Goal: Task Accomplishment & Management: Use online tool/utility

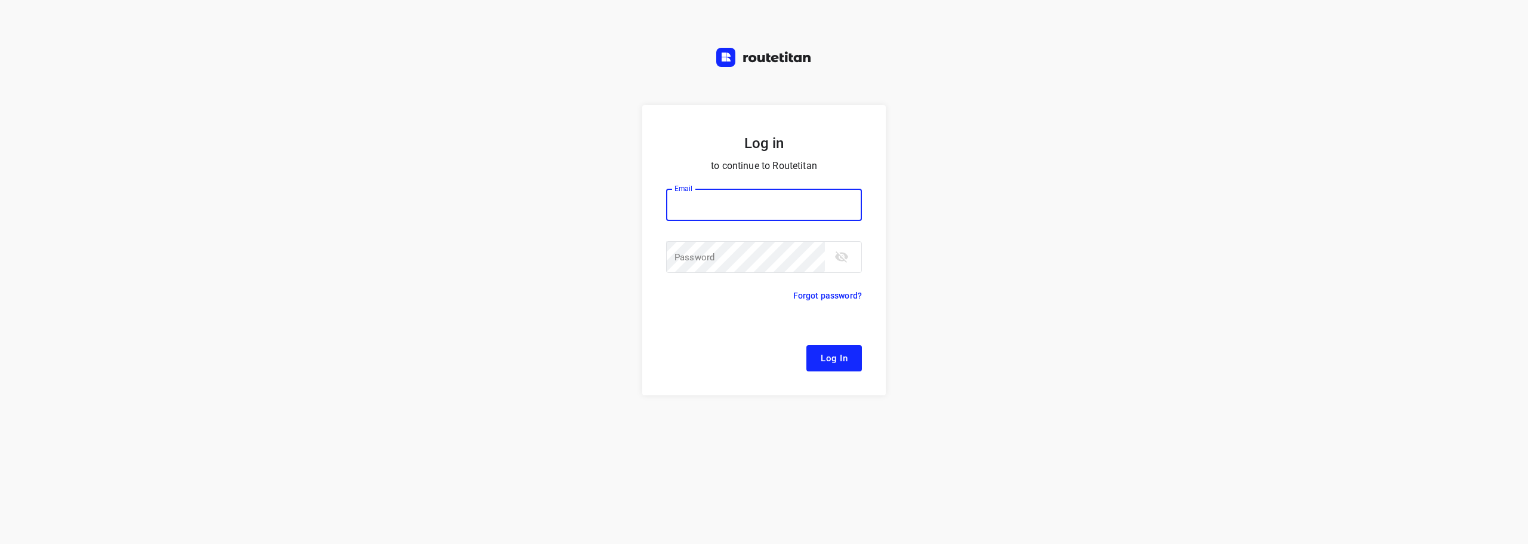
click at [736, 211] on input "email" at bounding box center [764, 205] width 196 height 32
type input "remco@fruitopjewerk.nl"
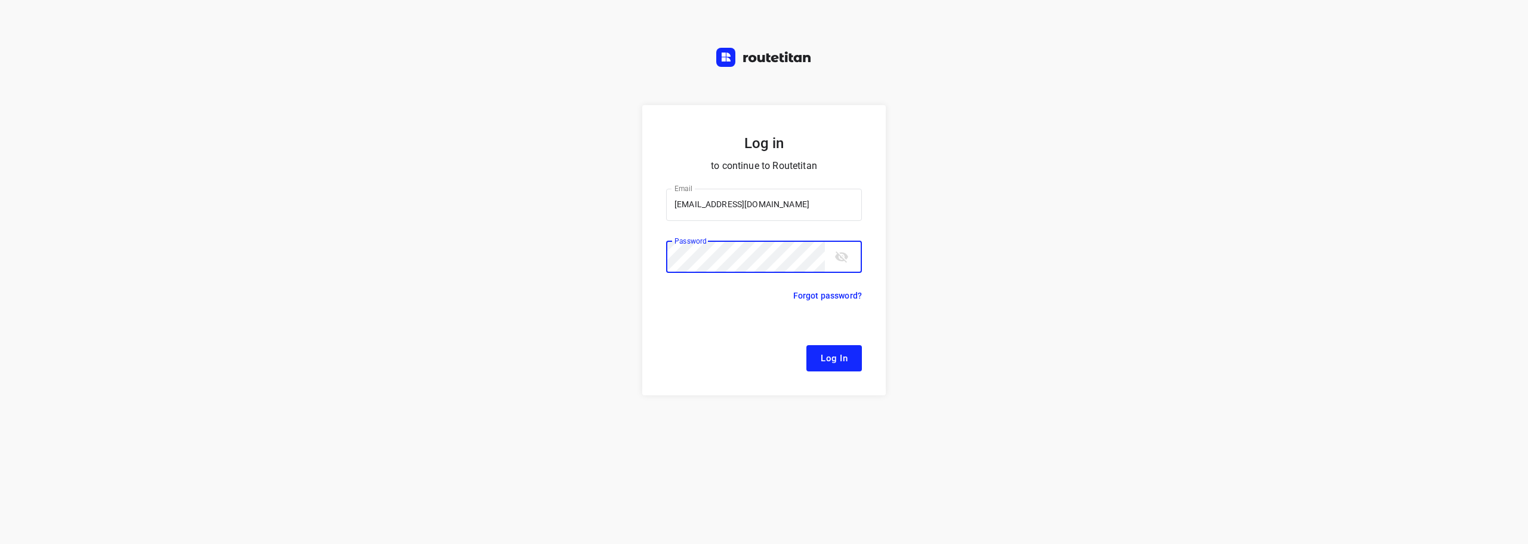
click at [806, 345] on button "Log In" at bounding box center [834, 358] width 56 height 26
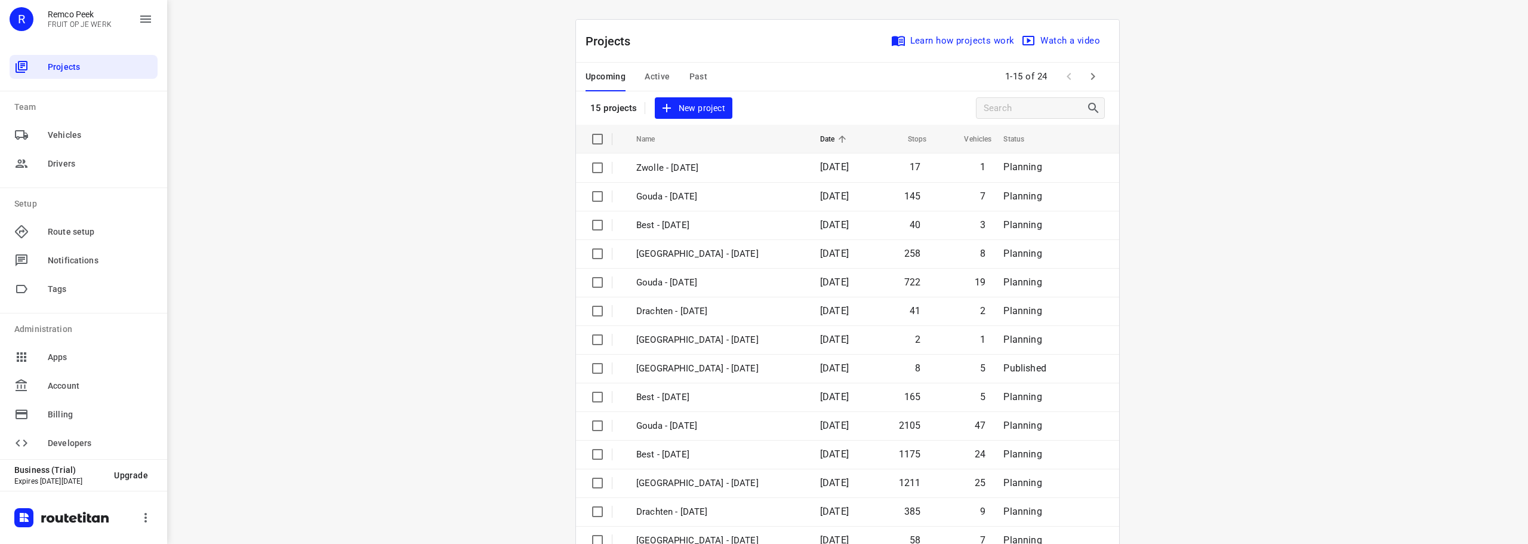
click at [657, 73] on span "Active" at bounding box center [657, 76] width 25 height 15
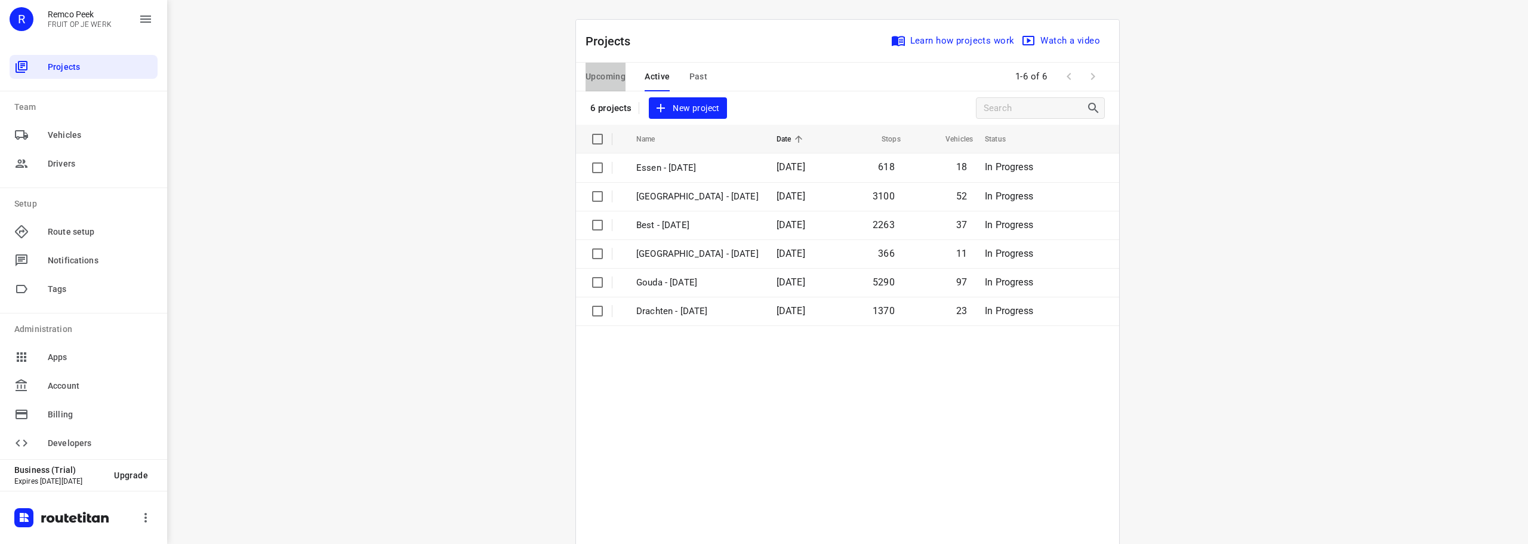
click at [619, 70] on span "Upcoming" at bounding box center [605, 76] width 40 height 15
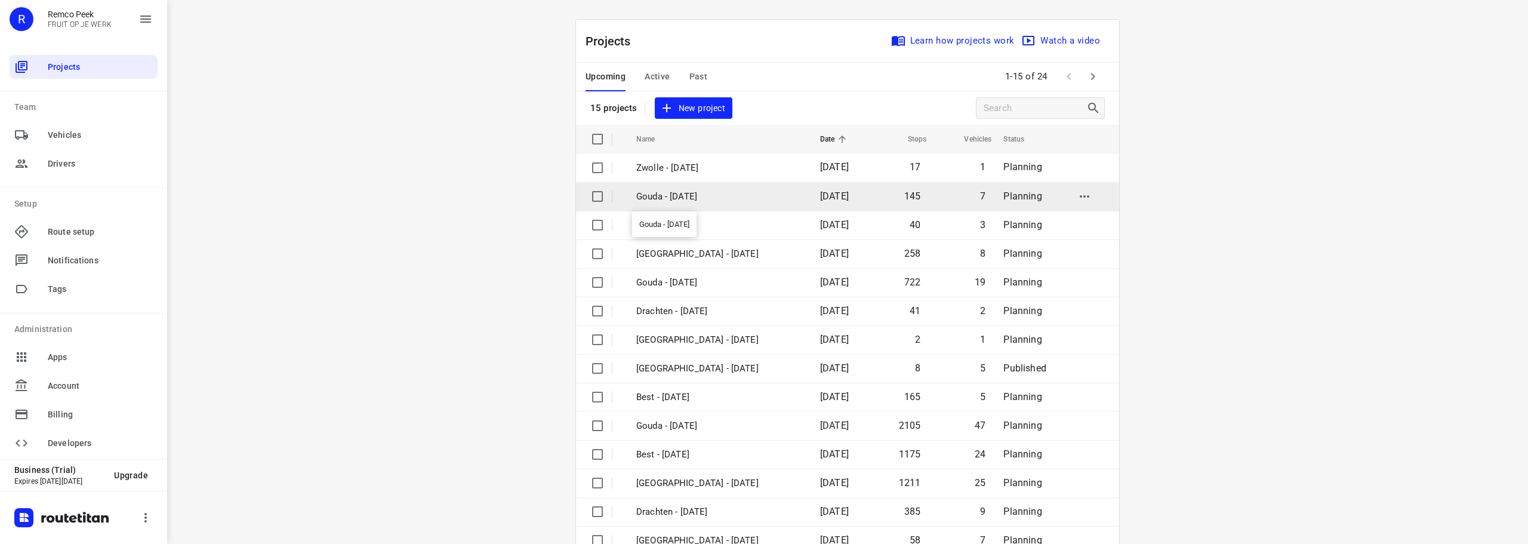
click at [719, 198] on p "Gouda - [DATE]" at bounding box center [719, 197] width 166 height 14
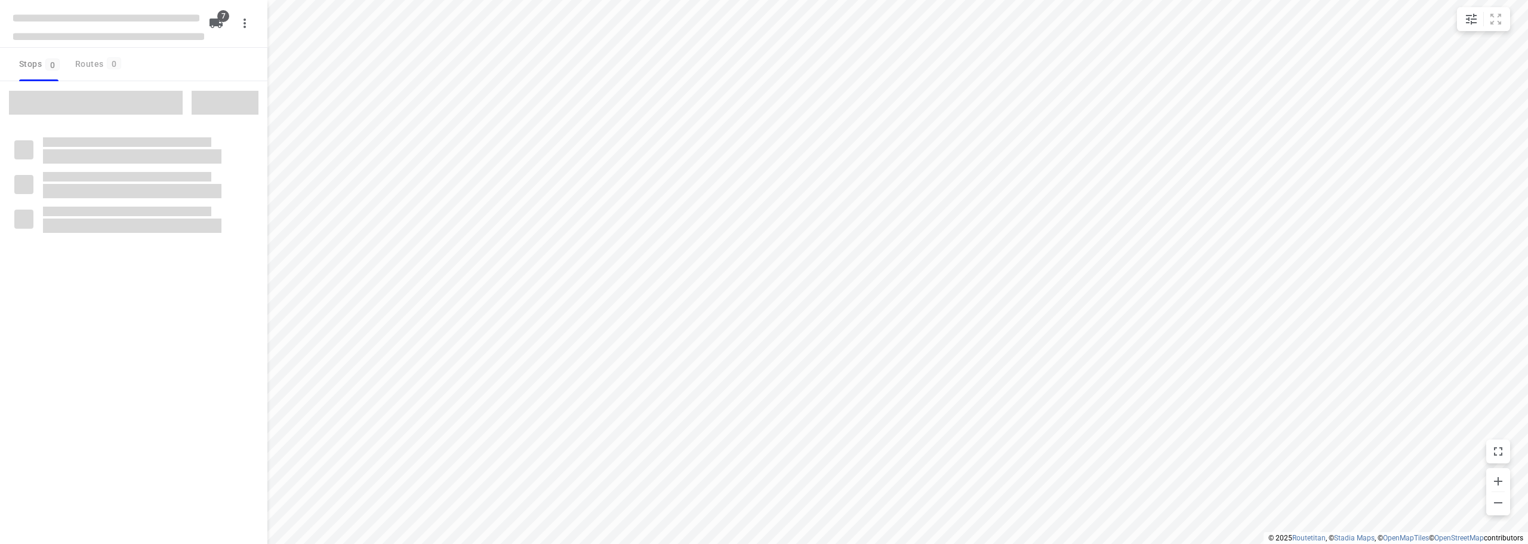
checkbox input "true"
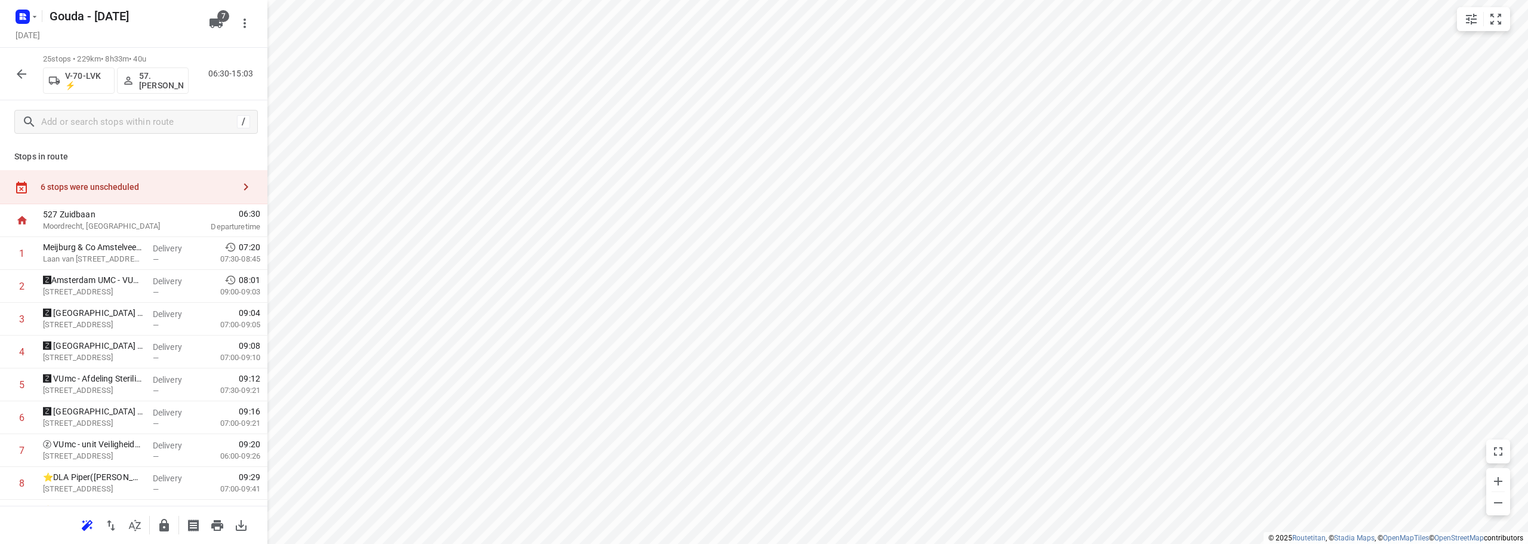
click at [27, 67] on icon "button" at bounding box center [21, 74] width 14 height 14
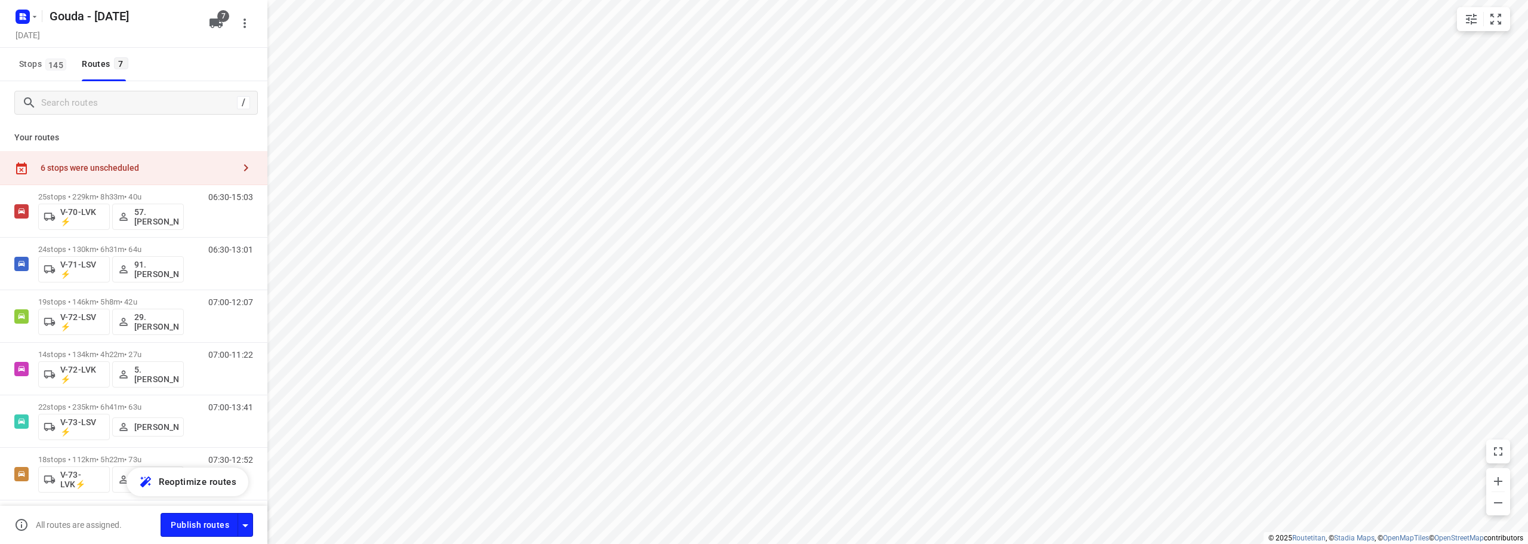
drag, startPoint x: 110, startPoint y: 169, endPoint x: 180, endPoint y: 178, distance: 69.9
click at [112, 168] on div "6 stops were unscheduled" at bounding box center [137, 168] width 193 height 10
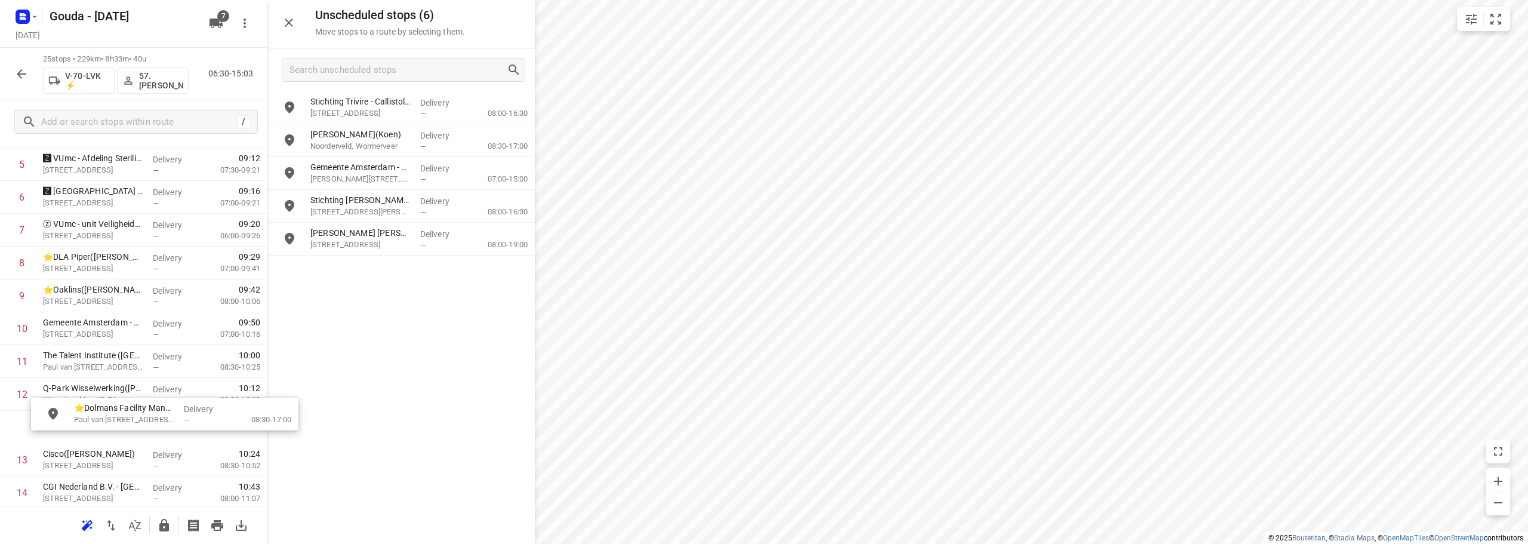
scroll to position [220, 0]
drag, startPoint x: 362, startPoint y: 172, endPoint x: 104, endPoint y: 381, distance: 331.0
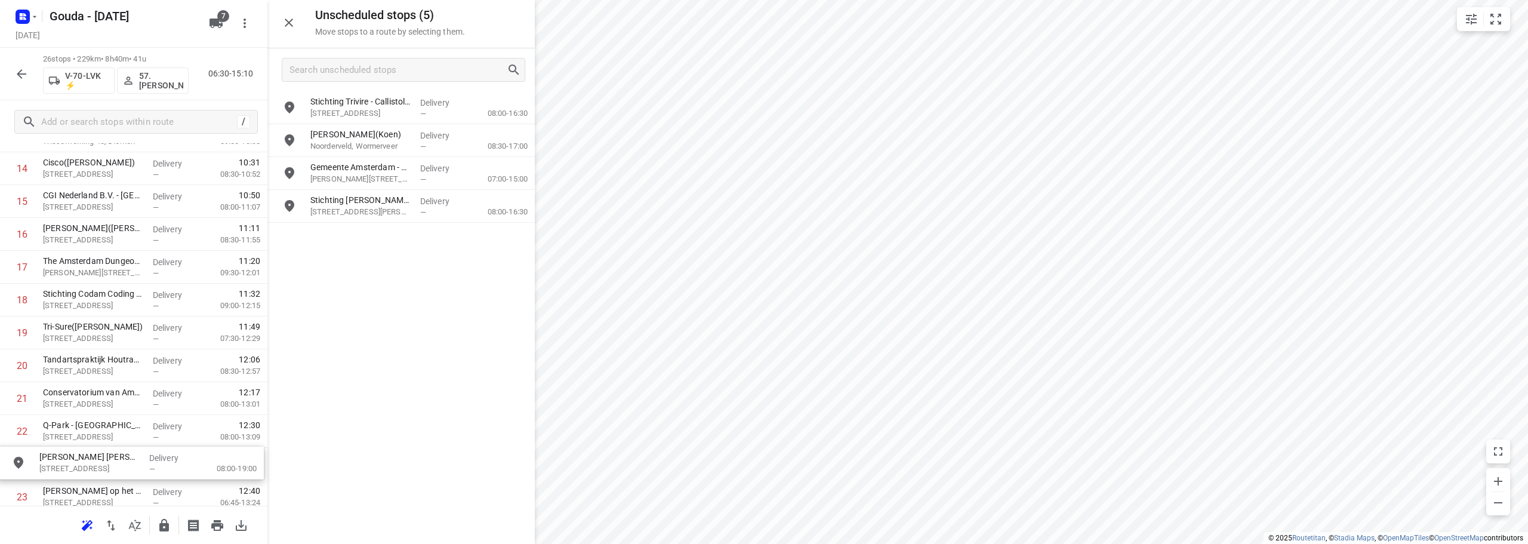
scroll to position [521, 0]
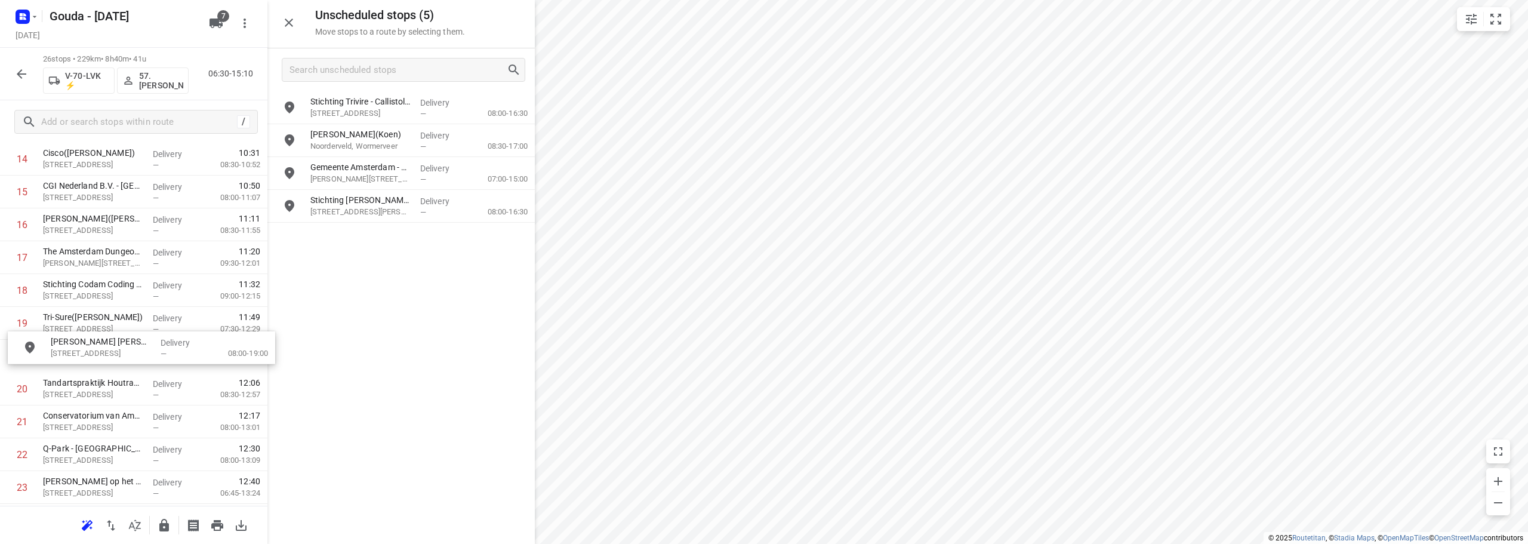
drag, startPoint x: 387, startPoint y: 244, endPoint x: 124, endPoint y: 361, distance: 288.6
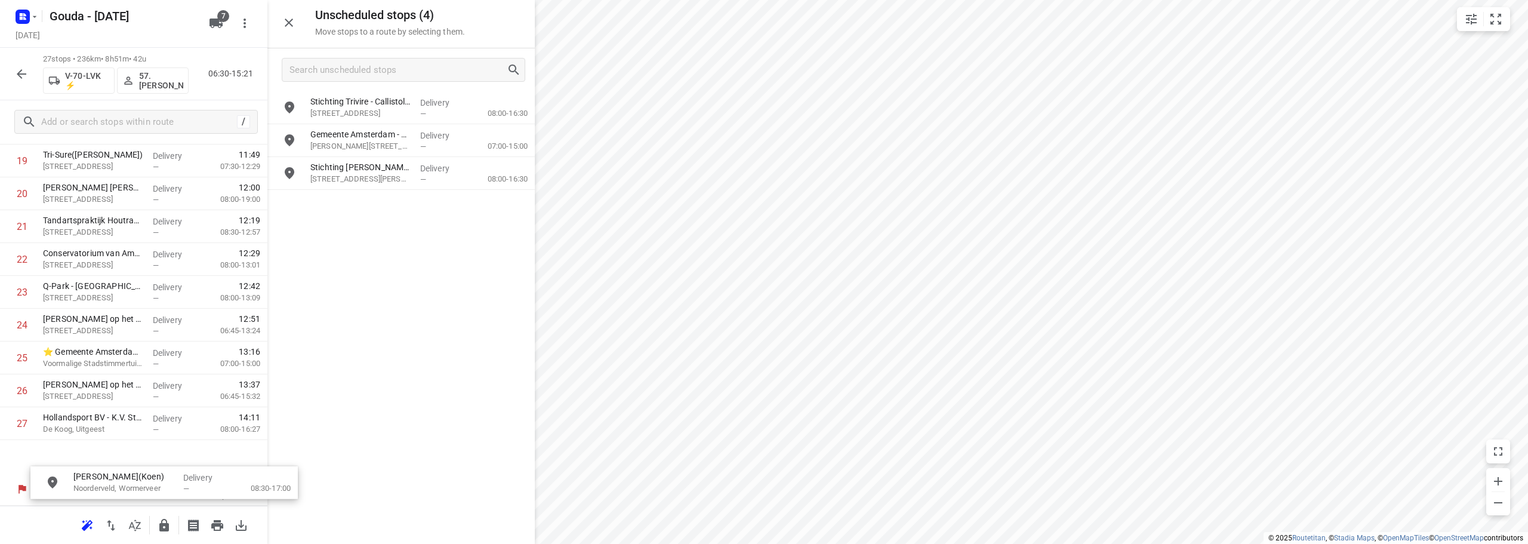
scroll to position [689, 0]
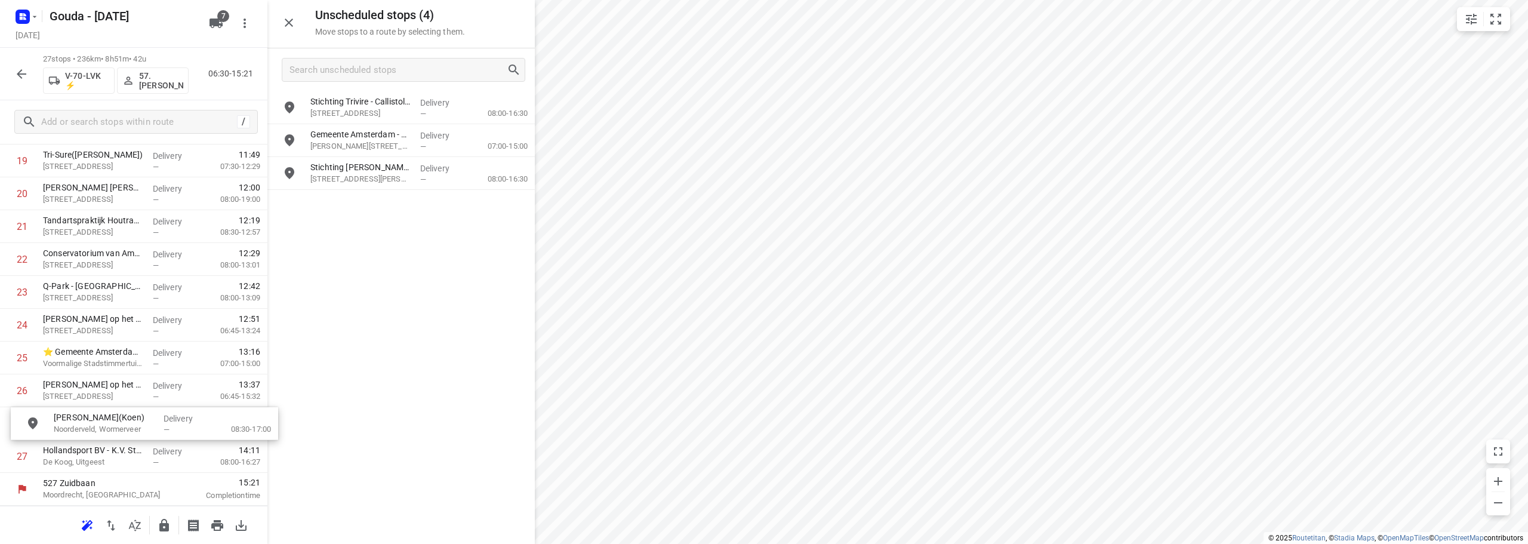
drag, startPoint x: 377, startPoint y: 152, endPoint x: 121, endPoint y: 438, distance: 384.6
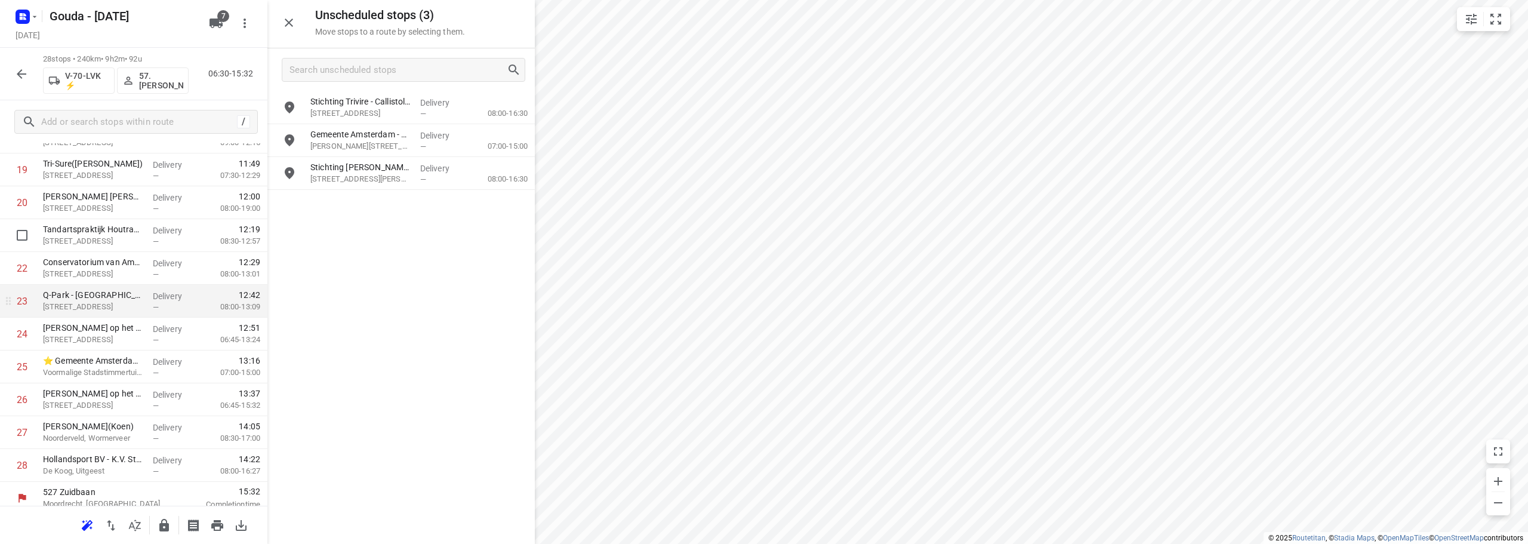
scroll to position [683, 0]
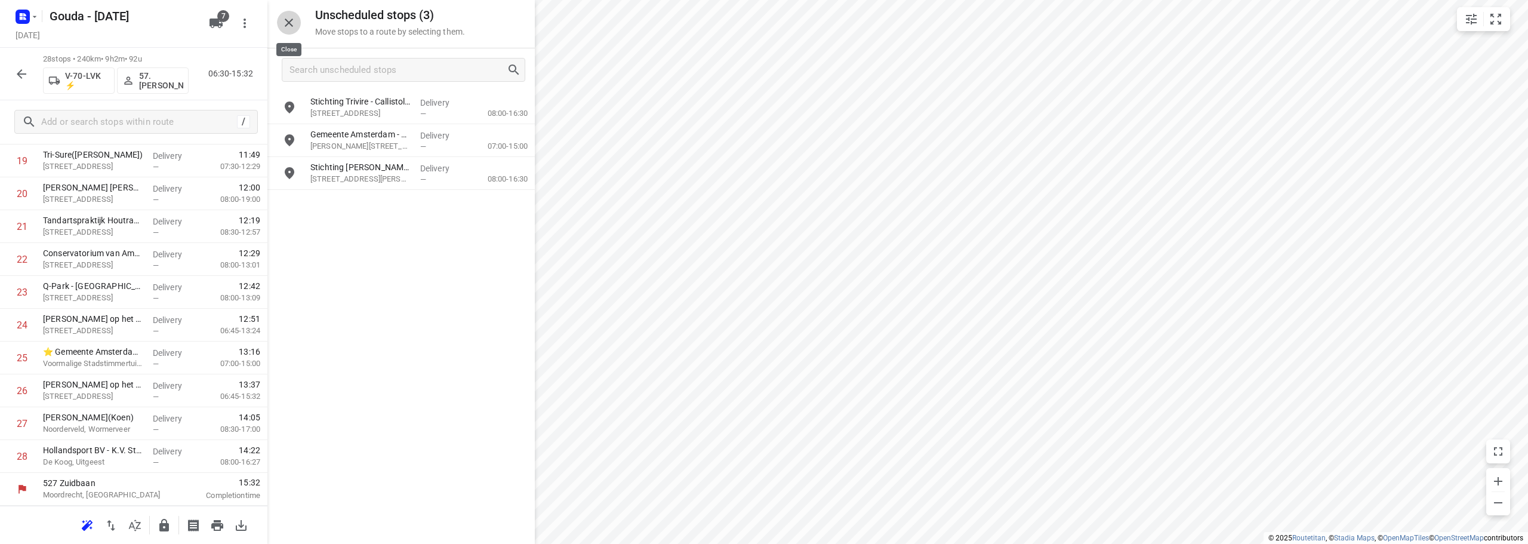
drag, startPoint x: 298, startPoint y: 28, endPoint x: 281, endPoint y: 28, distance: 17.3
click at [296, 26] on button "button" at bounding box center [289, 23] width 24 height 24
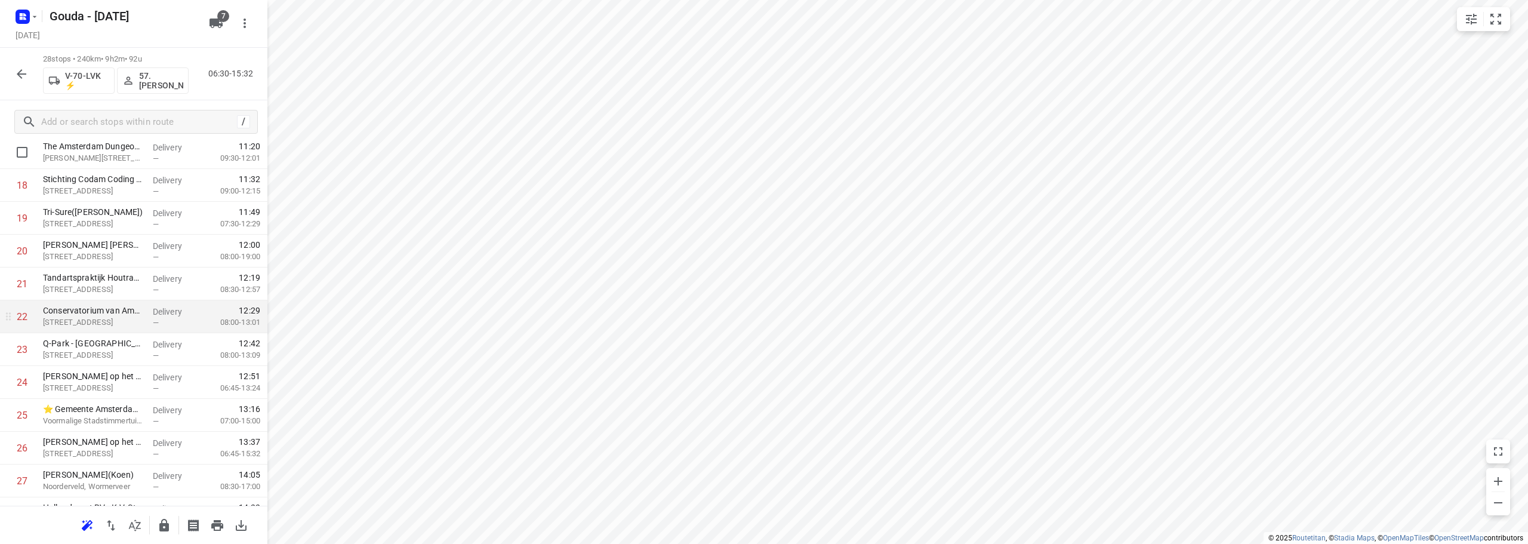
scroll to position [657, 0]
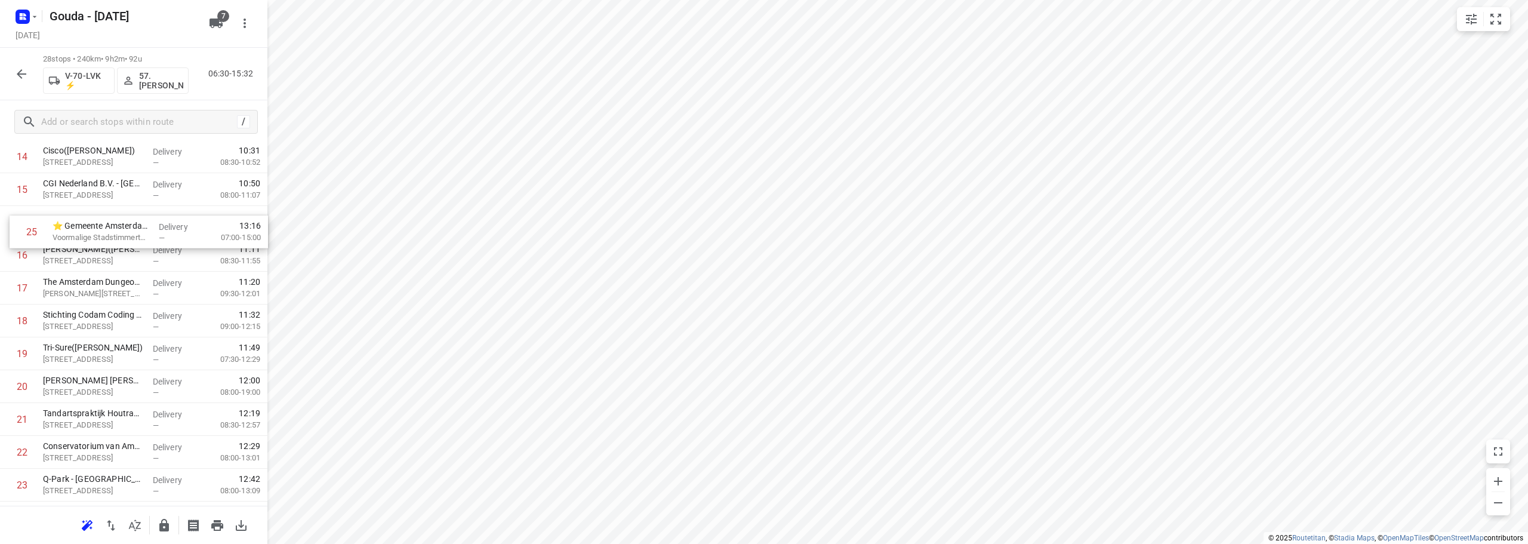
drag, startPoint x: 93, startPoint y: 393, endPoint x: 103, endPoint y: 236, distance: 157.9
click at [103, 236] on div "1 Meijburg & Co Amstelveen(Patricia Pijlman) Laan van Langerhuize 9, Amstelveen…" at bounding box center [133, 173] width 267 height 919
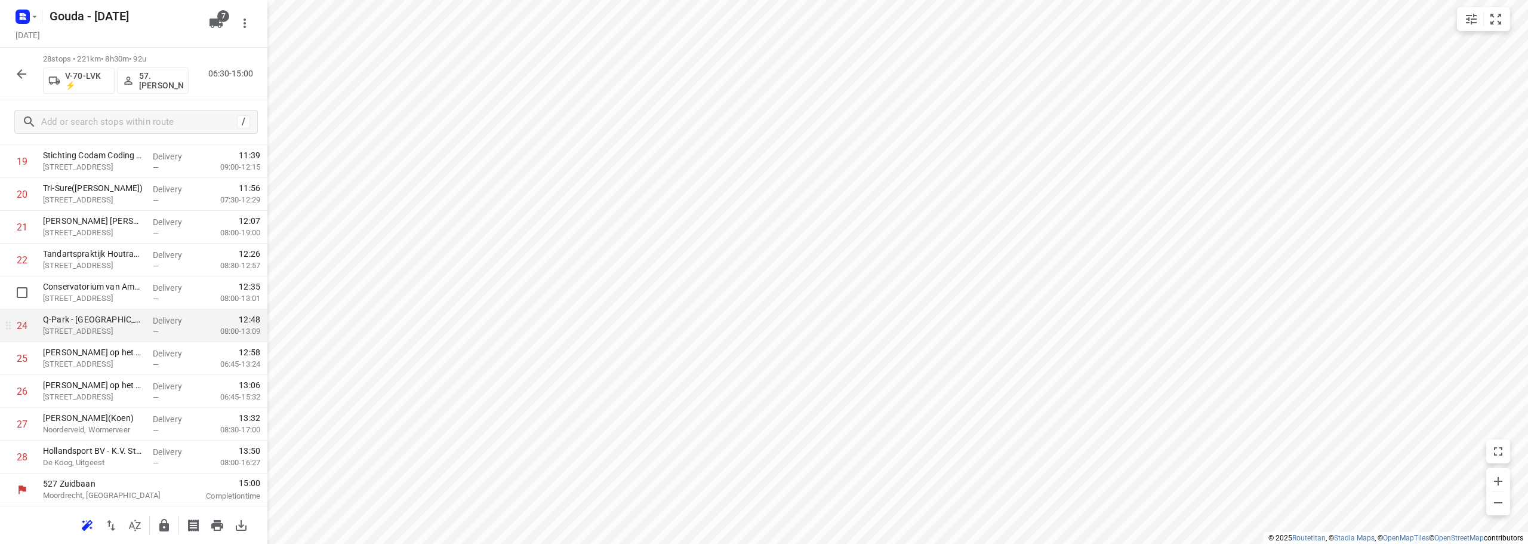
scroll to position [683, 0]
click at [159, 529] on icon "button" at bounding box center [164, 525] width 14 height 14
click at [22, 75] on icon "button" at bounding box center [21, 74] width 14 height 14
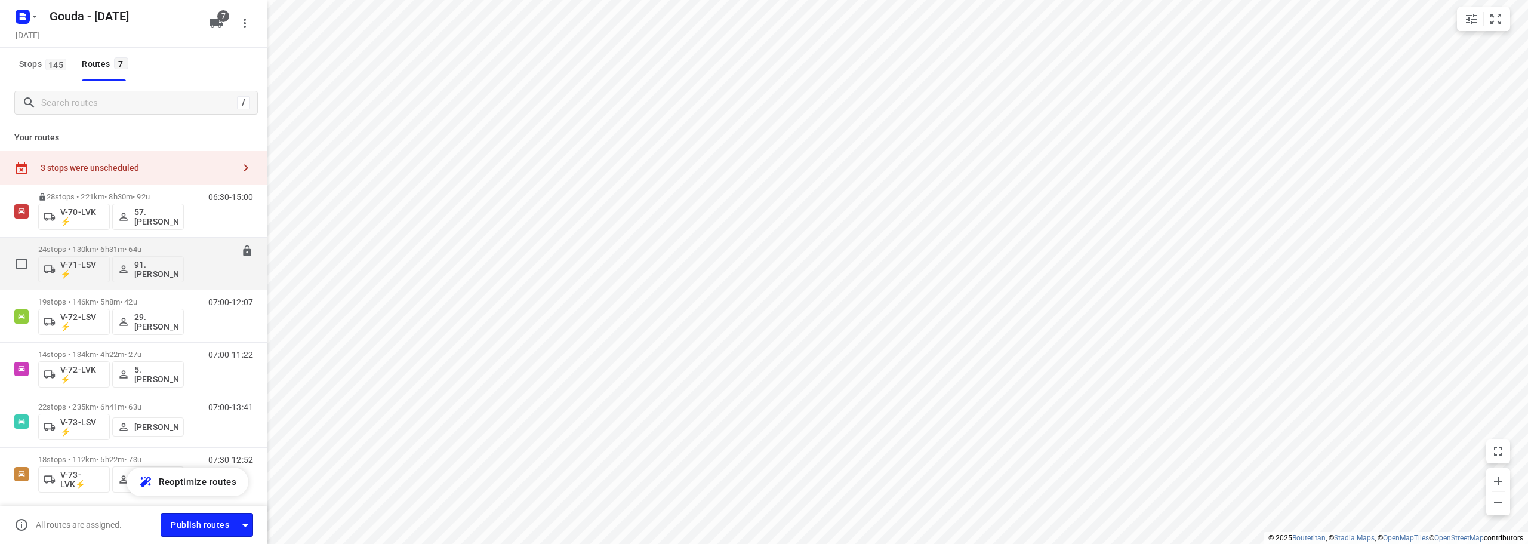
click at [179, 244] on div "24 stops • 130km • 6h31m • 64u V-71-LSV ⚡ 91.Pierre Dikstra" at bounding box center [111, 264] width 146 height 50
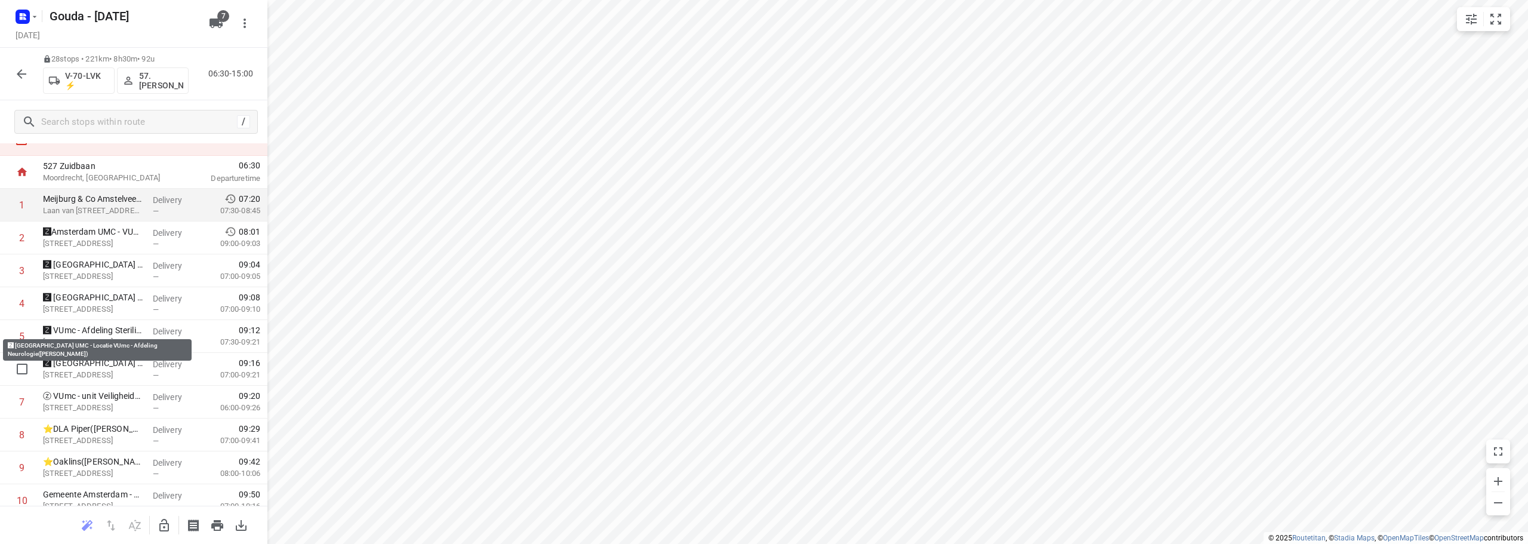
scroll to position [0, 0]
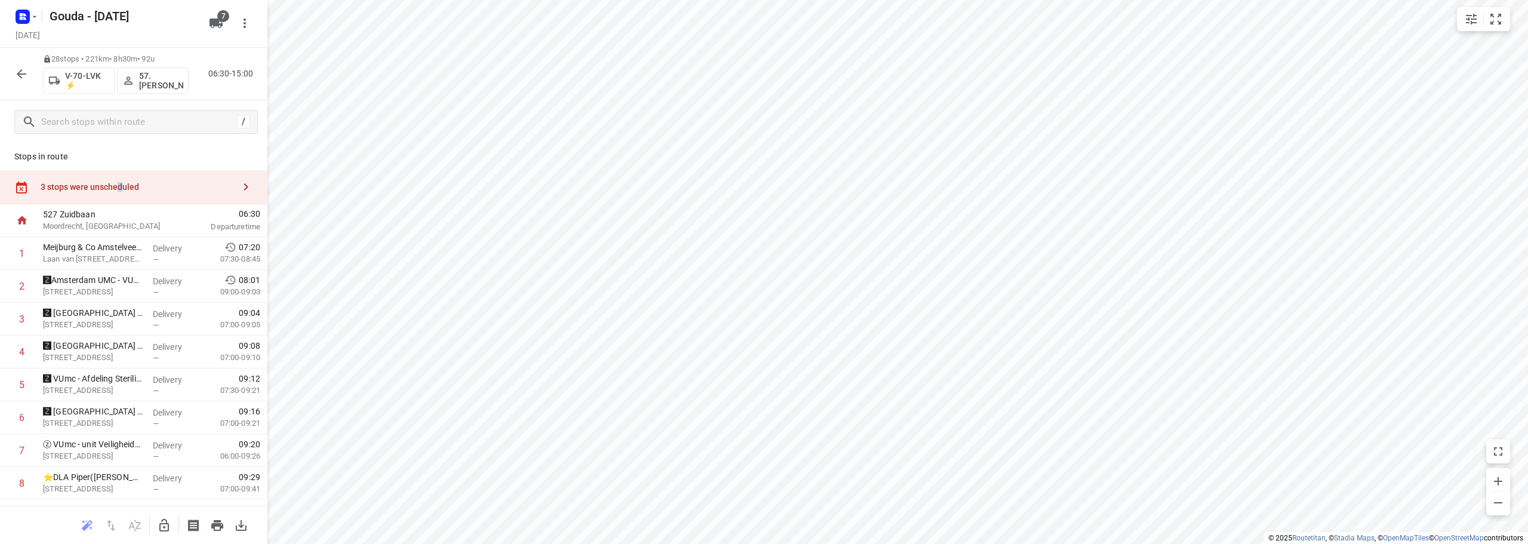
click at [119, 185] on div "3 stops were unscheduled" at bounding box center [137, 187] width 193 height 10
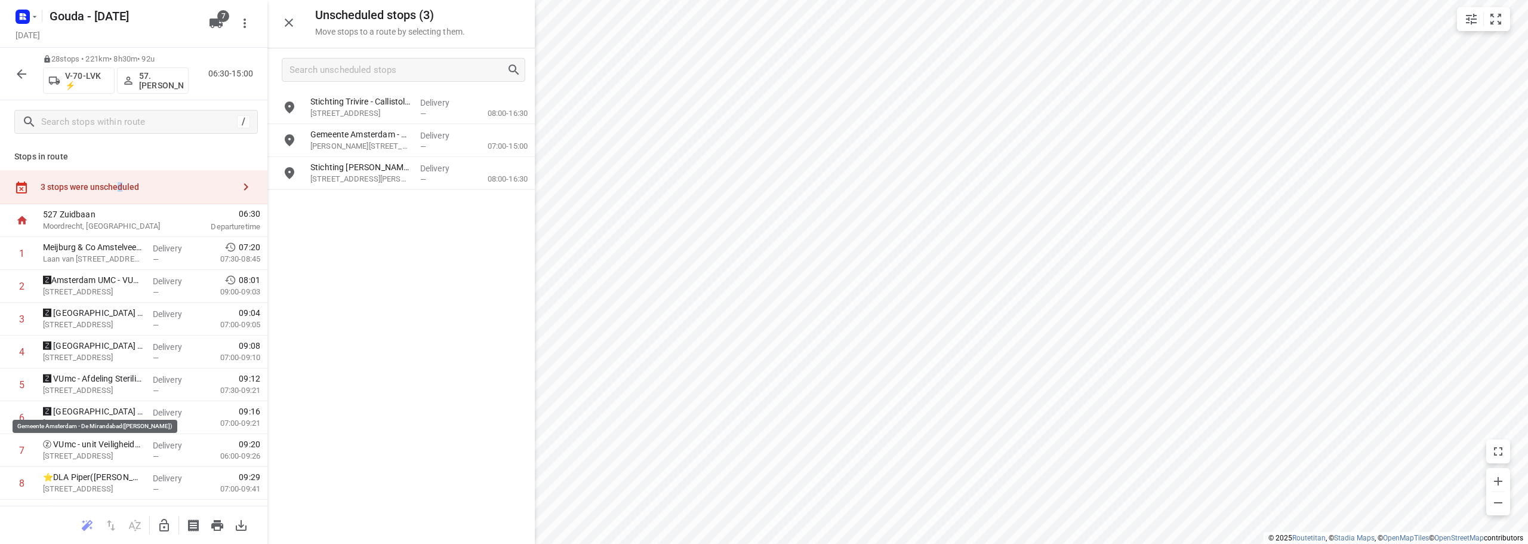
scroll to position [683, 0]
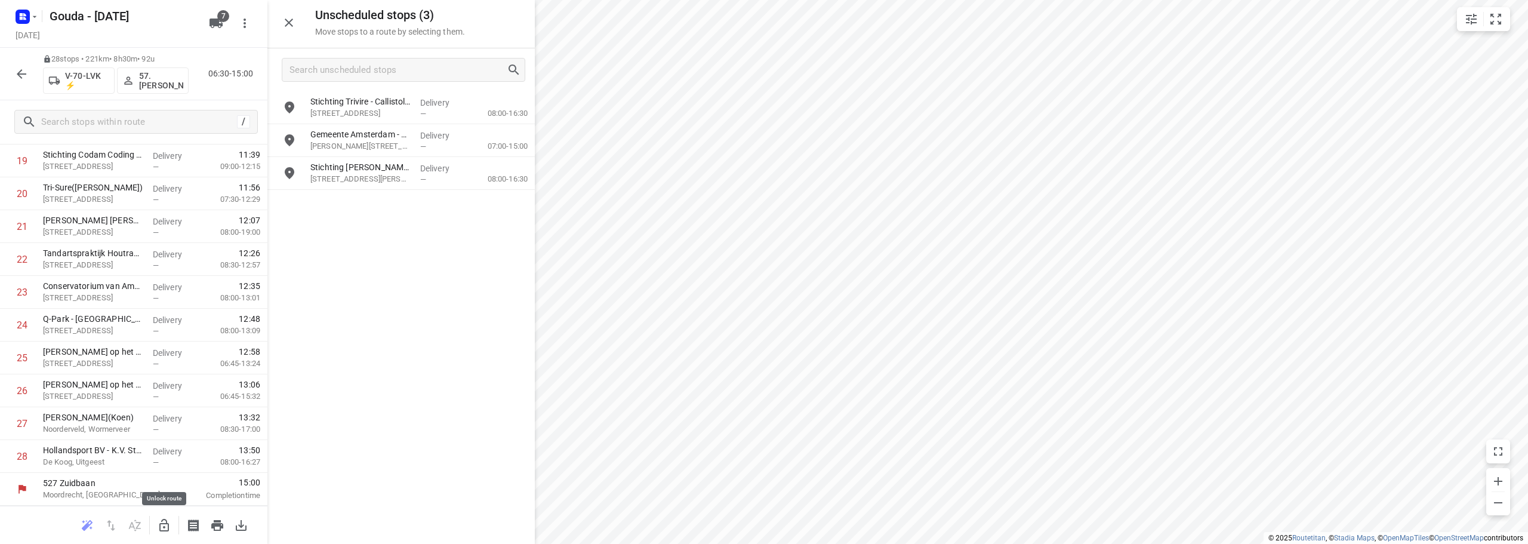
drag, startPoint x: 165, startPoint y: 526, endPoint x: 345, endPoint y: 207, distance: 366.7
click at [164, 525] on icon "button" at bounding box center [164, 525] width 14 height 14
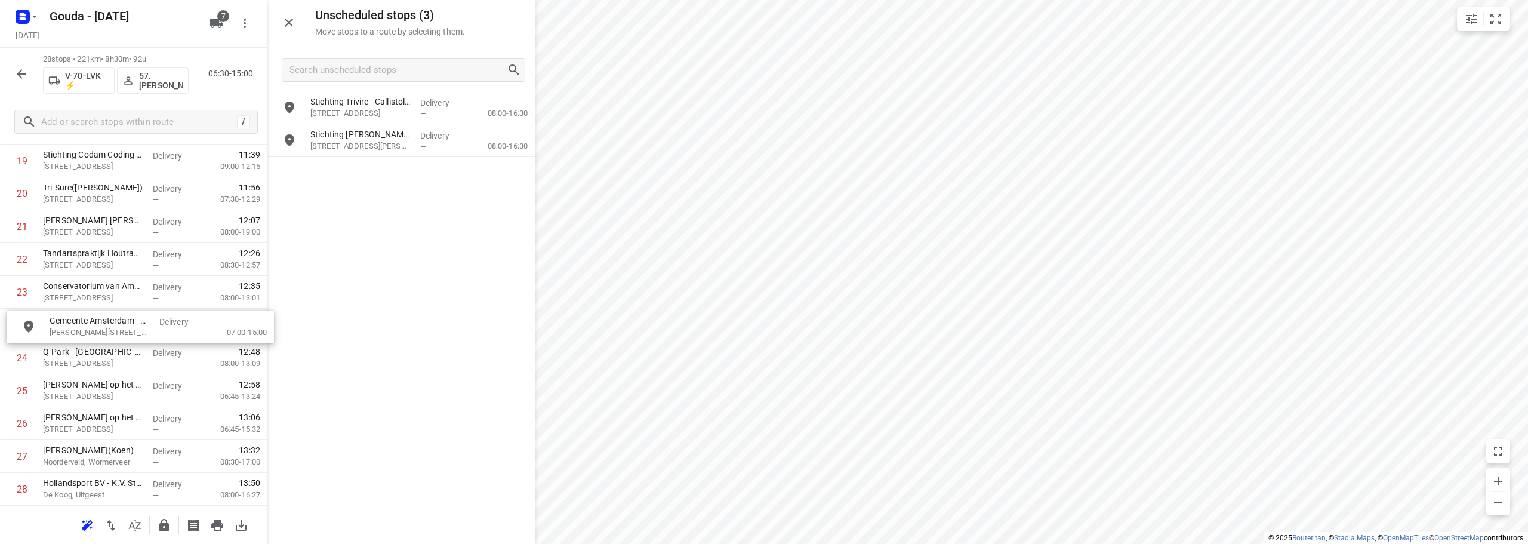
drag, startPoint x: 358, startPoint y: 144, endPoint x: 94, endPoint y: 337, distance: 326.9
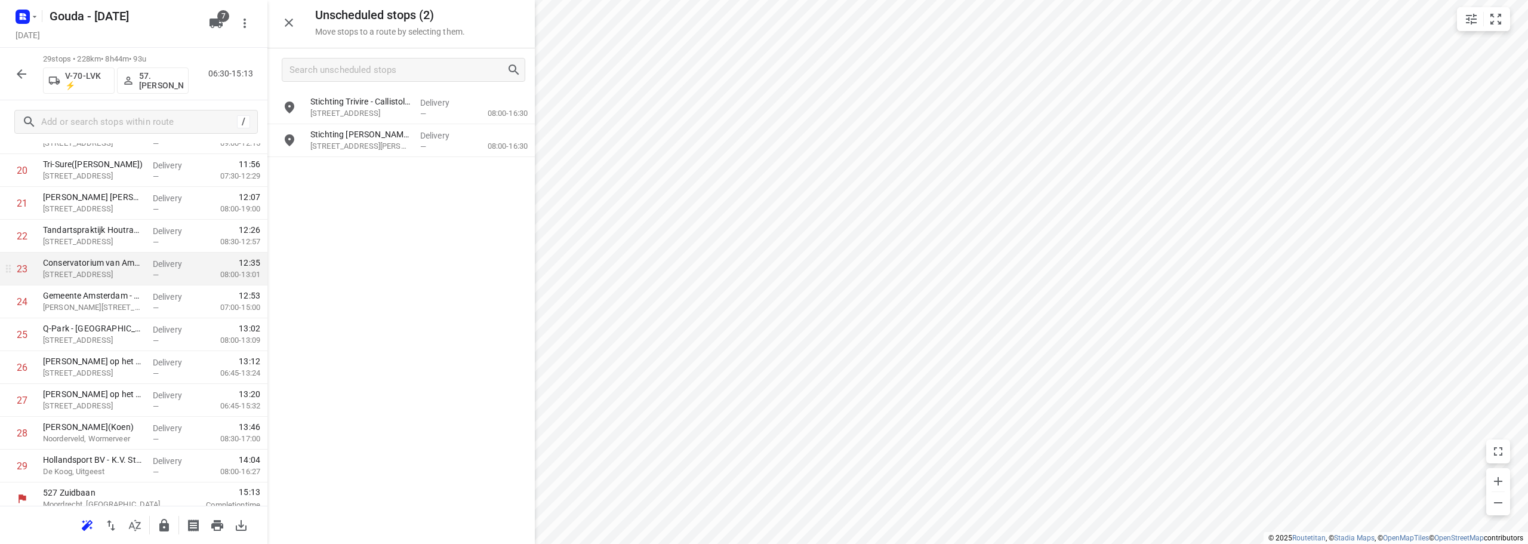
scroll to position [716, 0]
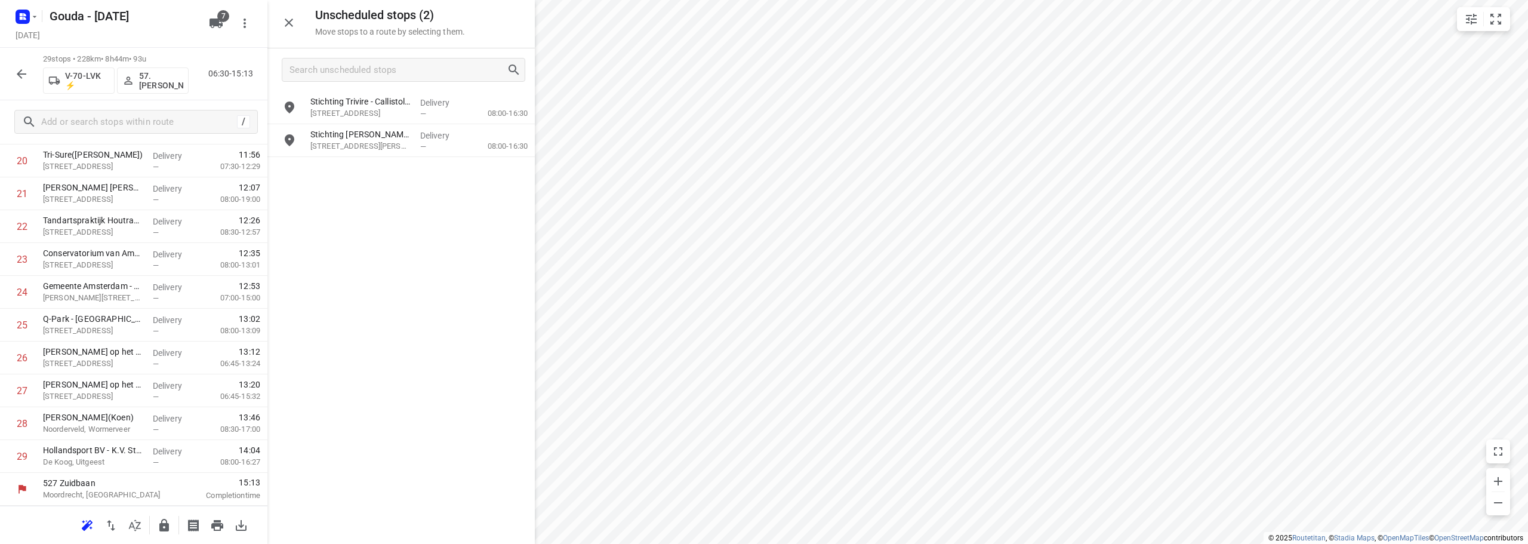
click at [165, 535] on button "button" at bounding box center [164, 525] width 24 height 24
click at [29, 78] on button "button" at bounding box center [22, 74] width 24 height 24
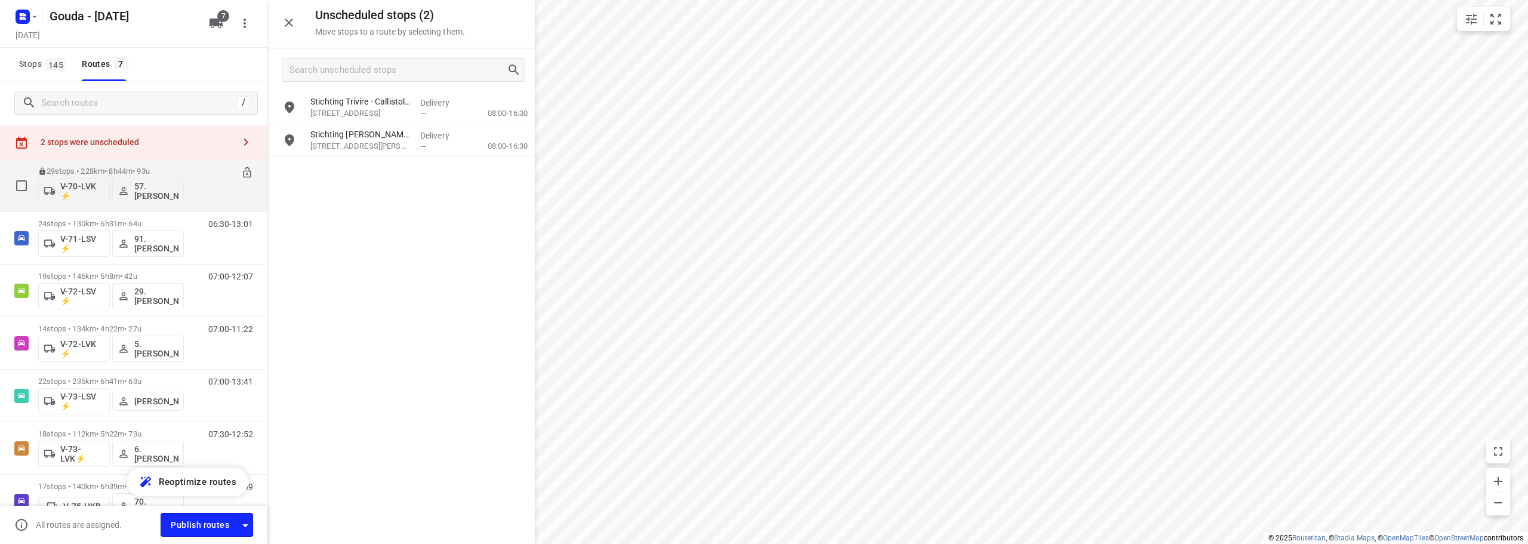
scroll to position [0, 0]
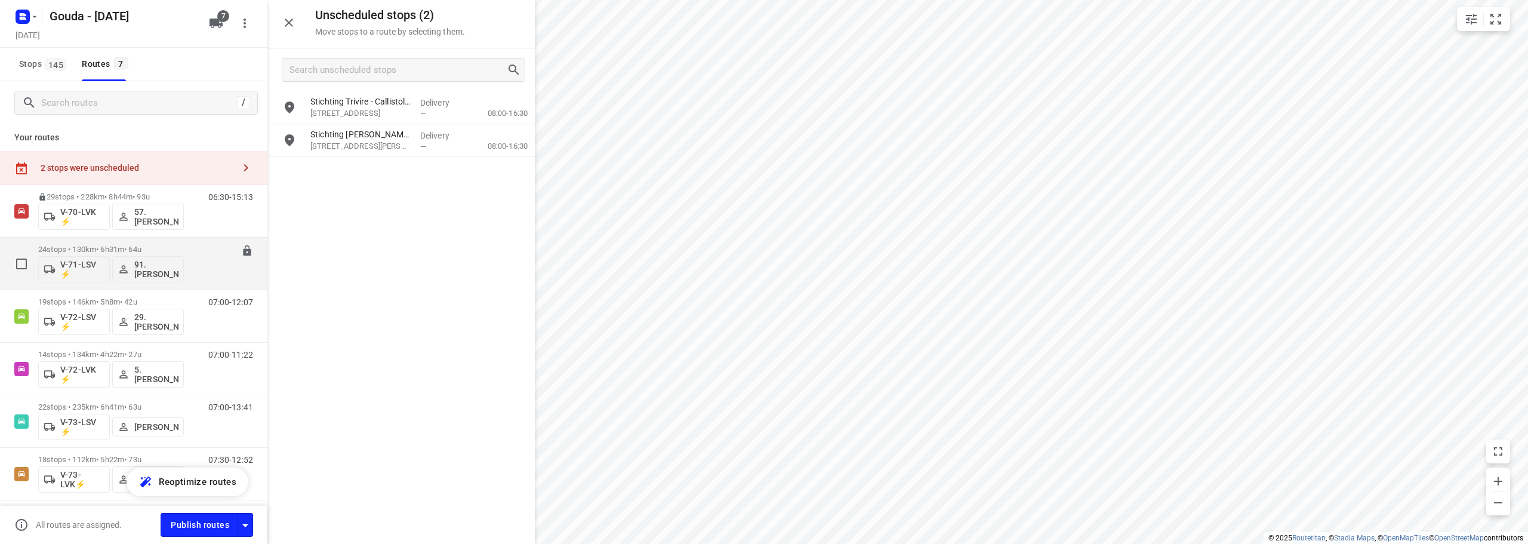
click at [205, 245] on div "06:30-13:01" at bounding box center [223, 267] width 60 height 44
click at [1503, 14] on button "small contained button group" at bounding box center [1496, 19] width 24 height 24
click at [149, 245] on p "24 stops • 130km • 6h31m • 64u" at bounding box center [111, 249] width 146 height 9
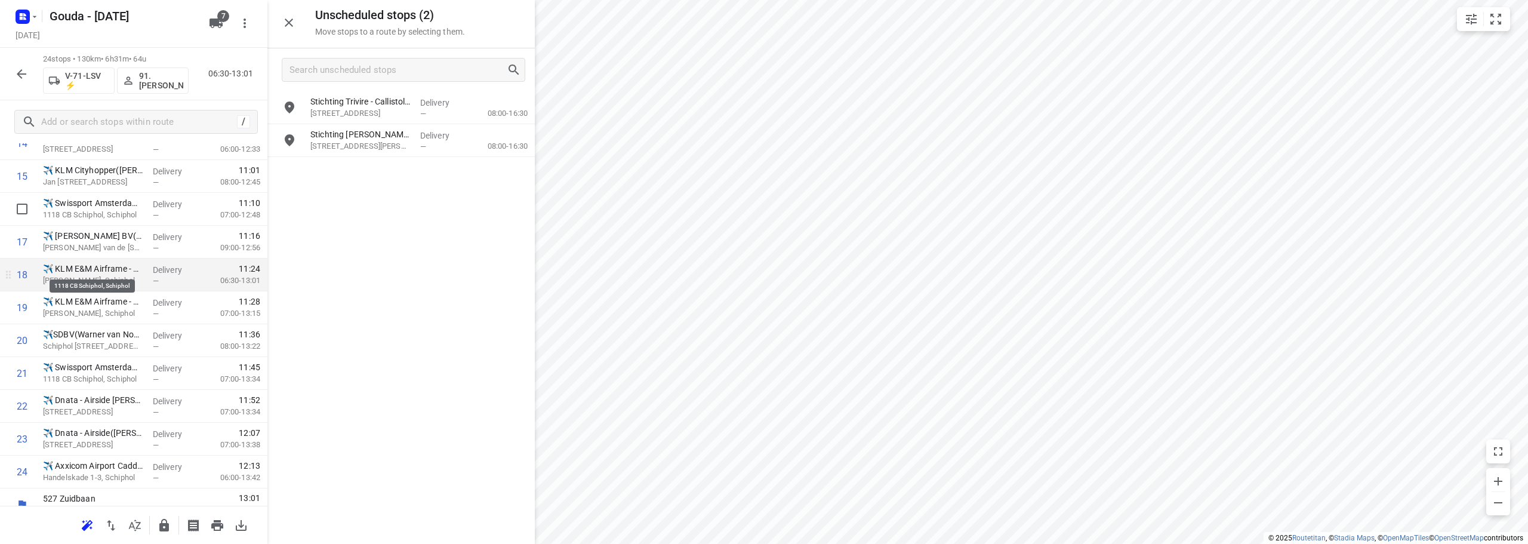
scroll to position [552, 0]
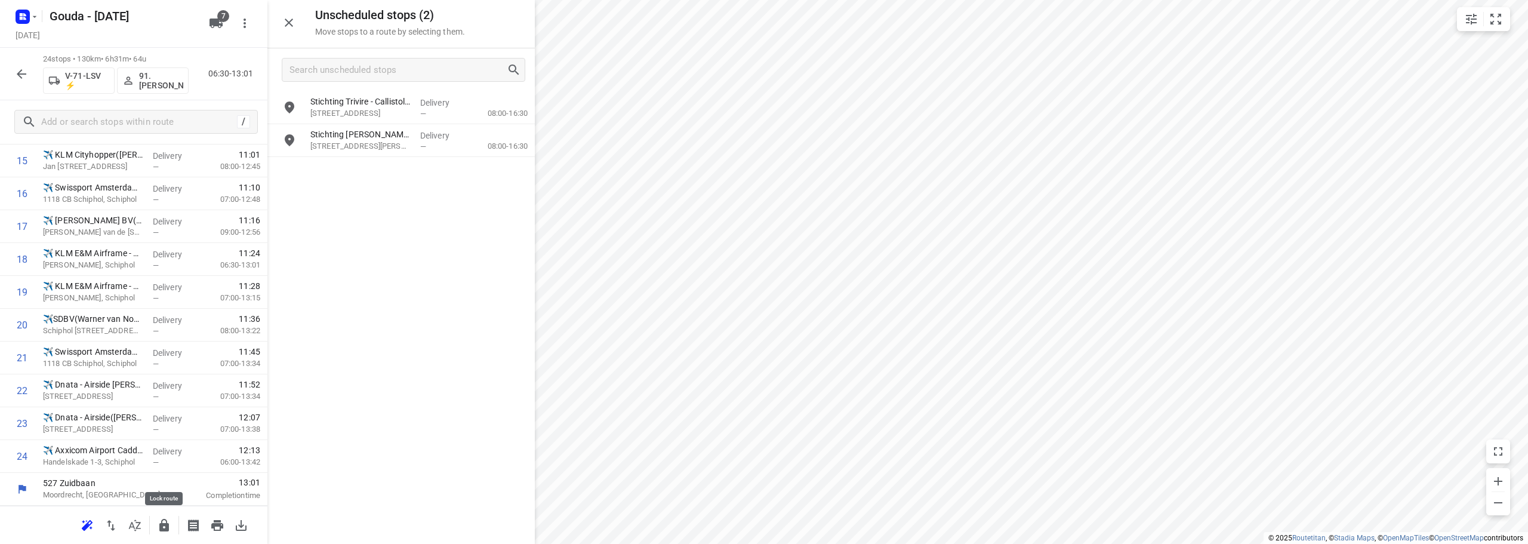
click at [162, 531] on icon "button" at bounding box center [164, 525] width 14 height 14
click at [15, 75] on icon "button" at bounding box center [21, 74] width 14 height 14
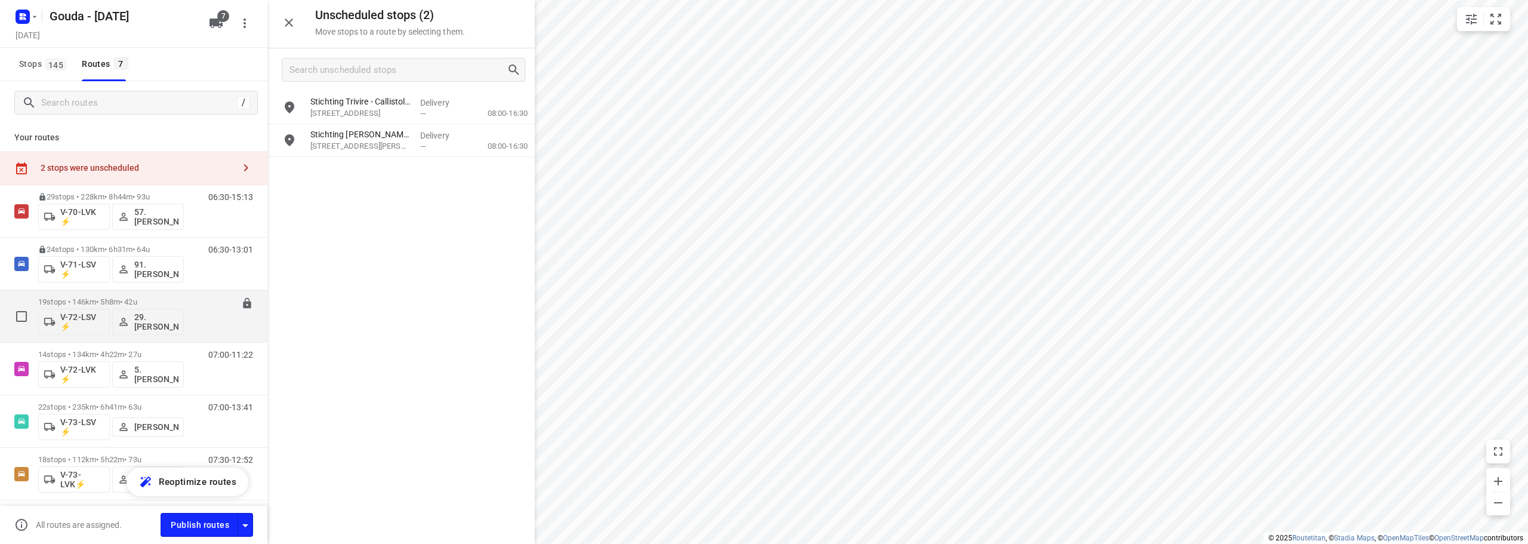
click at [168, 307] on div "V-72-LSV ⚡ 29. Jan Grootveld" at bounding box center [111, 320] width 146 height 29
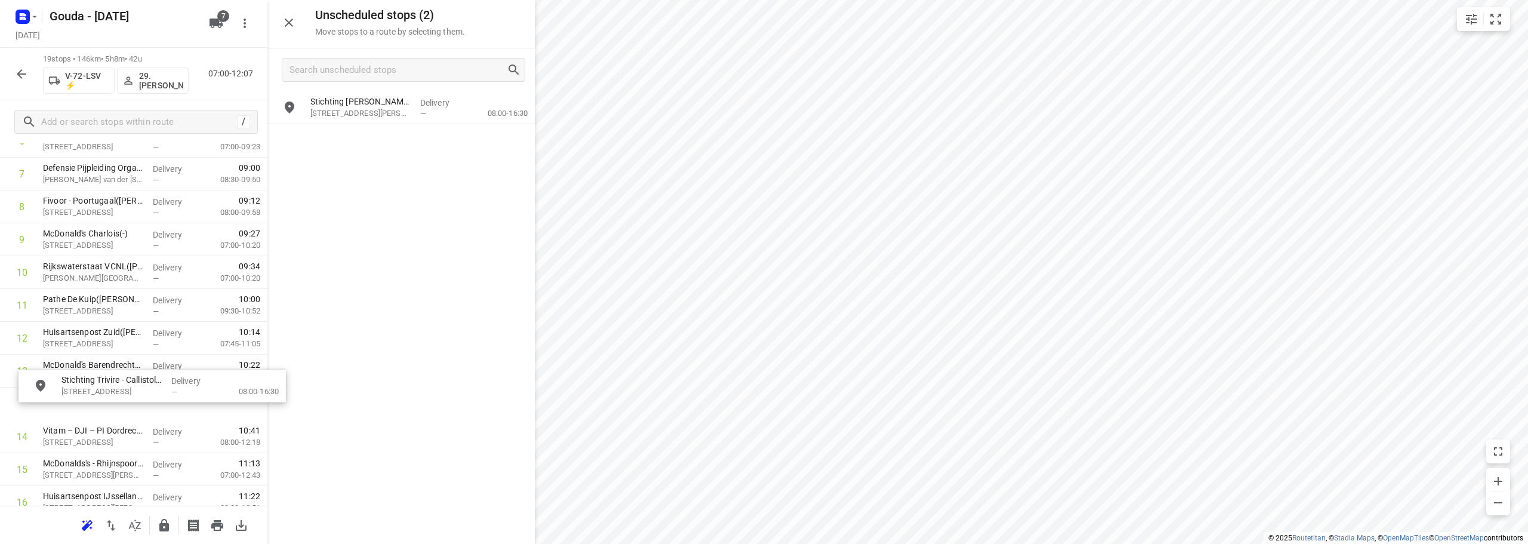
scroll to position [306, 0]
drag, startPoint x: 392, startPoint y: 113, endPoint x: 112, endPoint y: 408, distance: 406.5
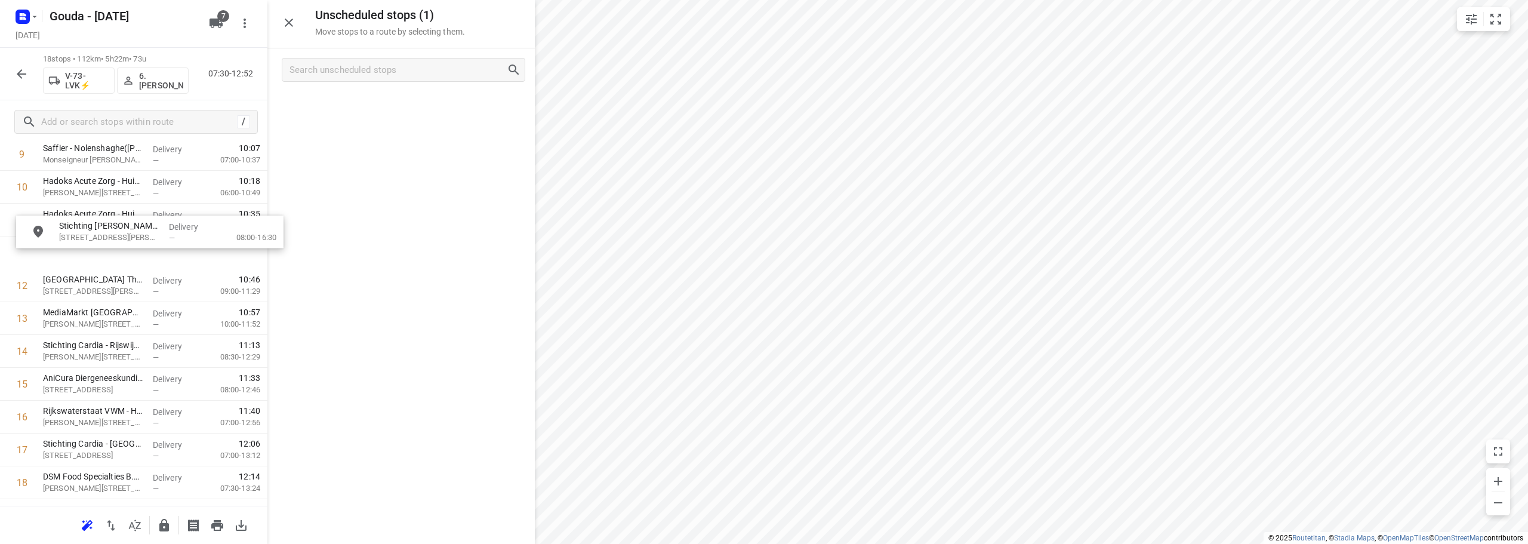
drag, startPoint x: 388, startPoint y: 110, endPoint x: 137, endPoint y: 239, distance: 282.1
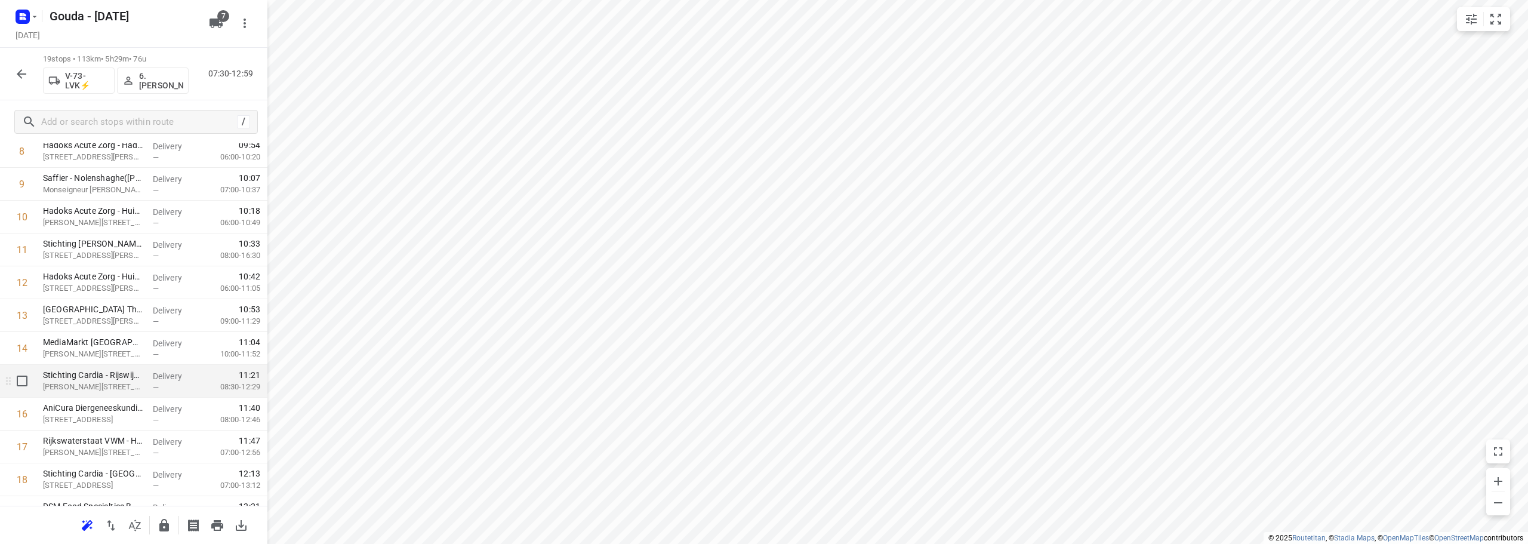
scroll to position [354, 0]
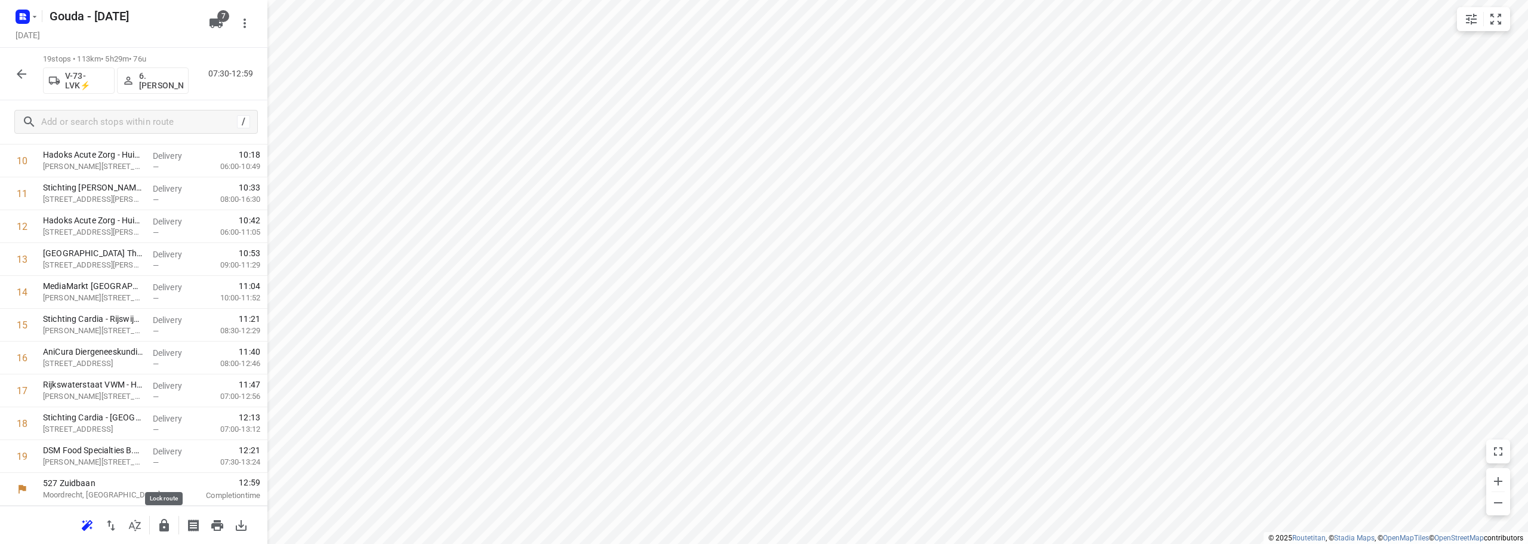
click at [170, 523] on icon "button" at bounding box center [164, 525] width 14 height 14
click at [23, 78] on icon "button" at bounding box center [21, 74] width 14 height 14
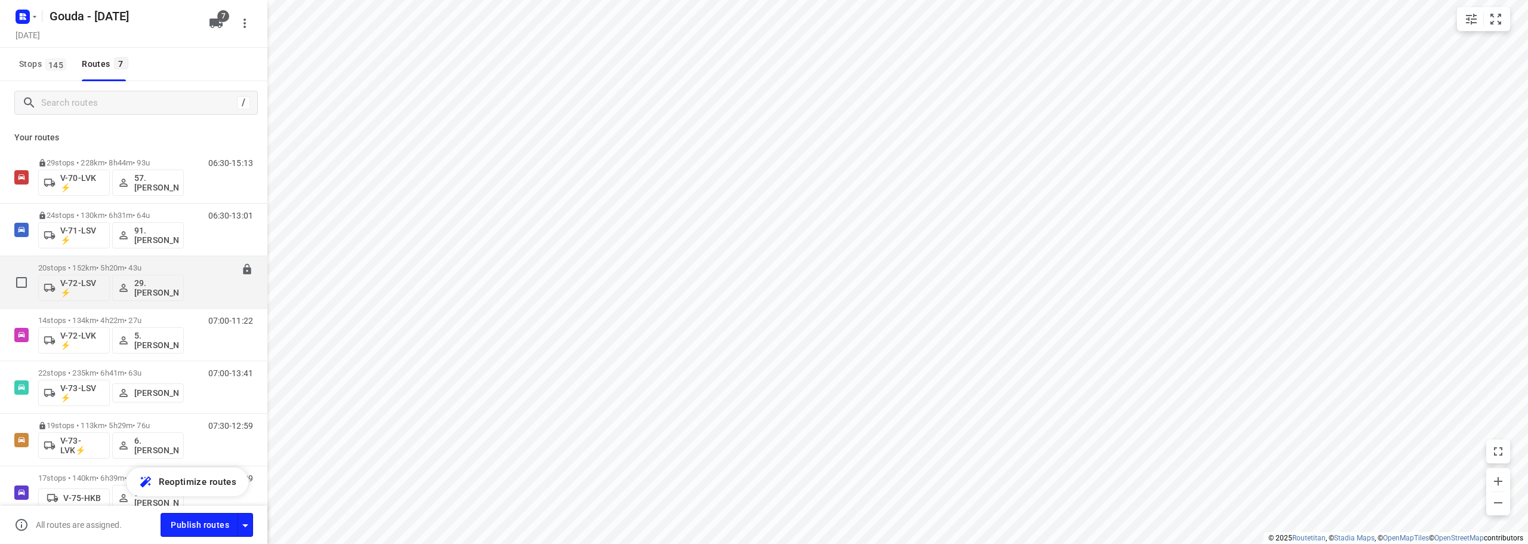
click at [151, 262] on div "20 stops • 152km • 5h20m • 43u V-72-LSV ⚡ 29. Jan Grootveld" at bounding box center [111, 282] width 146 height 50
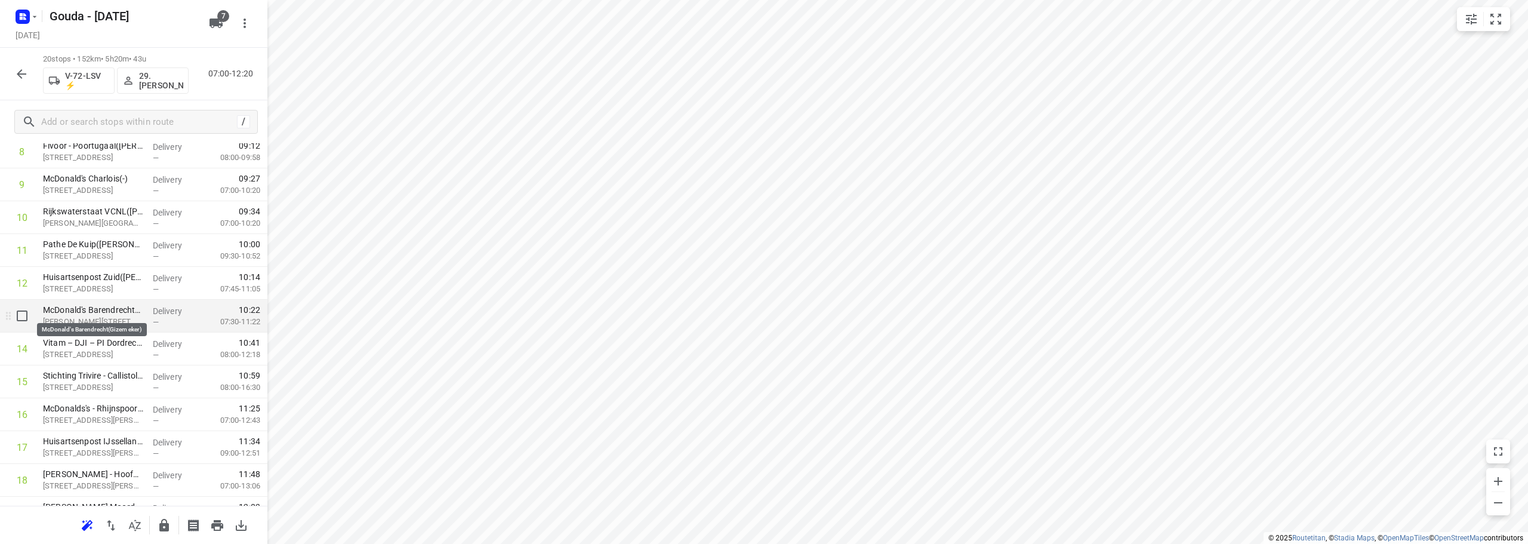
scroll to position [298, 0]
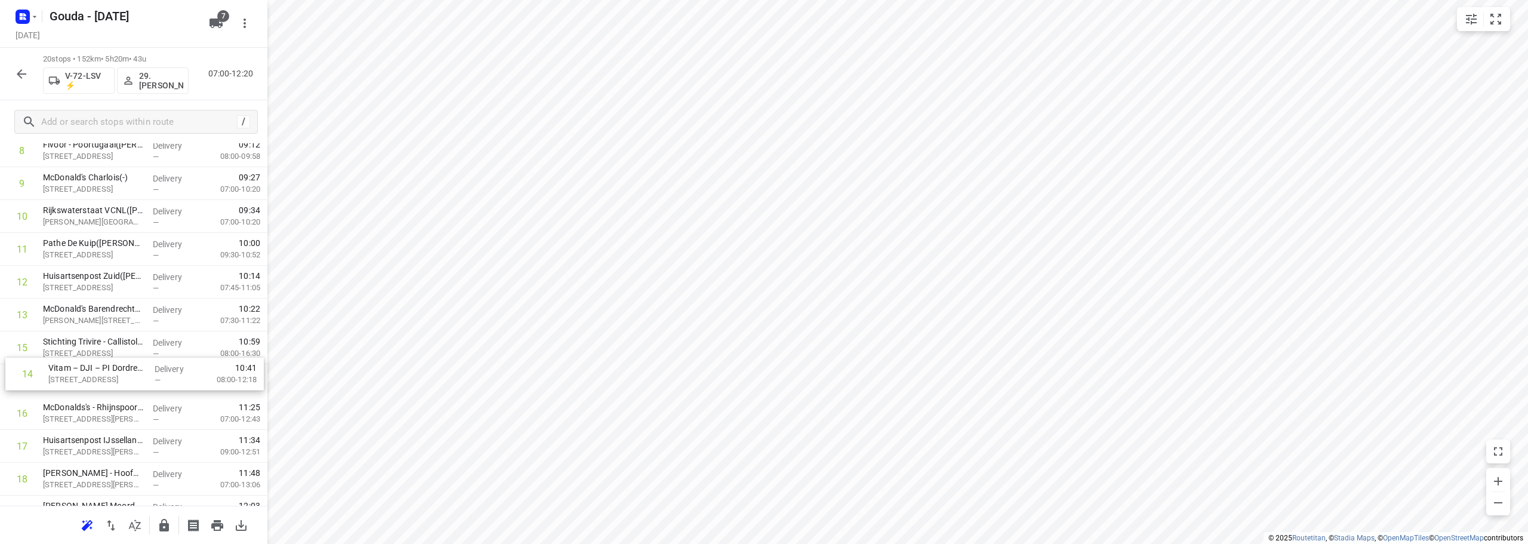
drag, startPoint x: 97, startPoint y: 351, endPoint x: 105, endPoint y: 385, distance: 35.0
click at [105, 385] on div "1 CEVA Logistics ZalareServices B.V. - Bleiswijk(Patrick Sloos) Klappolder 130,…" at bounding box center [133, 233] width 267 height 657
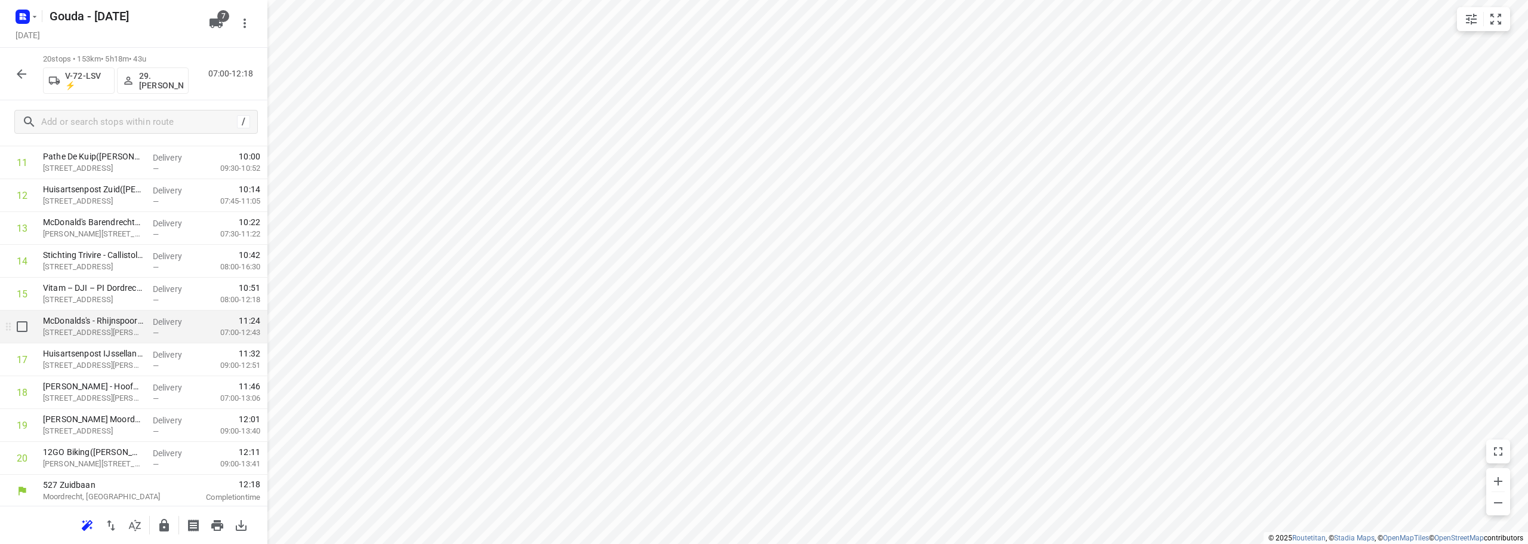
scroll to position [387, 0]
click at [156, 521] on div at bounding box center [164, 525] width 24 height 24
click at [158, 521] on icon "button" at bounding box center [164, 525] width 14 height 14
click at [14, 67] on button "button" at bounding box center [22, 74] width 24 height 24
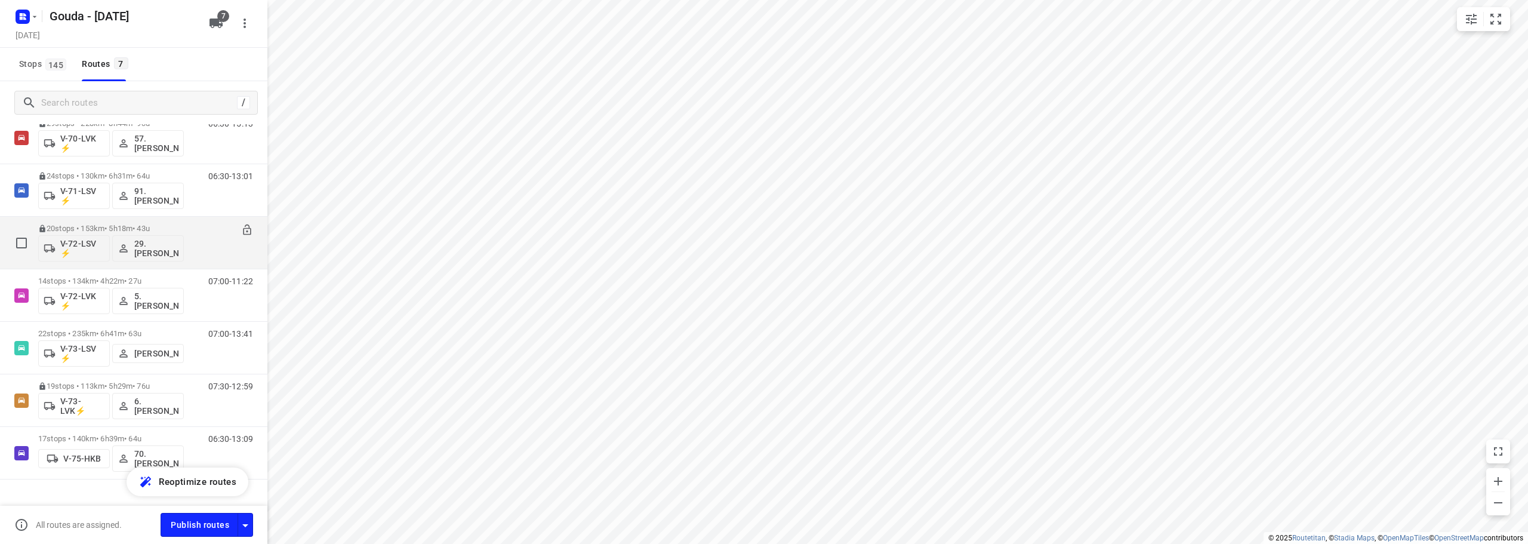
scroll to position [61, 0]
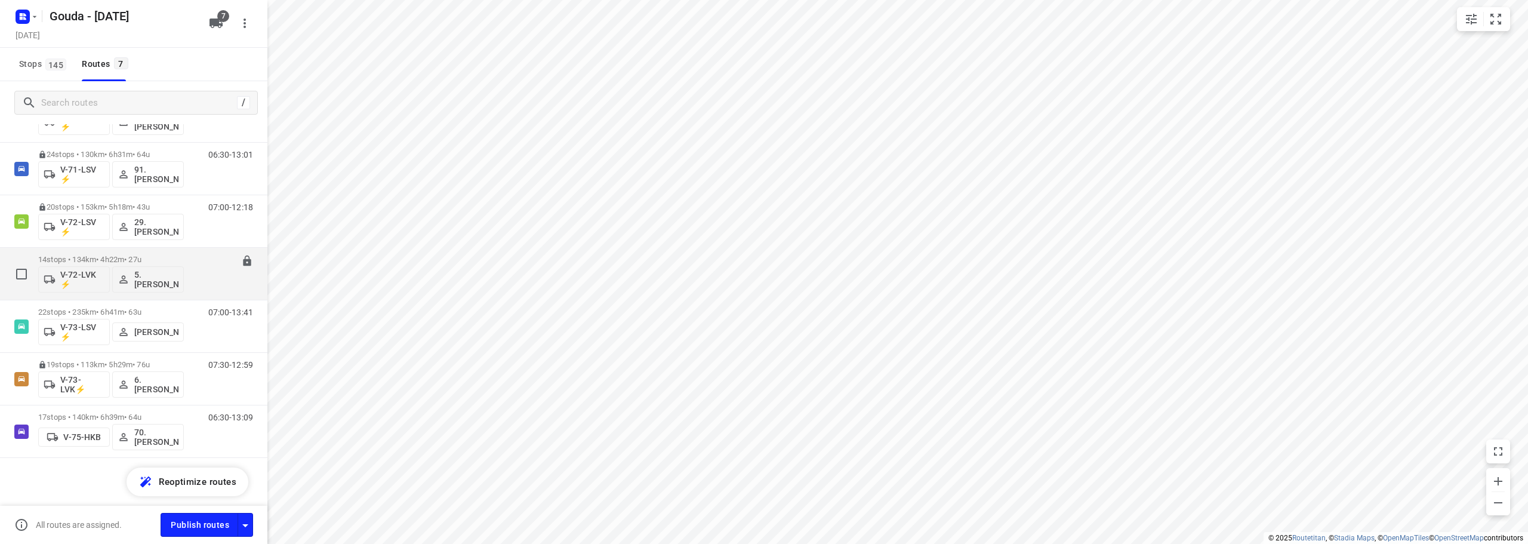
click at [174, 261] on p "14 stops • 134km • 4h22m • 27u" at bounding box center [111, 259] width 146 height 9
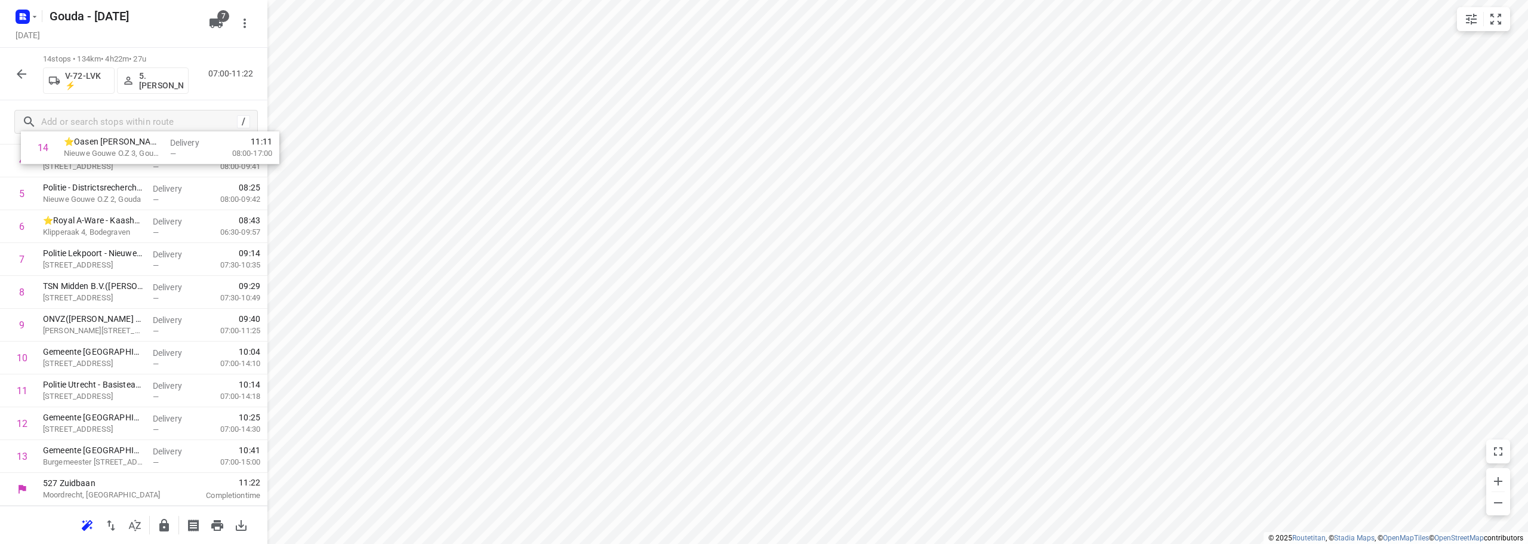
scroll to position [0, 0]
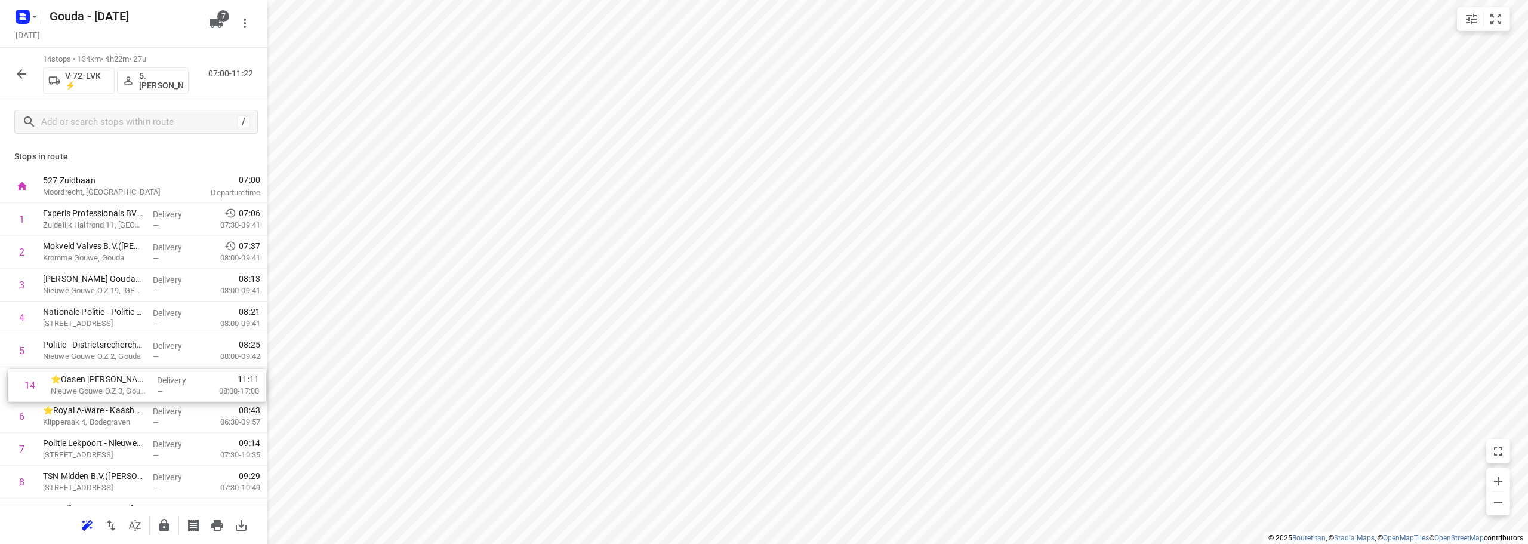
drag, startPoint x: 88, startPoint y: 466, endPoint x: 95, endPoint y: 383, distance: 83.9
click at [95, 383] on div "1 Experis Professionals BV - Gouda(Kimberley Craanen) Zuidelijk Halfrond 11, Go…" at bounding box center [133, 433] width 267 height 460
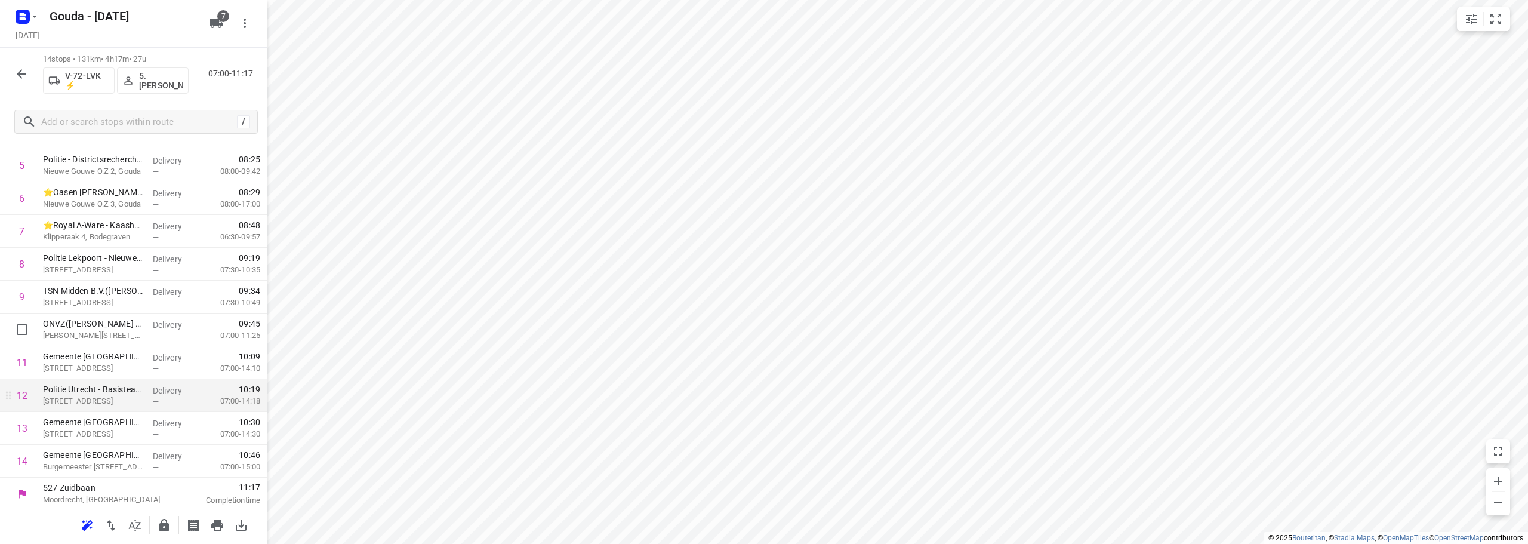
scroll to position [190, 0]
click at [165, 528] on icon "button" at bounding box center [164, 525] width 10 height 13
click at [26, 79] on icon "button" at bounding box center [21, 74] width 14 height 14
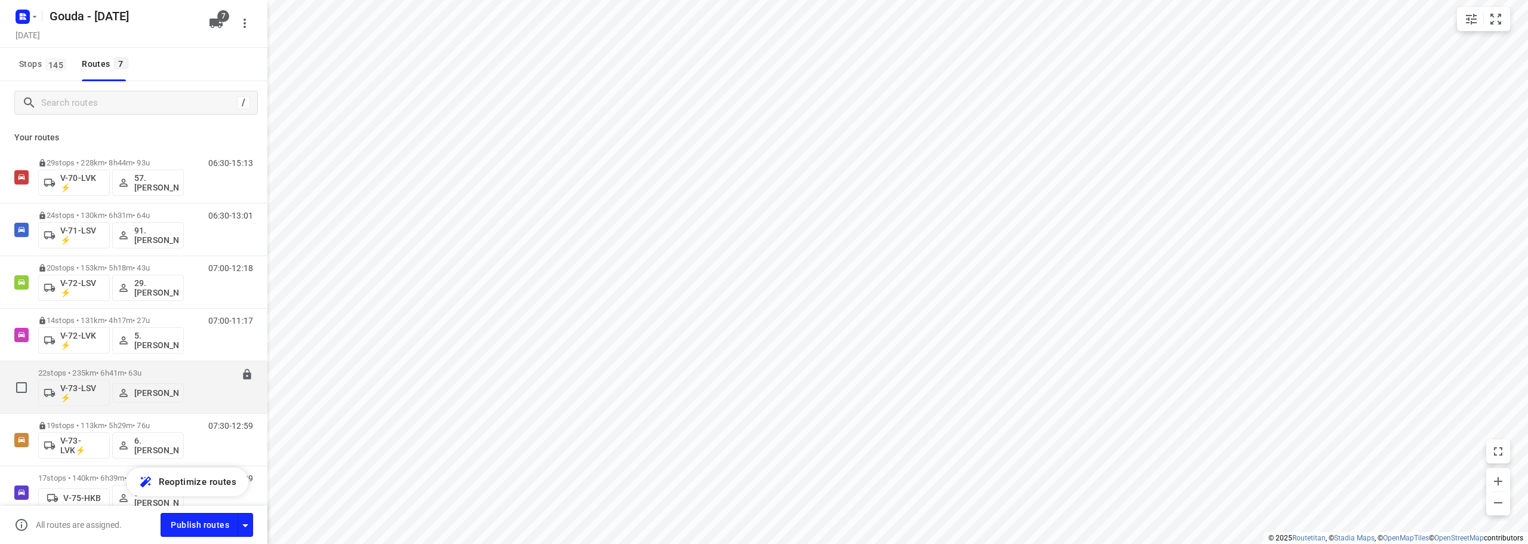
click at [143, 372] on p "22 stops • 235km • 6h41m • 63u" at bounding box center [111, 372] width 146 height 9
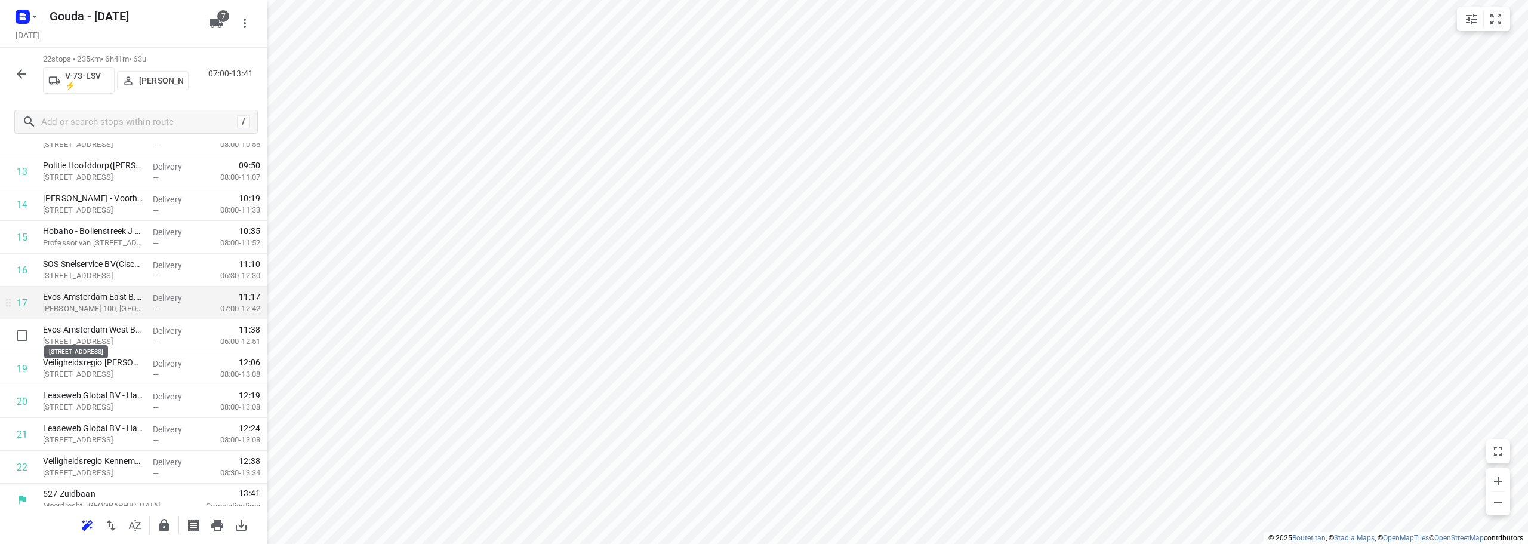
scroll to position [452, 0]
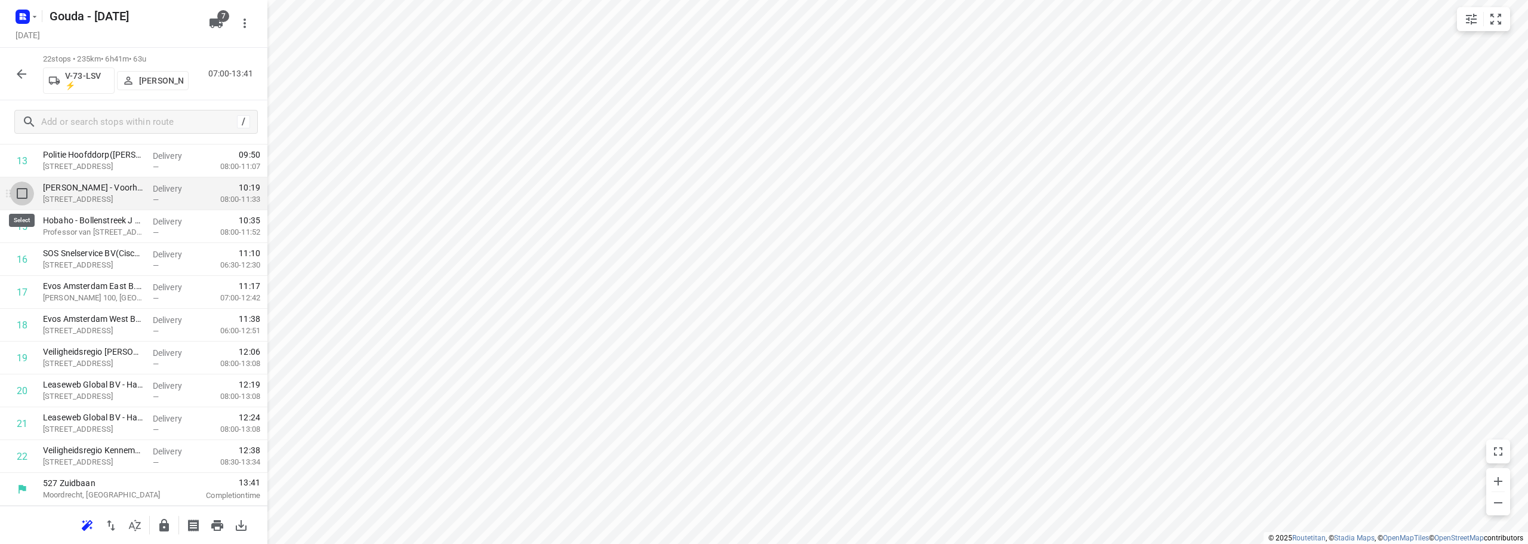
click at [23, 194] on input "checkbox" at bounding box center [22, 193] width 24 height 24
checkbox input "true"
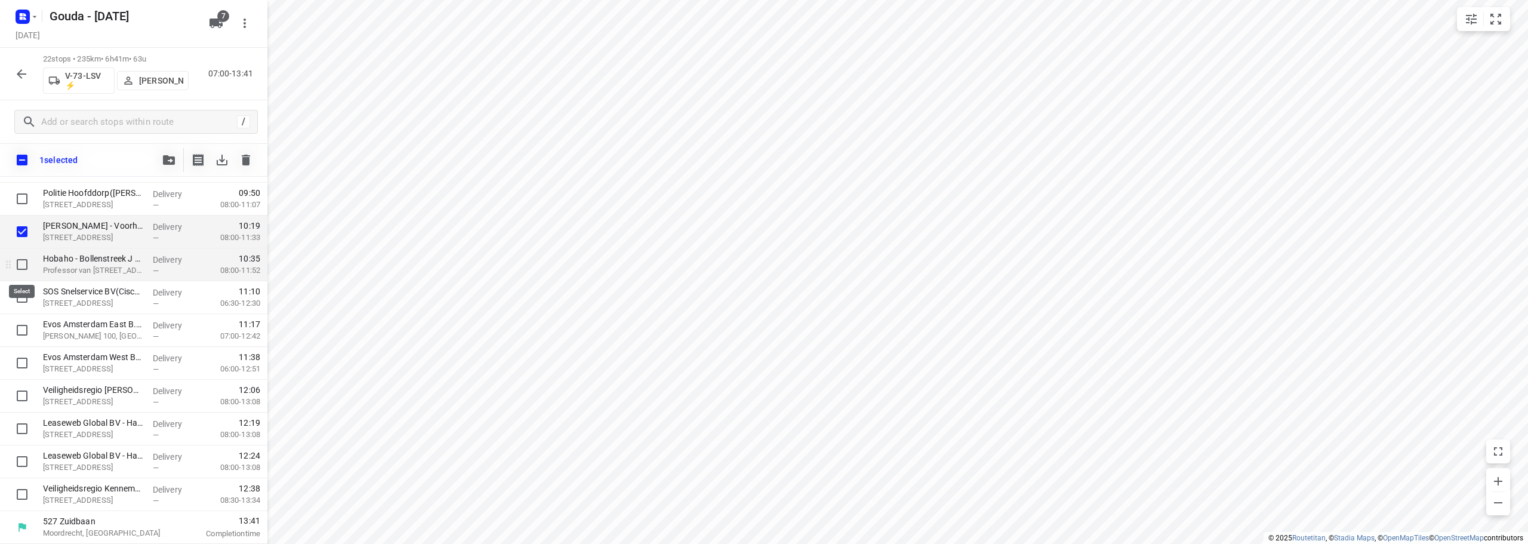
click at [19, 271] on input "checkbox" at bounding box center [22, 264] width 24 height 24
checkbox input "true"
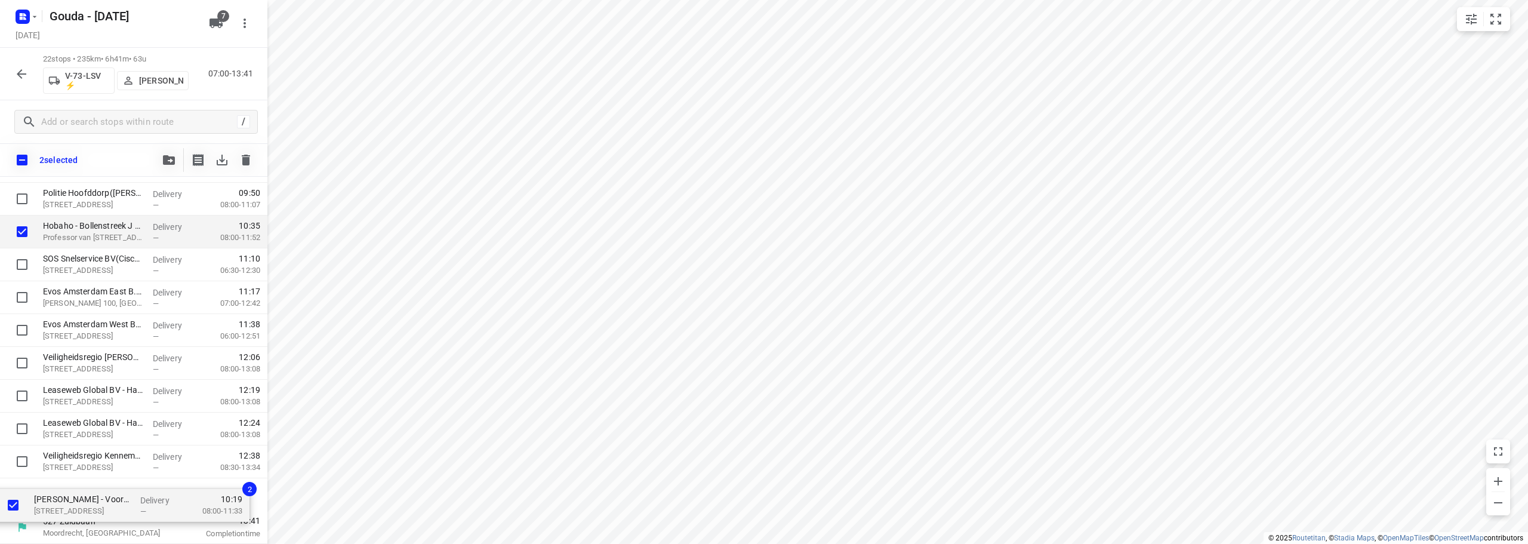
drag, startPoint x: 98, startPoint y: 233, endPoint x: 163, endPoint y: 502, distance: 276.3
click at [90, 509] on div "HAP De Limes - Alphen aan den Rijn(Nicole Krab) Meteoorlaan 4, Alphen Aan Den R…" at bounding box center [133, 150] width 267 height 722
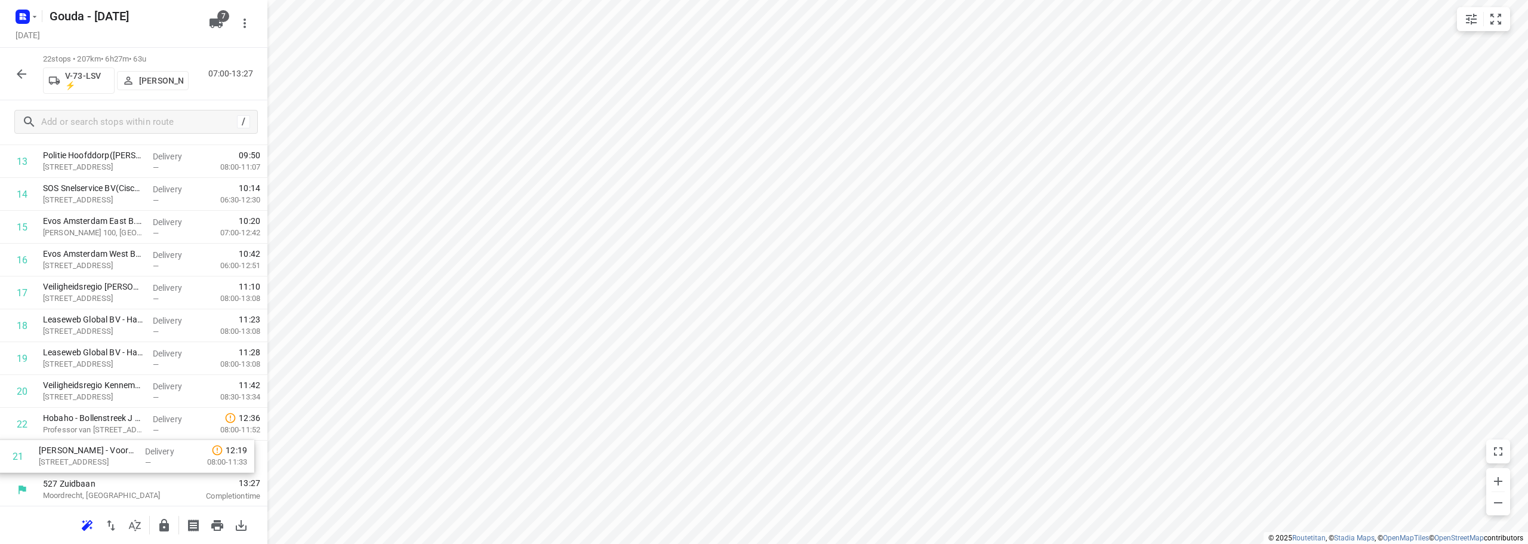
drag, startPoint x: 129, startPoint y: 425, endPoint x: 122, endPoint y: 465, distance: 40.5
click at [122, 465] on div "1 HAP De Limes - Alphen aan den Rijn(Nicole Krab) Meteoorlaan 4, Alphen Aan Den…" at bounding box center [133, 112] width 267 height 722
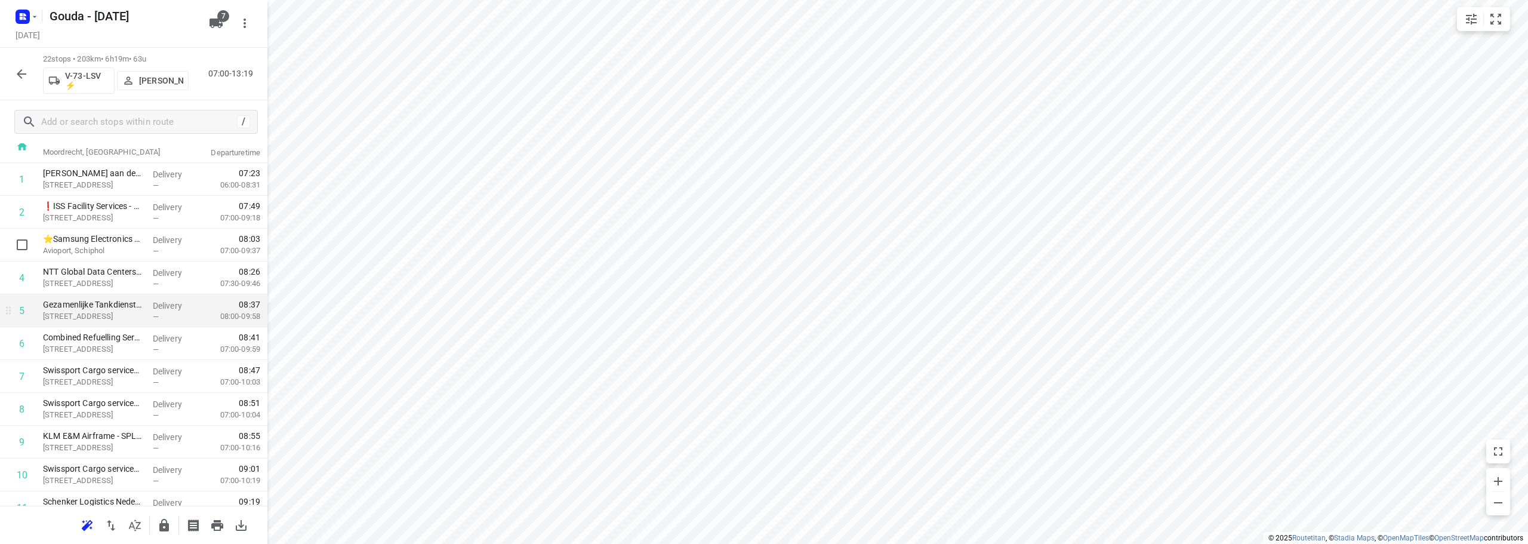
scroll to position [60, 0]
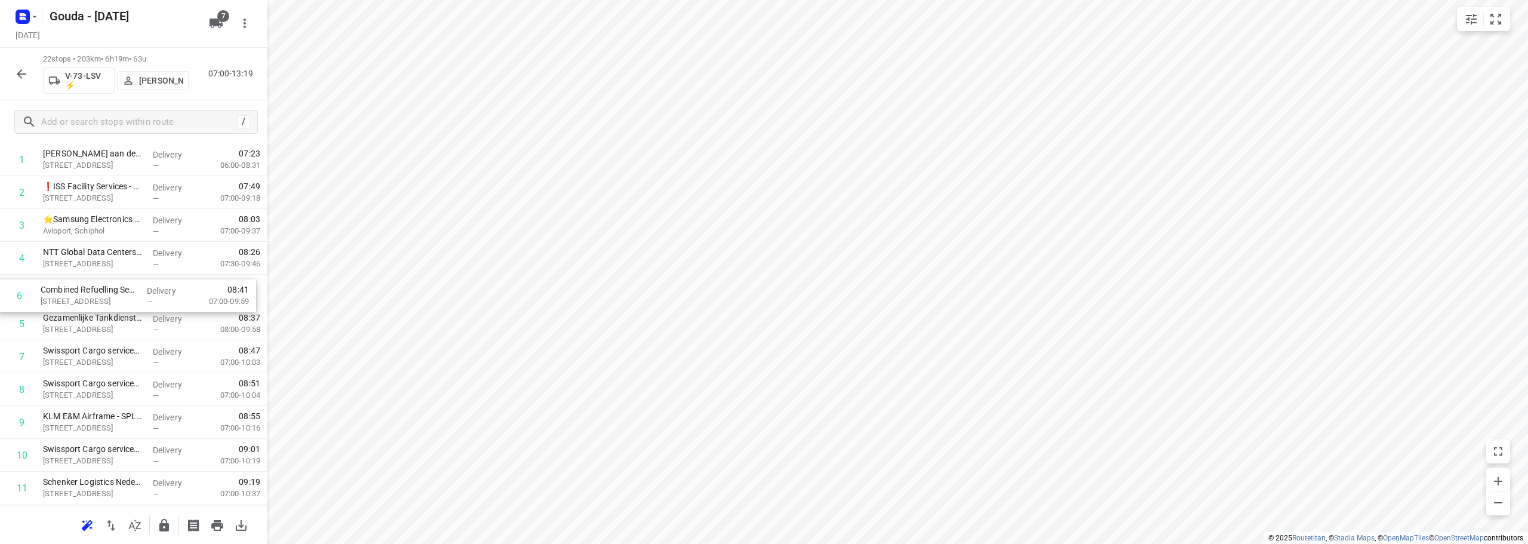
drag, startPoint x: 122, startPoint y: 328, endPoint x: 118, endPoint y: 295, distance: 33.2
click at [118, 295] on div "1 HAP De Limes - Alphen aan den Rijn(Nicole Krab) Meteoorlaan 4, Alphen Aan Den…" at bounding box center [133, 504] width 267 height 722
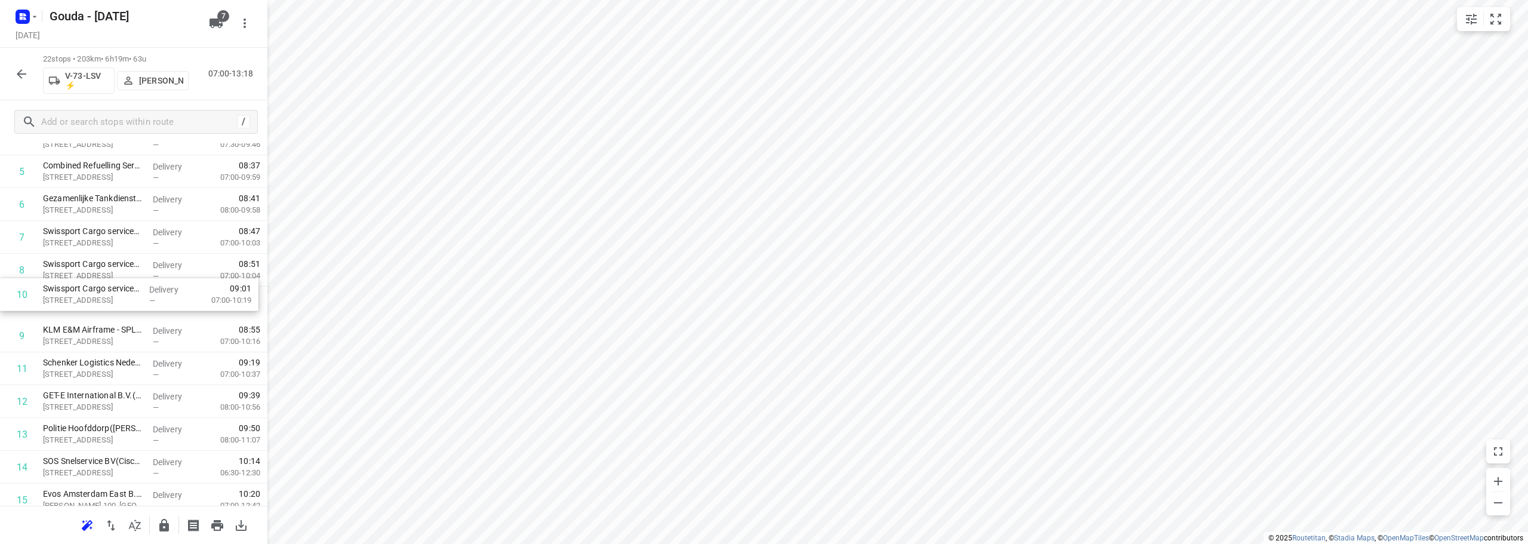
drag, startPoint x: 112, startPoint y: 347, endPoint x: 109, endPoint y: 301, distance: 45.4
click at [109, 301] on div "1 HAP De Limes - Alphen aan den Rijn(Nicole Krab) Meteoorlaan 4, Alphen Aan Den…" at bounding box center [133, 385] width 267 height 722
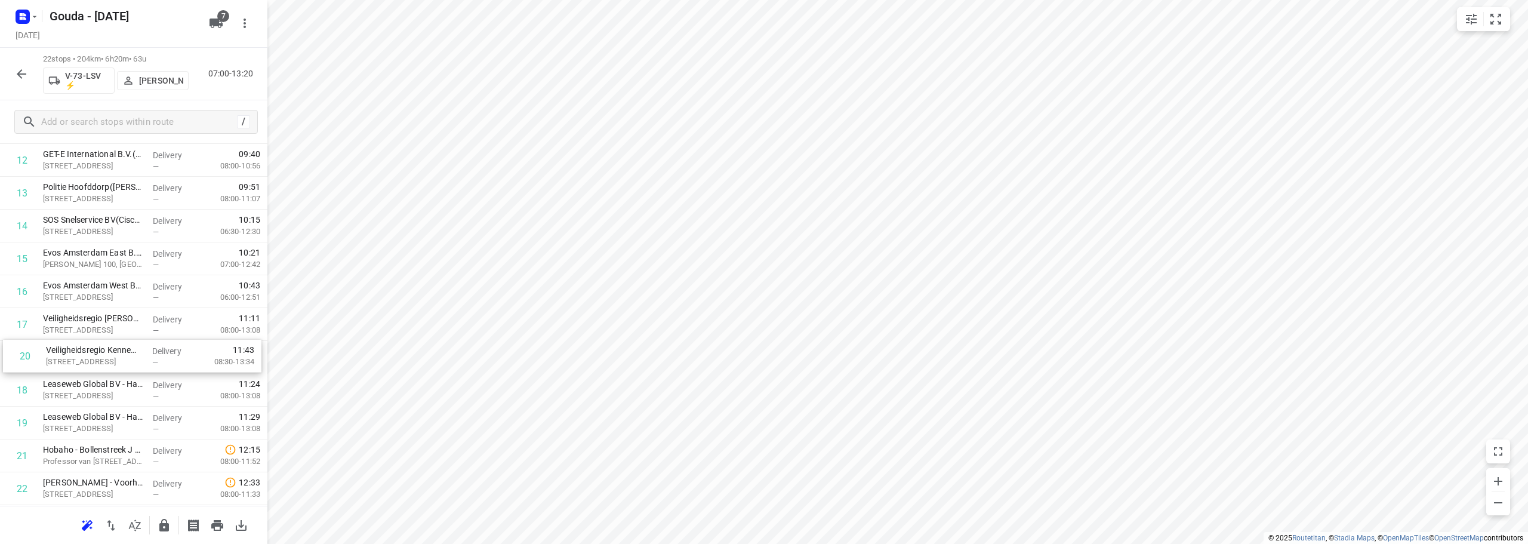
drag, startPoint x: 107, startPoint y: 437, endPoint x: 110, endPoint y: 362, distance: 75.3
click at [110, 362] on div "1 HAP De Limes - Alphen aan den Rijn(Nicole Krab) Meteoorlaan 4, Alphen Aan Den…" at bounding box center [133, 144] width 267 height 722
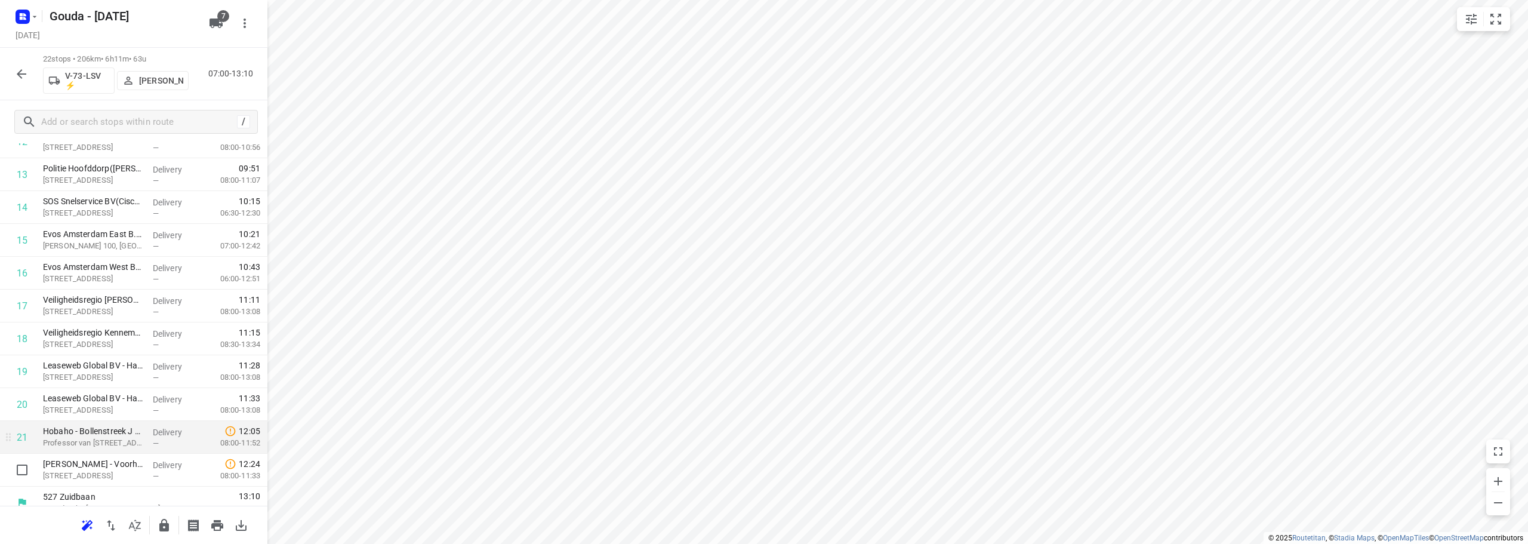
scroll to position [452, 0]
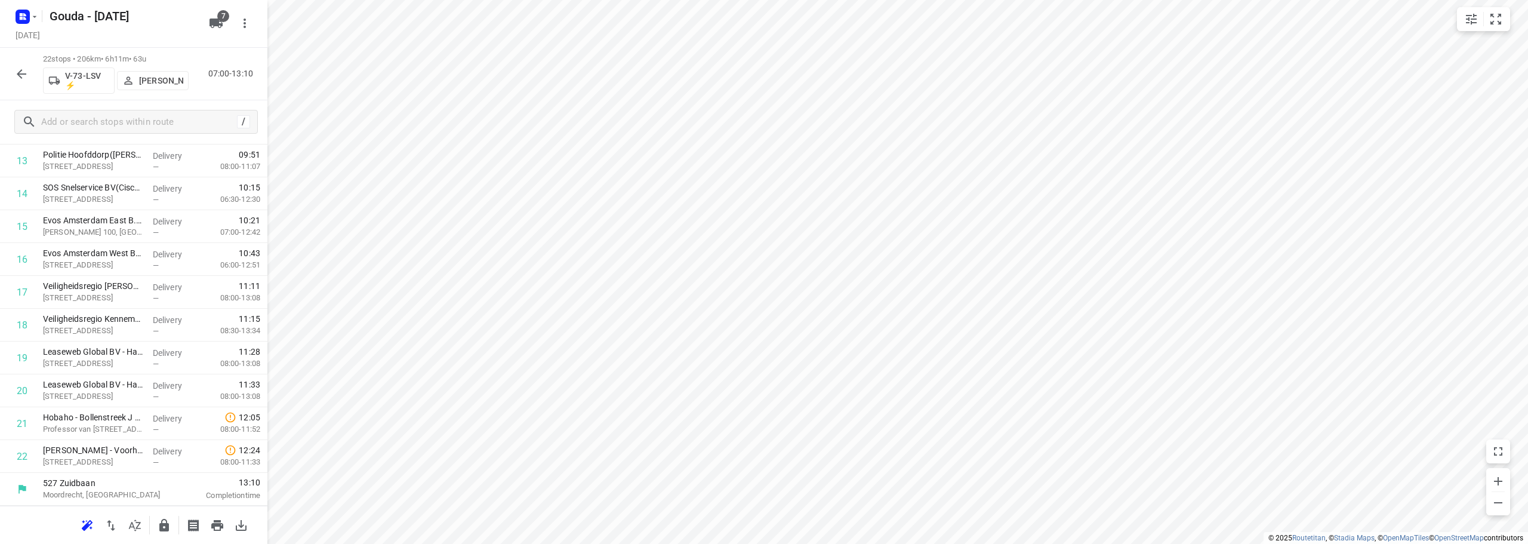
click at [166, 532] on button "button" at bounding box center [164, 525] width 24 height 24
click at [24, 77] on icon "button" at bounding box center [21, 74] width 14 height 14
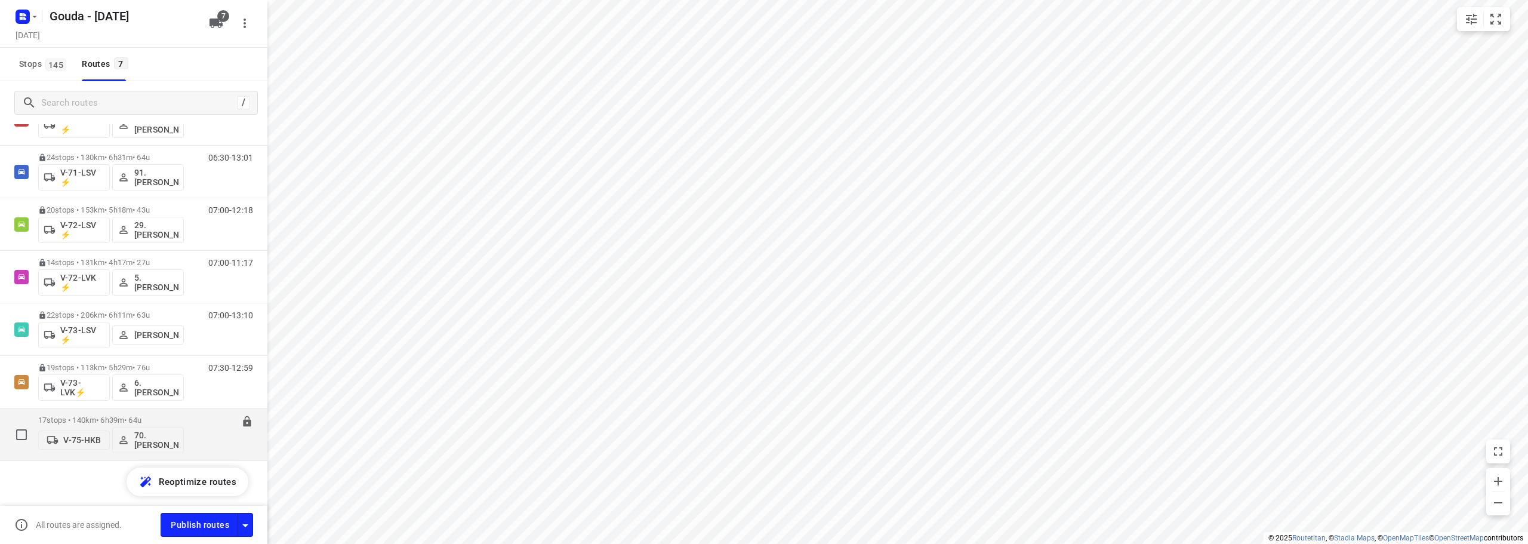
scroll to position [61, 0]
click at [168, 406] on div "17 stops • 140km • 6h39m • 64u V-75-HKB 70. Romeo Pieters" at bounding box center [111, 431] width 146 height 50
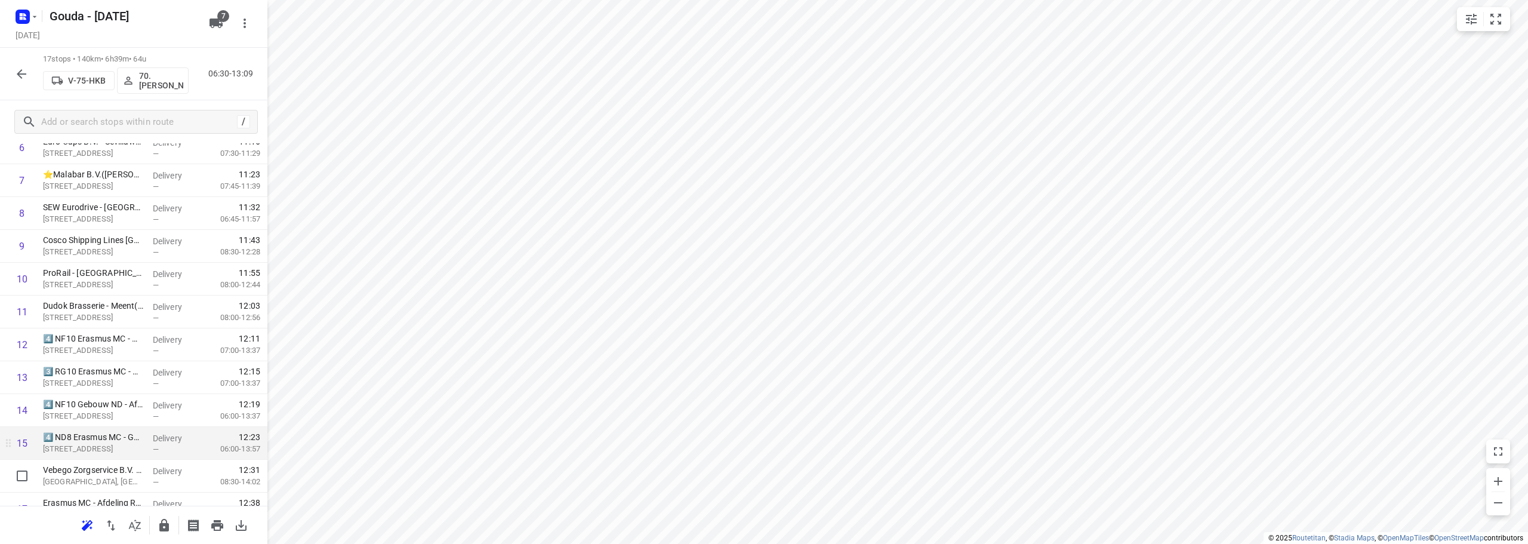
scroll to position [288, 0]
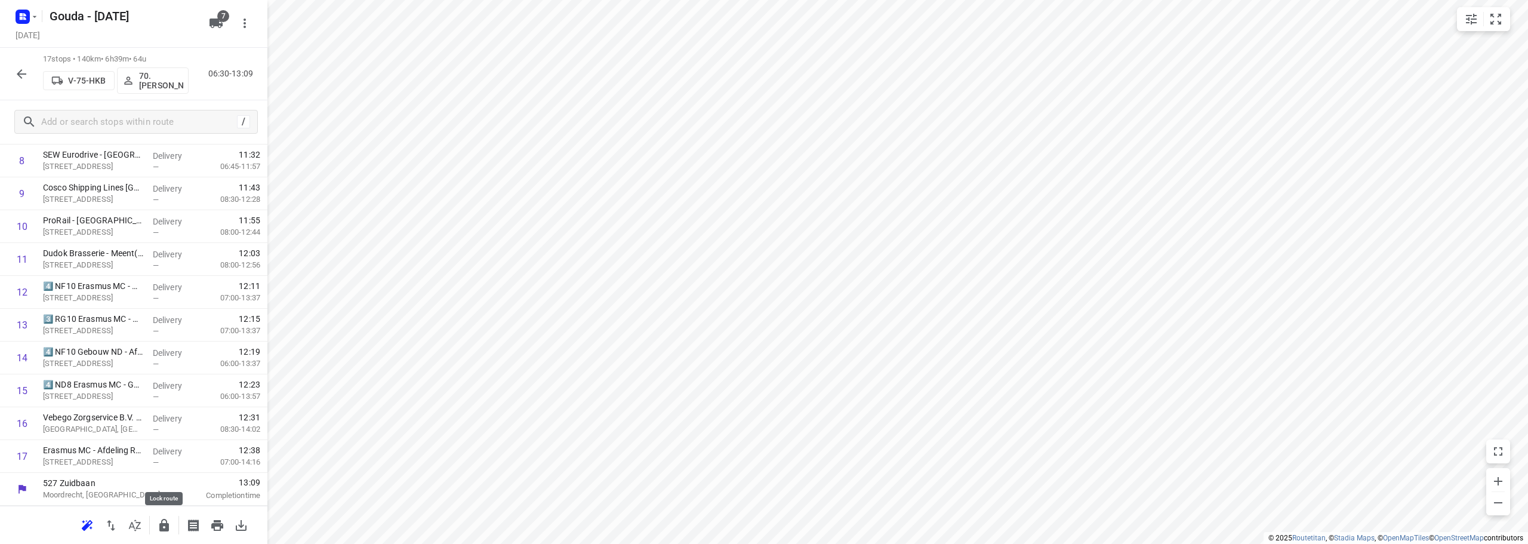
click at [162, 526] on icon "button" at bounding box center [164, 525] width 10 height 13
click at [21, 73] on icon "button" at bounding box center [21, 74] width 14 height 14
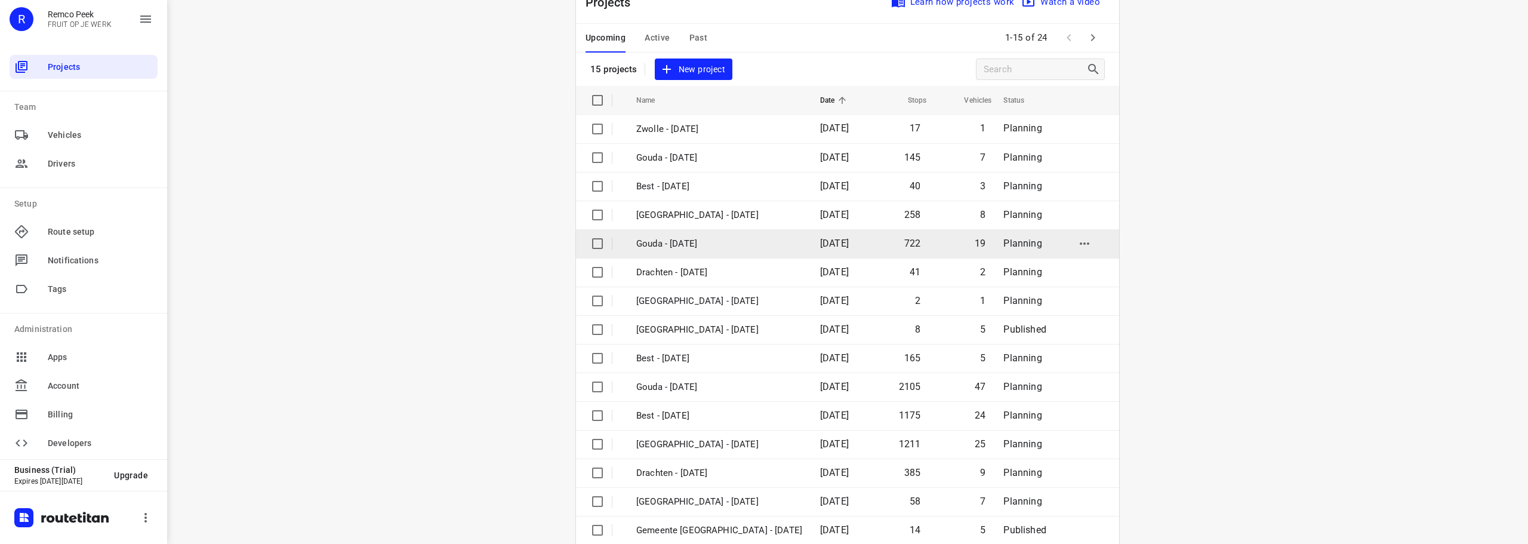
scroll to position [60, 0]
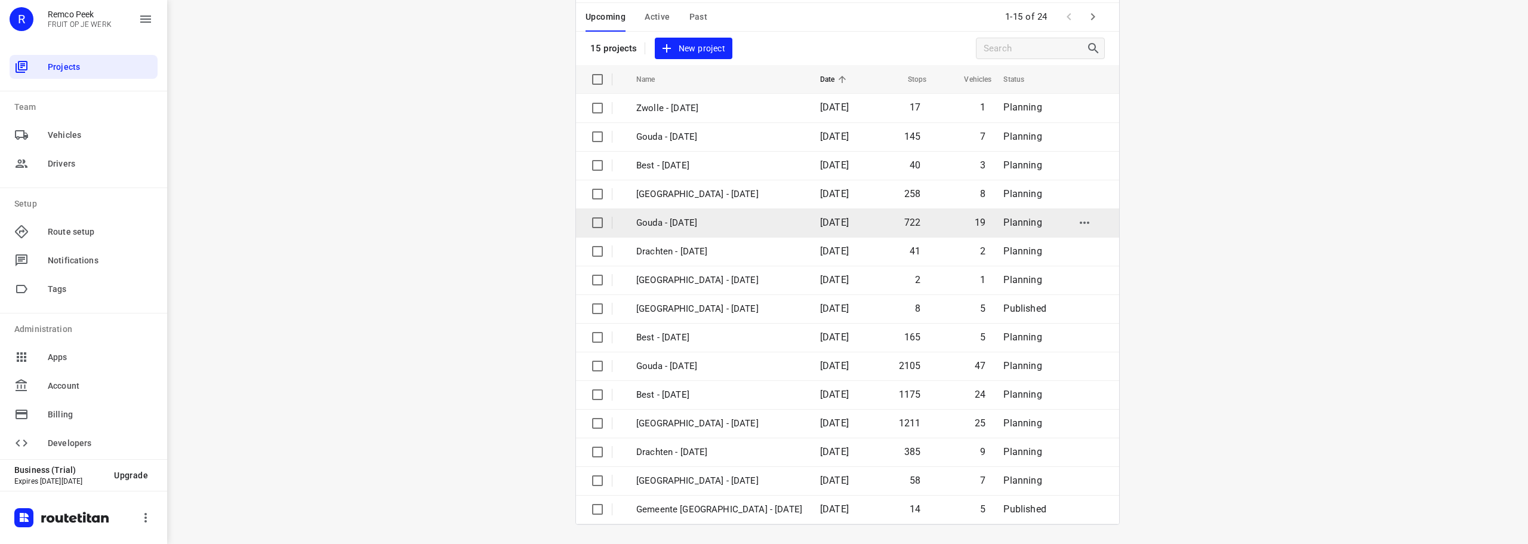
click at [703, 228] on p "Gouda - [DATE]" at bounding box center [719, 223] width 166 height 14
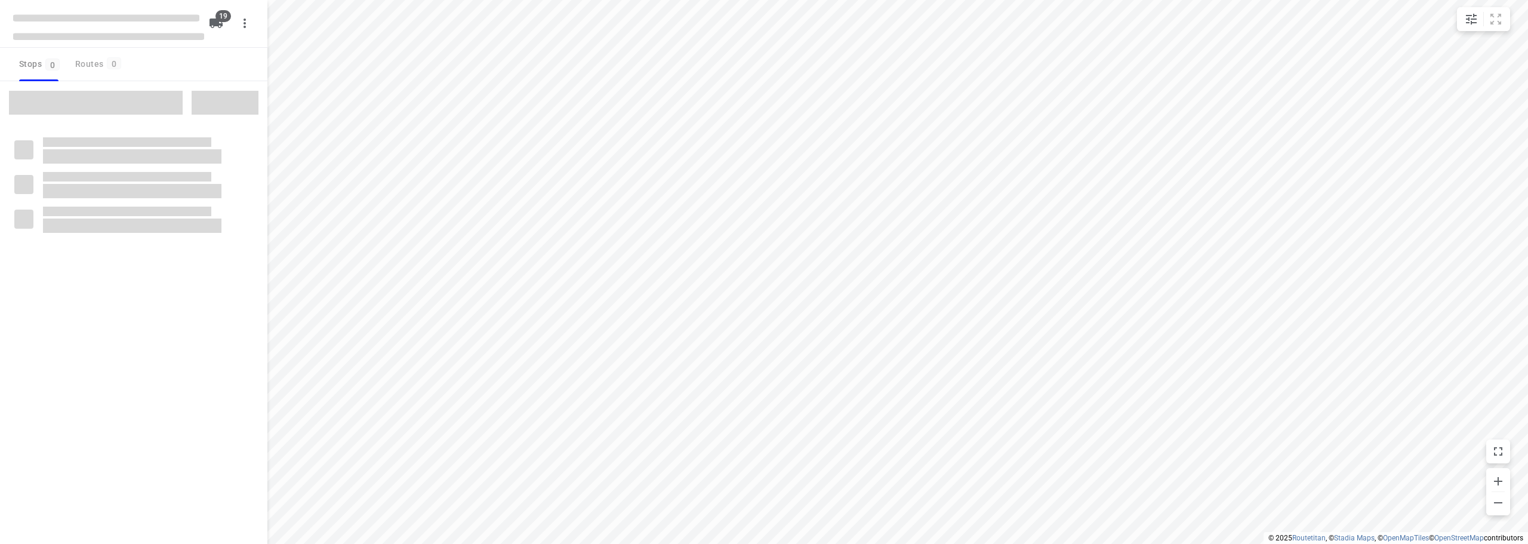
checkbox input "true"
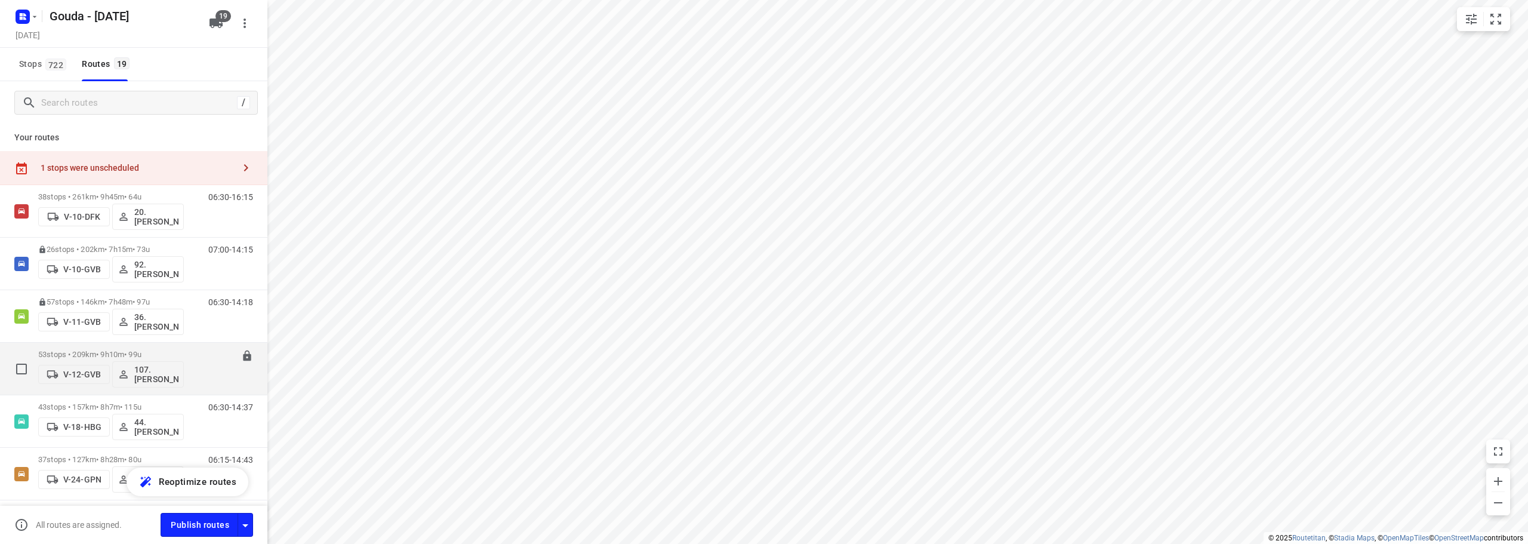
click at [144, 348] on div "53 stops • 209km • 9h10m • 99u V-12-GVB 107.Femke Bogaards" at bounding box center [111, 369] width 146 height 50
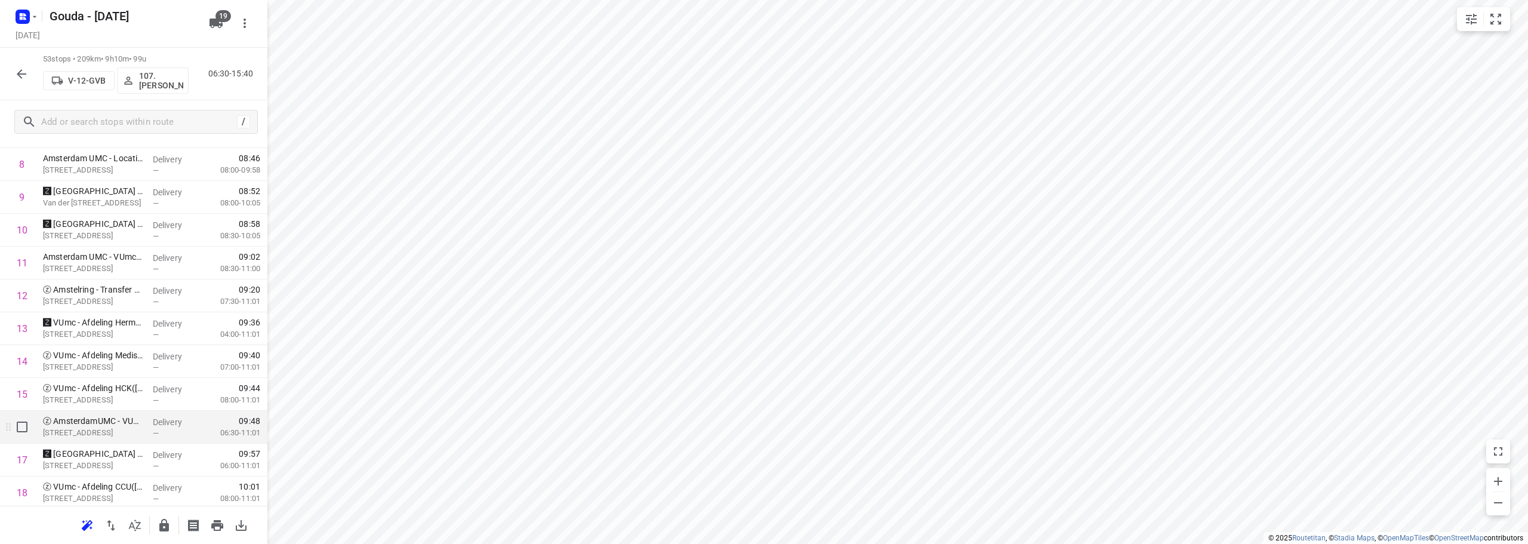
scroll to position [298, 0]
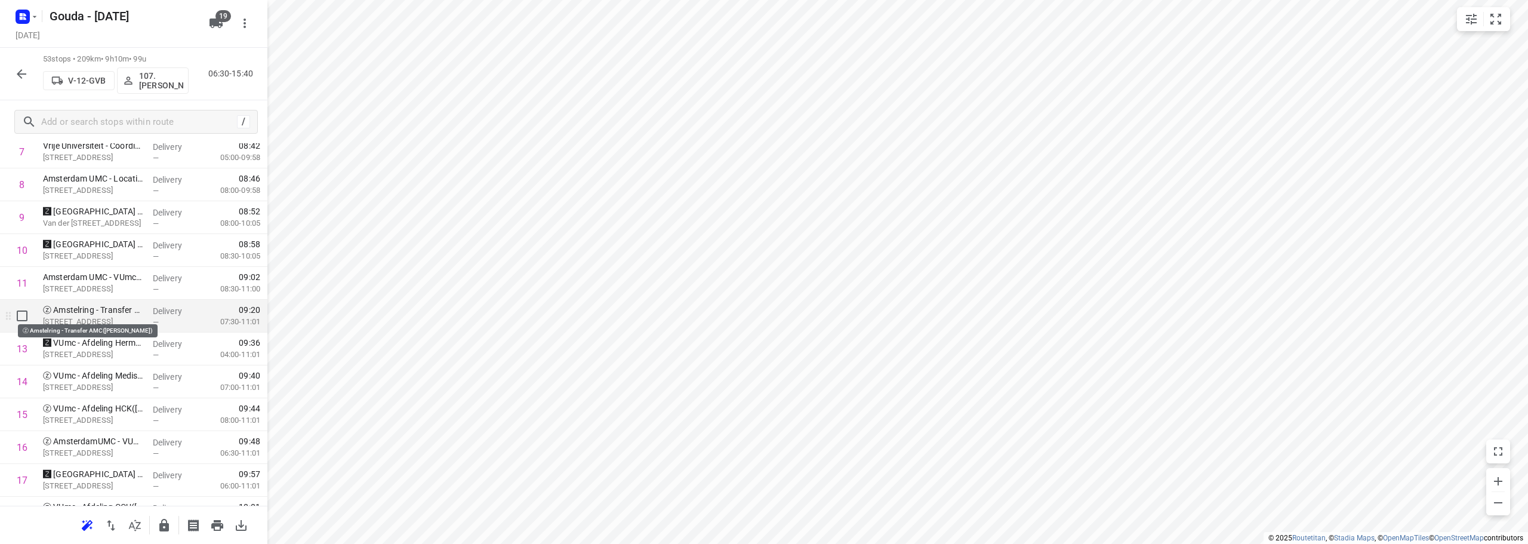
click at [94, 312] on p "ⓩ Amstelring - Transfer AMC(Liesbeth Boeckholtz)" at bounding box center [93, 310] width 100 height 12
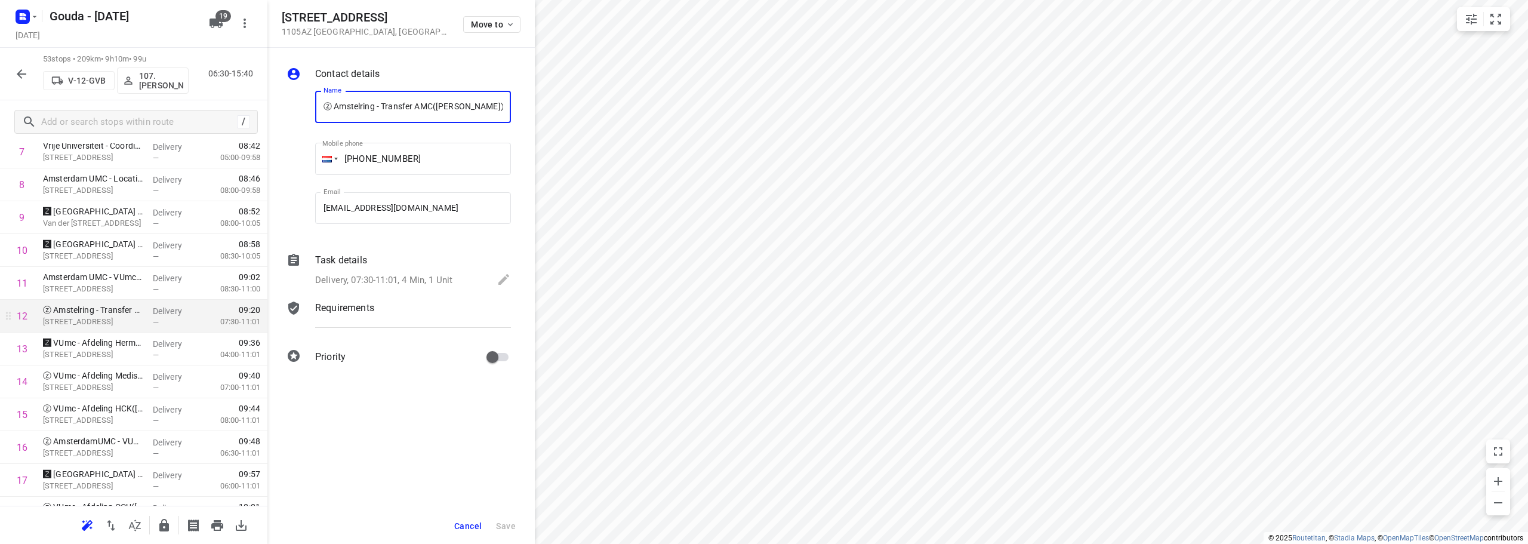
scroll to position [0, 14]
click at [395, 279] on p "Delivery, 07:30-11:01, 4 Min, 1 Unit" at bounding box center [383, 280] width 137 height 14
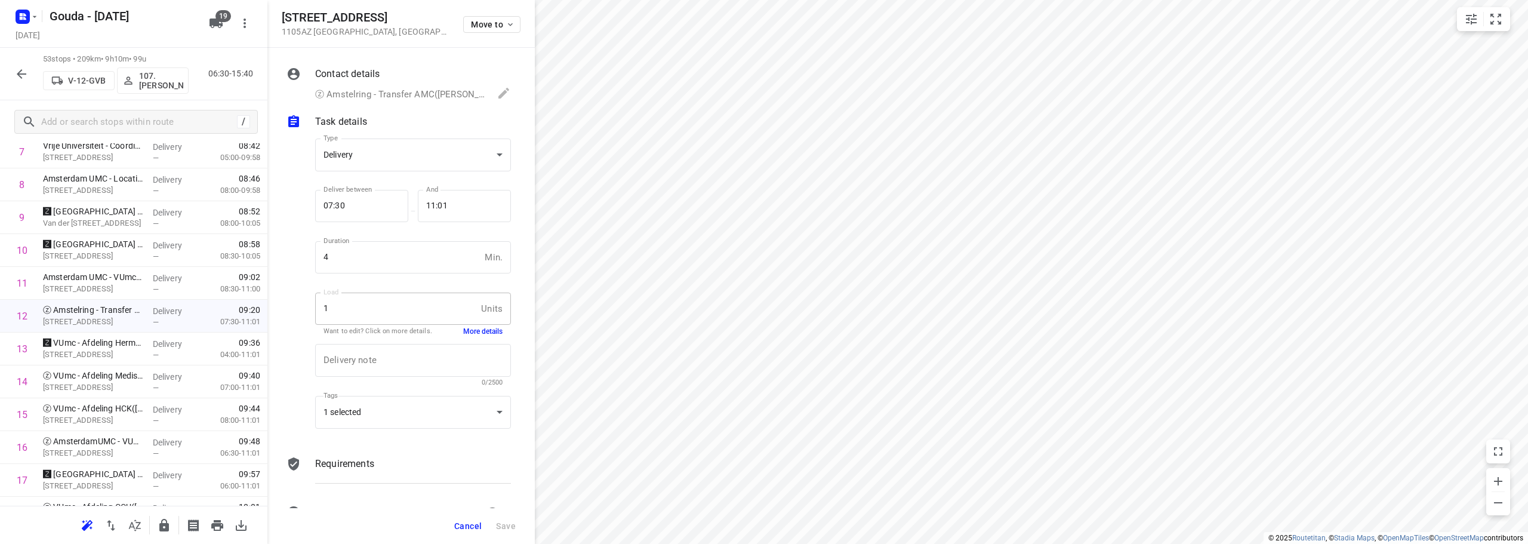
scroll to position [0, 0]
click at [483, 335] on button "More details" at bounding box center [482, 331] width 39 height 10
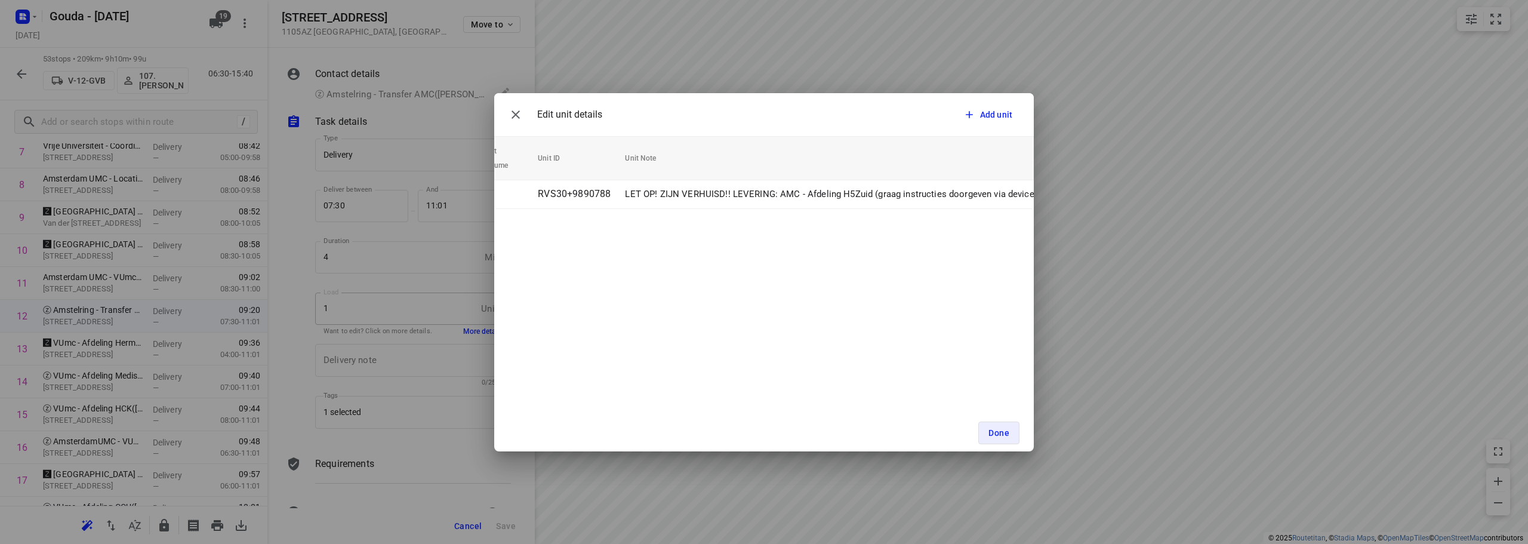
scroll to position [0, 192]
click at [1084, 204] on div "Edit unit details Add unit Unit Count (1) Unit Weight Unit Volume Unit ID Unit …" at bounding box center [764, 272] width 1528 height 544
click at [999, 432] on span "Done" at bounding box center [998, 433] width 21 height 10
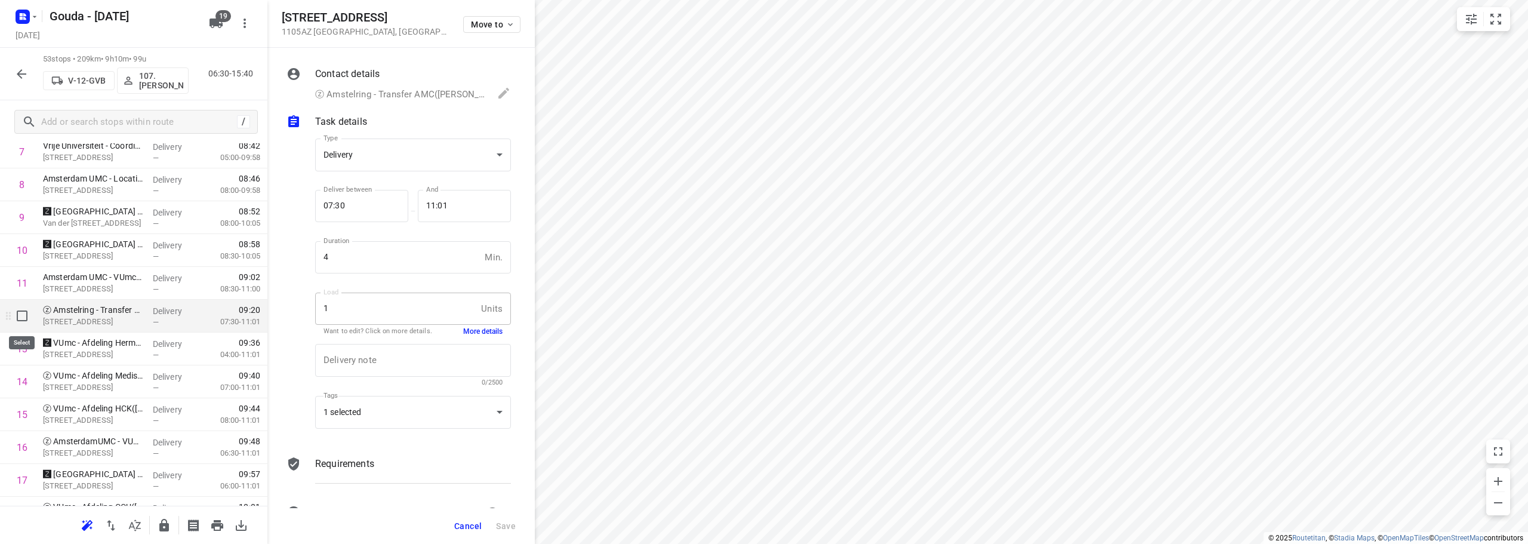
click at [14, 314] on input "checkbox" at bounding box center [22, 316] width 24 height 24
checkbox input "true"
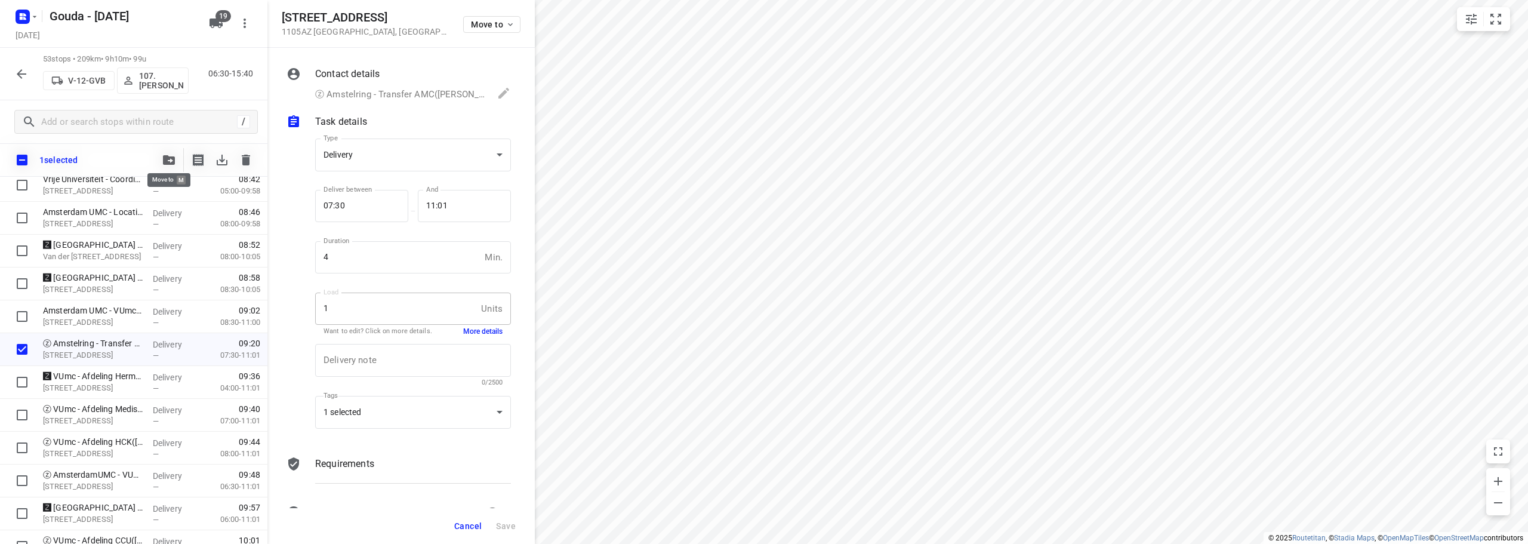
click at [175, 159] on span "button" at bounding box center [169, 160] width 14 height 10
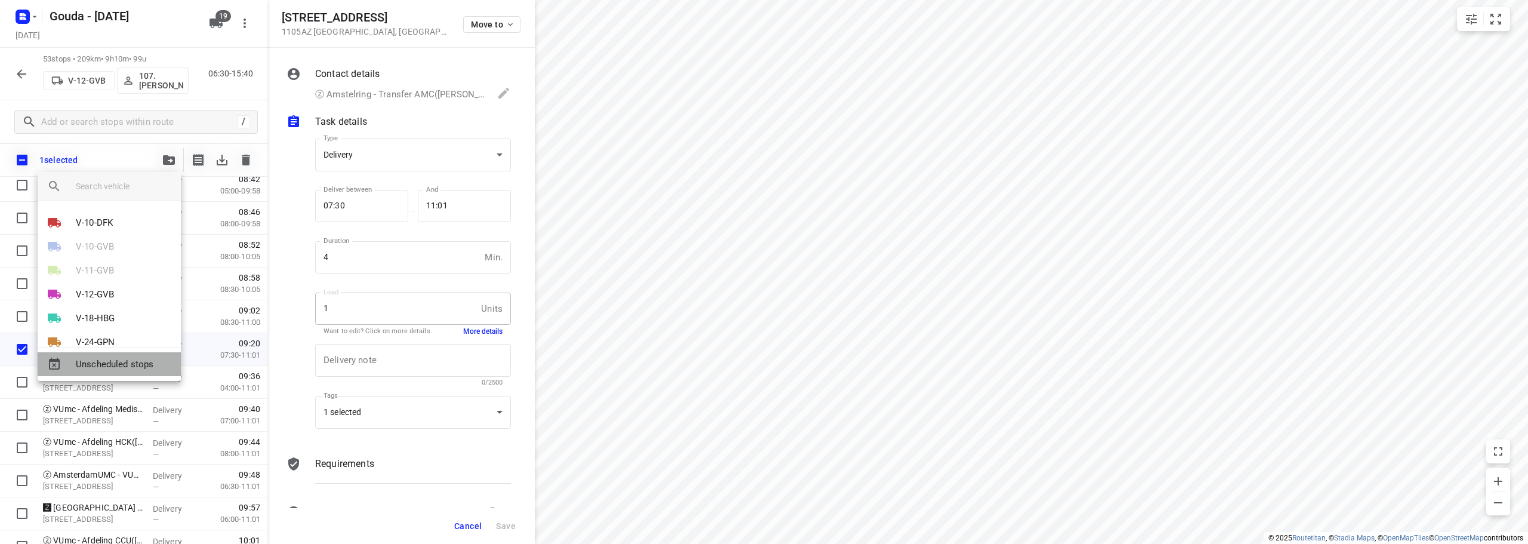
click at [135, 364] on span "Unscheduled stops" at bounding box center [123, 364] width 95 height 14
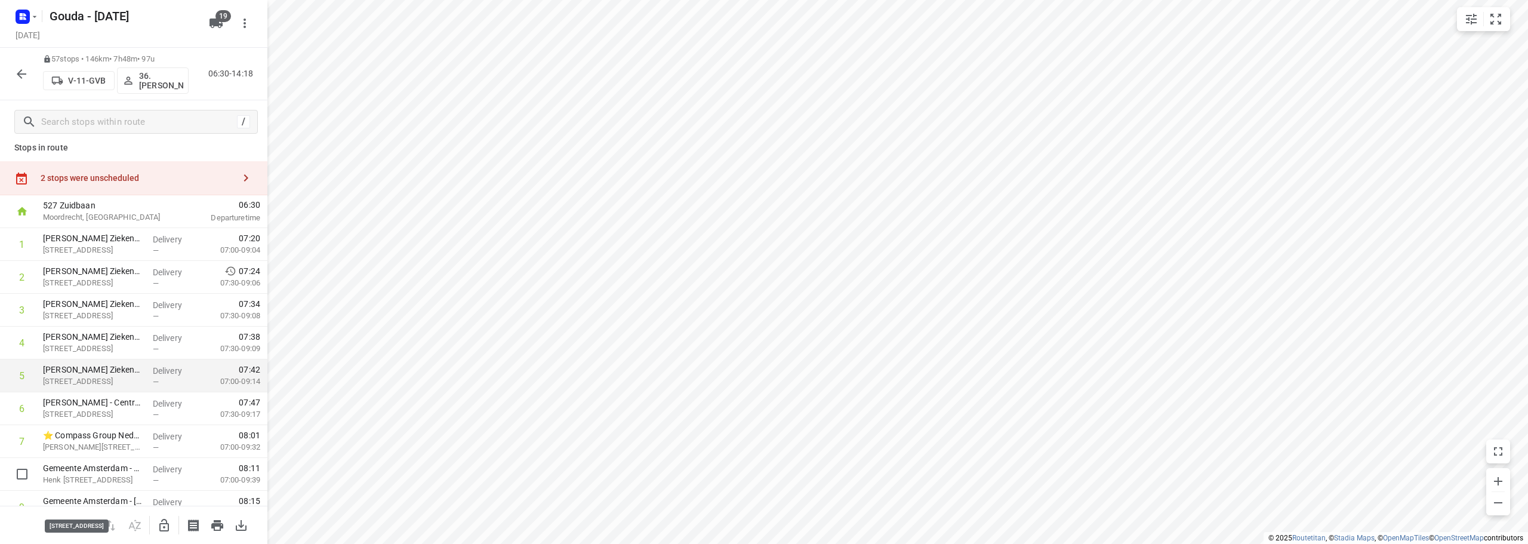
scroll to position [0, 0]
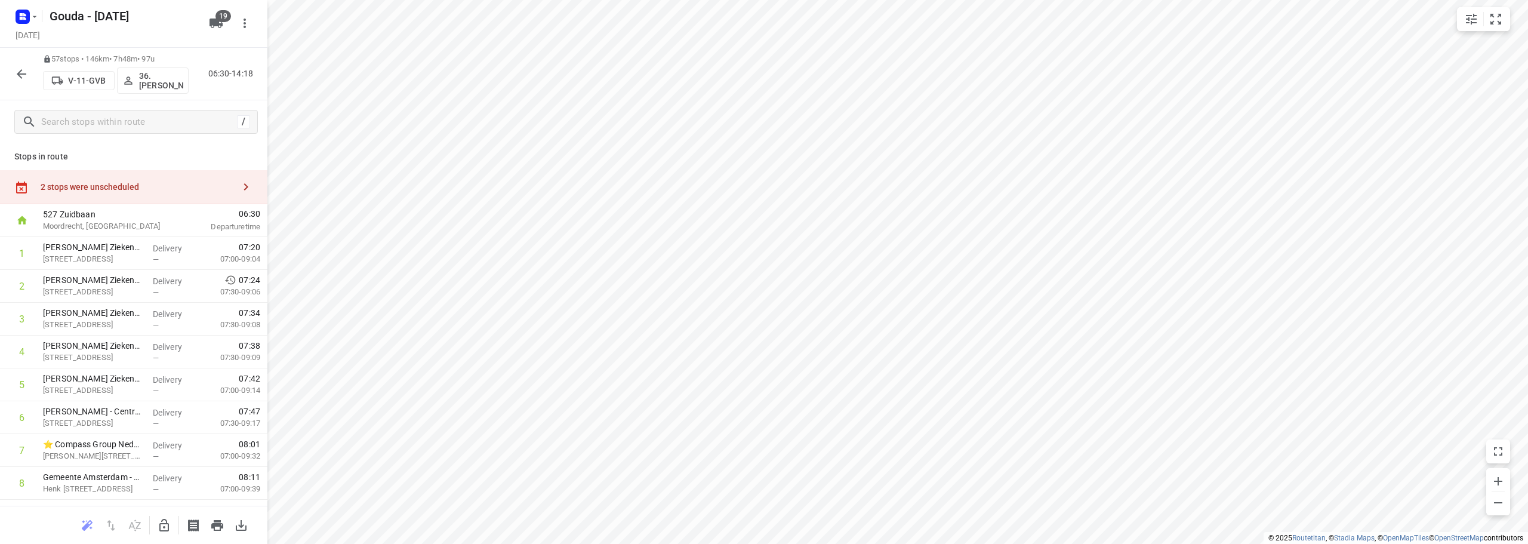
click at [134, 180] on div "2 stops were unscheduled" at bounding box center [133, 187] width 267 height 34
drag, startPoint x: 373, startPoint y: 112, endPoint x: 386, endPoint y: 343, distance: 231.3
click at [165, 525] on icon "button" at bounding box center [164, 525] width 14 height 14
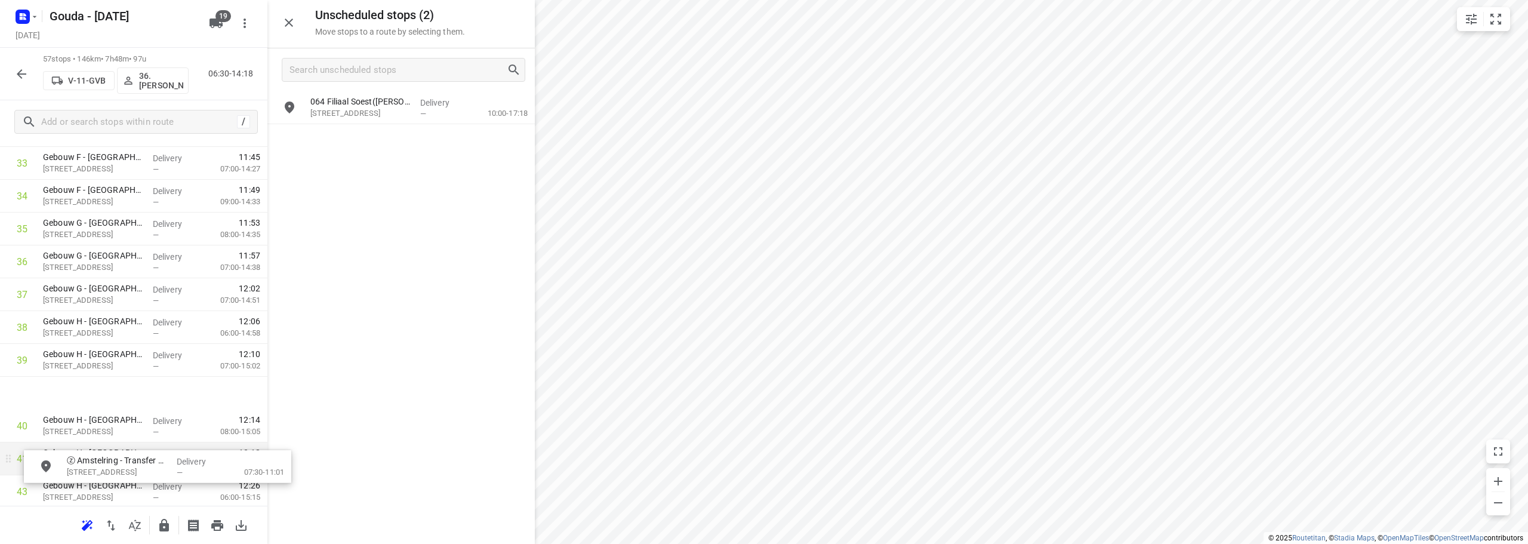
drag, startPoint x: 376, startPoint y: 115, endPoint x: 119, endPoint y: 442, distance: 416.6
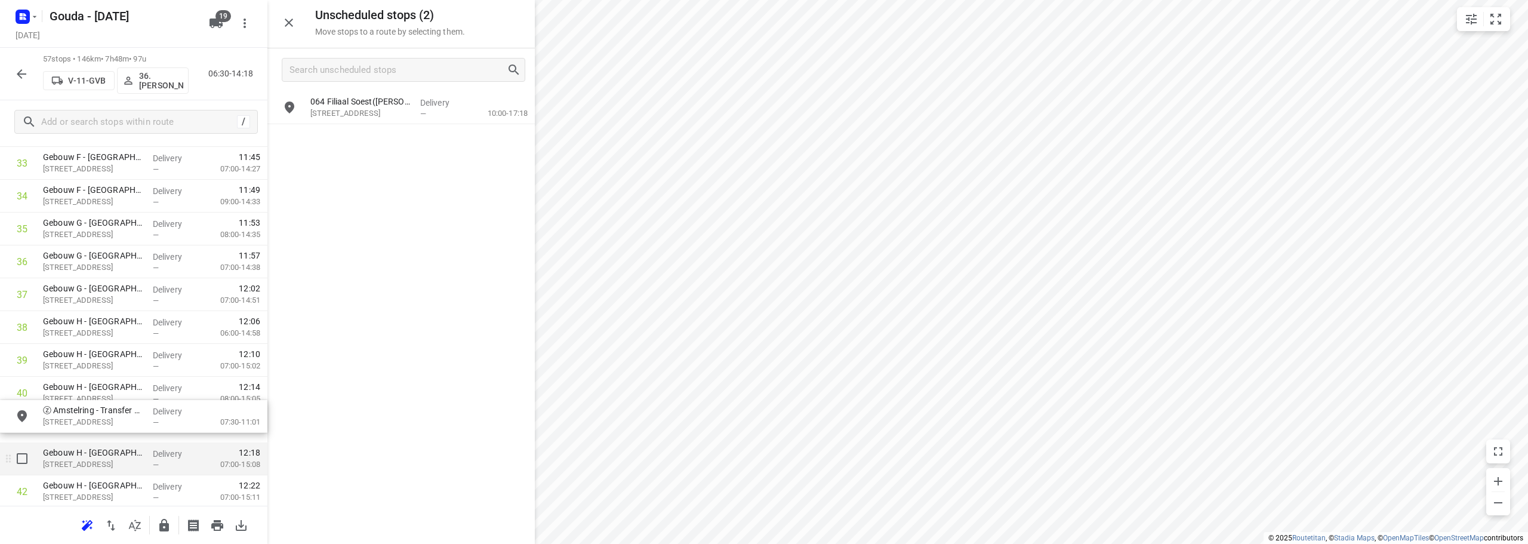
scroll to position [1150, 0]
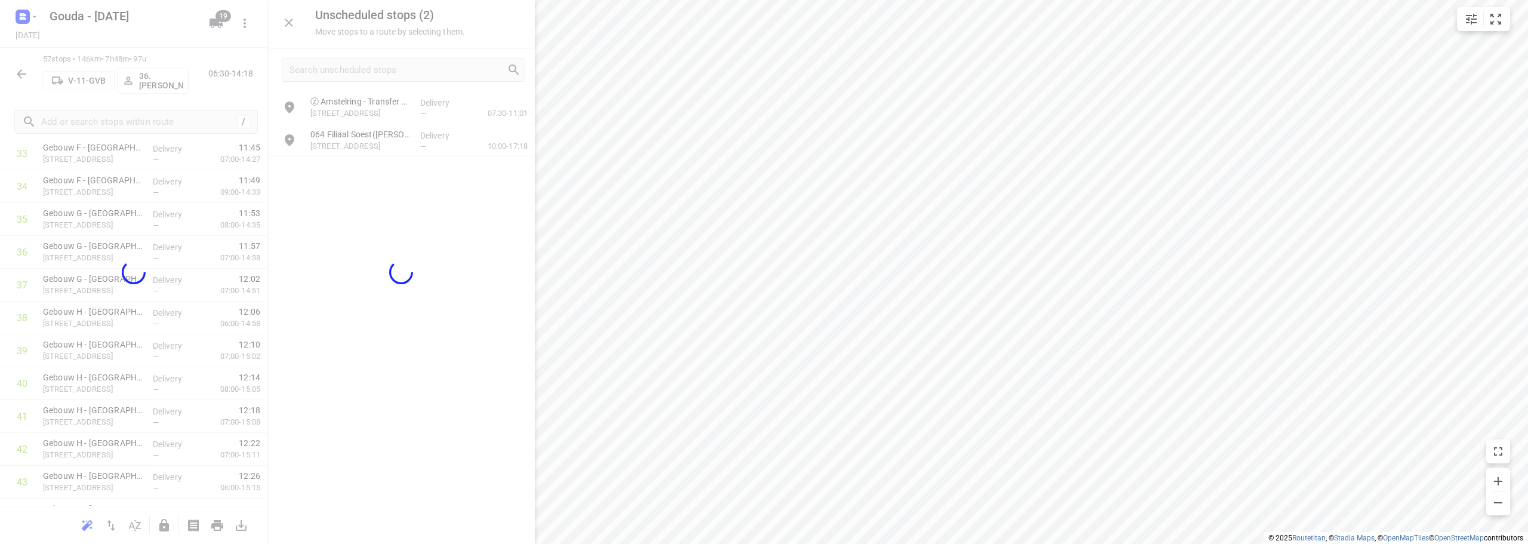
drag, startPoint x: 119, startPoint y: 442, endPoint x: 155, endPoint y: 432, distance: 37.2
click at [125, 442] on div "Unscheduled stops ( 2 ) Move stops to a route by selecting them. ⓩ Amstelring -…" at bounding box center [133, 272] width 267 height 544
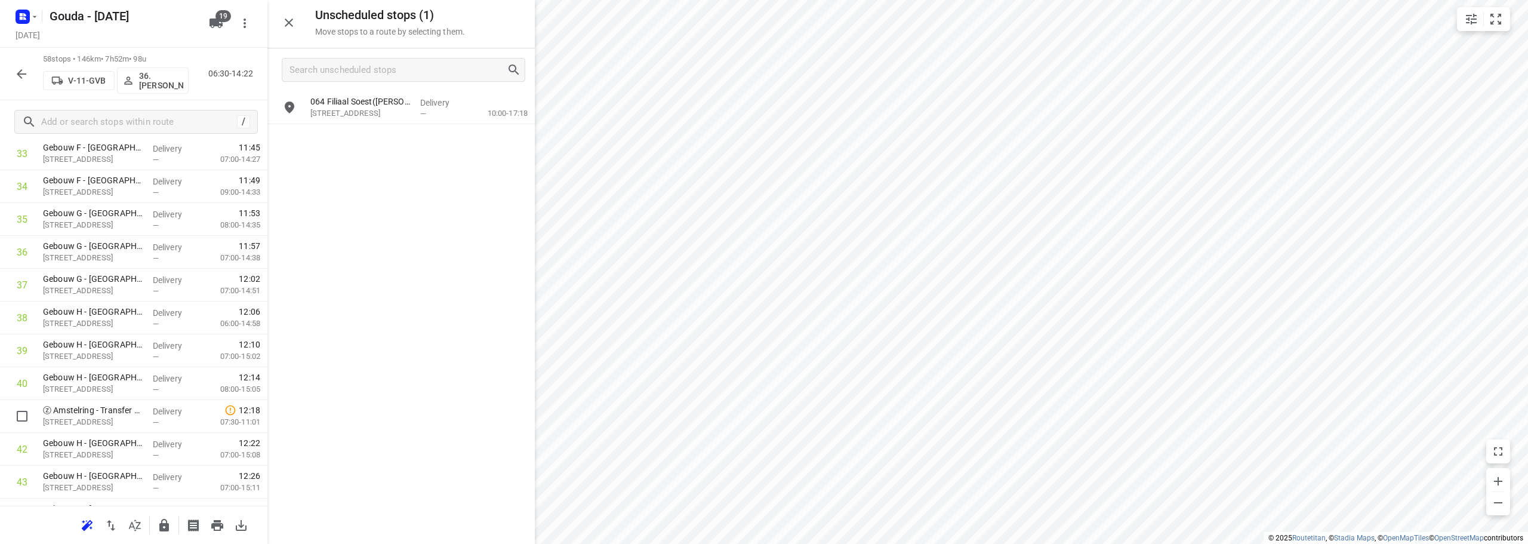
scroll to position [1151, 0]
drag, startPoint x: 81, startPoint y: 430, endPoint x: 80, endPoint y: 322, distance: 107.4
click at [80, 322] on div "1 Antoni van Leeuwenhoek Ziekenhuis - Spoed CRU(Daniella van Gullik) Plesmanlaa…" at bounding box center [133, 38] width 267 height 1904
click at [294, 22] on icon "button" at bounding box center [289, 23] width 14 height 14
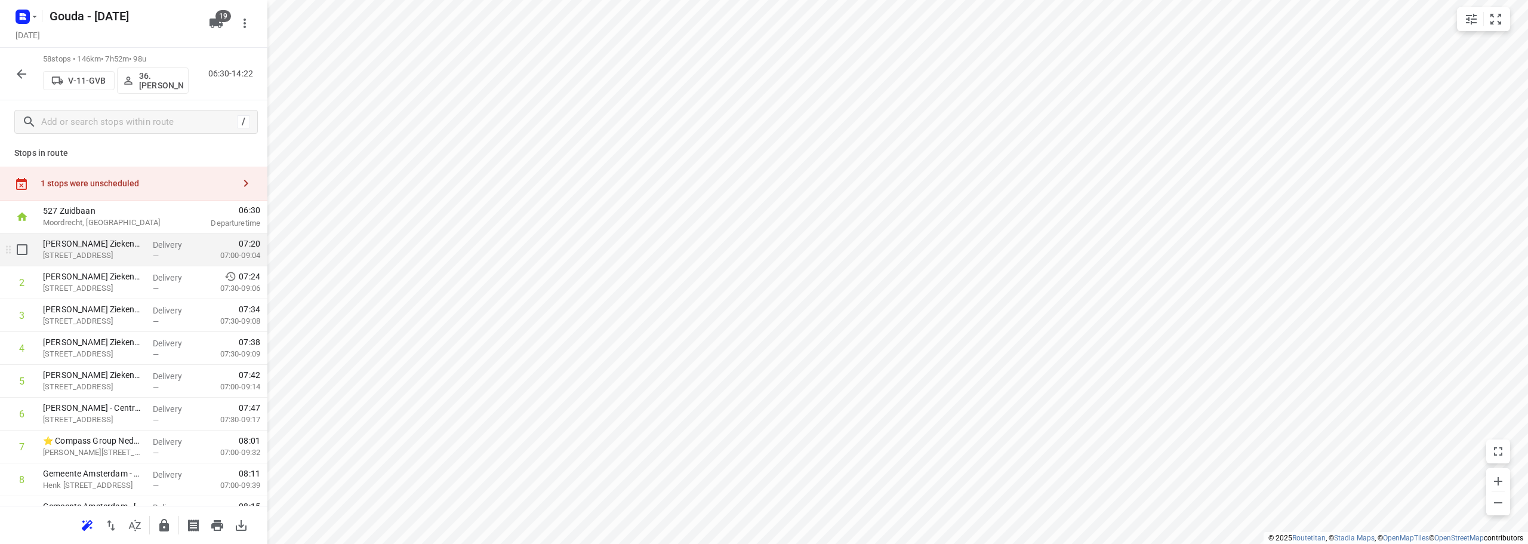
scroll to position [0, 0]
click at [169, 523] on icon "button" at bounding box center [164, 525] width 14 height 14
click at [24, 67] on icon "button" at bounding box center [21, 74] width 14 height 14
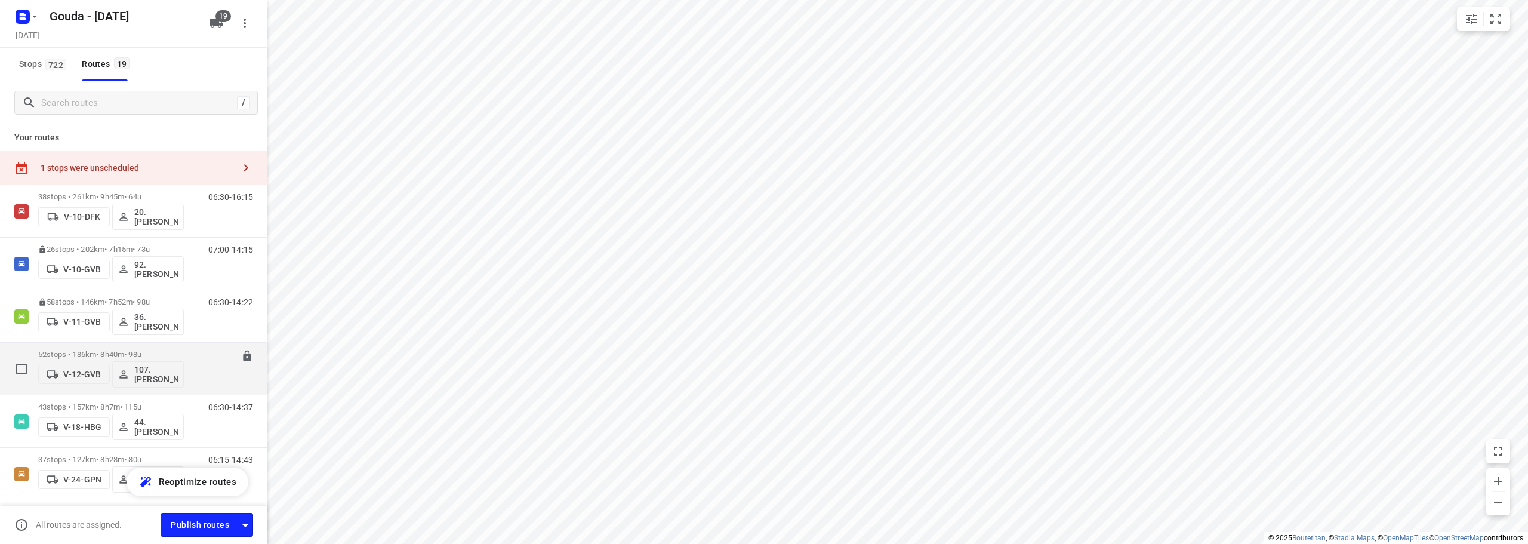
click at [160, 353] on p "52 stops • 186km • 8h40m • 98u" at bounding box center [111, 354] width 146 height 9
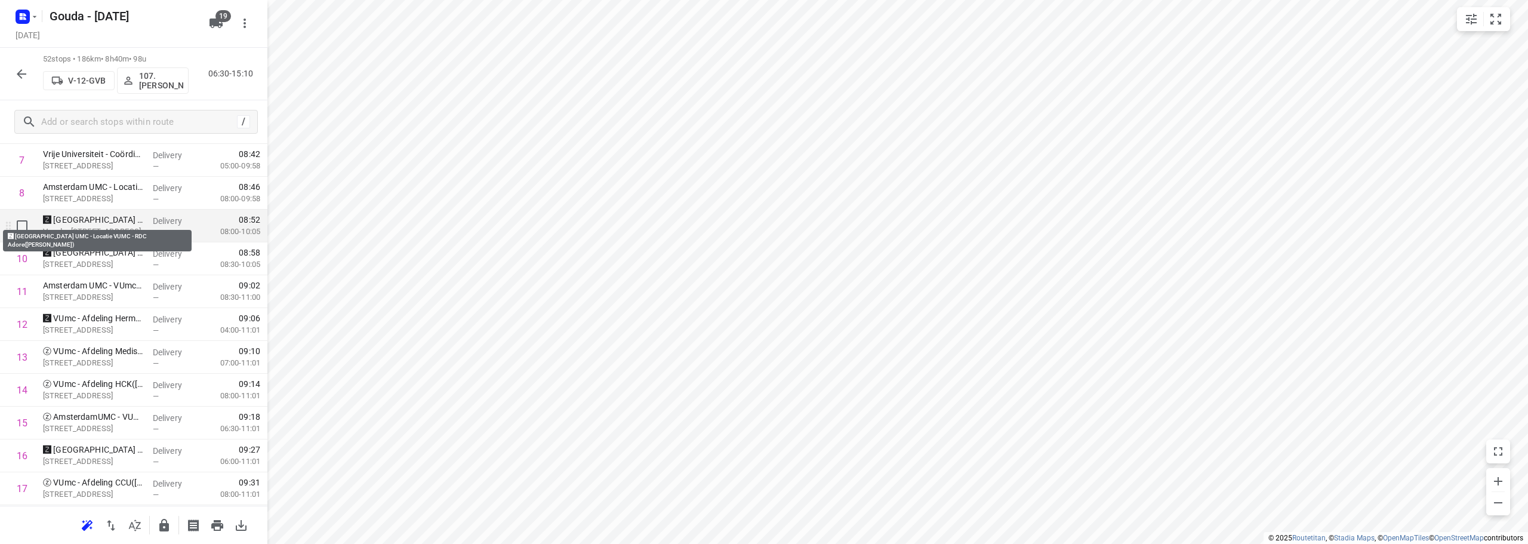
scroll to position [298, 0]
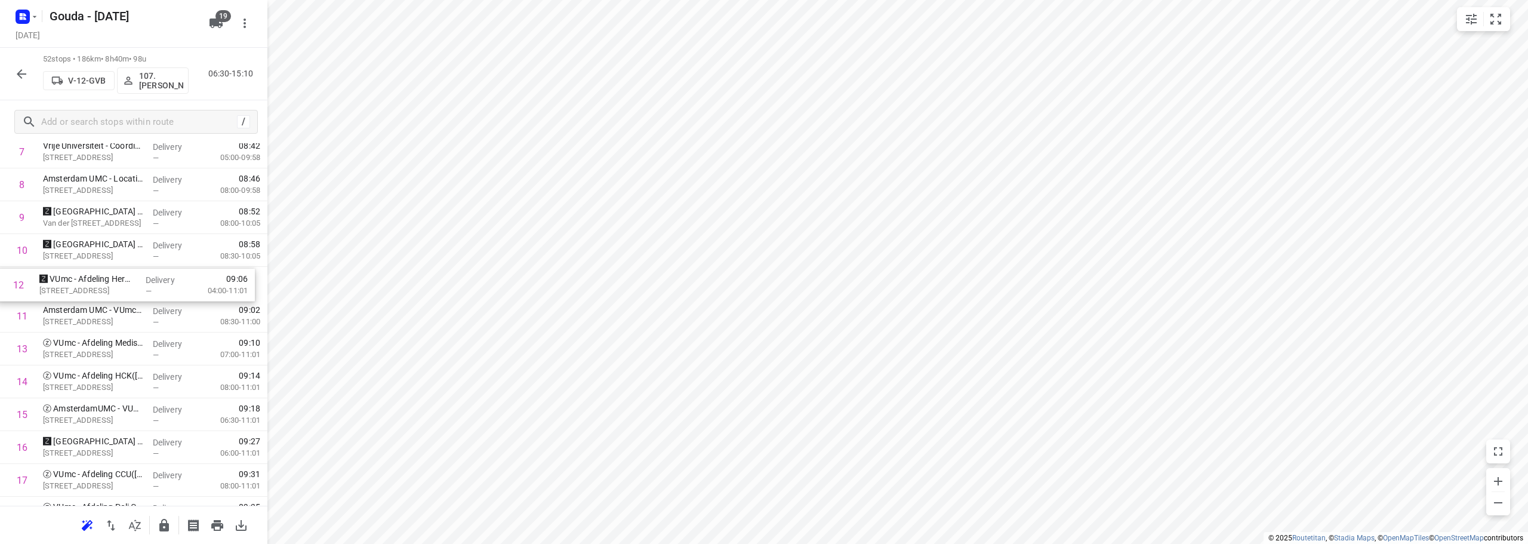
drag, startPoint x: 82, startPoint y: 323, endPoint x: 78, endPoint y: 285, distance: 38.4
drag, startPoint x: 90, startPoint y: 436, endPoint x: 90, endPoint y: 305, distance: 131.3
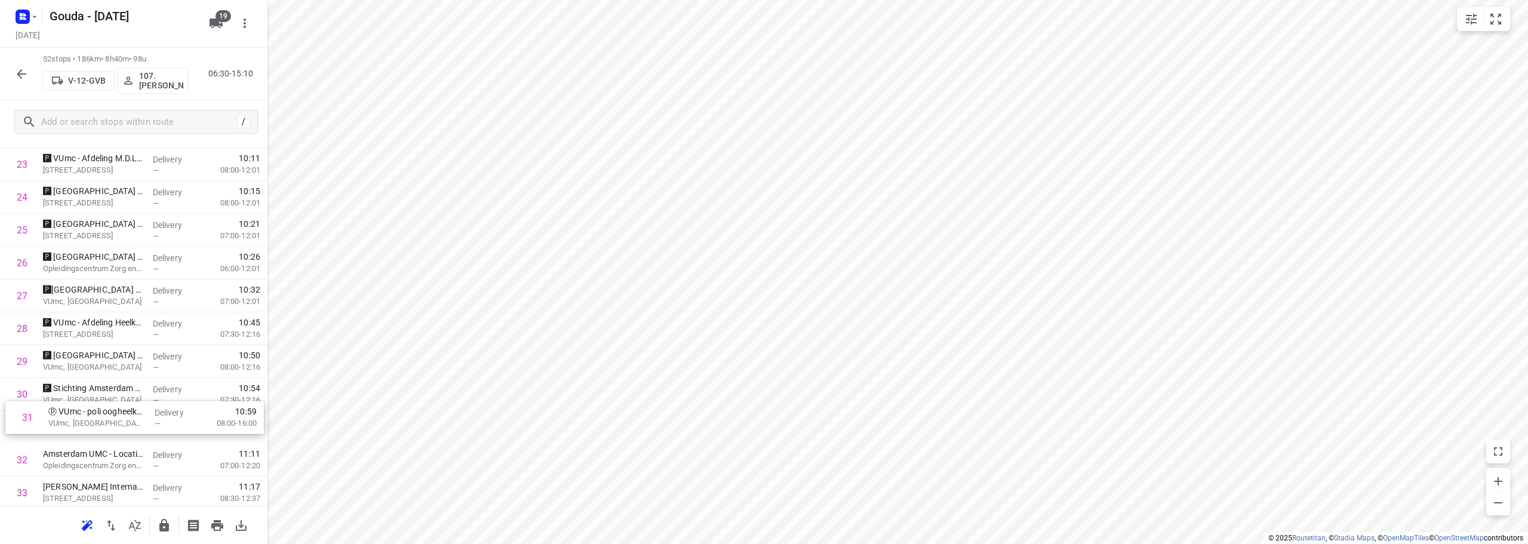
scroll to position [818, 0]
drag, startPoint x: 94, startPoint y: 340, endPoint x: 100, endPoint y: 409, distance: 68.9
click at [100, 409] on div "1 ❗⭐ Van Lanschot Bankiers Amsterdam - Beethovenstraat(Sylvia, Marcel, Sandra v…" at bounding box center [133, 273] width 267 height 1707
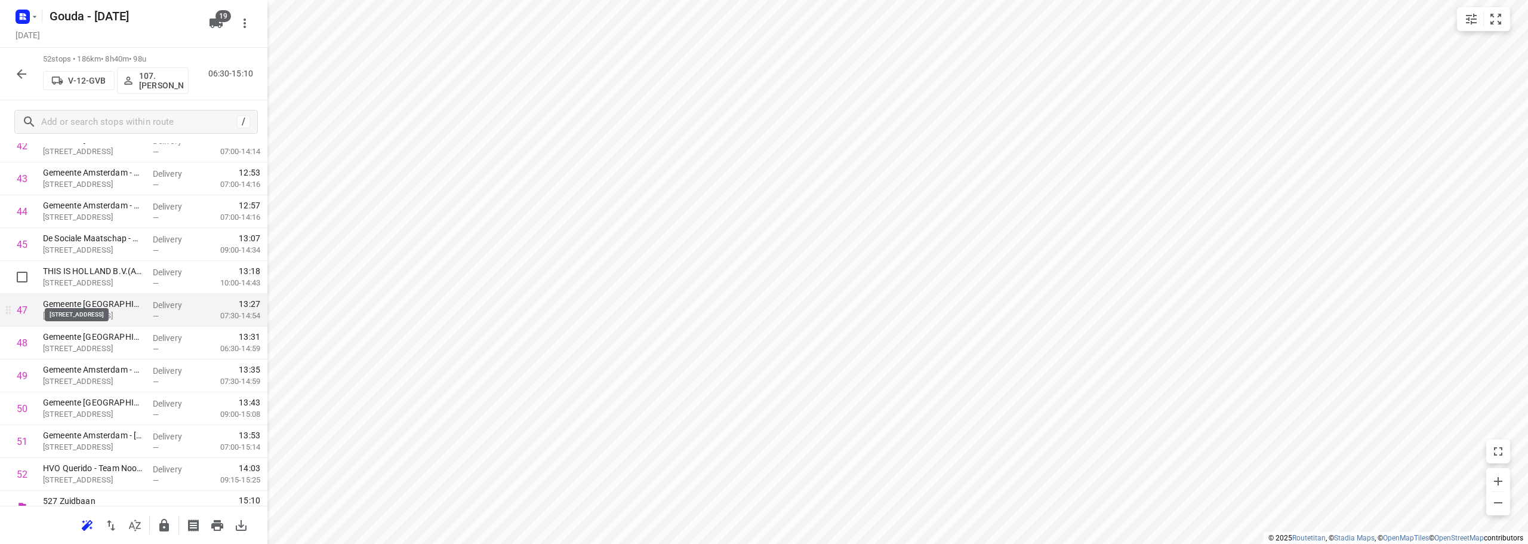
scroll to position [1471, 0]
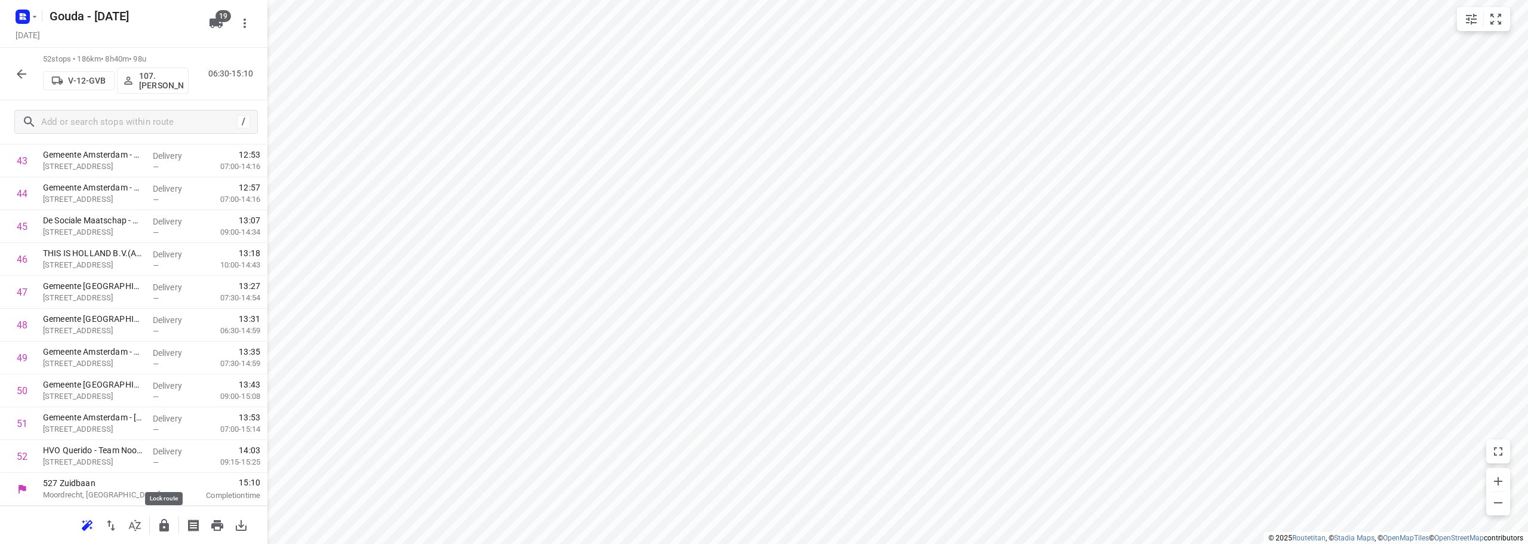
click at [162, 523] on icon "button" at bounding box center [164, 525] width 10 height 13
click at [13, 72] on button "button" at bounding box center [22, 74] width 24 height 24
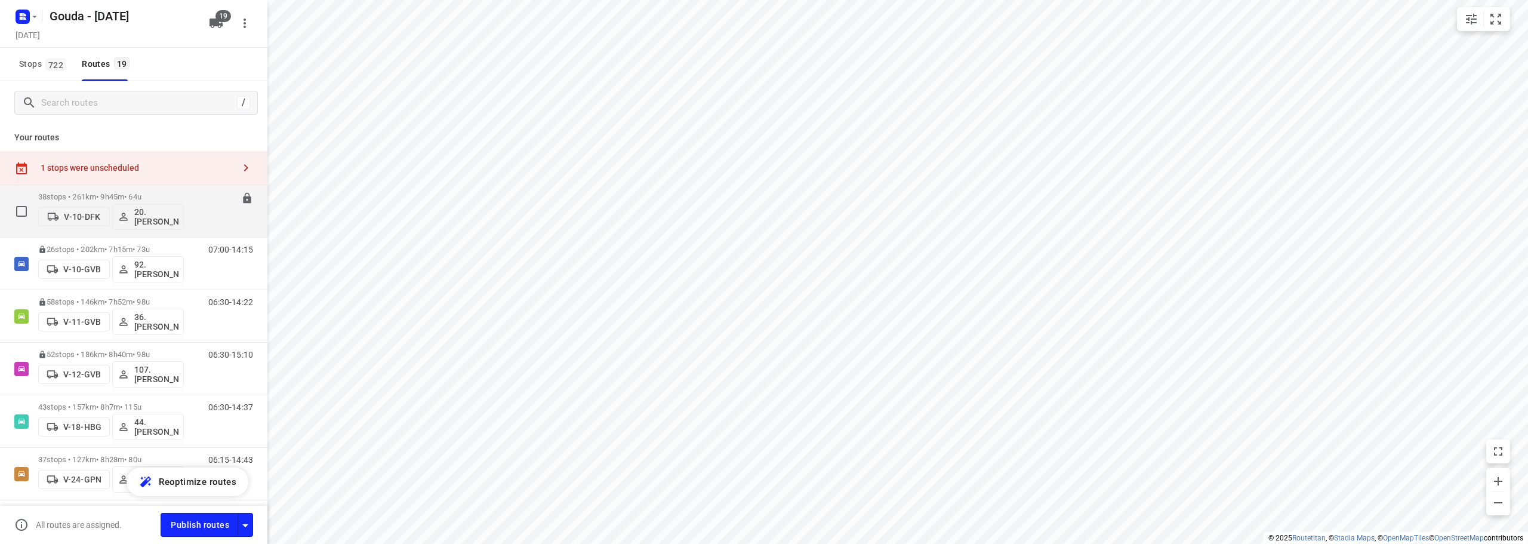
click at [155, 195] on p "38 stops • 261km • 9h45m • 64u" at bounding box center [111, 196] width 146 height 9
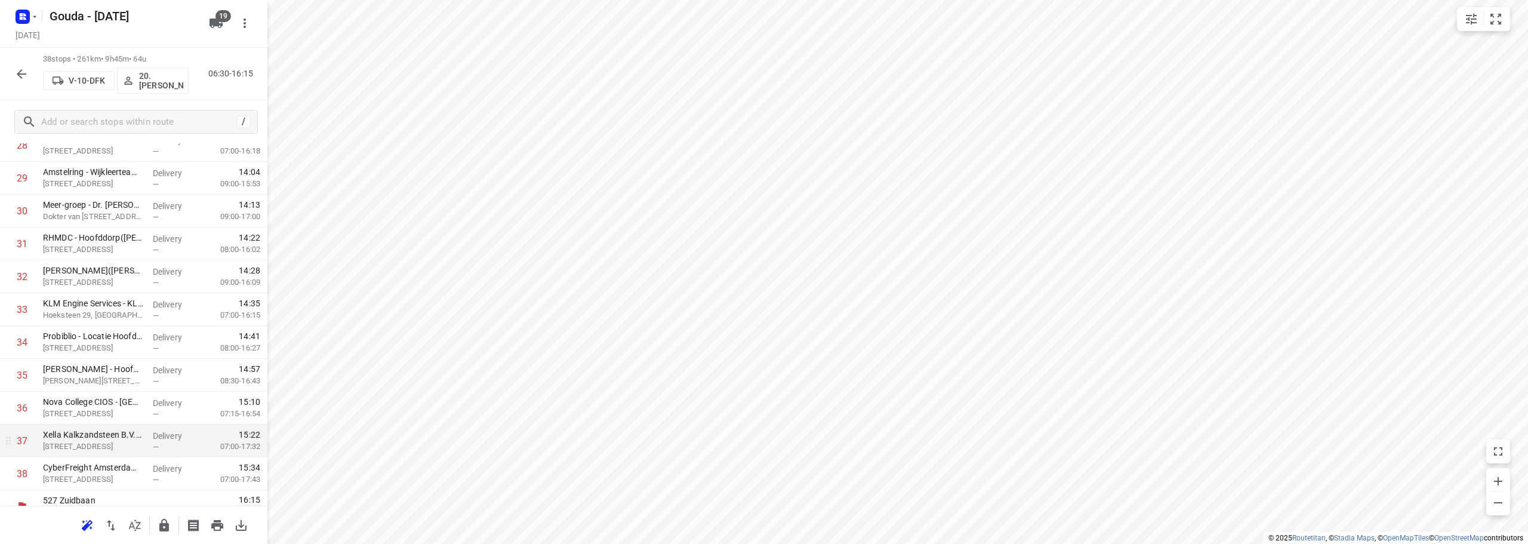
scroll to position [1012, 0]
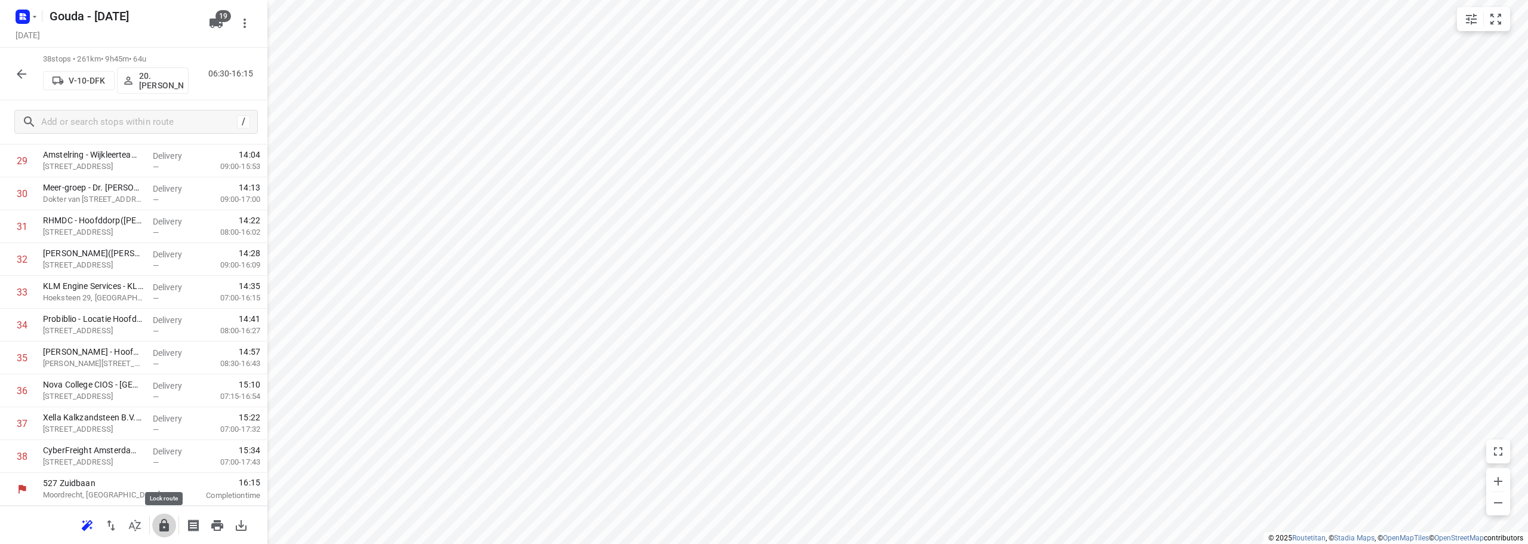
click at [158, 531] on button "button" at bounding box center [164, 525] width 24 height 24
click at [21, 72] on icon "button" at bounding box center [21, 74] width 14 height 14
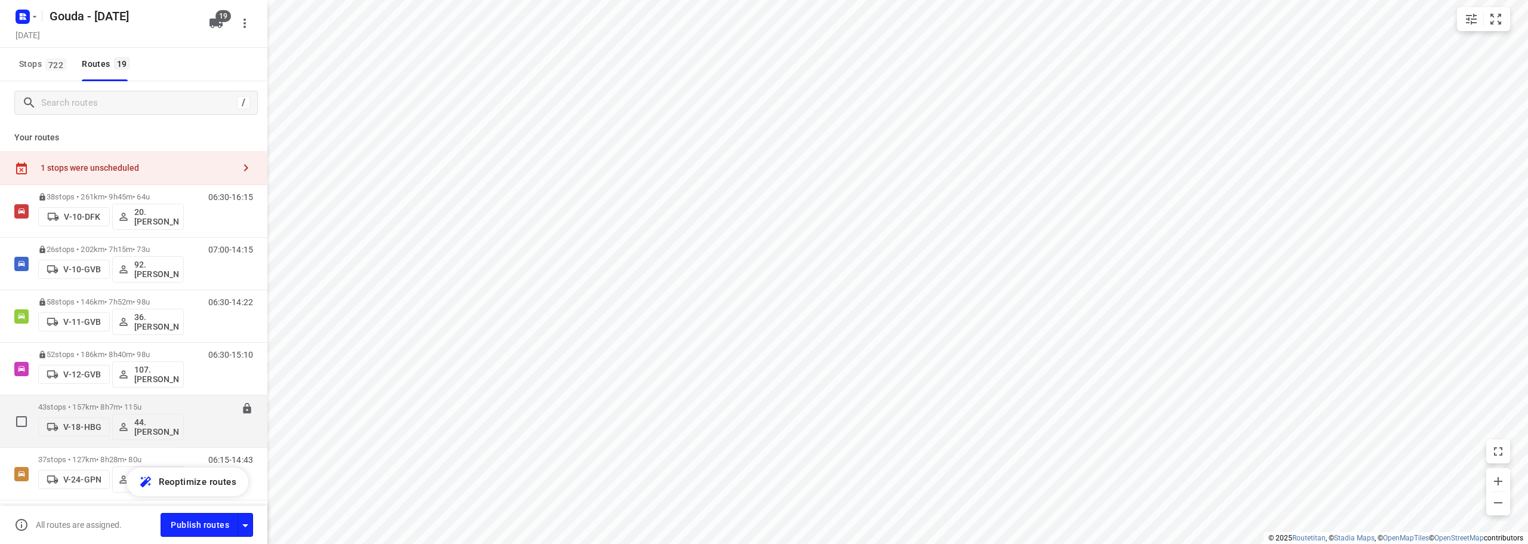
click at [120, 405] on p "43 stops • 157km • 8h7m • 115u" at bounding box center [111, 406] width 146 height 9
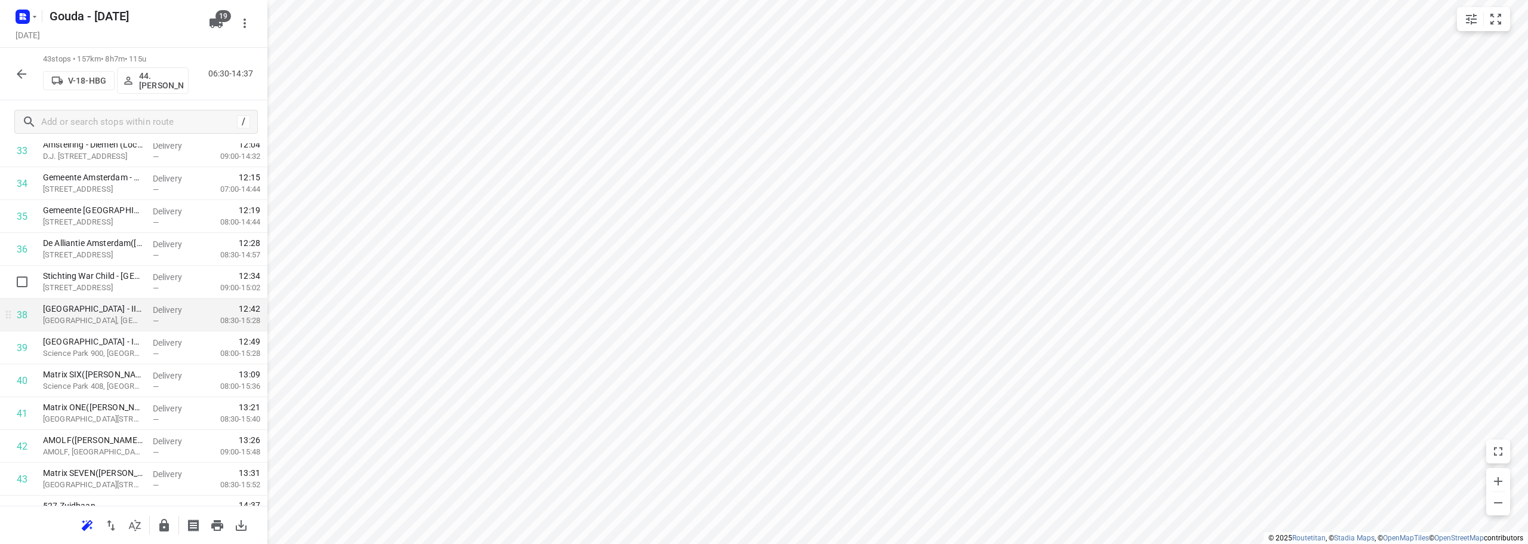
scroll to position [1176, 0]
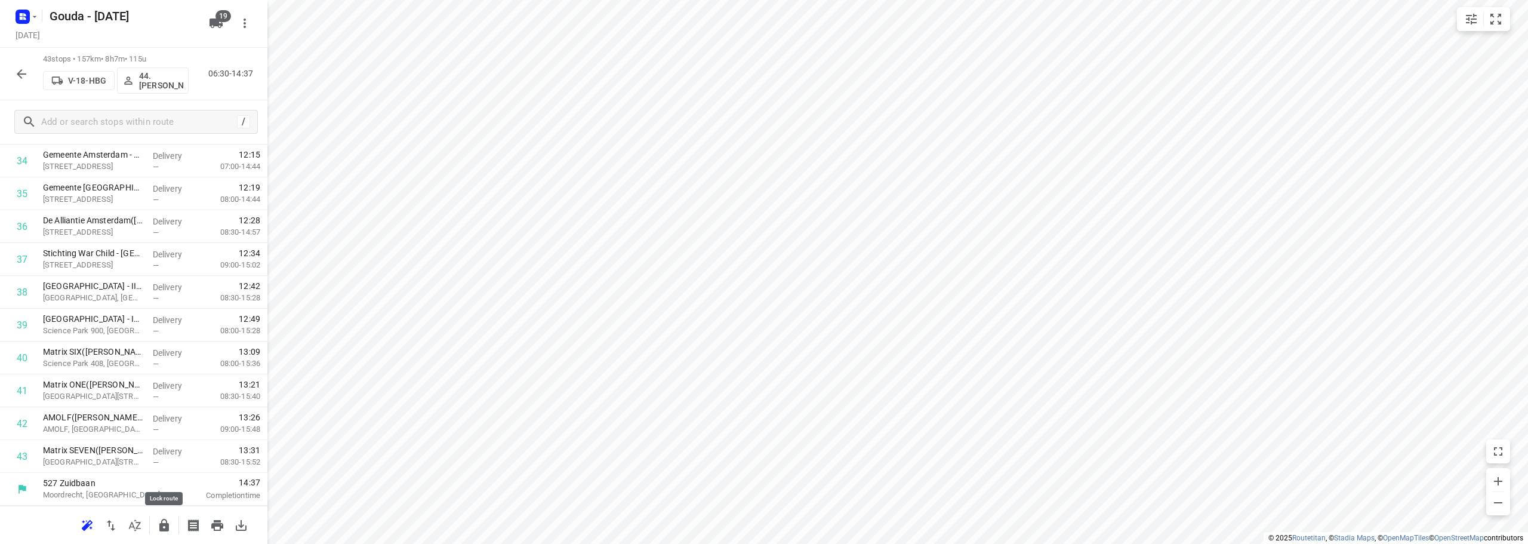
click at [159, 529] on icon "button" at bounding box center [164, 525] width 10 height 13
click at [7, 82] on div "43 stops • 157km • 8h7m • 115u V-18-HBG 44. Lennard Horn 06:30-14:37" at bounding box center [133, 74] width 267 height 53
click at [13, 77] on button "button" at bounding box center [22, 74] width 24 height 24
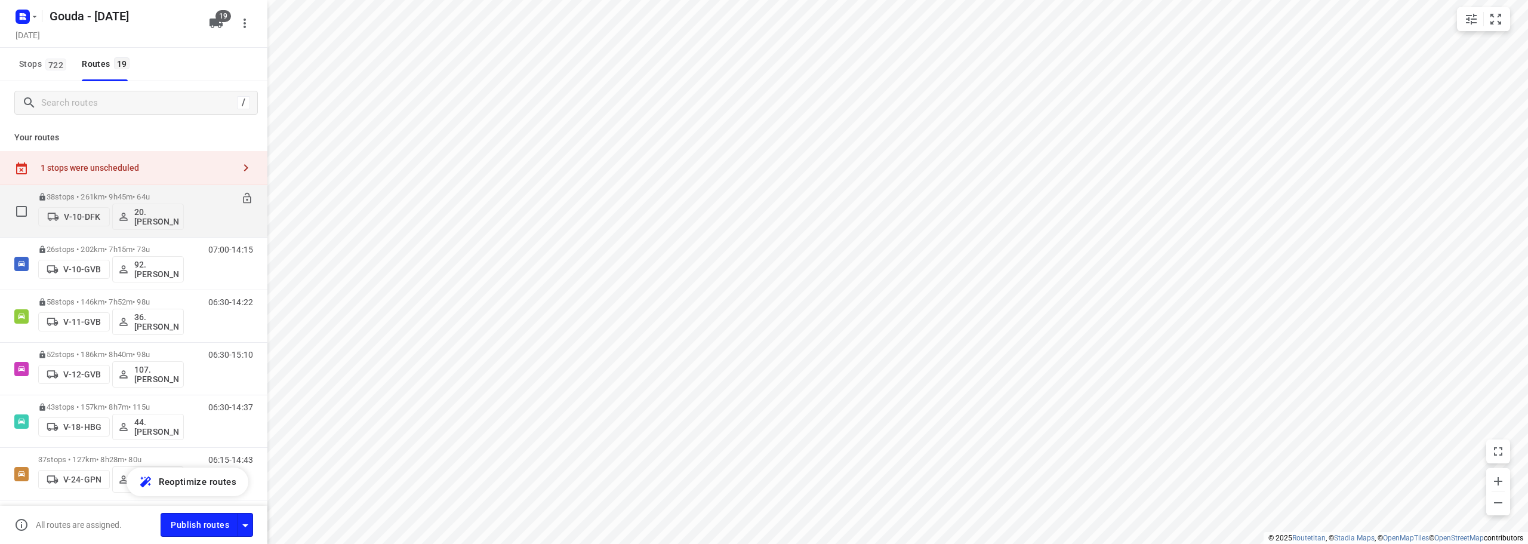
scroll to position [119, 0]
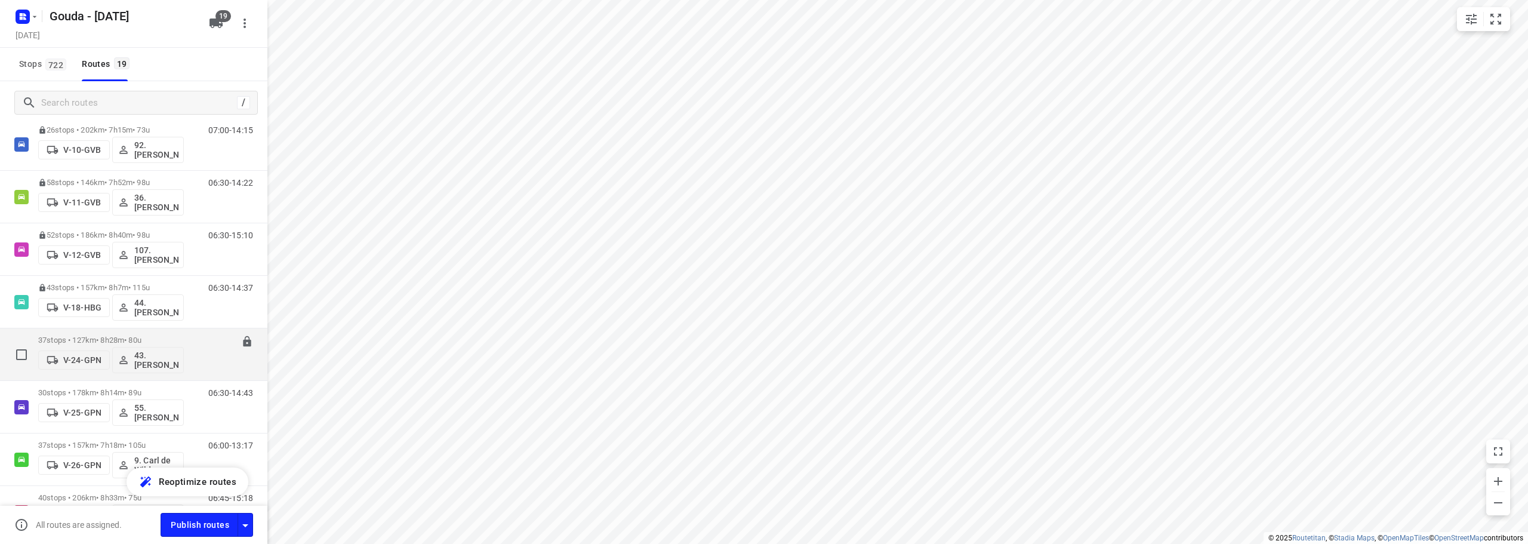
click at [152, 340] on p "37 stops • 127km • 8h28m • 80u" at bounding box center [111, 339] width 146 height 9
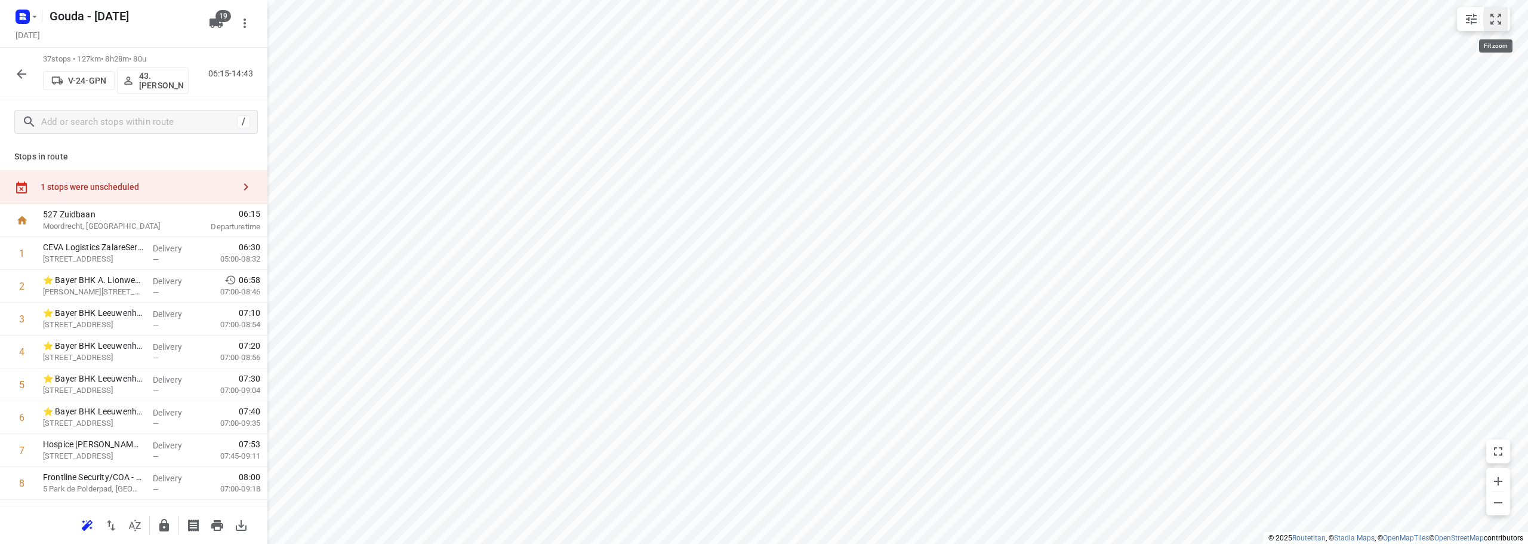
click at [1493, 21] on icon "small contained button group" at bounding box center [1495, 19] width 11 height 11
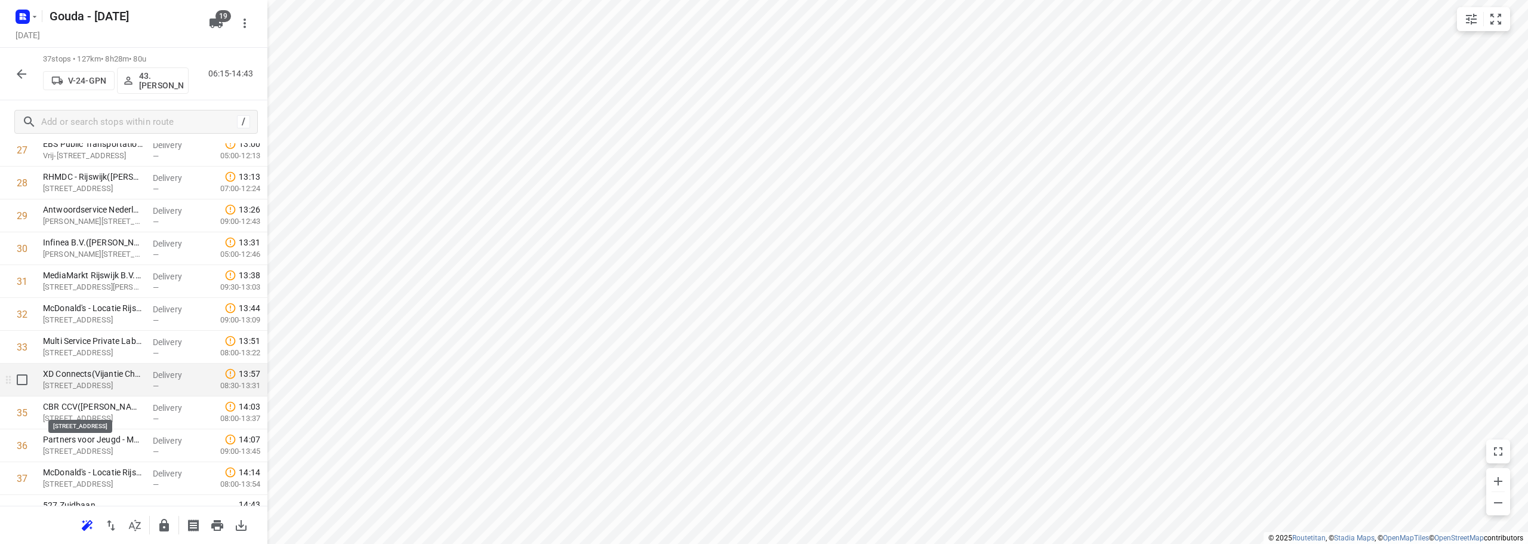
scroll to position [979, 0]
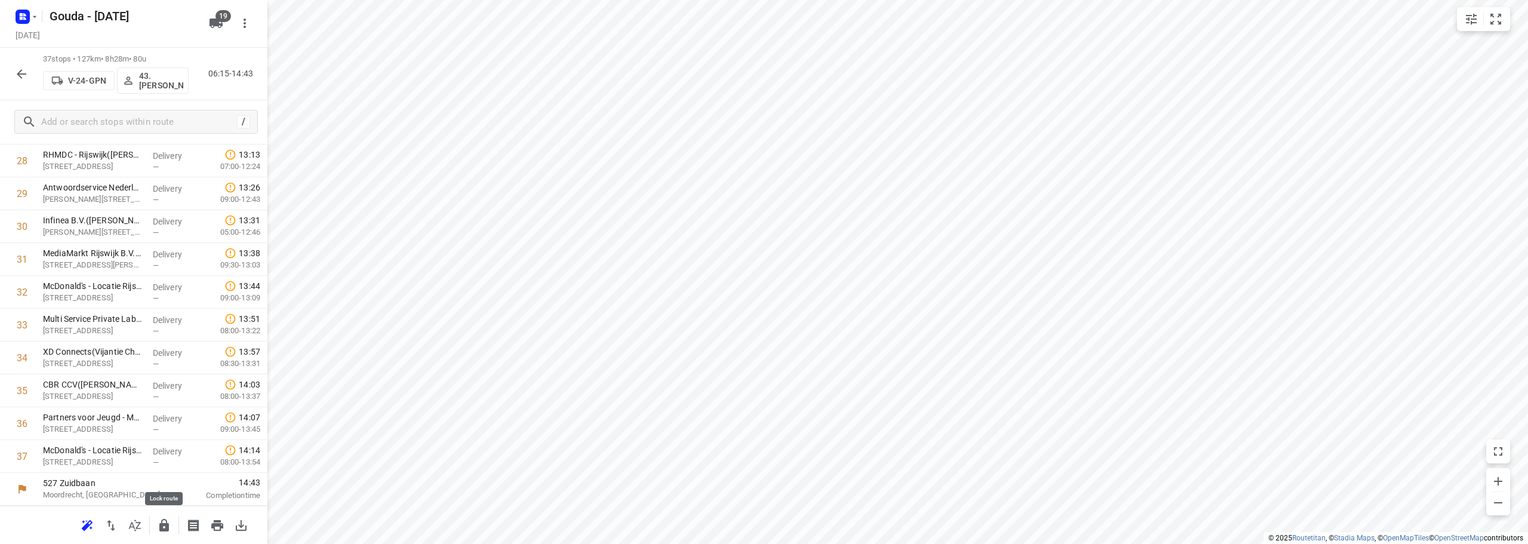
click at [157, 526] on icon "button" at bounding box center [164, 525] width 14 height 14
click at [21, 79] on icon "button" at bounding box center [21, 74] width 14 height 14
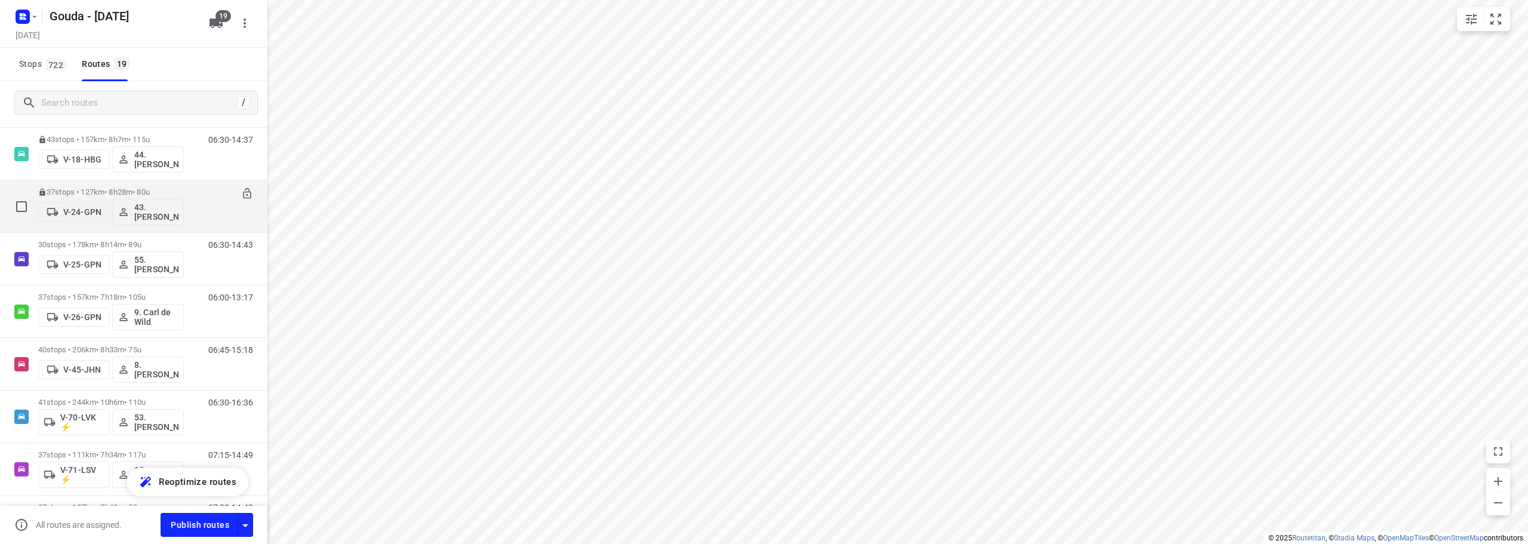
scroll to position [298, 0]
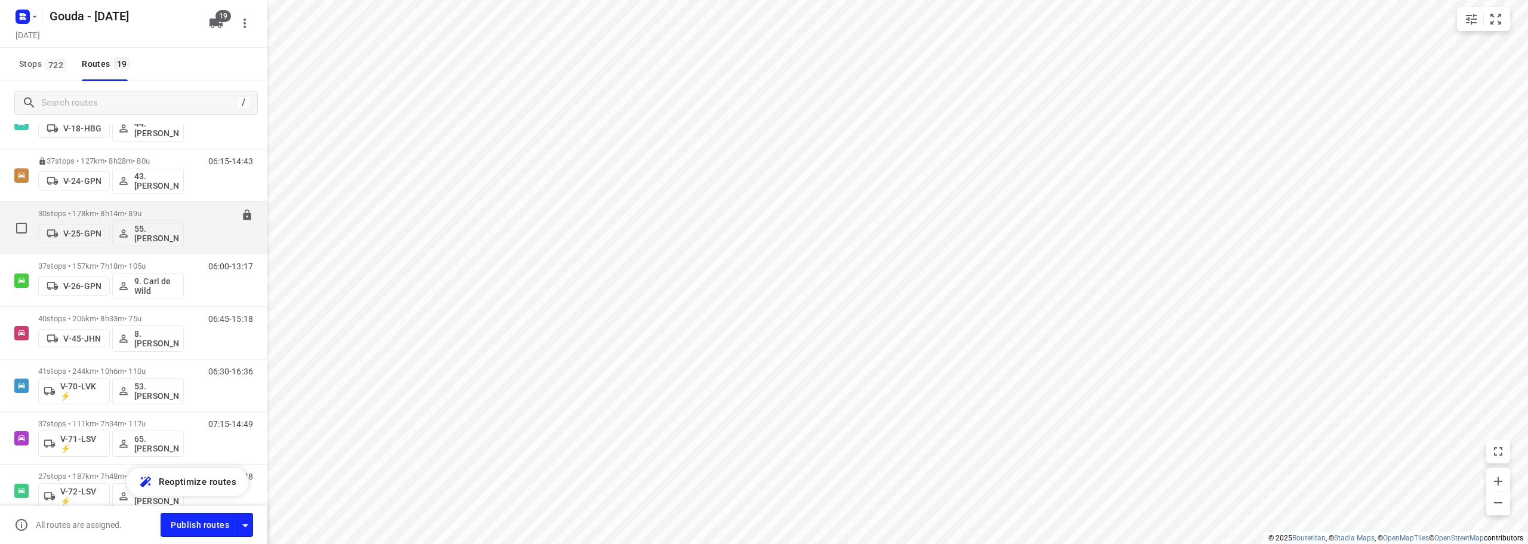
click at [138, 214] on p "30 stops • 178km • 8h14m • 89u" at bounding box center [111, 213] width 146 height 9
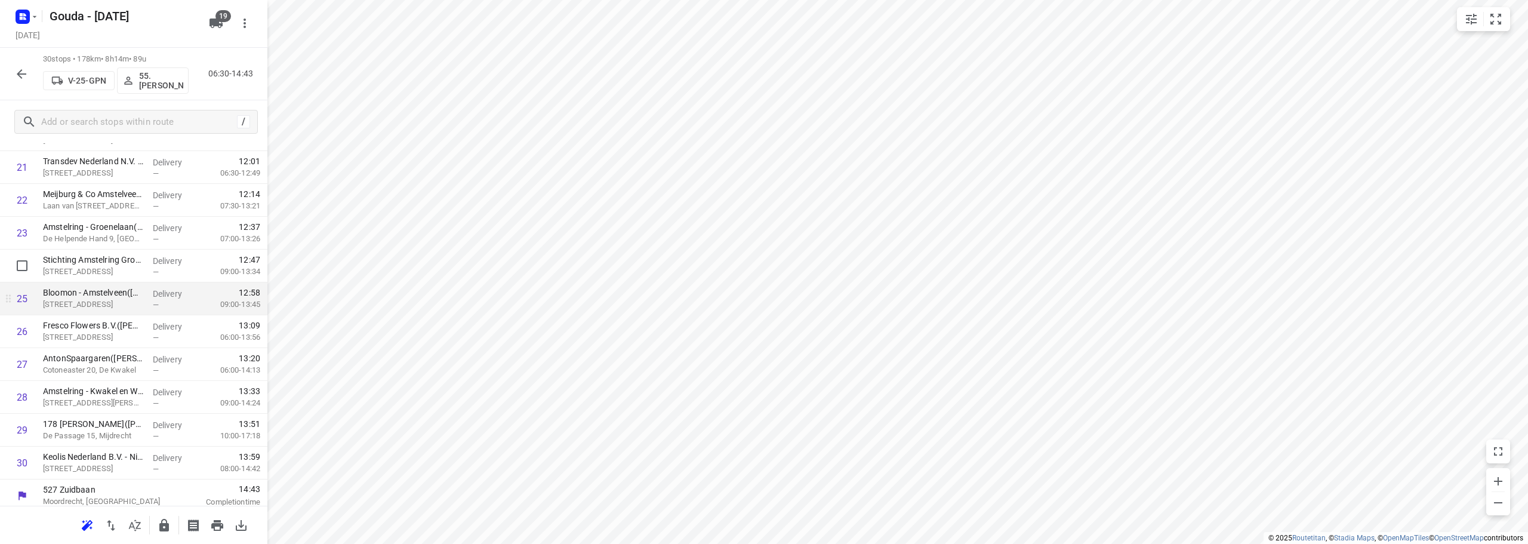
scroll to position [749, 0]
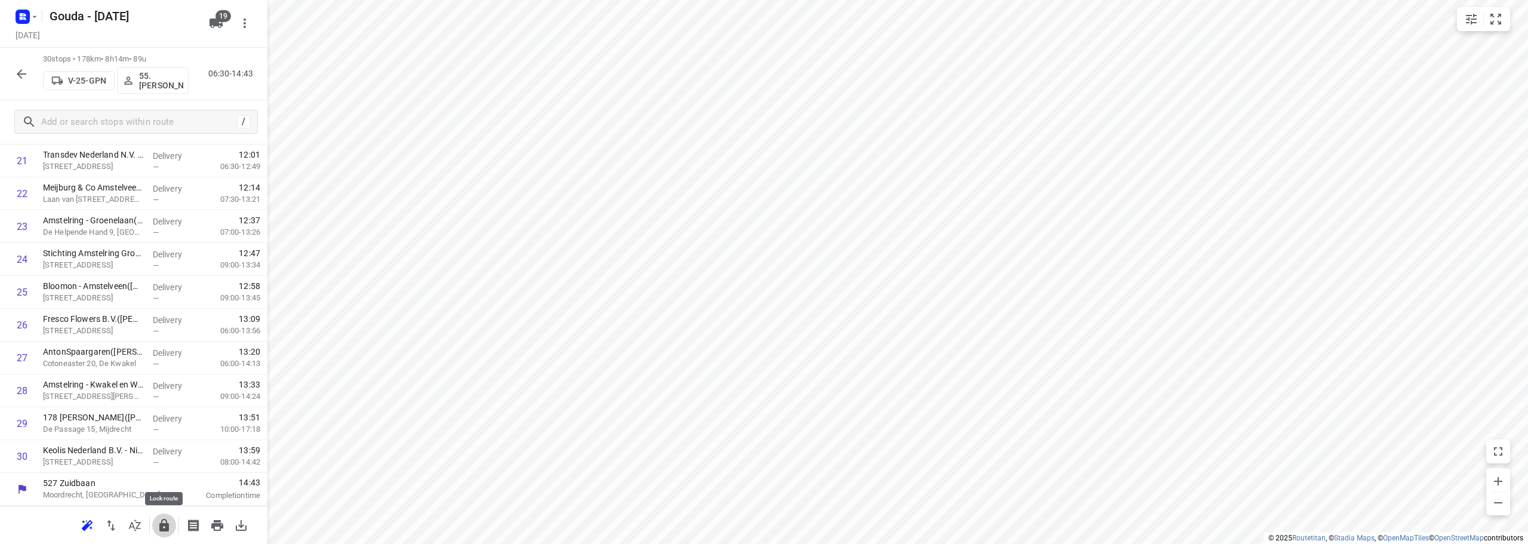
click at [164, 526] on icon "button" at bounding box center [164, 525] width 14 height 14
click at [28, 76] on icon "button" at bounding box center [21, 74] width 14 height 14
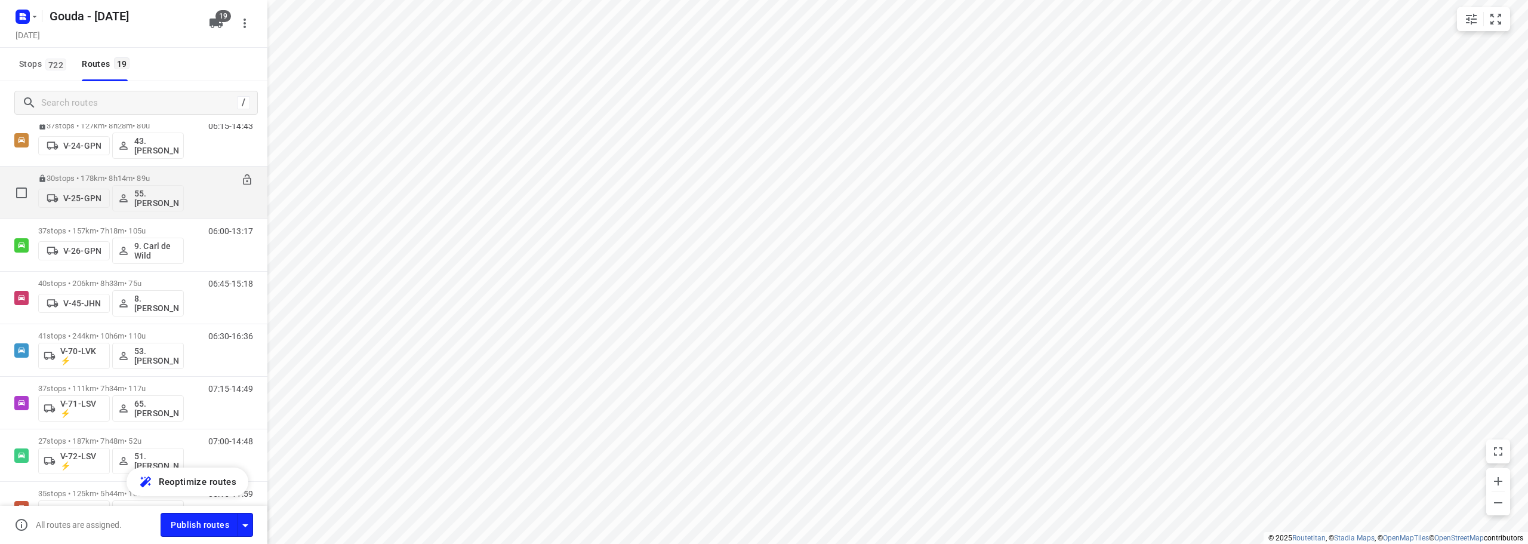
scroll to position [358, 0]
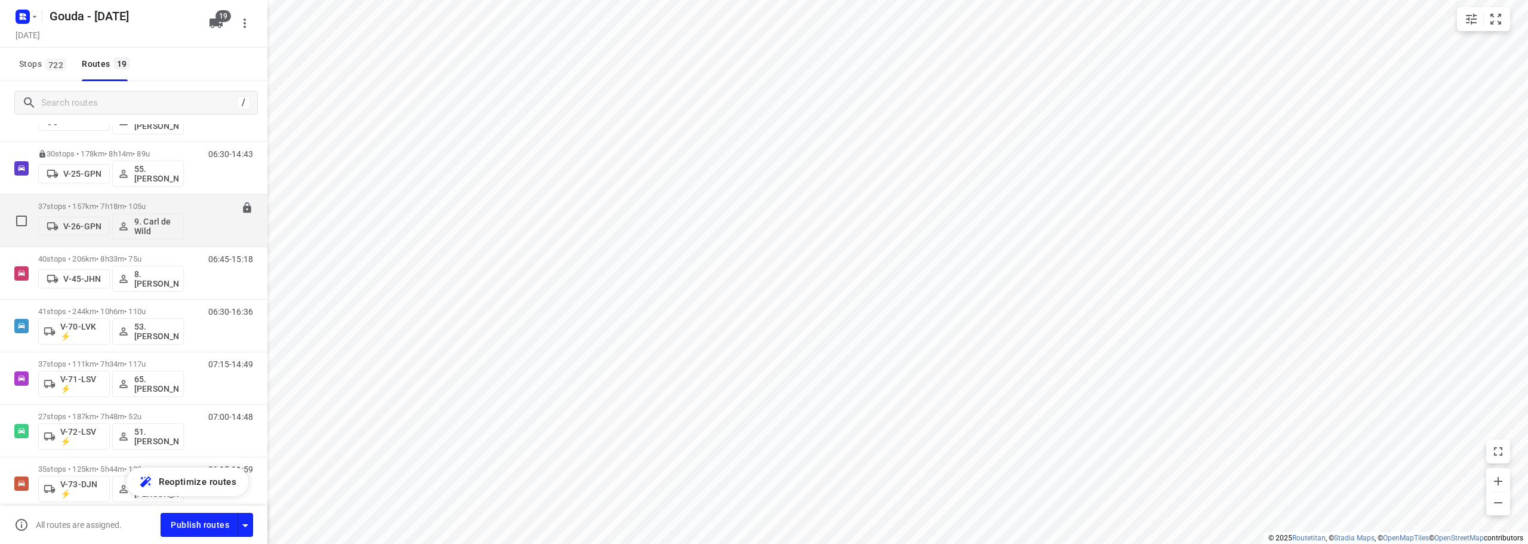
click at [154, 205] on p "37 stops • 157km • 7h18m • 105u" at bounding box center [111, 206] width 146 height 9
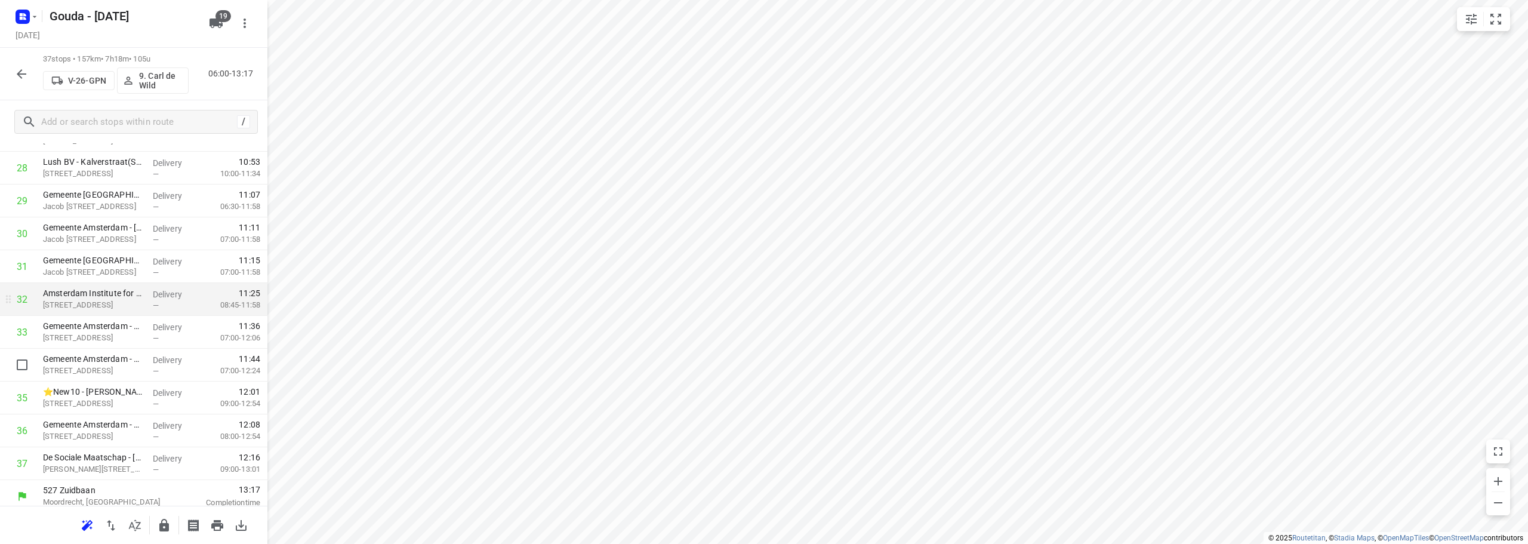
scroll to position [979, 0]
click at [164, 528] on icon "button" at bounding box center [164, 525] width 10 height 13
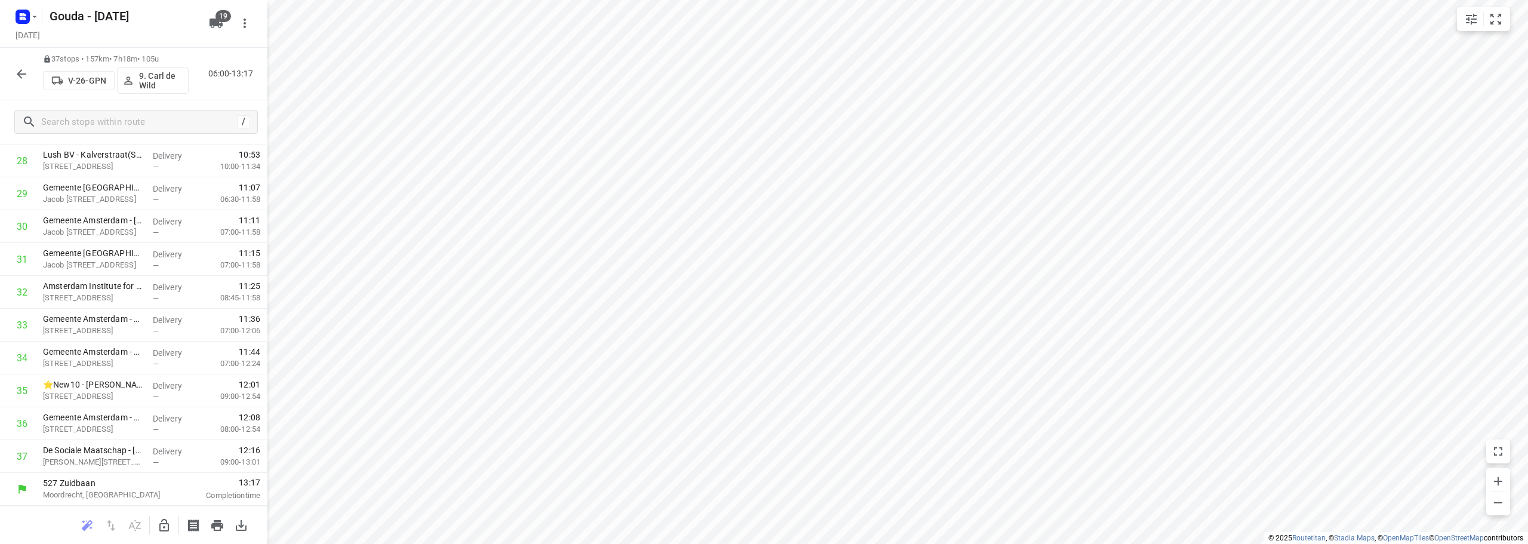
click at [21, 79] on icon "button" at bounding box center [21, 74] width 14 height 14
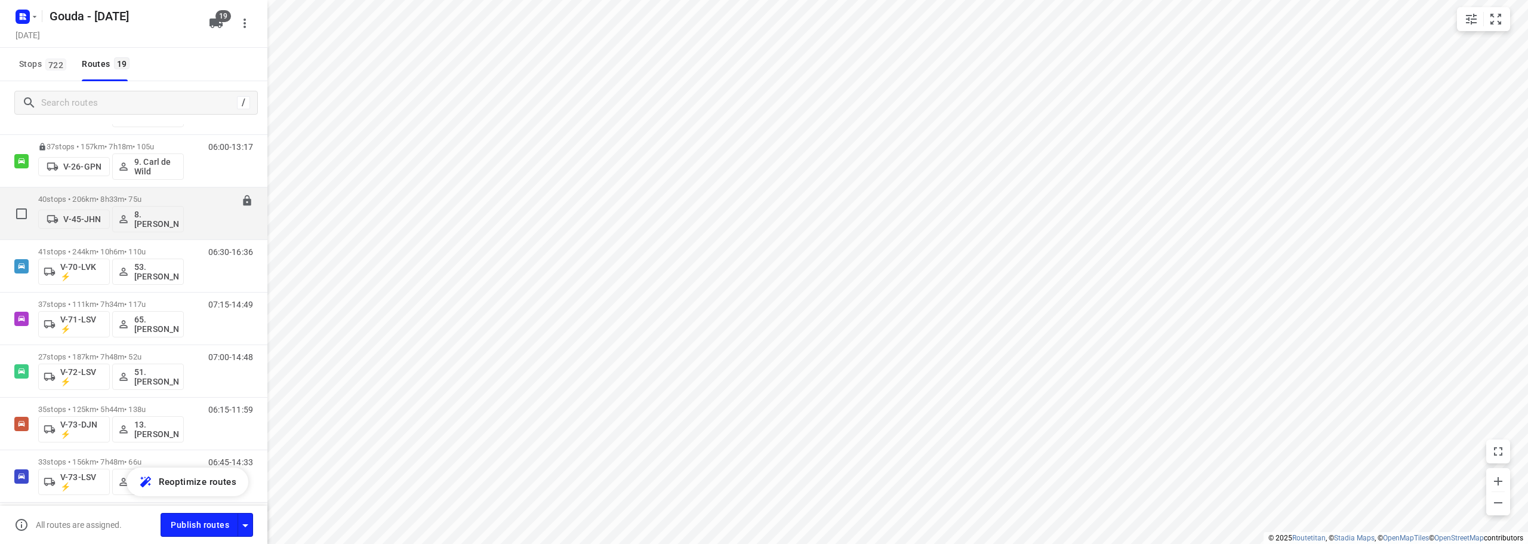
scroll to position [298, 0]
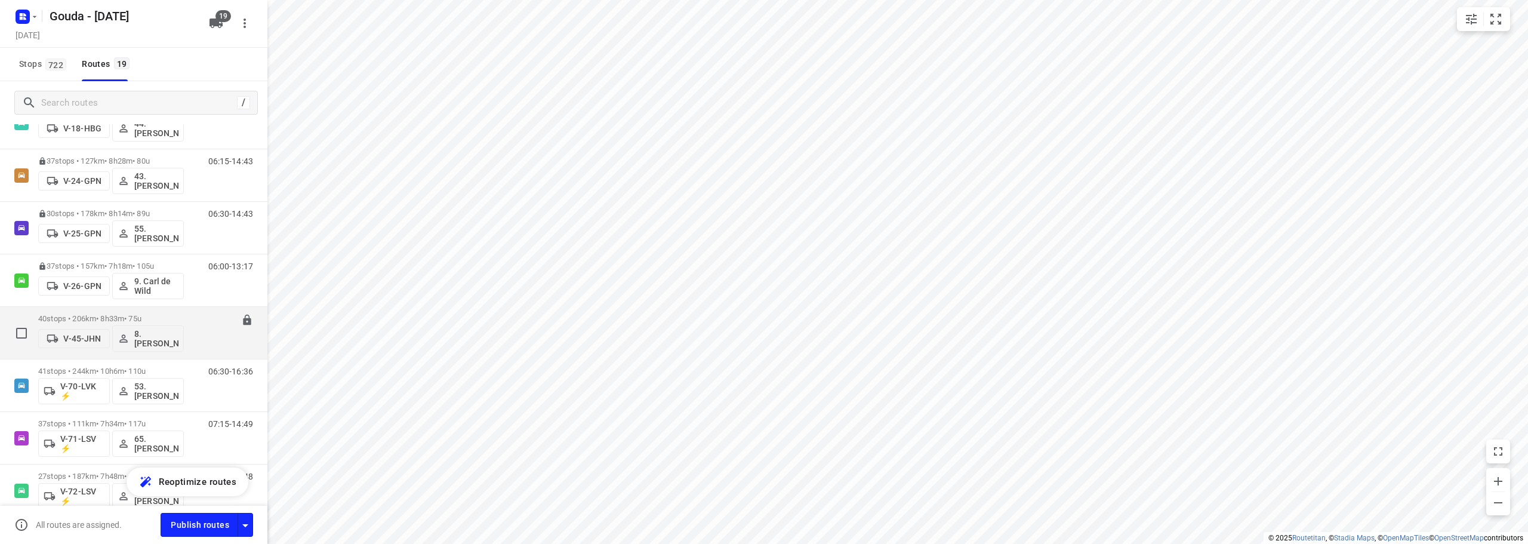
click at [171, 314] on p "40 stops • 206km • 8h33m • 75u" at bounding box center [111, 318] width 146 height 9
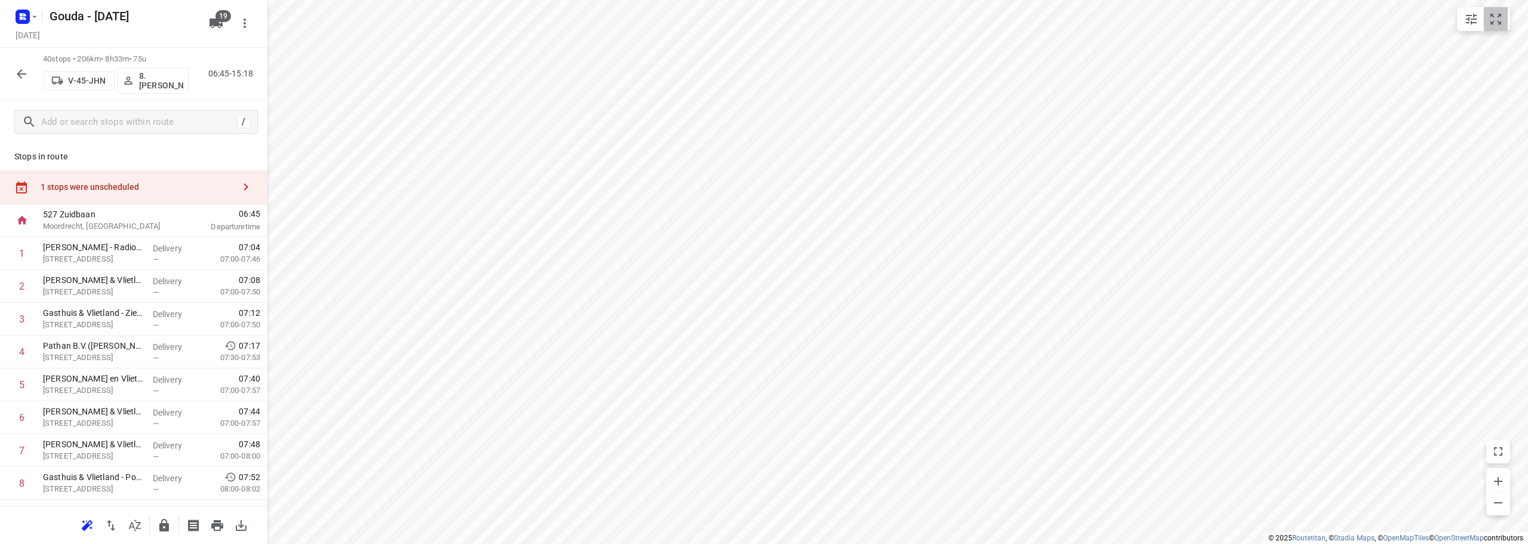
click at [1493, 21] on icon "small contained button group" at bounding box center [1495, 19] width 11 height 11
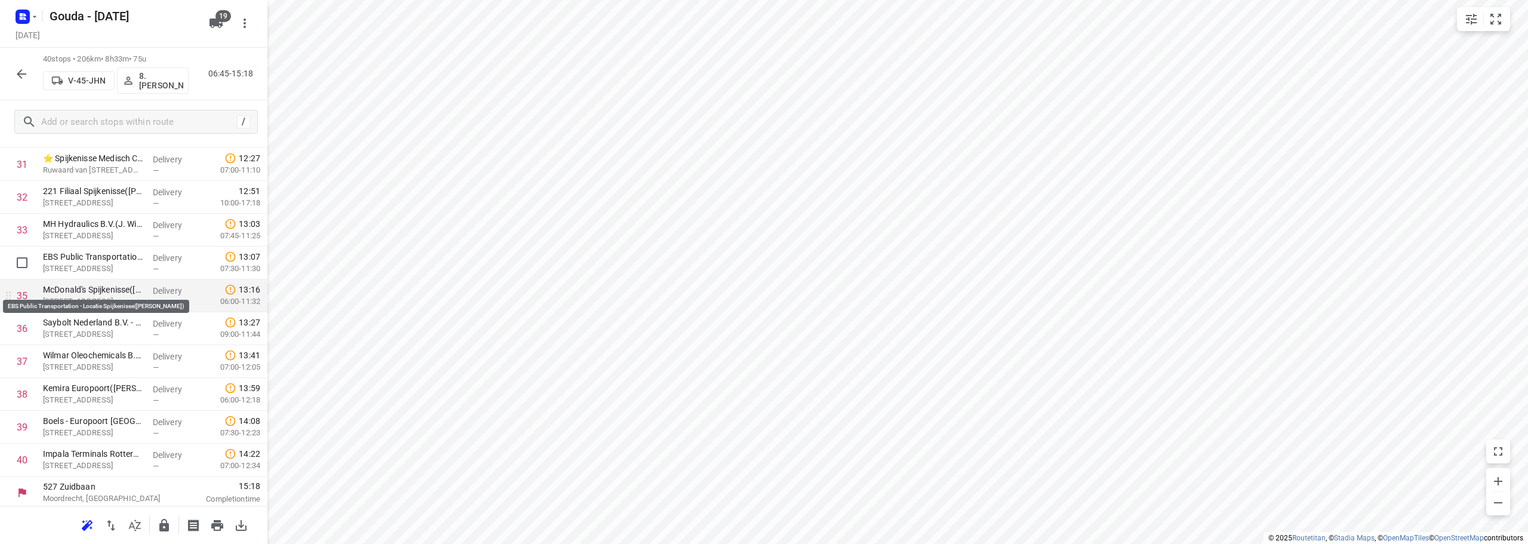
scroll to position [1077, 0]
click at [165, 526] on icon "button" at bounding box center [164, 525] width 14 height 14
click at [22, 70] on icon "button" at bounding box center [21, 74] width 14 height 14
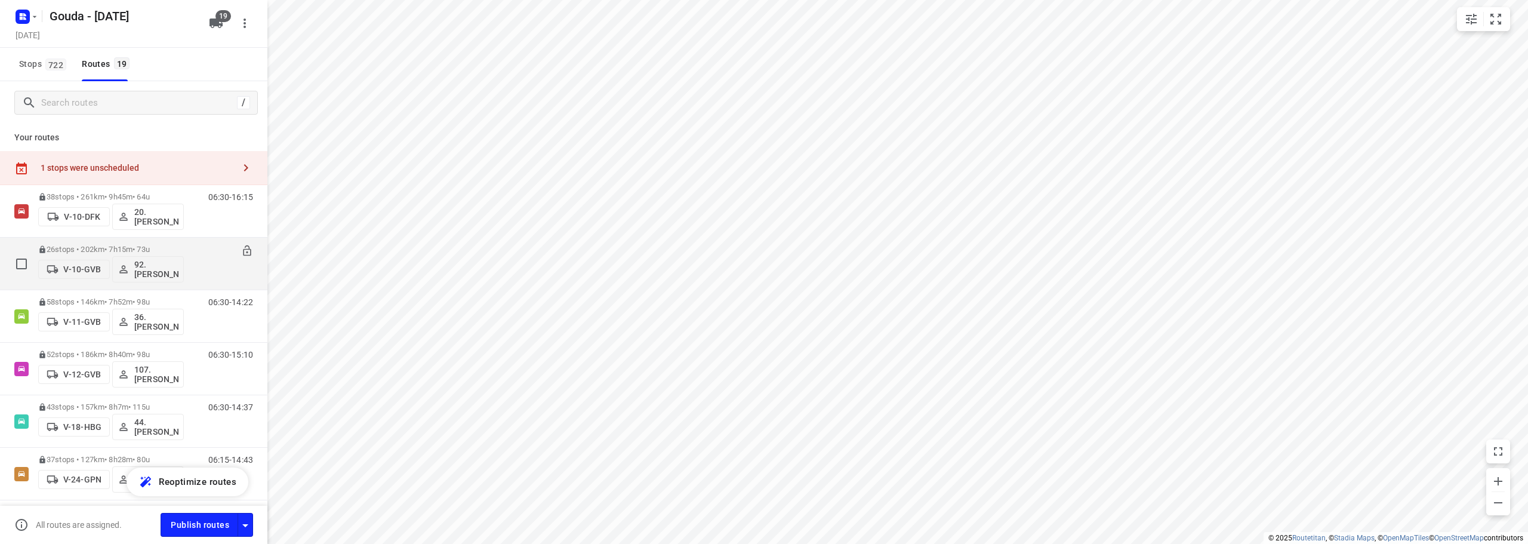
scroll to position [418, 0]
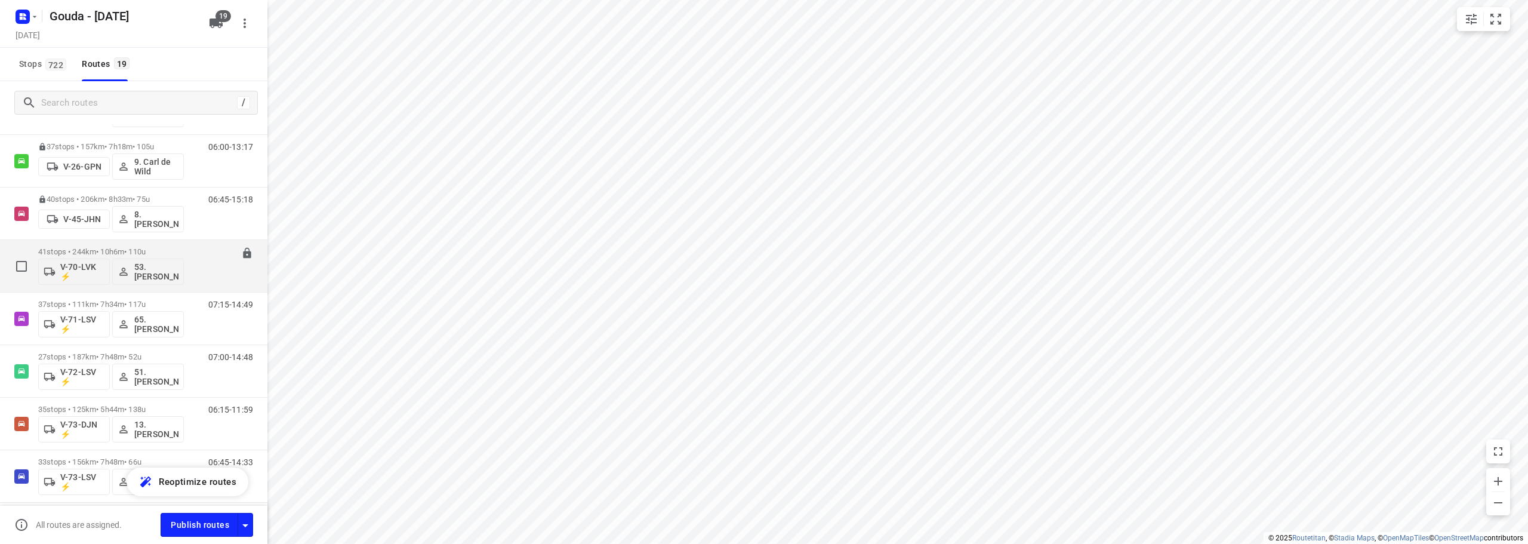
click at [174, 251] on p "41 stops • 244km • 10h6m • 110u" at bounding box center [111, 251] width 146 height 9
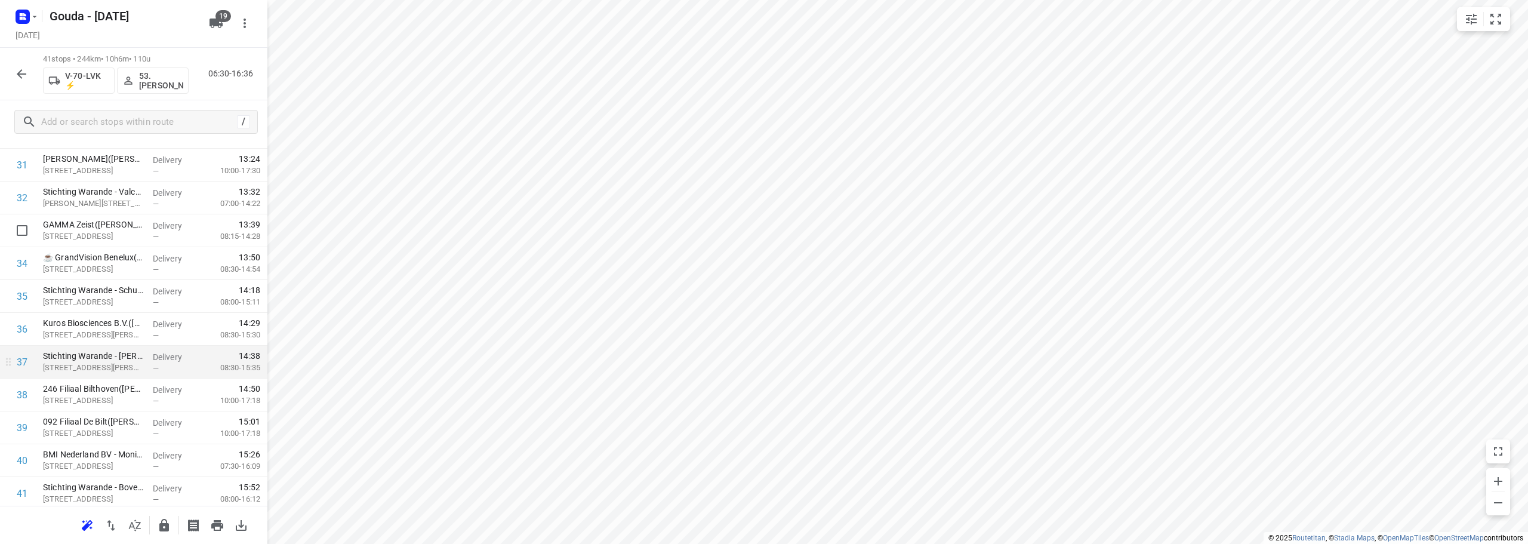
scroll to position [1110, 0]
drag, startPoint x: 180, startPoint y: 318, endPoint x: 168, endPoint y: 312, distance: 13.3
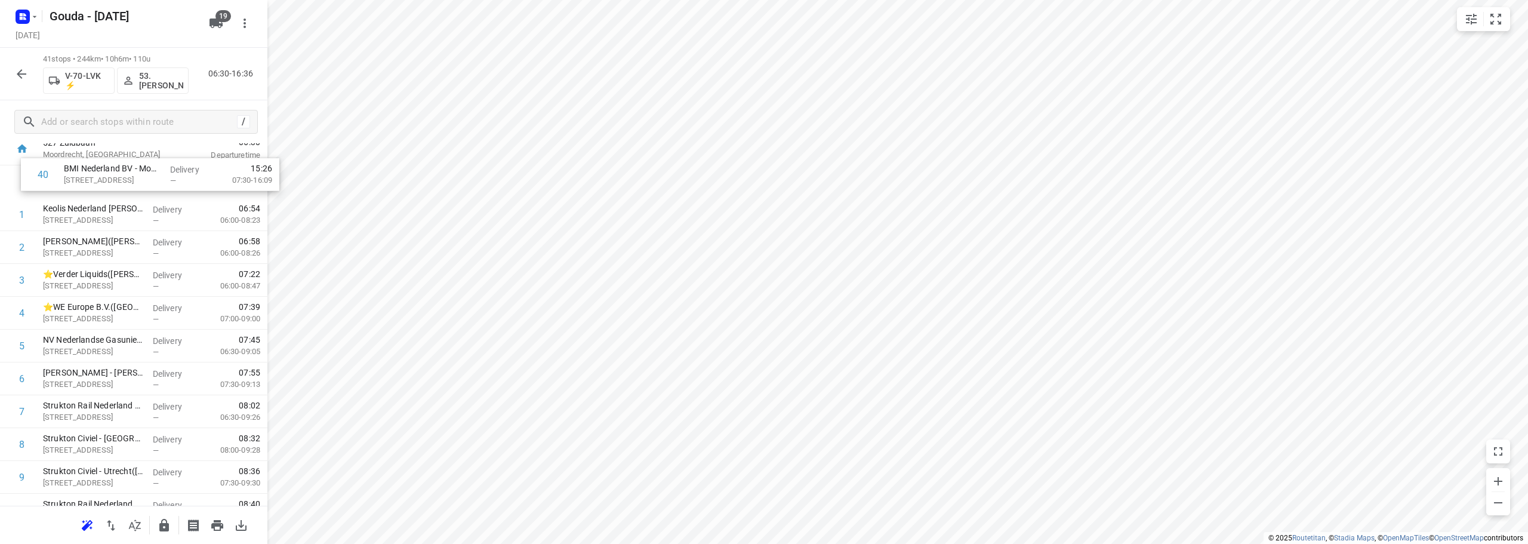
scroll to position [69, 0]
drag, startPoint x: 144, startPoint y: 433, endPoint x: 162, endPoint y: 250, distance: 183.6
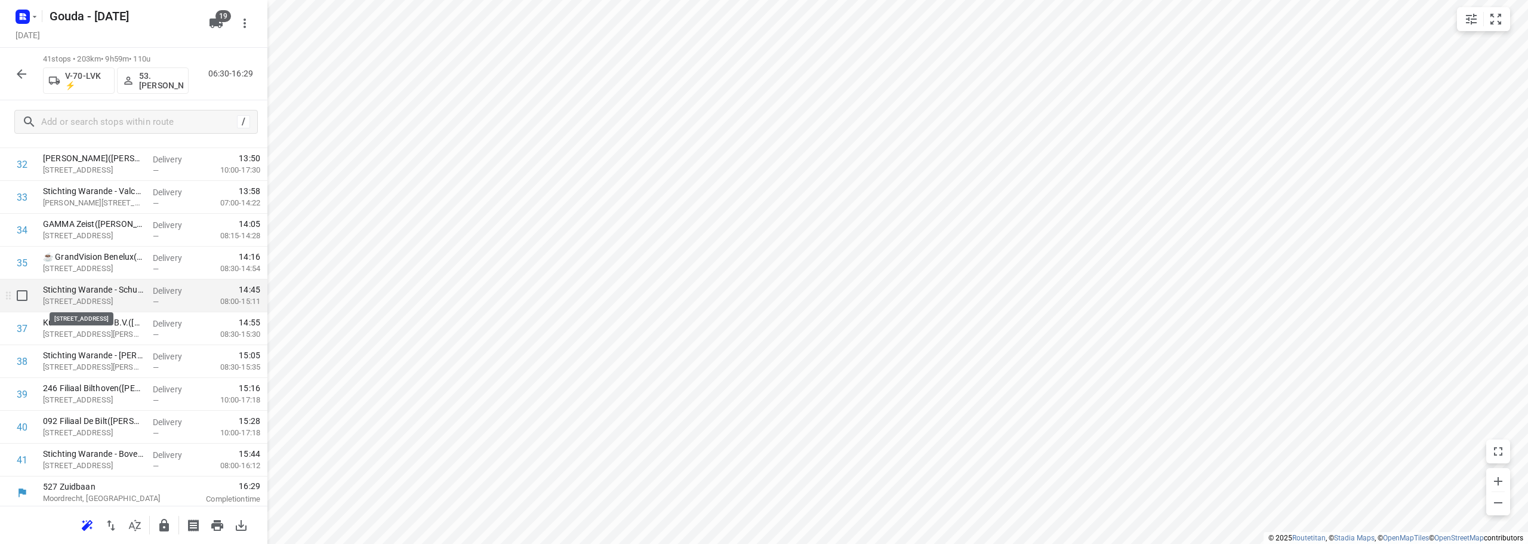
scroll to position [1110, 0]
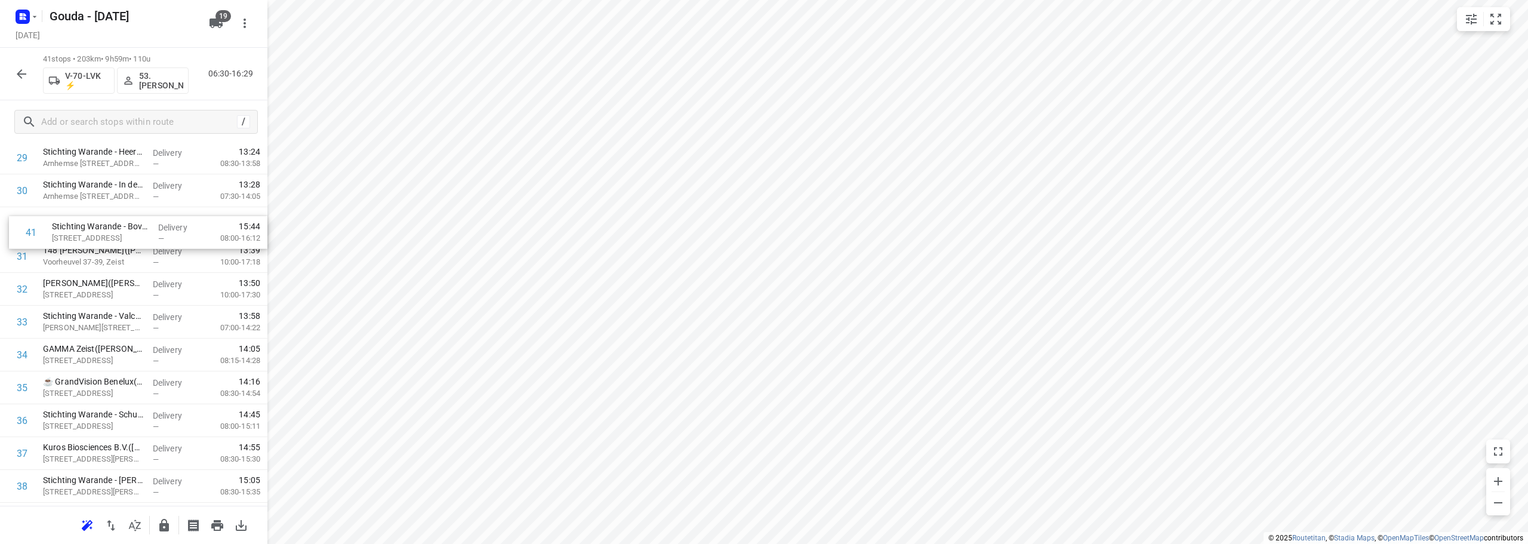
drag, startPoint x: 95, startPoint y: 458, endPoint x: 106, endPoint y: 215, distance: 243.1
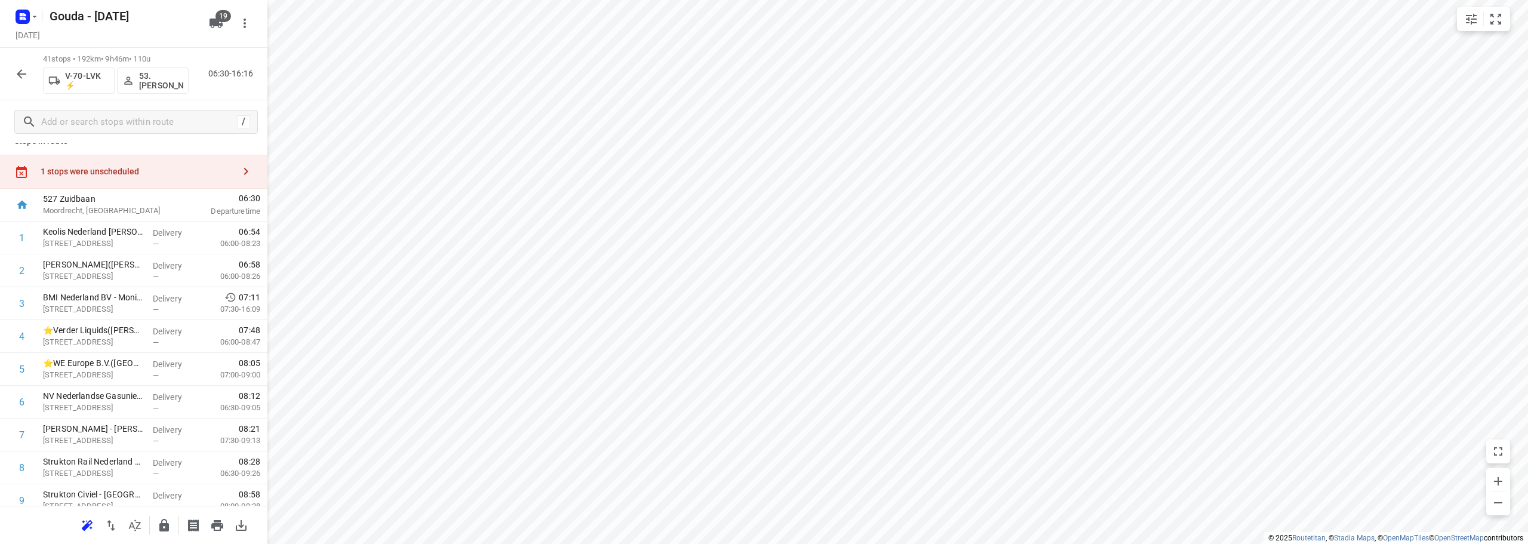
scroll to position [0, 0]
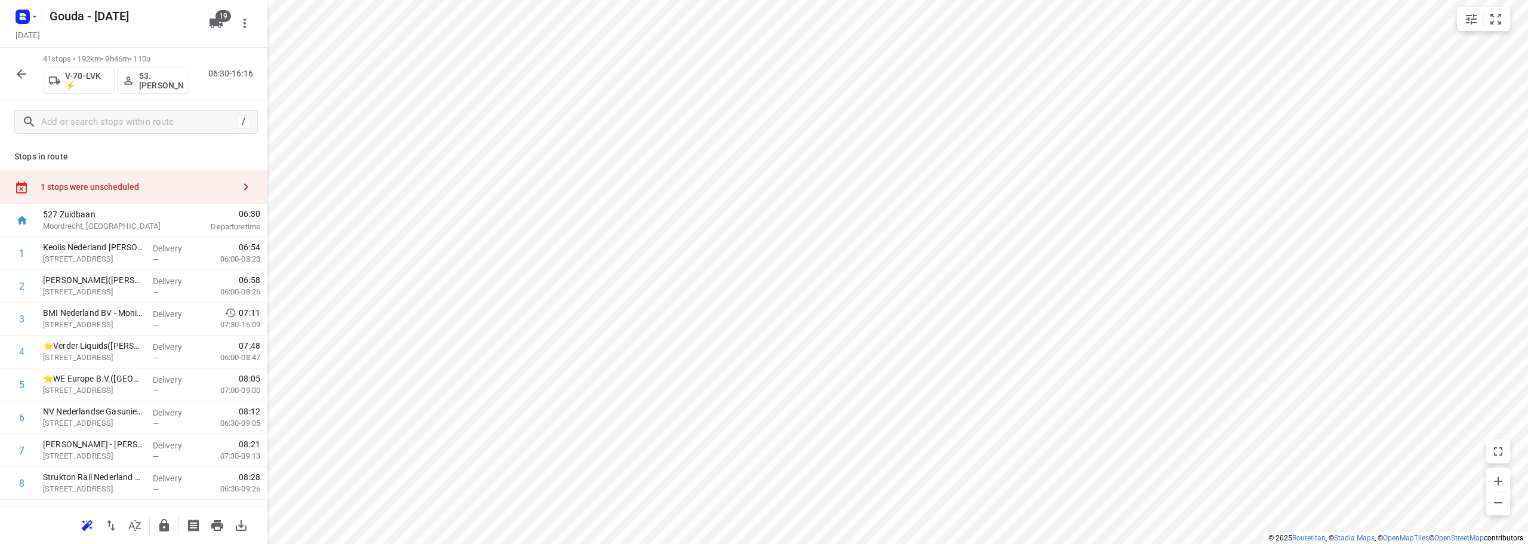
drag, startPoint x: 135, startPoint y: 179, endPoint x: 205, endPoint y: 396, distance: 227.8
click at [135, 178] on div "1 stops were unscheduled" at bounding box center [133, 187] width 267 height 34
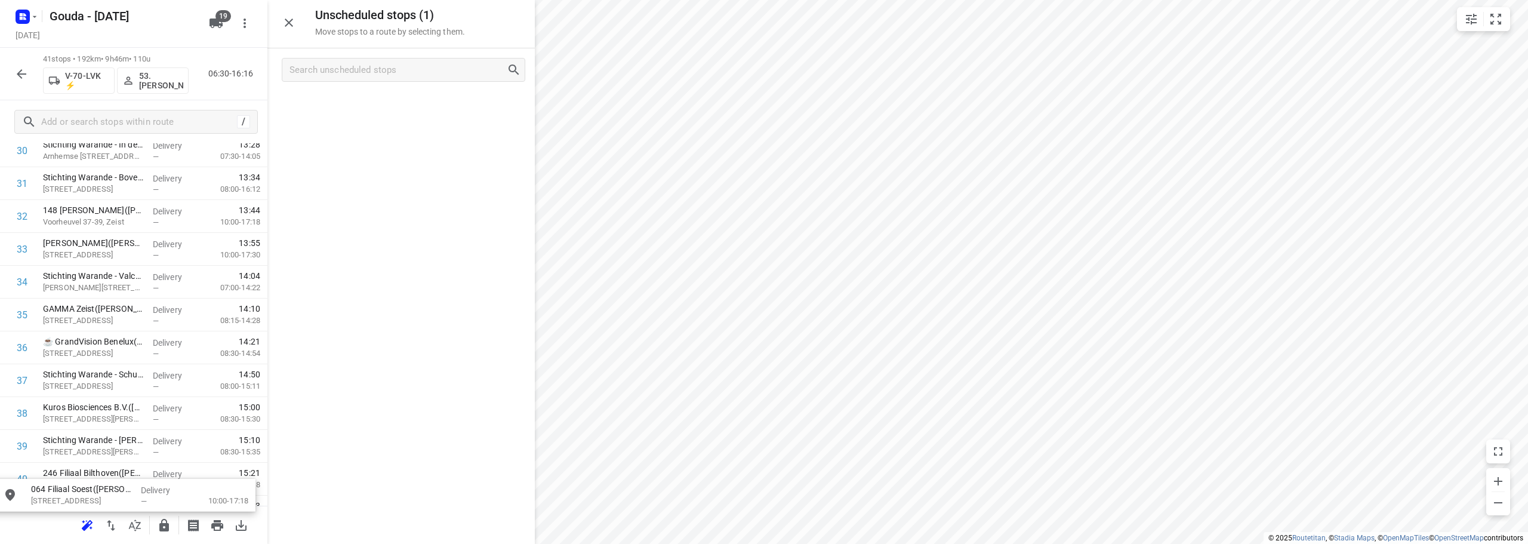
scroll to position [1152, 0]
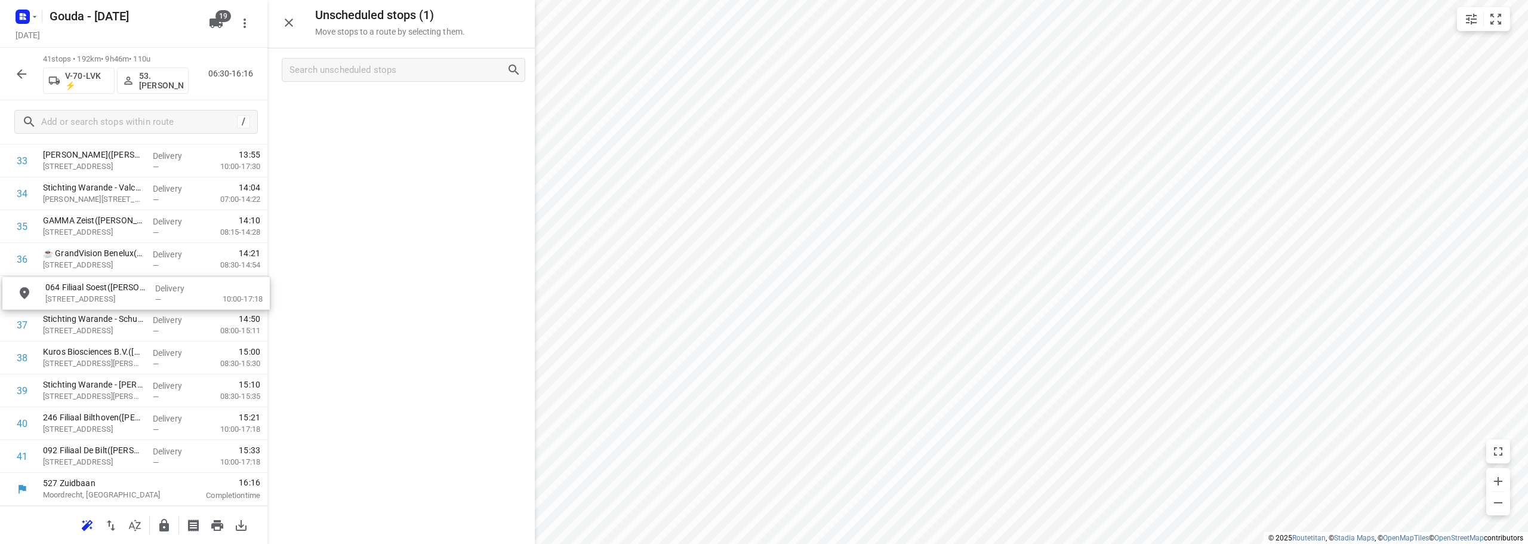
drag, startPoint x: 359, startPoint y: 168, endPoint x: 122, endPoint y: 304, distance: 273.2
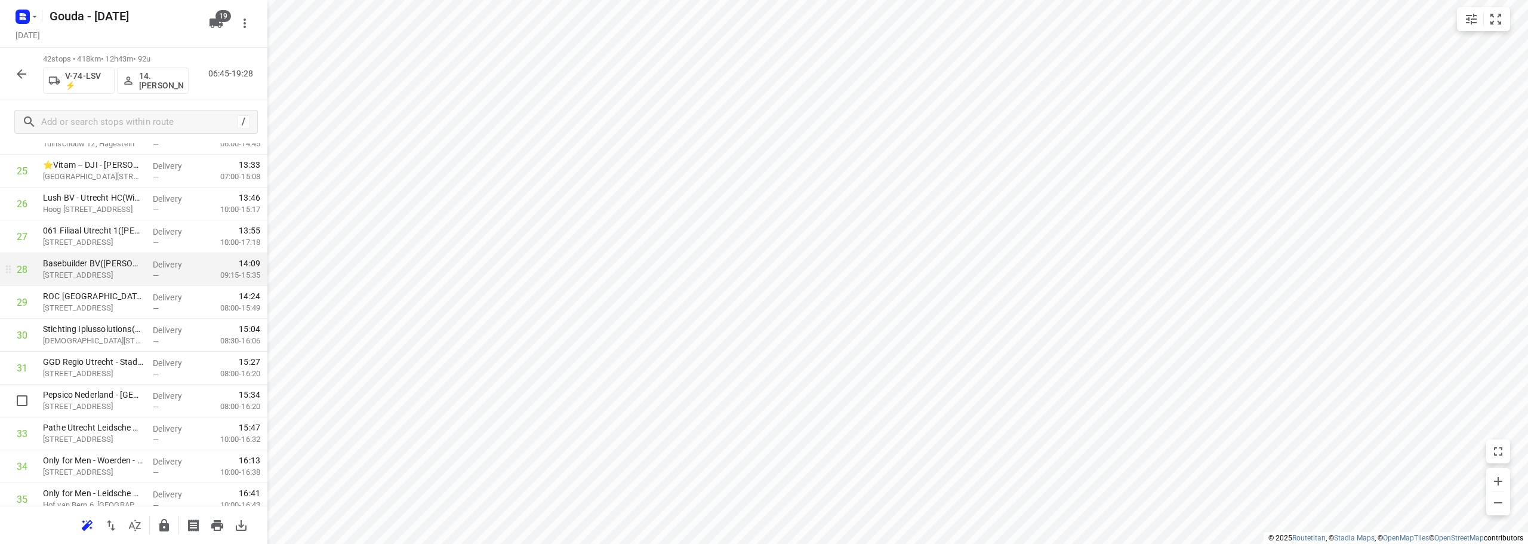
scroll to position [836, 0]
click at [26, 371] on input "checkbox" at bounding box center [22, 368] width 24 height 24
checkbox input "true"
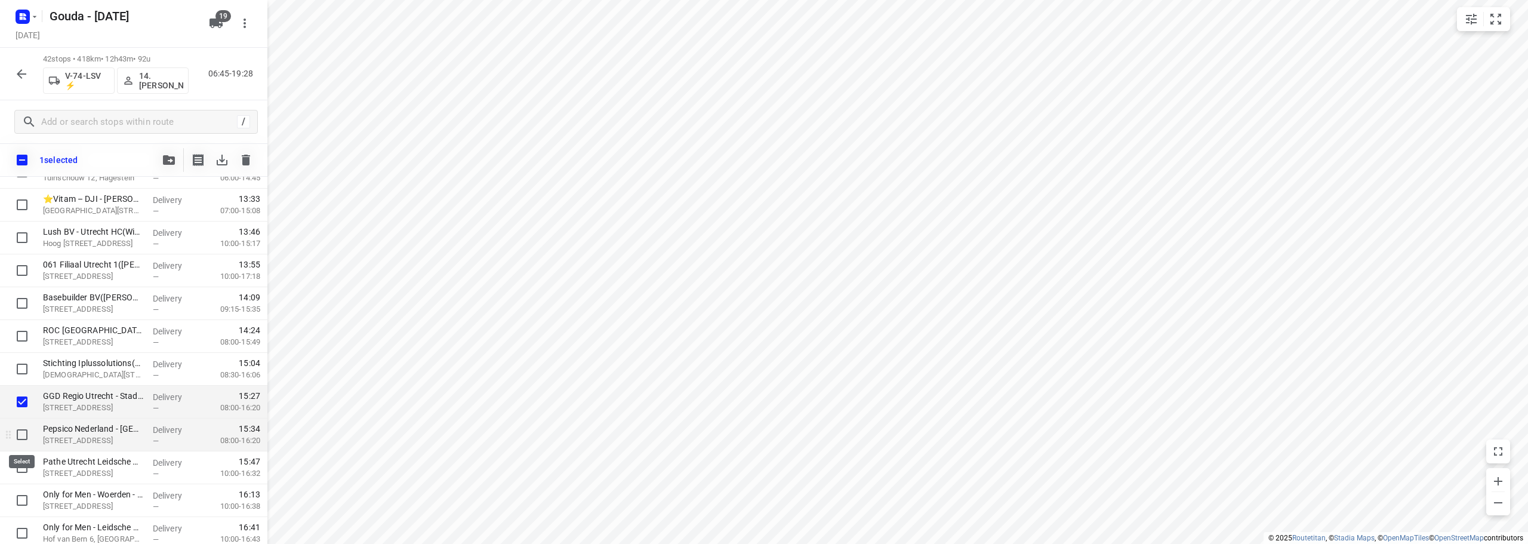
click at [21, 427] on input "checkbox" at bounding box center [22, 435] width 24 height 24
checkbox input "true"
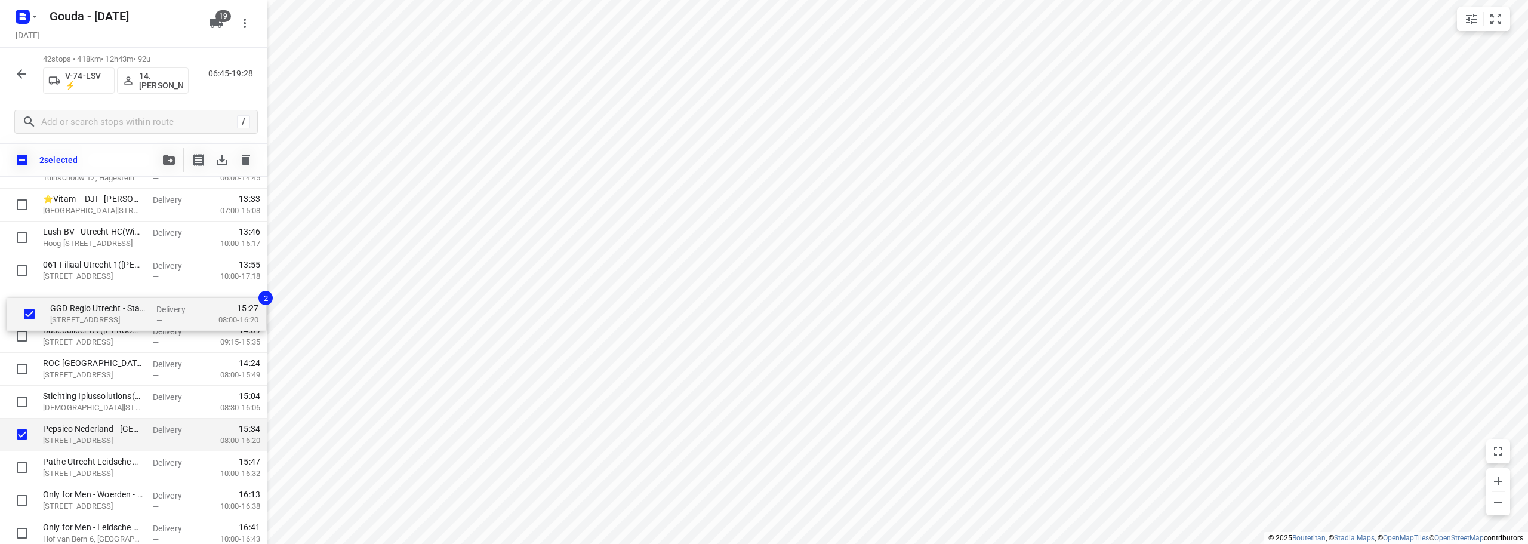
drag, startPoint x: 90, startPoint y: 395, endPoint x: 97, endPoint y: 289, distance: 106.5
click at [97, 289] on div "ViCentra B.V.(Gabriella / Jamie) Rijnzathe 6, Utrecht Delivery — 07:13 08:00-08…" at bounding box center [133, 90] width 267 height 1379
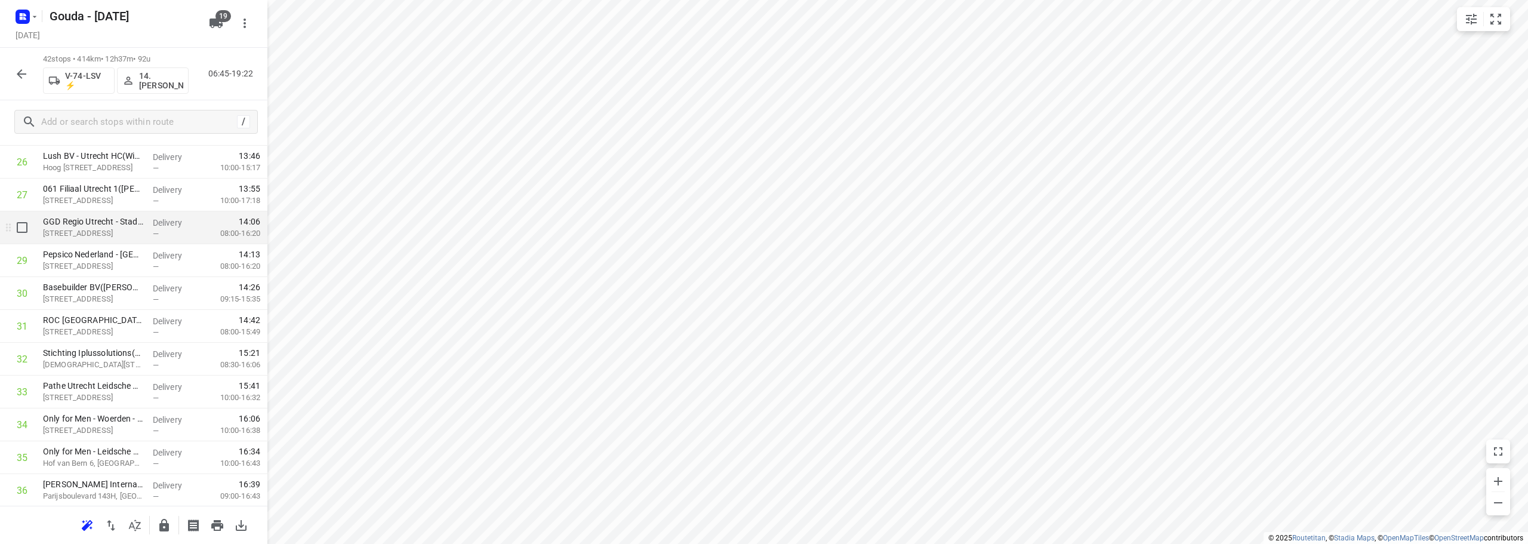
scroll to position [895, 0]
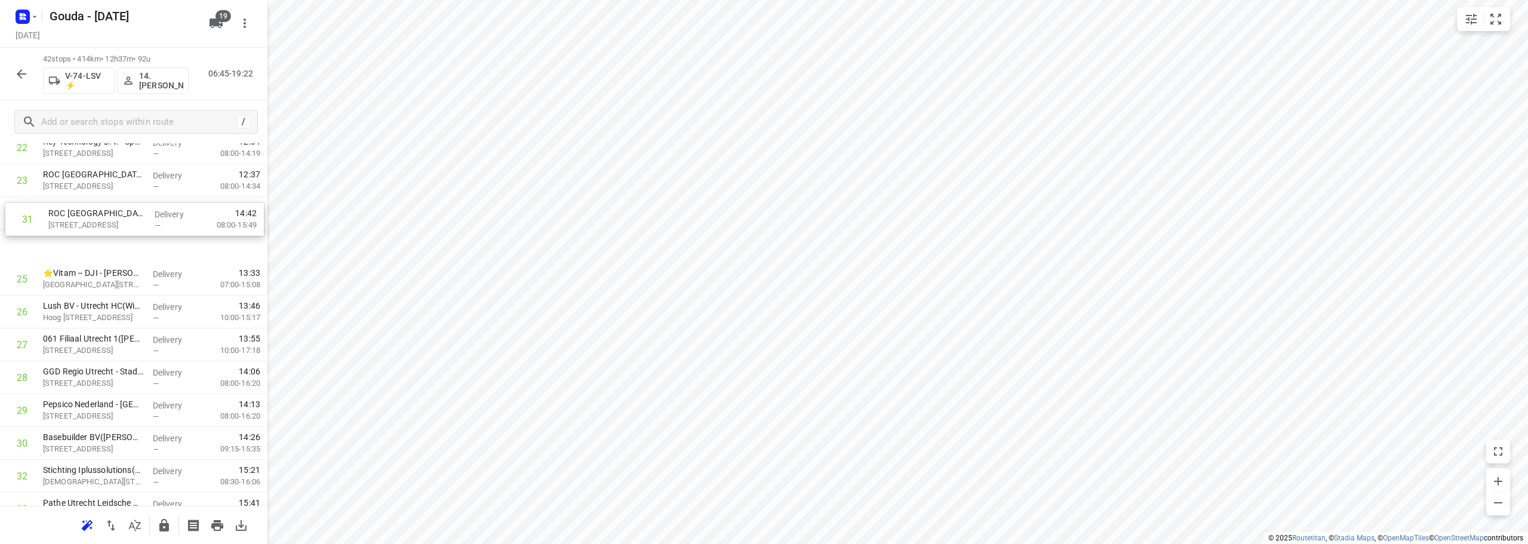
drag, startPoint x: 103, startPoint y: 278, endPoint x: 109, endPoint y: 223, distance: 54.6
click at [109, 223] on div "1 ViCentra B.V.(Gabriella / Jamie) Rijnzathe 6, Utrecht Delivery — 07:13 08:00-…" at bounding box center [133, 131] width 267 height 1379
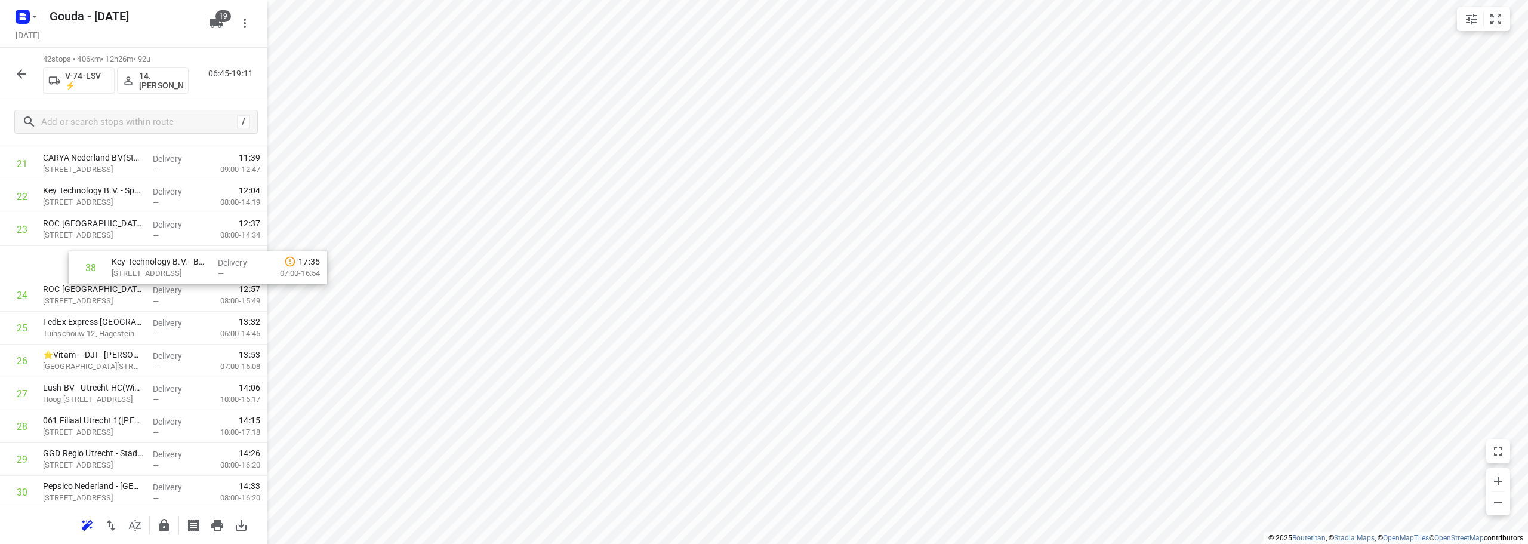
scroll to position [711, 0]
drag, startPoint x: 106, startPoint y: 330, endPoint x: 136, endPoint y: 257, distance: 79.5
click at [132, 257] on div "1 ViCentra B.V.(Gabriella / Jamie) Rijnzathe 6, Utrecht Delivery — 07:13 08:00-…" at bounding box center [133, 181] width 267 height 1379
drag, startPoint x: 104, startPoint y: 329, endPoint x: 111, endPoint y: 272, distance: 58.3
click at [111, 272] on div "1 ViCentra B.V.(Gabriella / Jamie) Rijnzathe 6, Utrecht Delivery — 07:13 08:00-…" at bounding box center [133, 181] width 267 height 1379
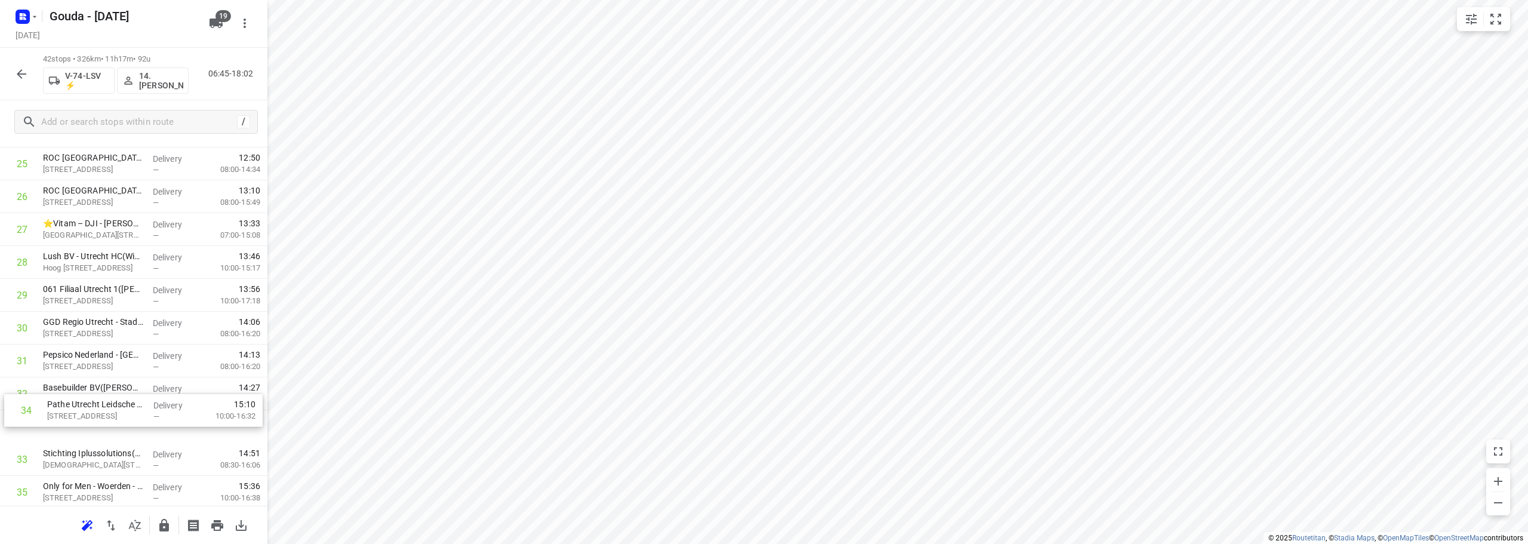
scroll to position [845, 0]
drag, startPoint x: 101, startPoint y: 469, endPoint x: 108, endPoint y: 376, distance: 92.8
click at [108, 376] on div "1 ViCentra B.V.(Gabriella / Jamie) Rijnzathe 6, Utrecht Delivery — 07:13 08:00-…" at bounding box center [133, 47] width 267 height 1379
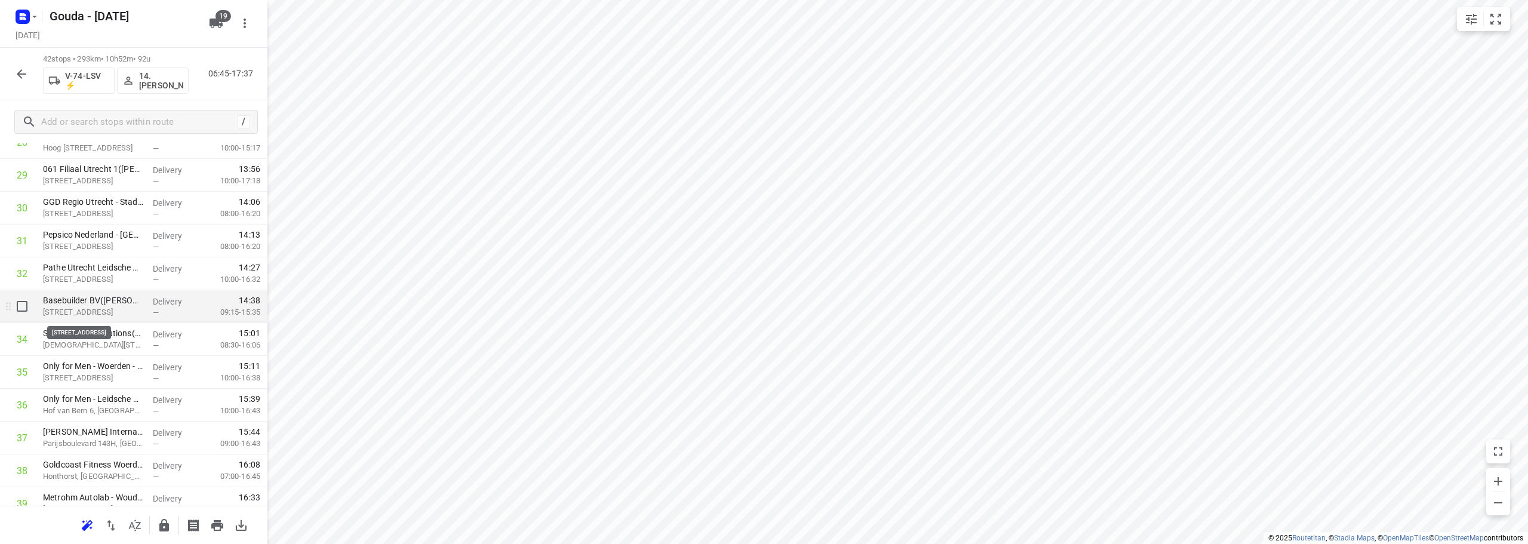
scroll to position [964, 0]
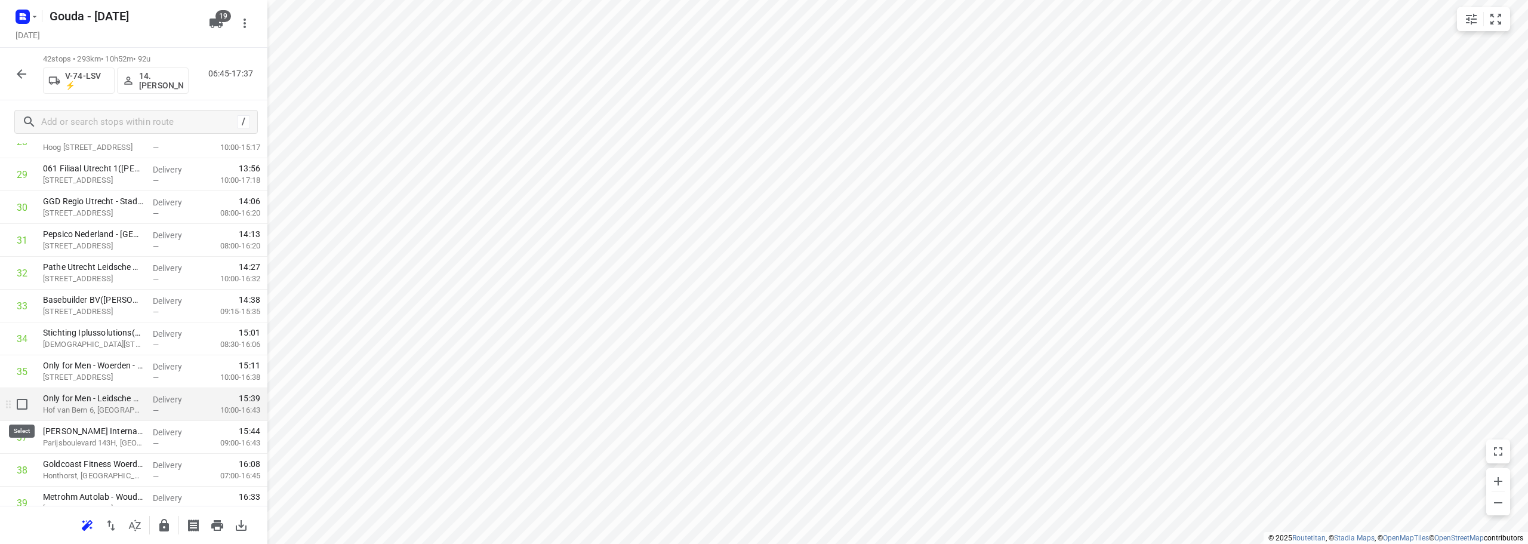
click at [20, 393] on input "checkbox" at bounding box center [22, 404] width 24 height 24
checkbox input "true"
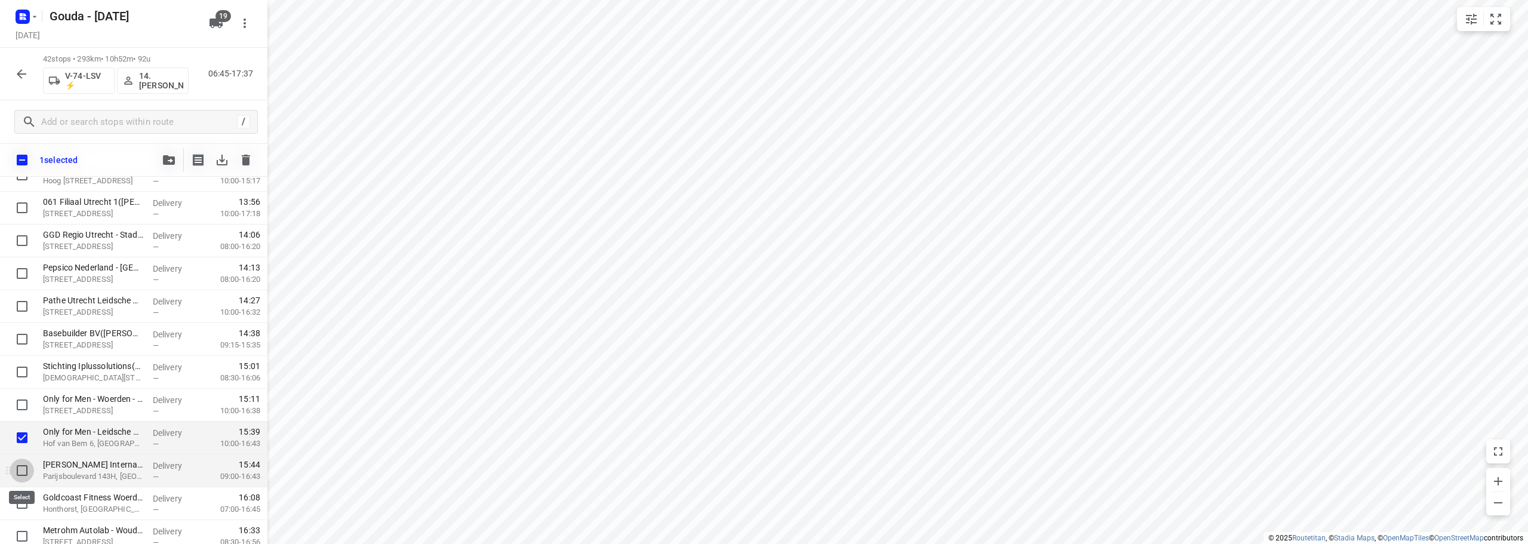
drag, startPoint x: 24, startPoint y: 474, endPoint x: 118, endPoint y: 406, distance: 115.3
click at [26, 473] on input "checkbox" at bounding box center [22, 470] width 24 height 24
checkbox input "true"
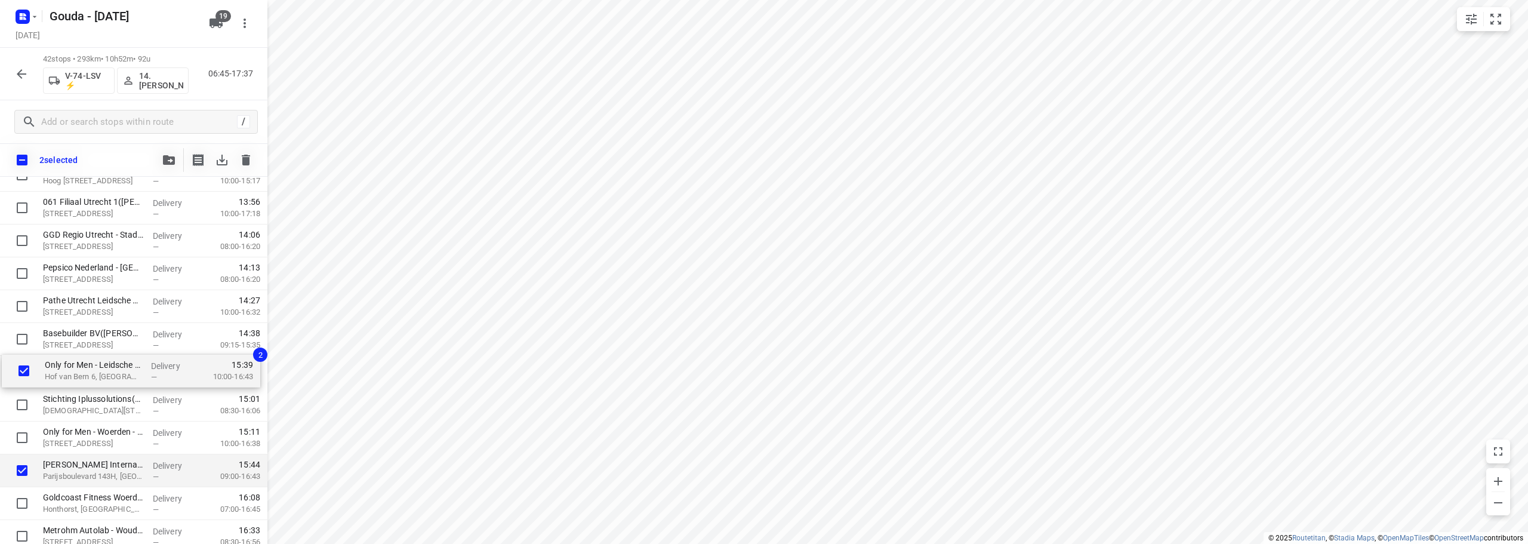
drag, startPoint x: 69, startPoint y: 437, endPoint x: 71, endPoint y: 367, distance: 69.9
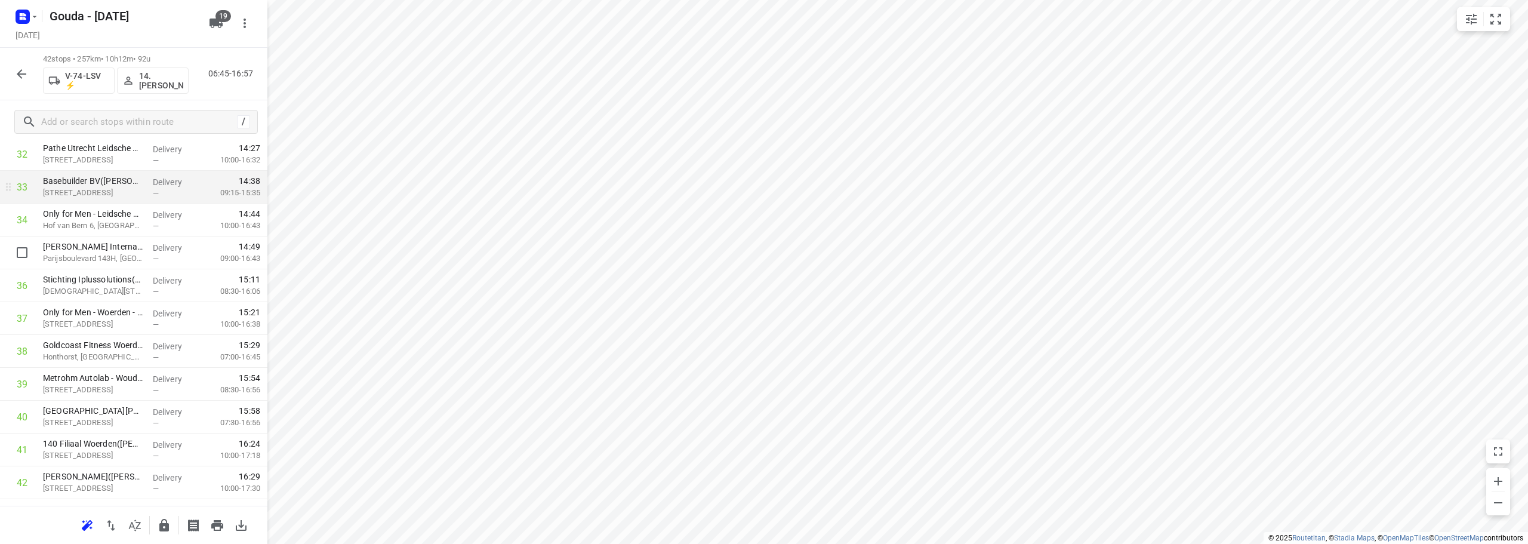
scroll to position [1109, 0]
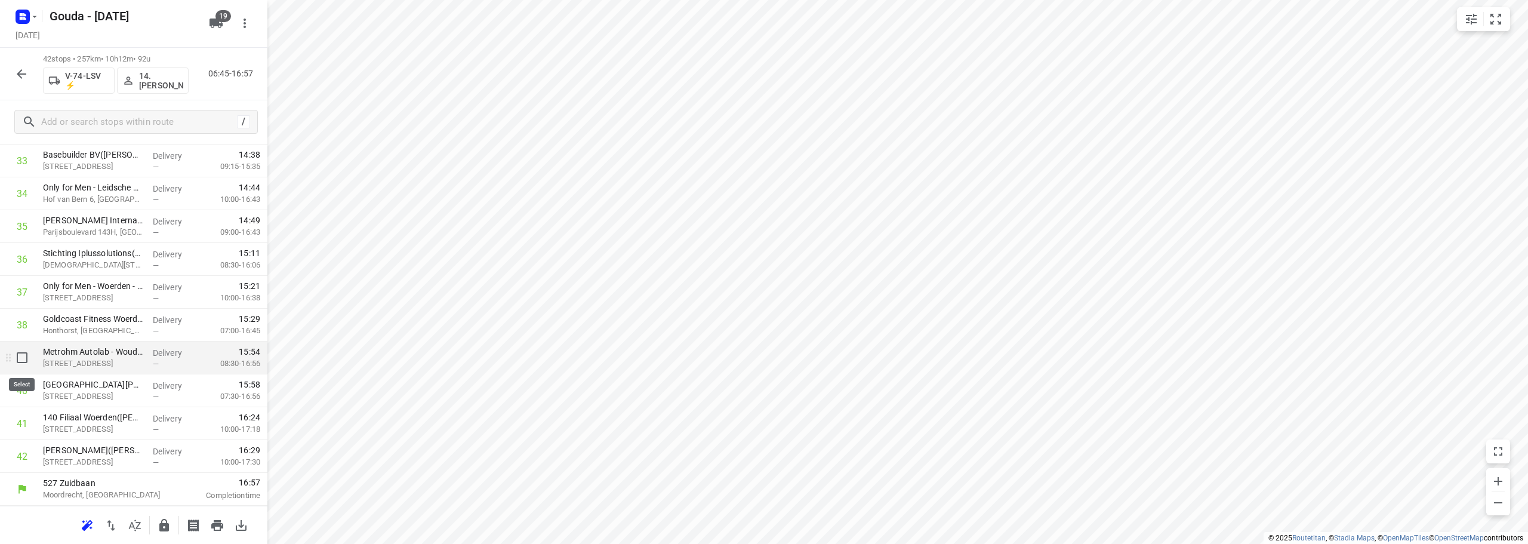
click at [18, 358] on input "checkbox" at bounding box center [22, 358] width 24 height 24
checkbox input "true"
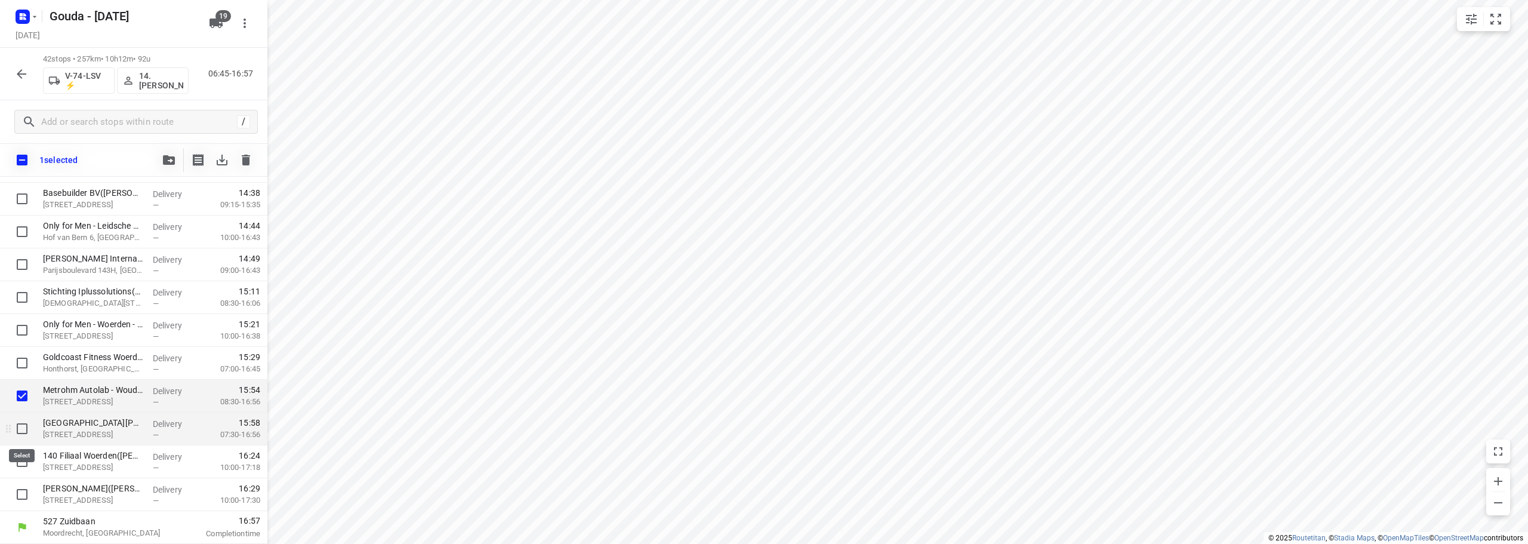
click at [24, 426] on input "checkbox" at bounding box center [22, 429] width 24 height 24
checkbox input "true"
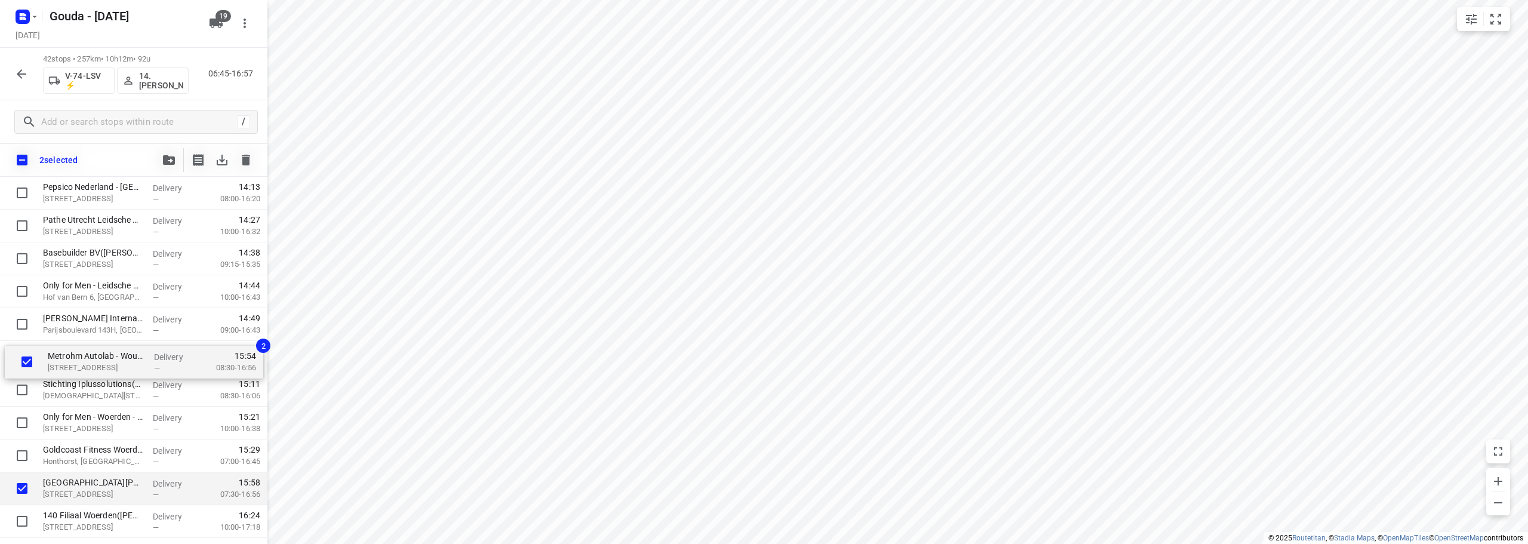
scroll to position [1045, 0]
drag, startPoint x: 70, startPoint y: 460, endPoint x: 77, endPoint y: 346, distance: 113.6
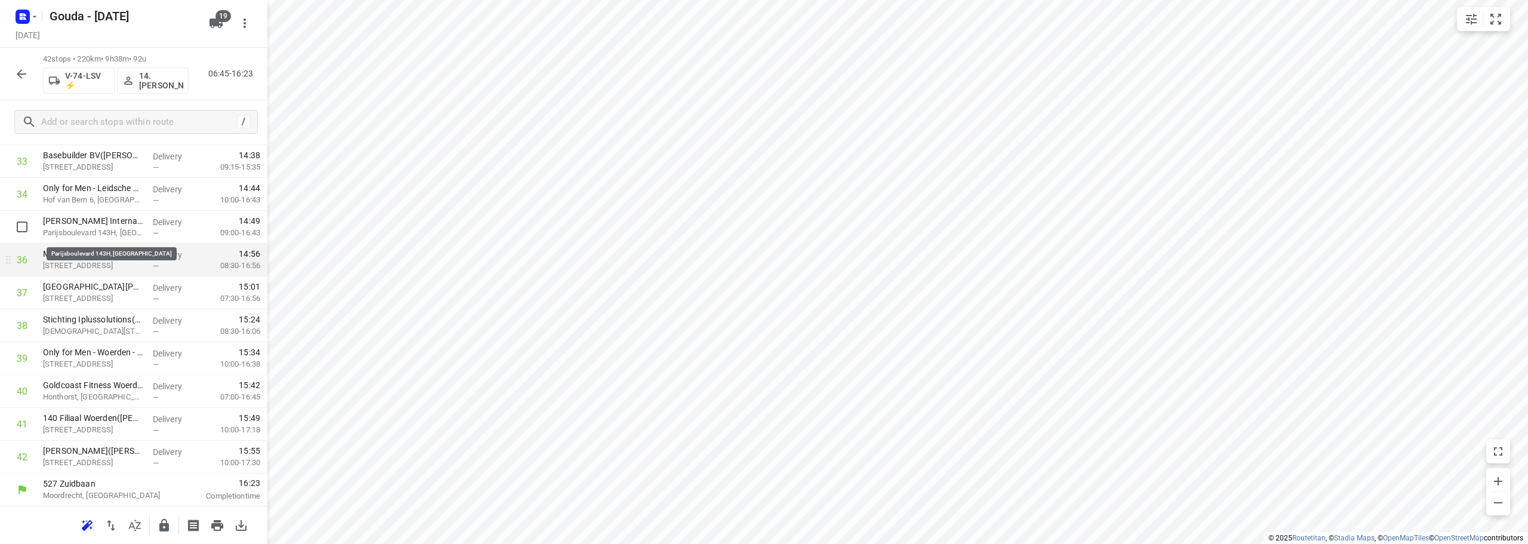
scroll to position [1109, 0]
click at [165, 527] on icon "button" at bounding box center [164, 525] width 14 height 14
click at [26, 79] on icon "button" at bounding box center [21, 74] width 14 height 14
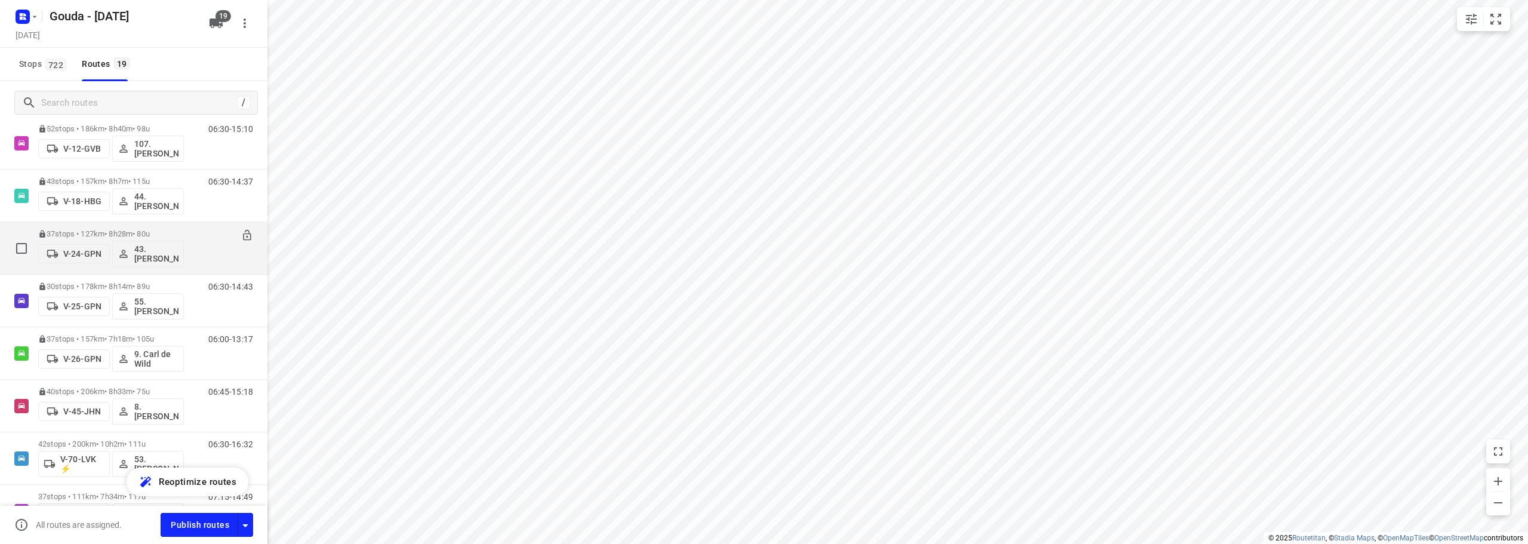
scroll to position [298, 0]
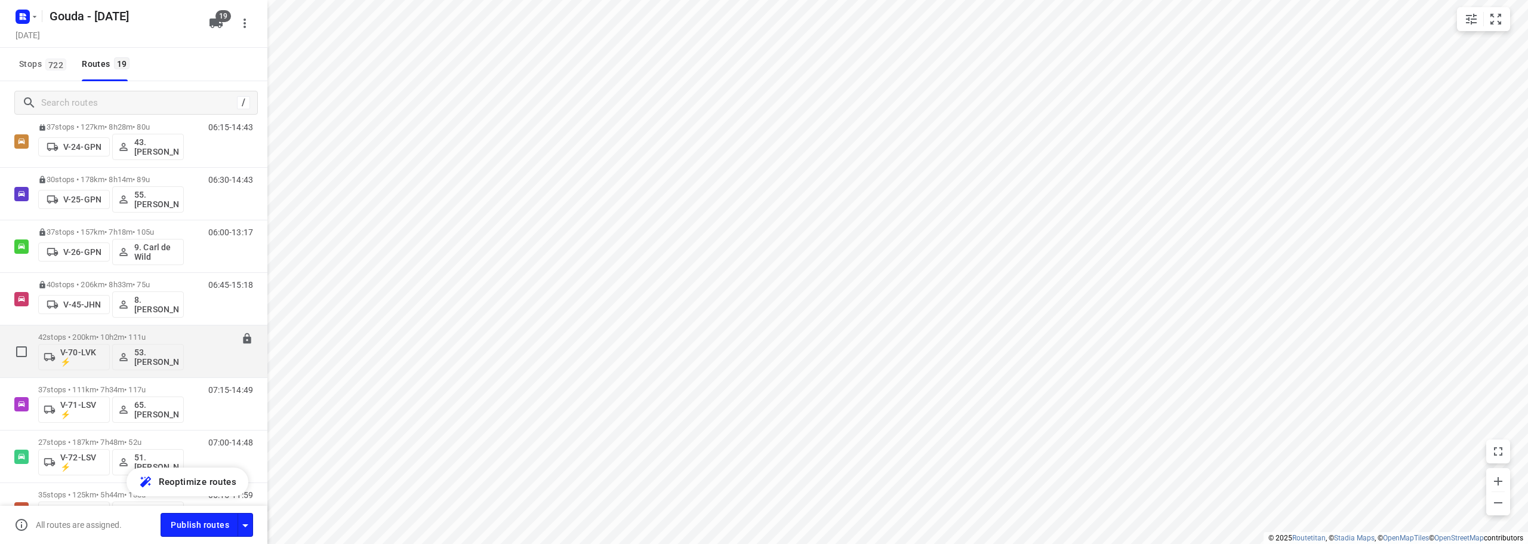
click at [186, 328] on div "42 stops • 200km • 10h2m • 111u V-70-LVK ⚡ 53.Dominick Hofman 06:30-16:32" at bounding box center [152, 351] width 229 height 50
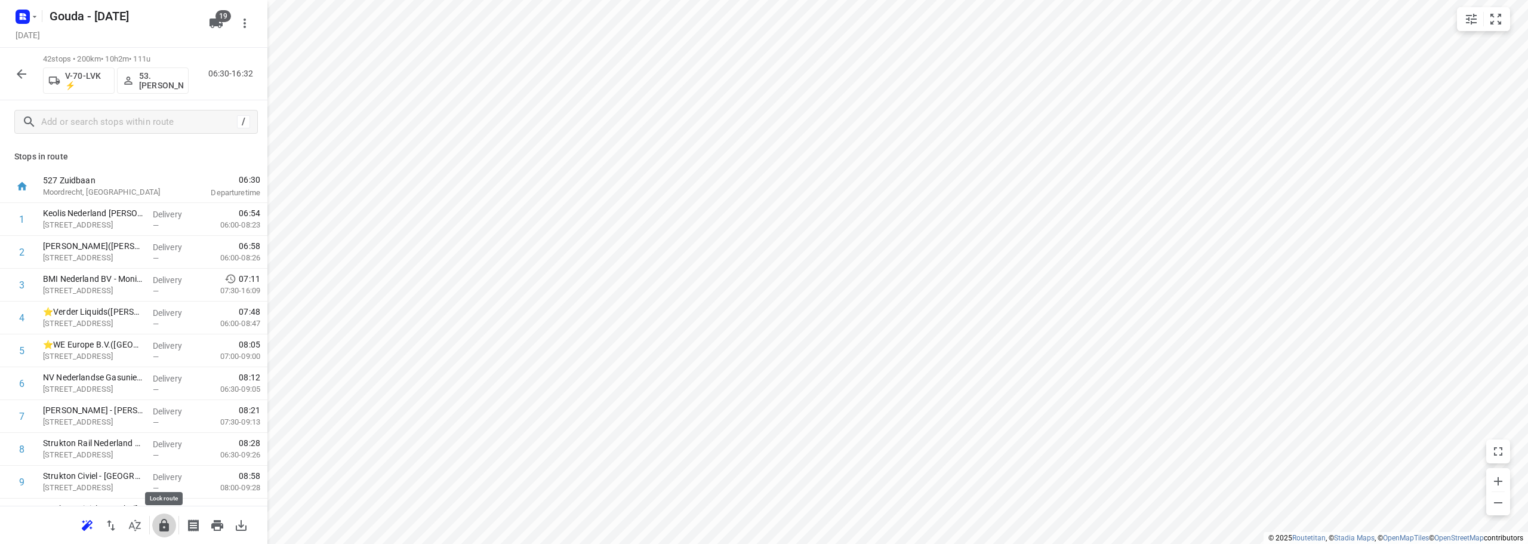
click at [168, 527] on icon "button" at bounding box center [164, 525] width 10 height 13
click at [19, 78] on icon "button" at bounding box center [21, 74] width 14 height 14
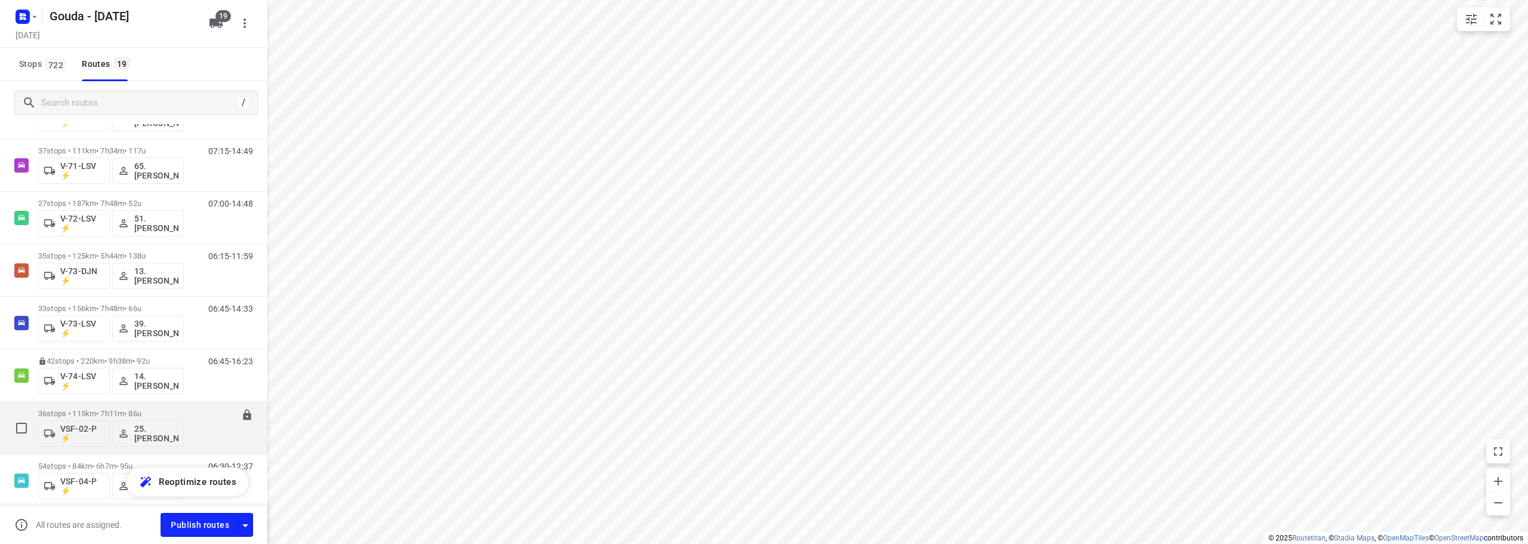
scroll to position [597, 0]
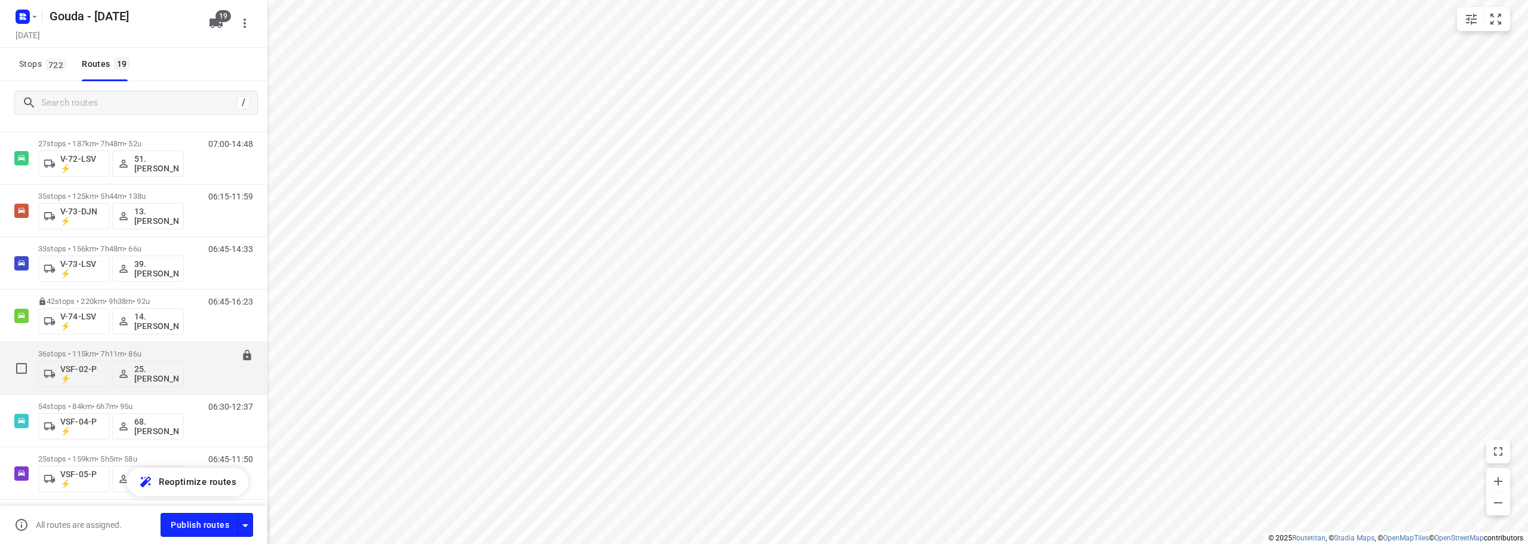
click at [193, 355] on div "07:45-14:56" at bounding box center [223, 371] width 60 height 44
click at [52, 63] on span "722" at bounding box center [55, 64] width 21 height 12
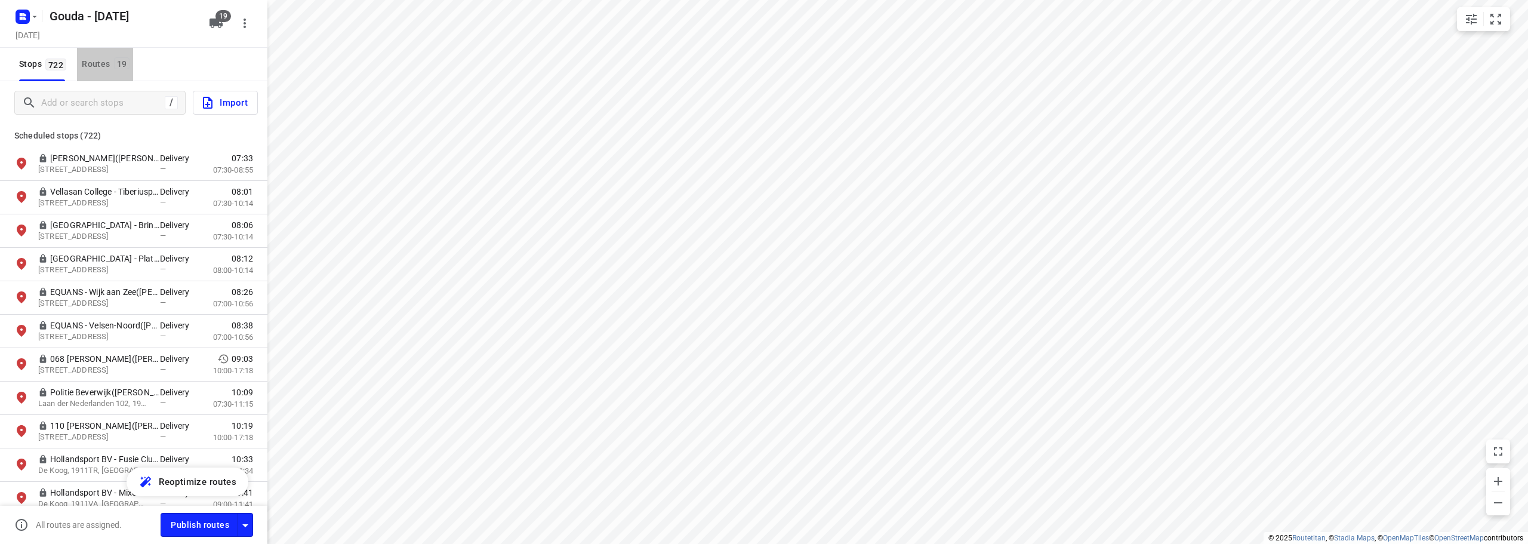
click at [105, 57] on div "Routes 19" at bounding box center [107, 64] width 51 height 15
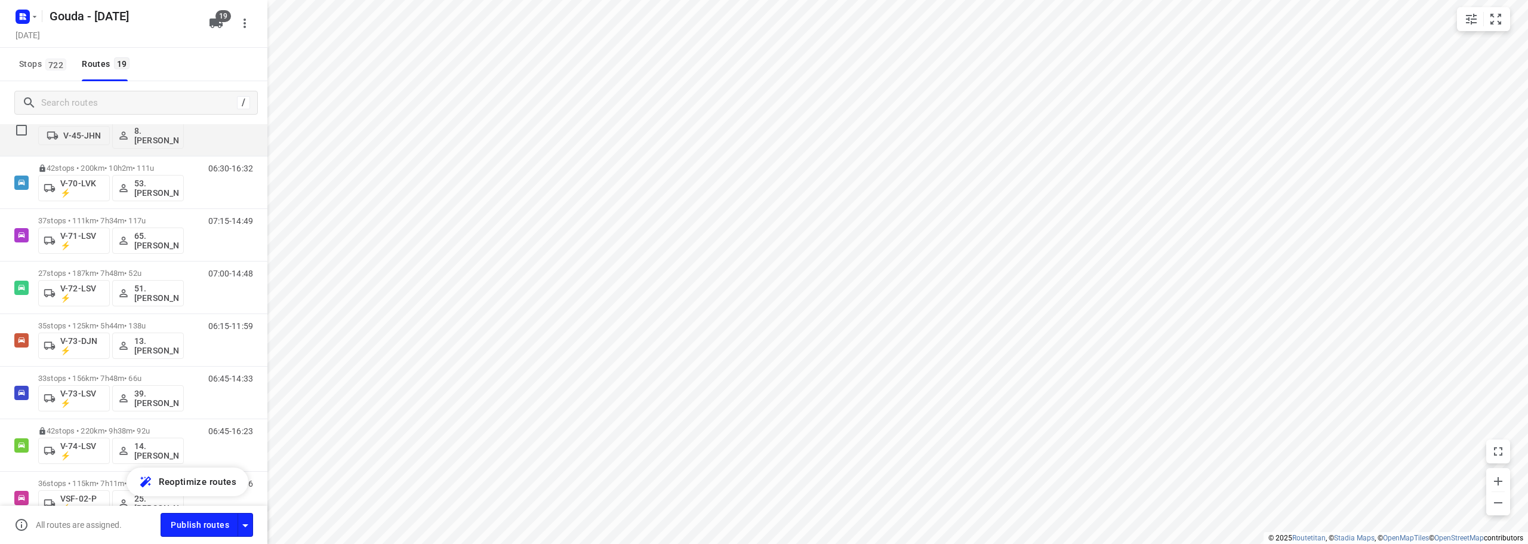
scroll to position [477, 0]
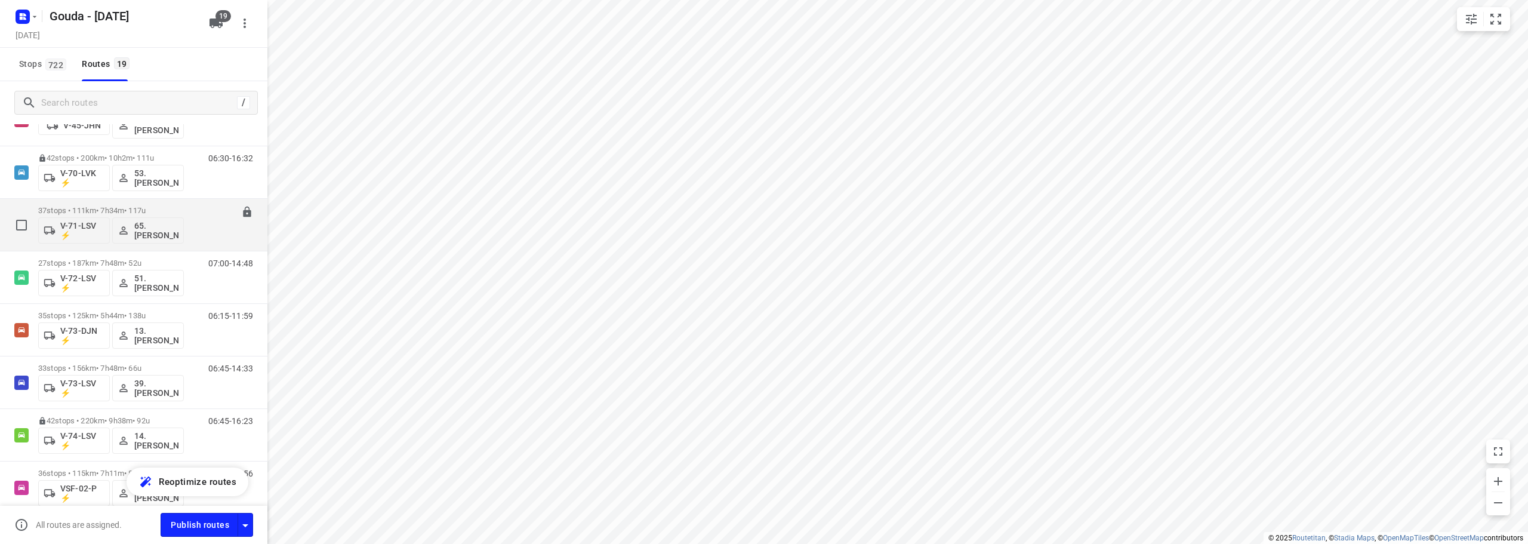
click at [146, 208] on p "37 stops • 111km • 7h34m • 117u" at bounding box center [111, 210] width 146 height 9
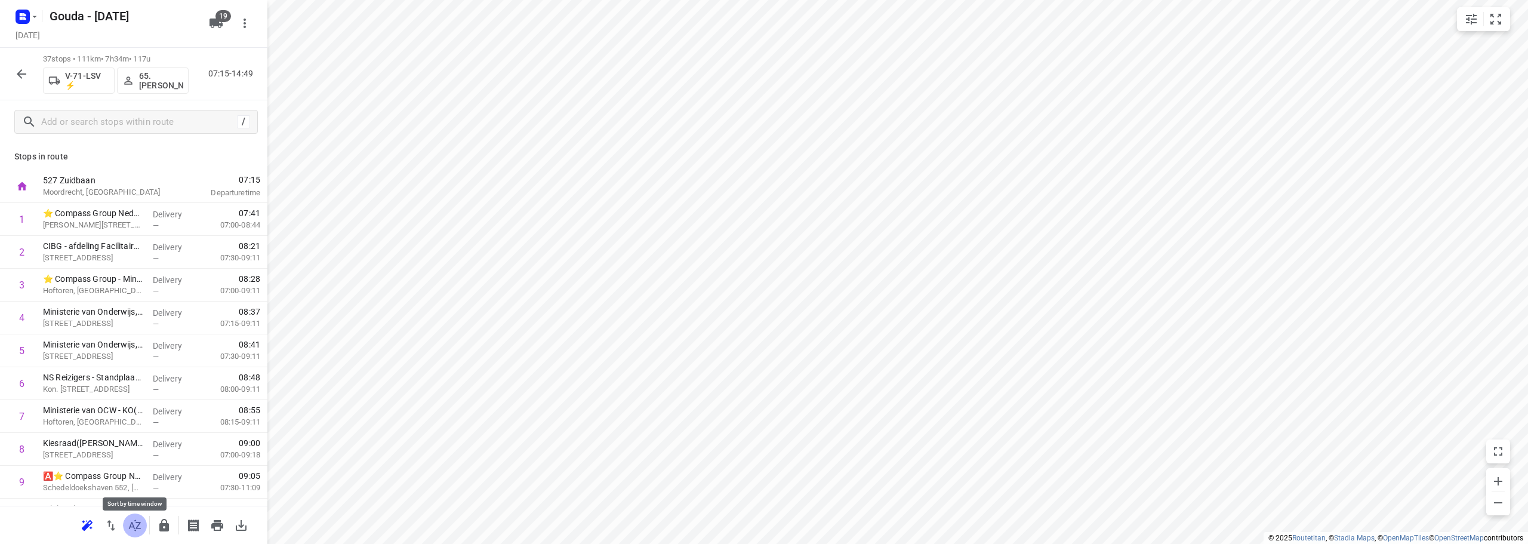
click at [141, 525] on icon "button" at bounding box center [135, 525] width 14 height 14
drag, startPoint x: 80, startPoint y: 279, endPoint x: 73, endPoint y: 350, distance: 72.0
drag, startPoint x: 101, startPoint y: 353, endPoint x: 99, endPoint y: 245, distance: 107.5
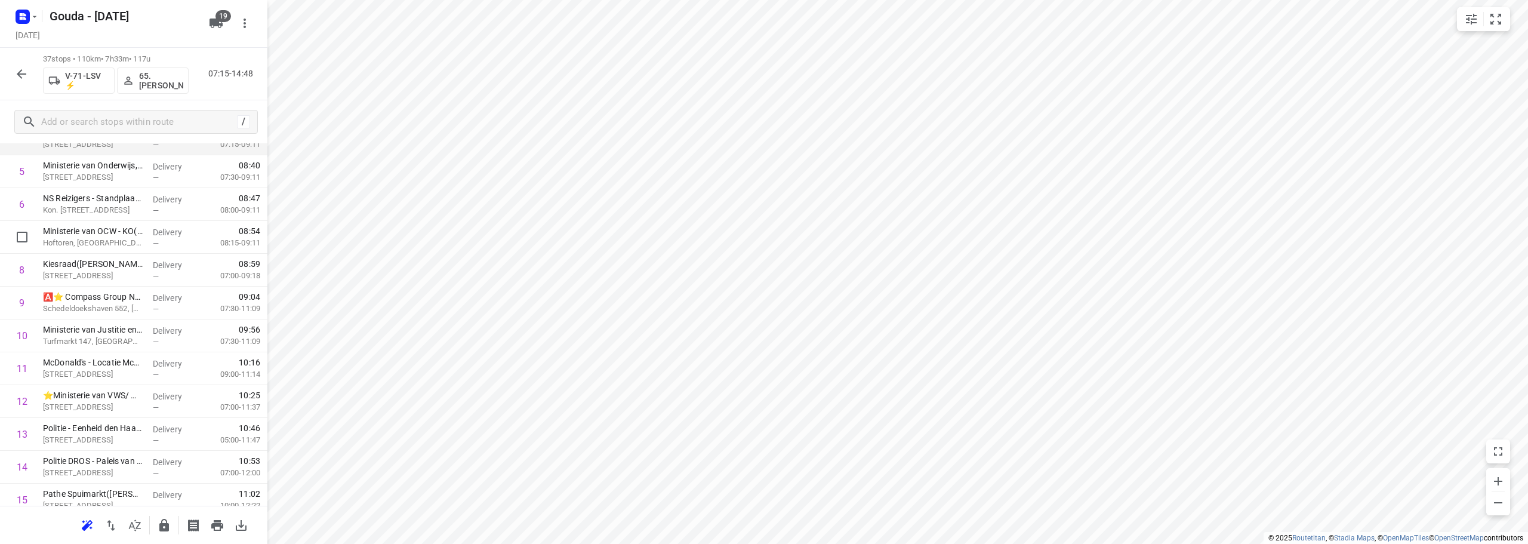
scroll to position [60, 0]
drag, startPoint x: 110, startPoint y: 363, endPoint x: 124, endPoint y: 230, distance: 133.1
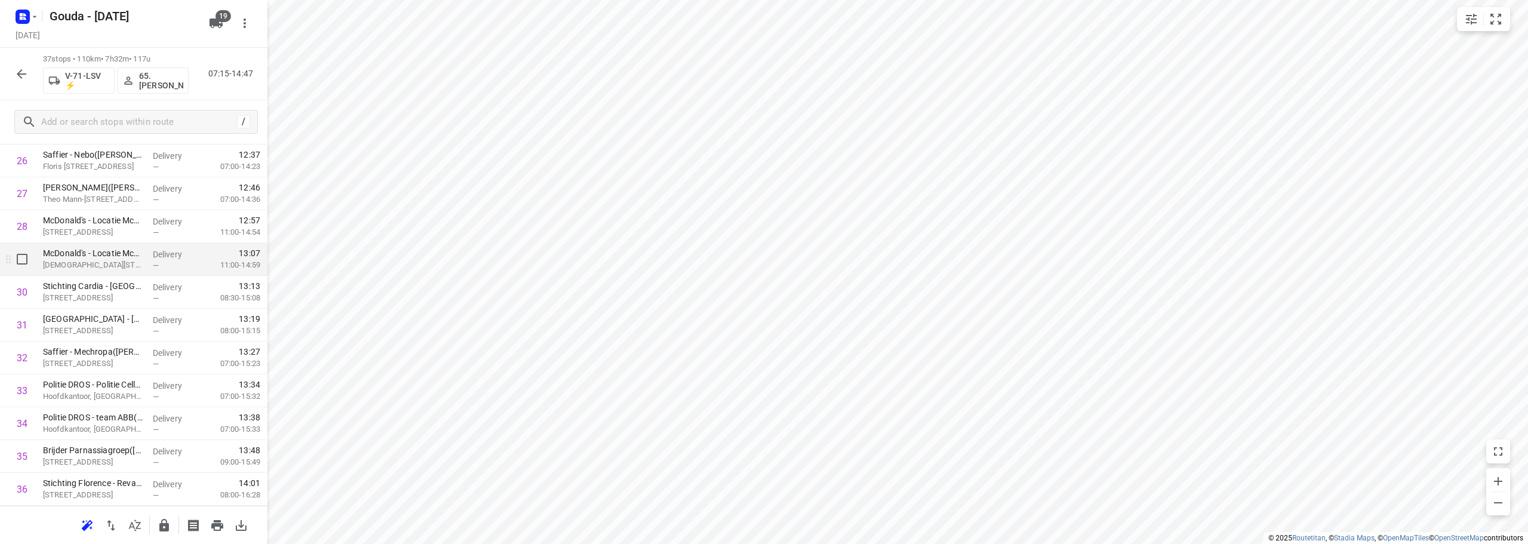
scroll to position [945, 0]
click at [165, 517] on button "button" at bounding box center [164, 525] width 24 height 24
click at [20, 71] on icon "button" at bounding box center [22, 74] width 10 height 10
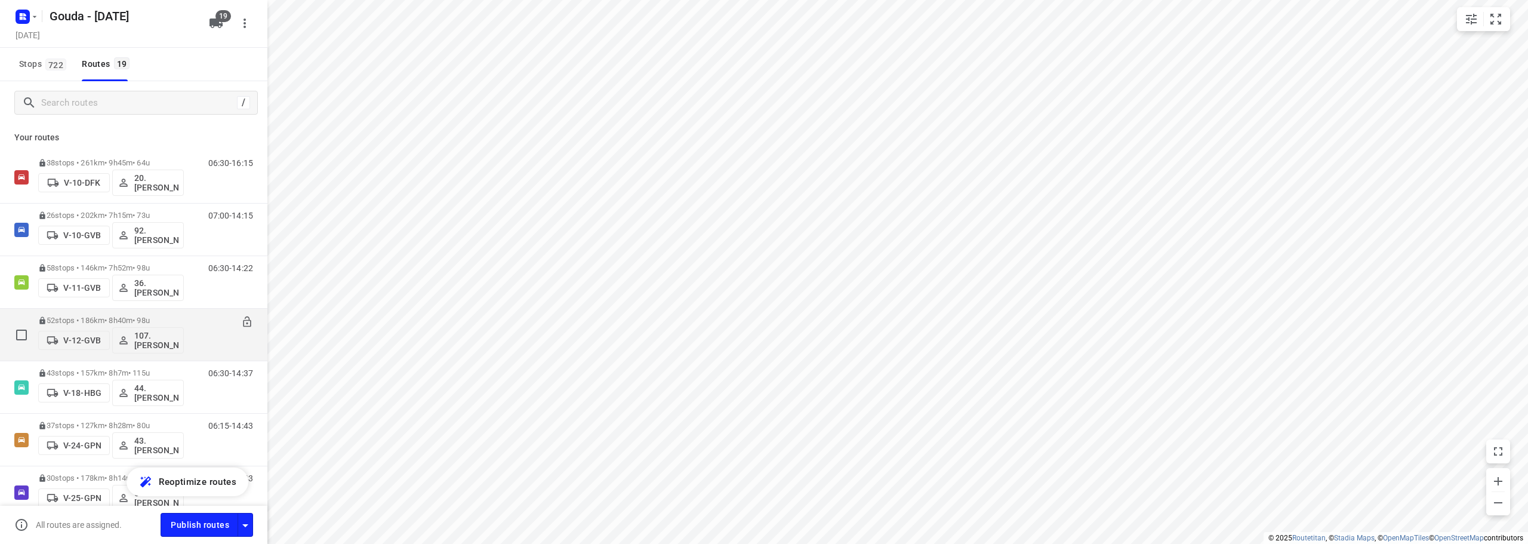
scroll to position [358, 0]
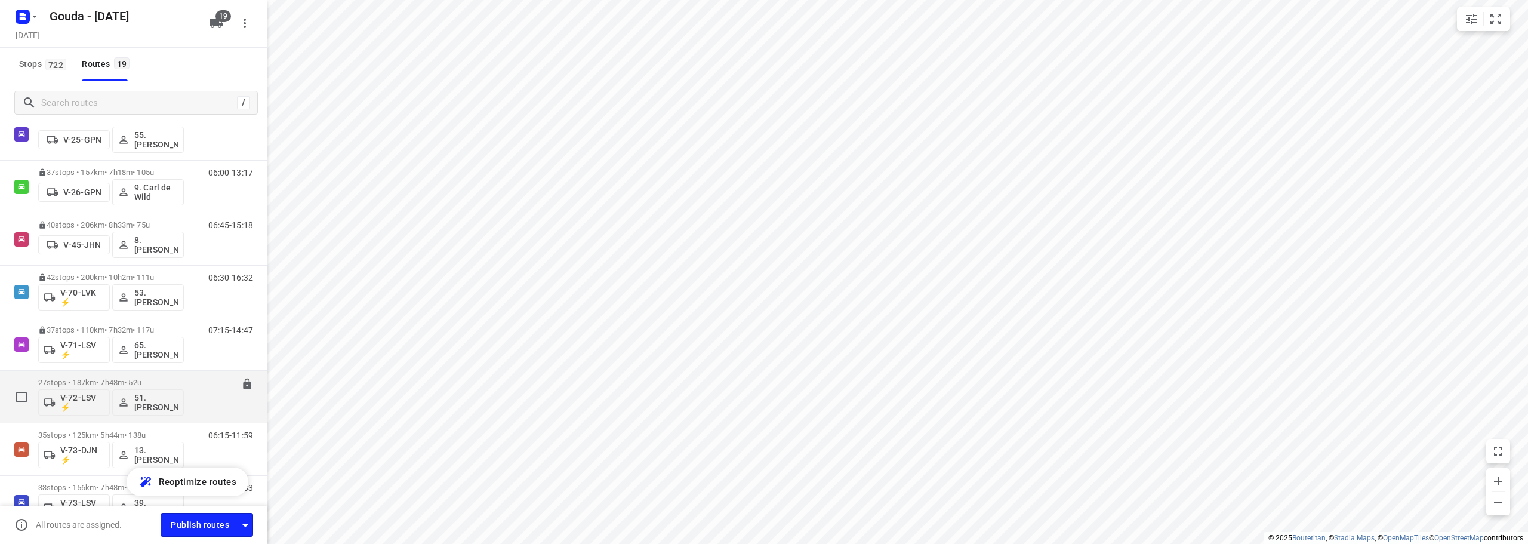
click at [136, 379] on p "27 stops • 187km • 7h48m • 52u" at bounding box center [111, 382] width 146 height 9
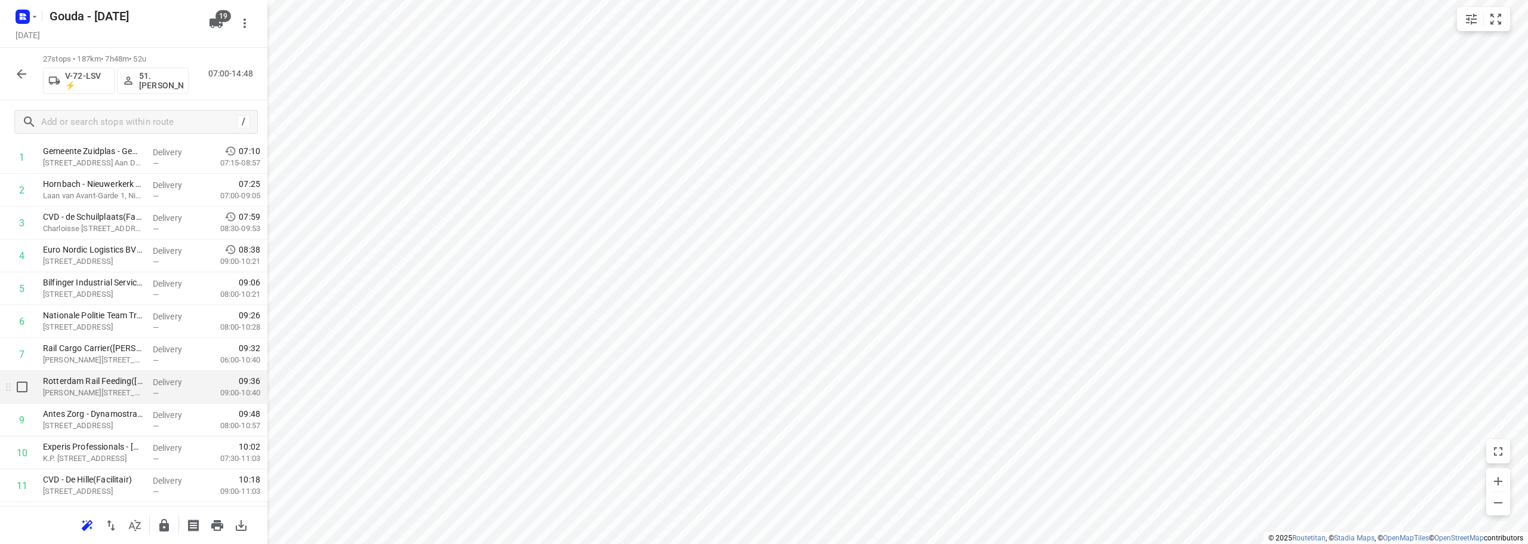
scroll to position [179, 0]
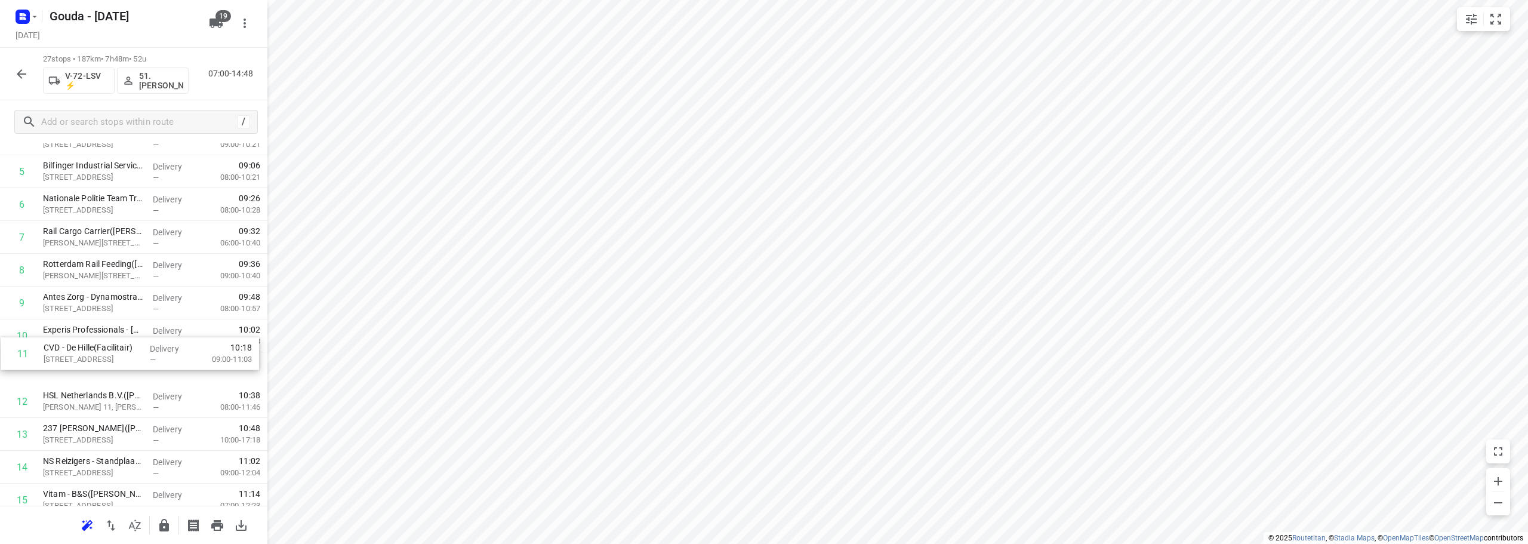
drag, startPoint x: 98, startPoint y: 369, endPoint x: 102, endPoint y: 345, distance: 24.2
click at [102, 345] on div "1 Gemeente Zuidplas - Gemeentehuis(Charlene Ritfeld) Raadhuisplein 1, Nieuwerke…" at bounding box center [133, 467] width 267 height 886
drag, startPoint x: 24, startPoint y: 378, endPoint x: 137, endPoint y: 198, distance: 212.8
click at [25, 377] on input "checkbox" at bounding box center [22, 368] width 24 height 24
checkbox input "true"
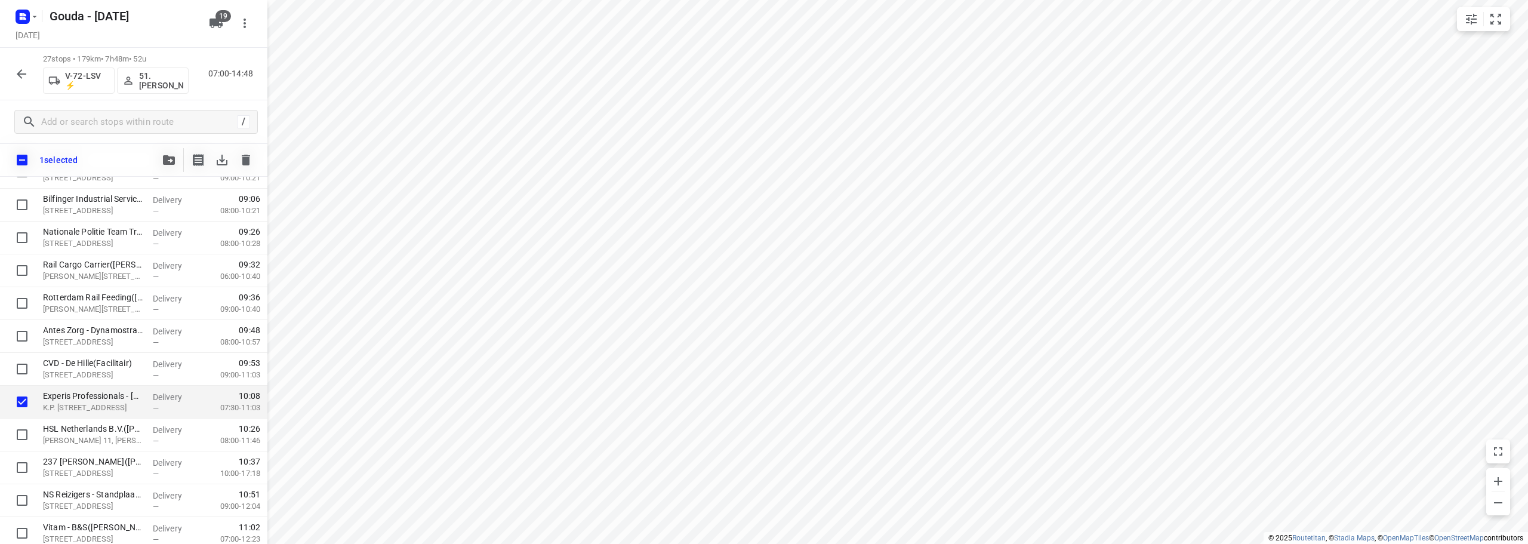
click at [162, 156] on span "button" at bounding box center [169, 160] width 14 height 10
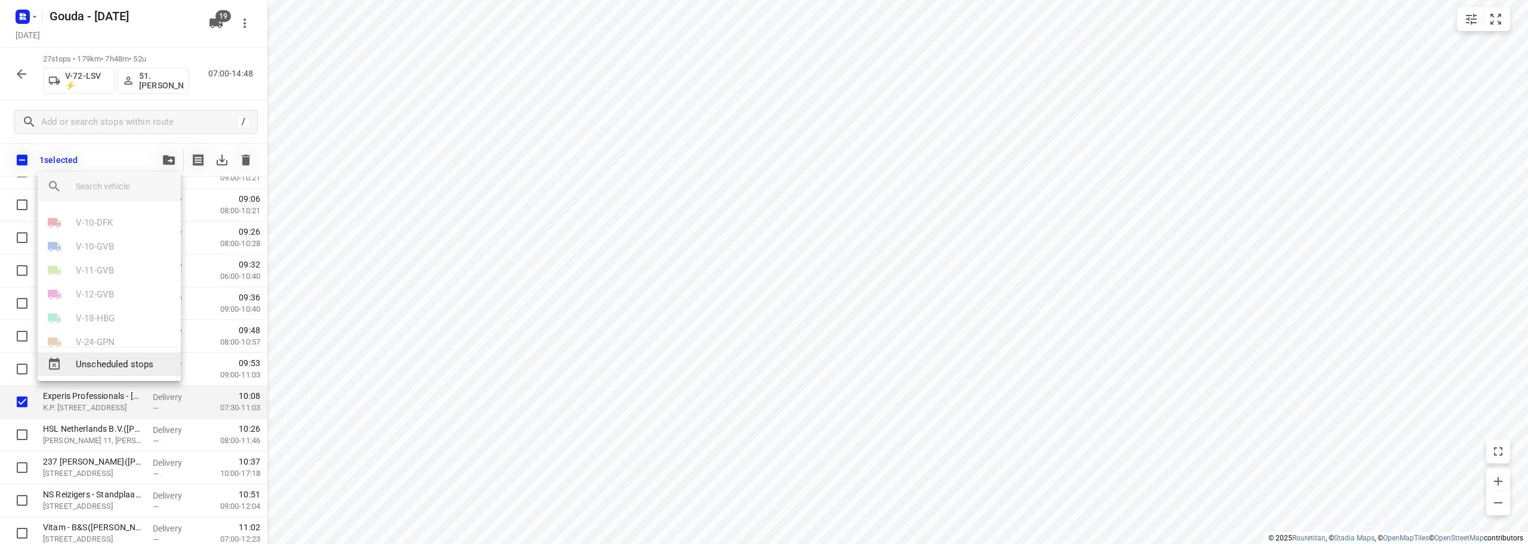
click at [112, 359] on span "Unscheduled stops" at bounding box center [123, 364] width 95 height 14
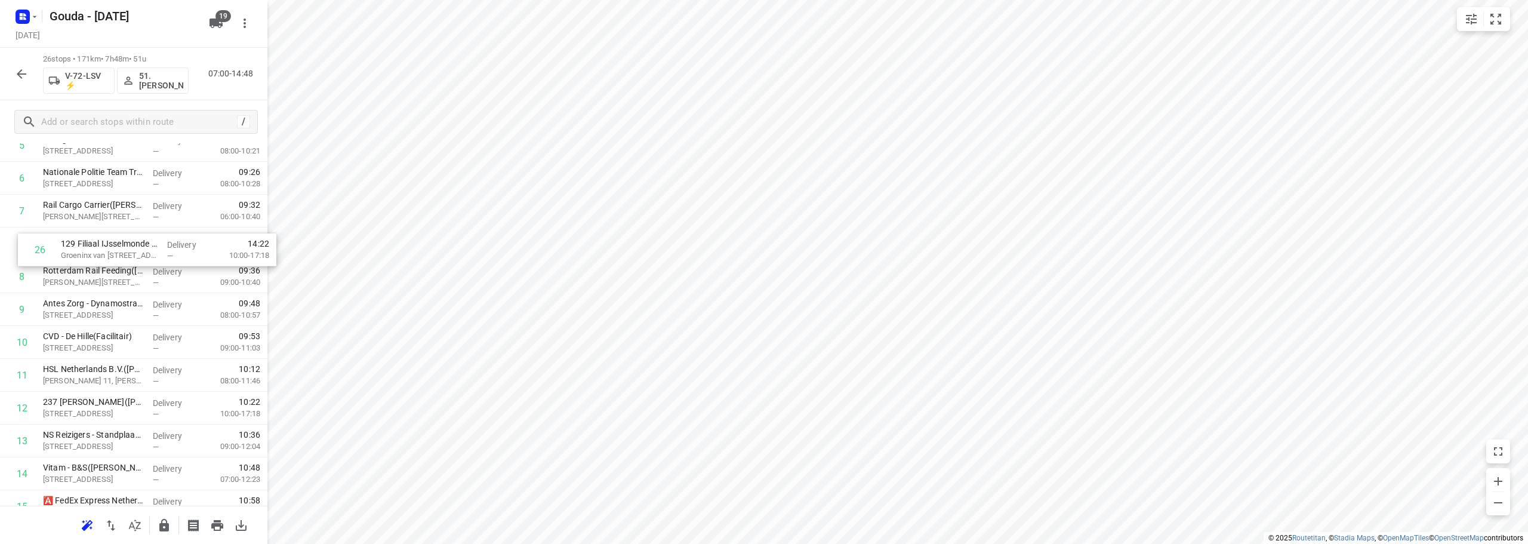
scroll to position [239, 0]
drag, startPoint x: 123, startPoint y: 460, endPoint x: 126, endPoint y: 324, distance: 135.5
click at [126, 324] on div "1 Gemeente Zuidplas - Gemeentehuis(Charlene Ritfeld) Raadhuisplein 1, Nieuwerke…" at bounding box center [133, 424] width 267 height 853
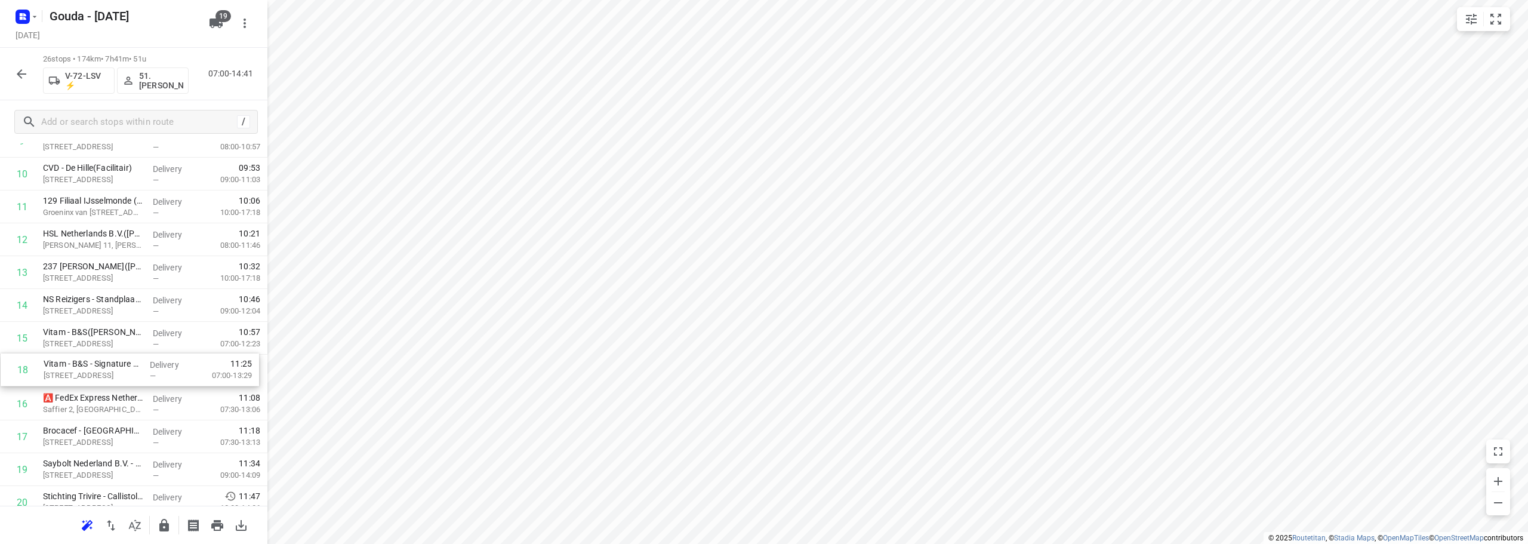
drag, startPoint x: 184, startPoint y: 463, endPoint x: 184, endPoint y: 374, distance: 89.5
click at [184, 374] on div "1 Gemeente Zuidplas - Gemeentehuis(Charlene Ritfeld) Raadhuisplein 1, Nieuwerke…" at bounding box center [133, 288] width 267 height 853
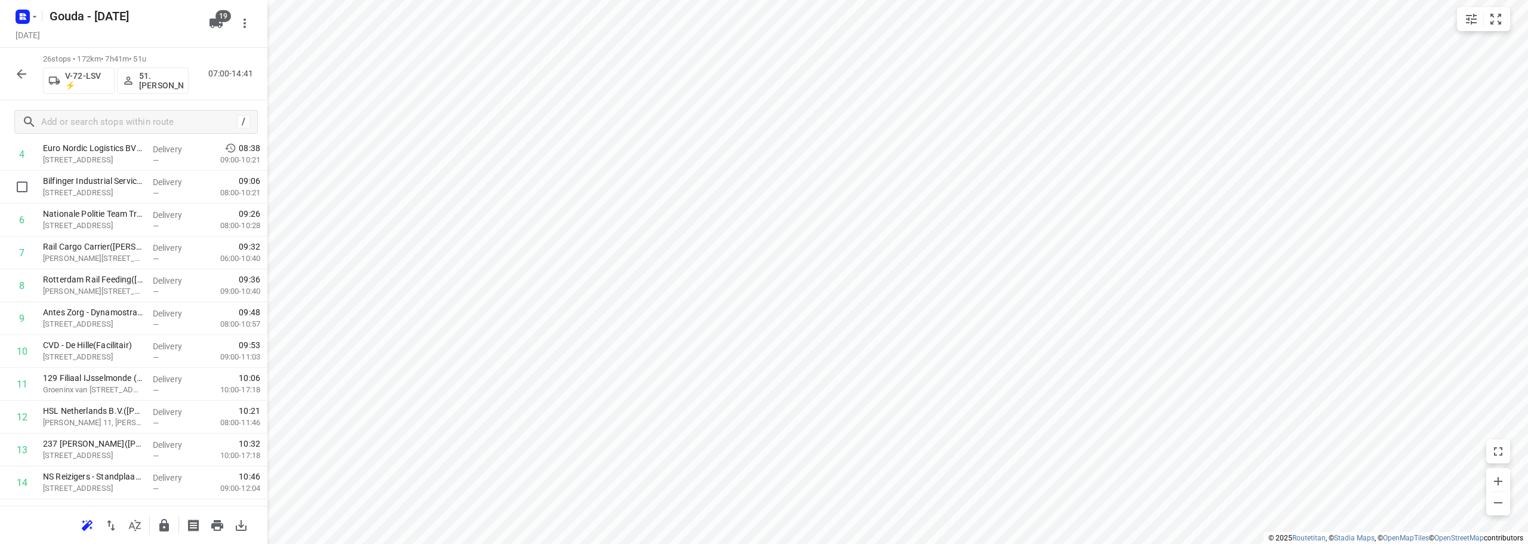
scroll to position [0, 0]
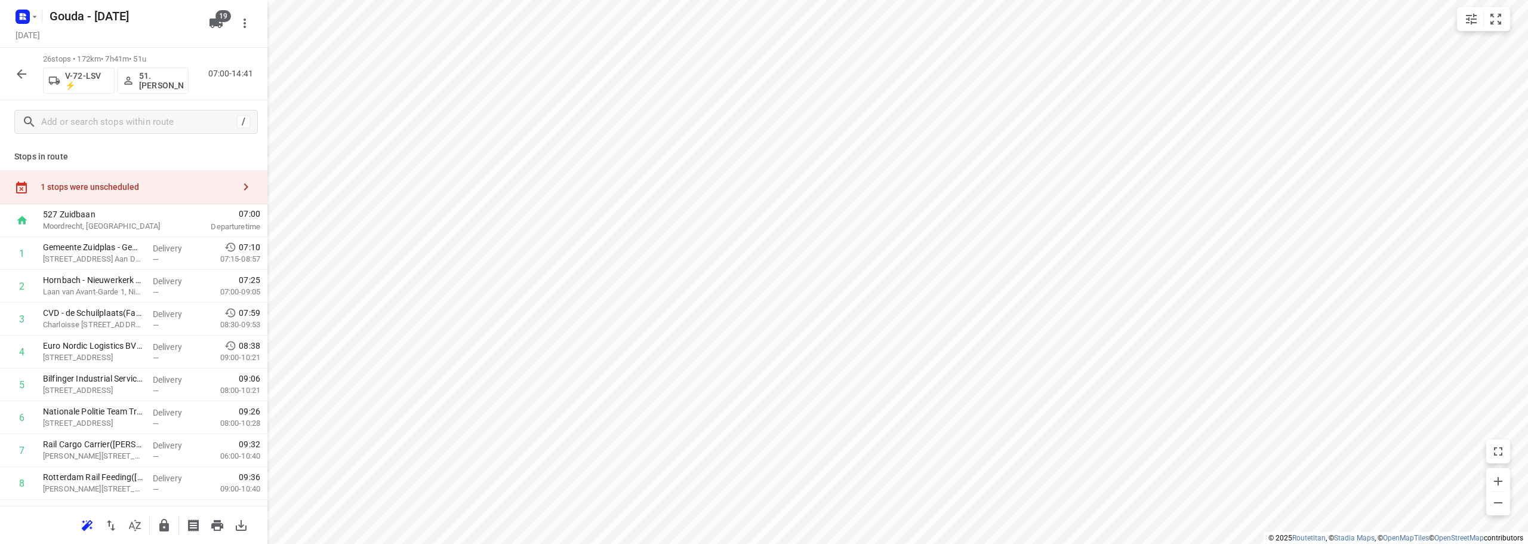
click at [149, 190] on div "1 stops were unscheduled" at bounding box center [137, 187] width 193 height 10
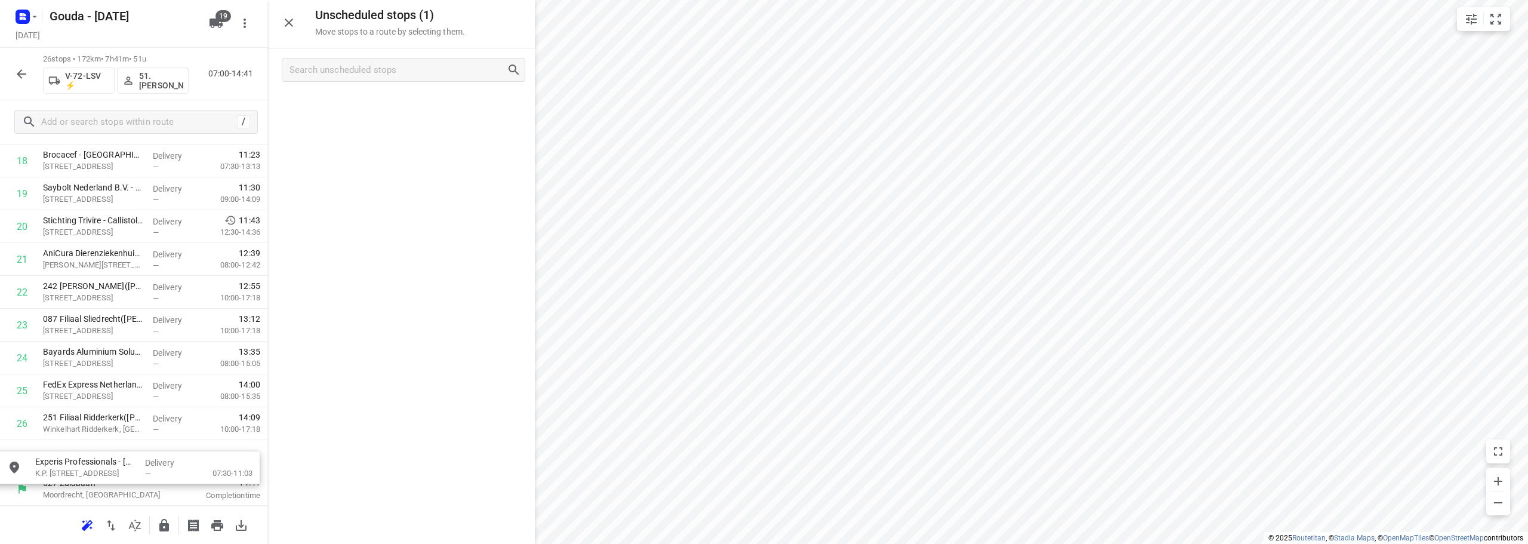
scroll to position [659, 0]
drag, startPoint x: 372, startPoint y: 112, endPoint x: 102, endPoint y: 461, distance: 441.1
click at [161, 526] on icon "button" at bounding box center [164, 525] width 10 height 13
click at [19, 76] on icon "button" at bounding box center [21, 74] width 14 height 14
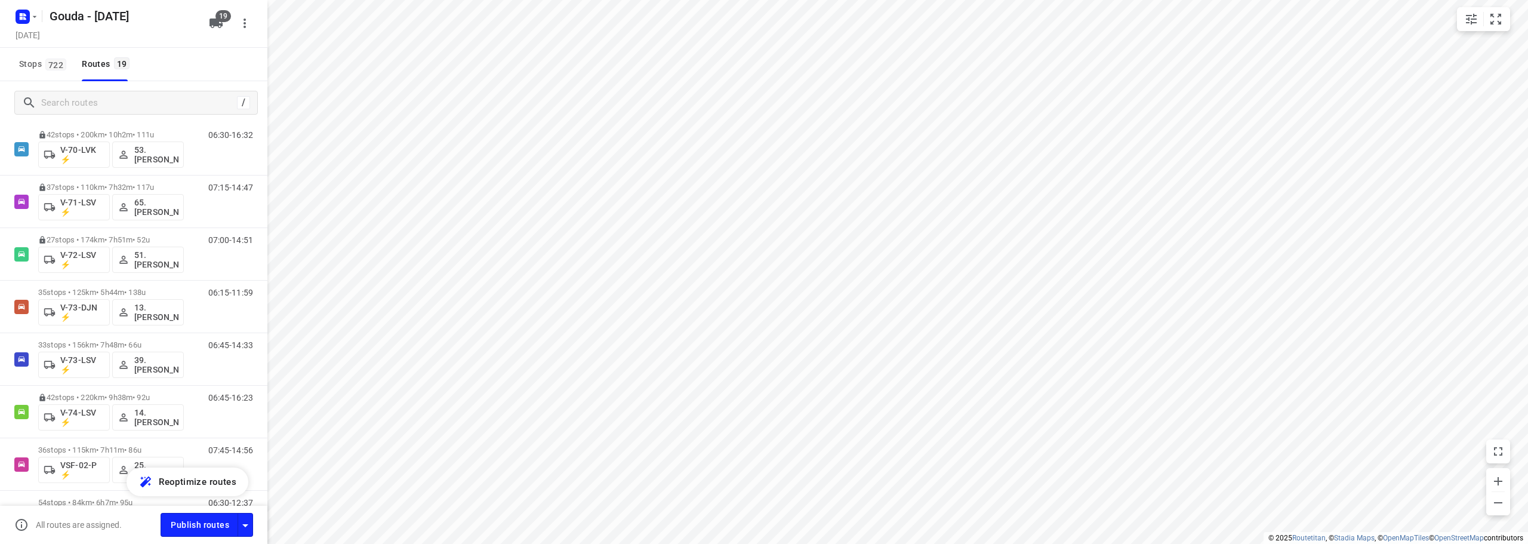
scroll to position [537, 0]
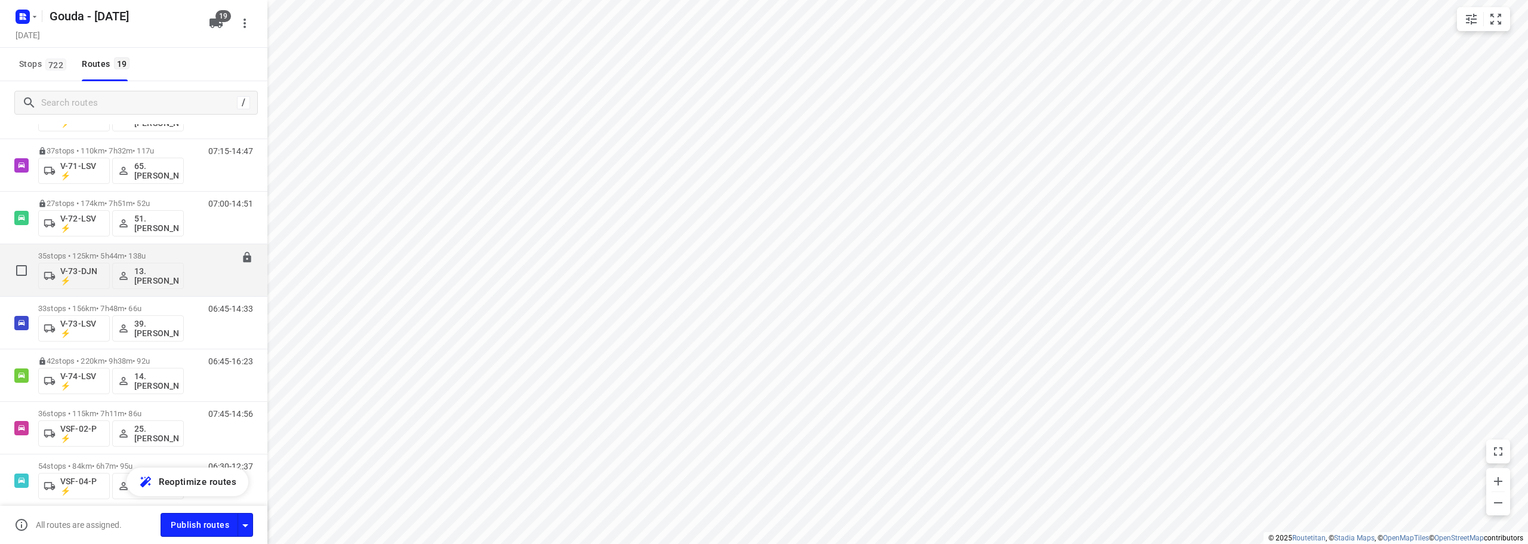
click at [107, 253] on p "35 stops • 125km • 5h44m • 138u" at bounding box center [111, 255] width 146 height 9
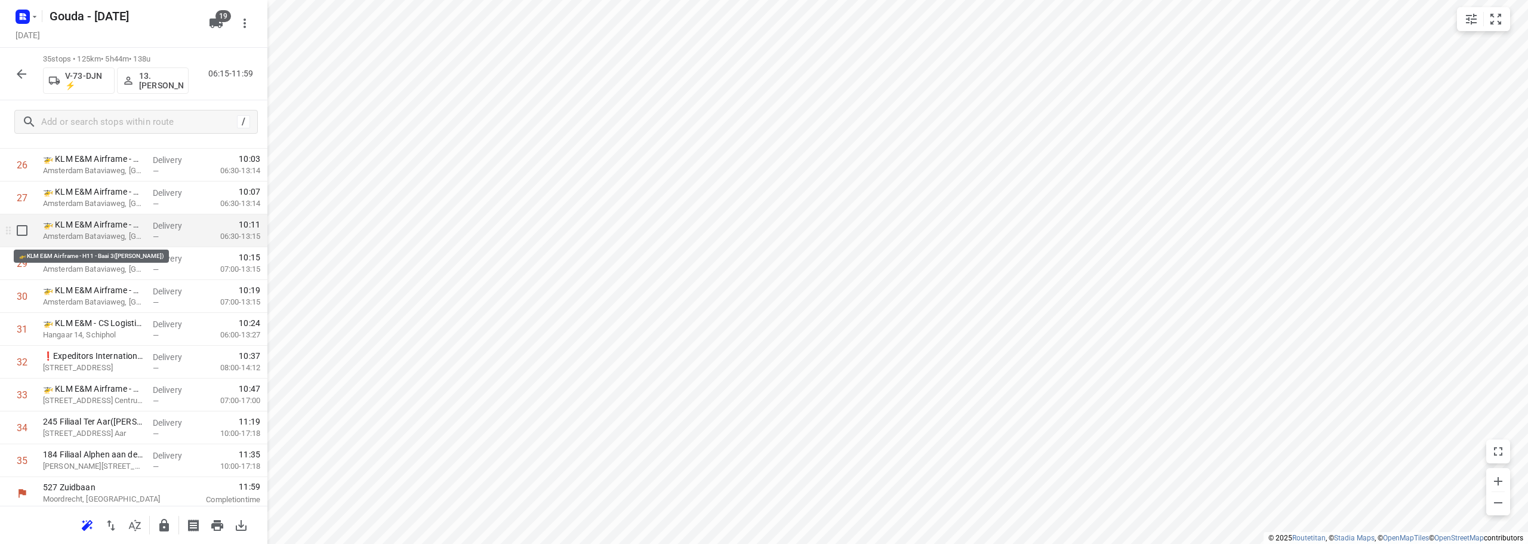
scroll to position [879, 0]
click at [169, 520] on icon "button" at bounding box center [164, 525] width 14 height 14
click at [24, 75] on icon "button" at bounding box center [21, 74] width 14 height 14
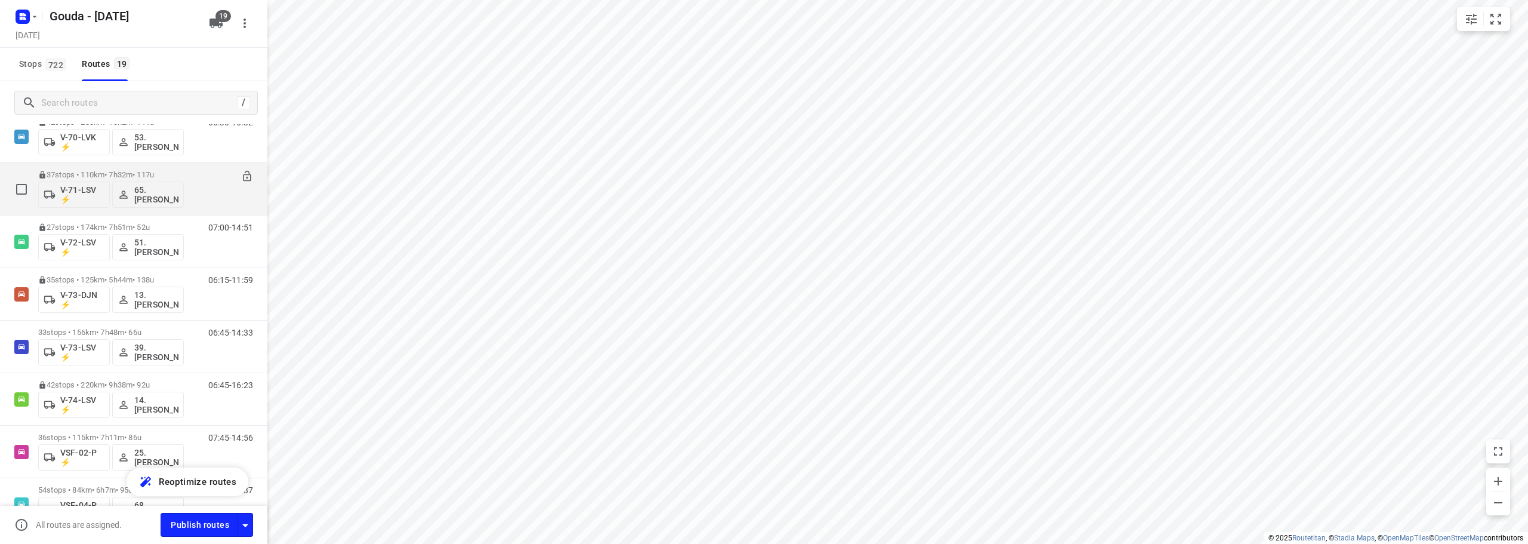
scroll to position [512, 0]
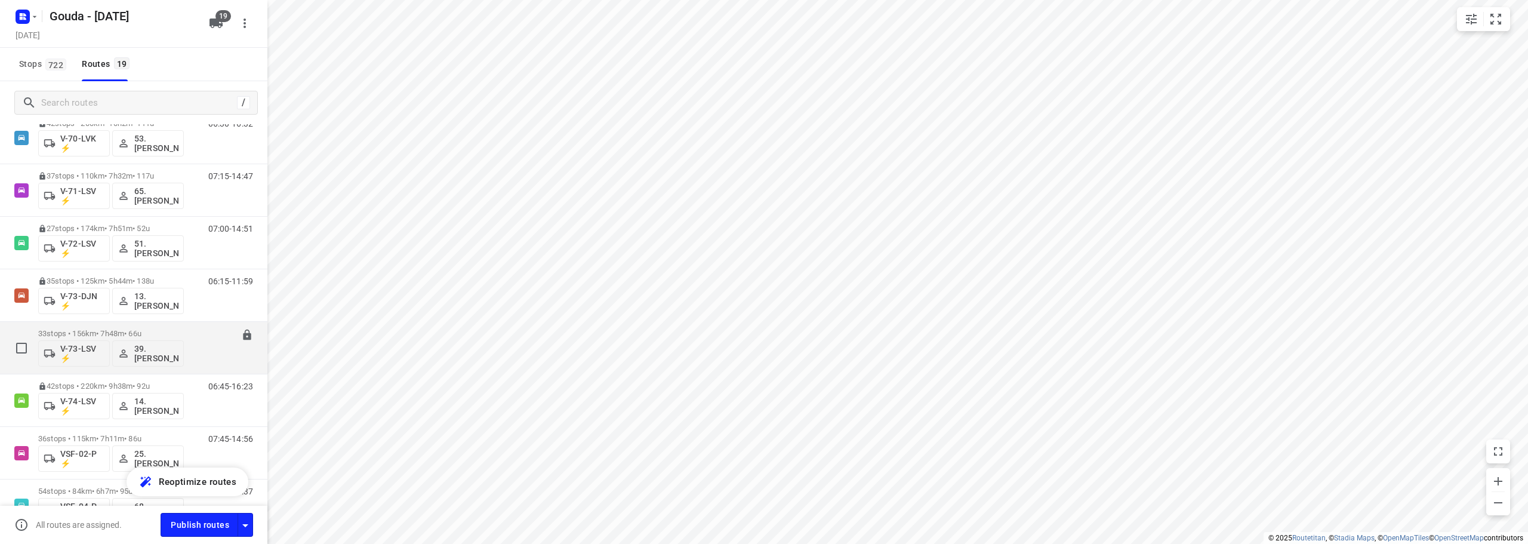
click at [150, 329] on p "33 stops • 156km • 7h48m • 66u" at bounding box center [111, 333] width 146 height 9
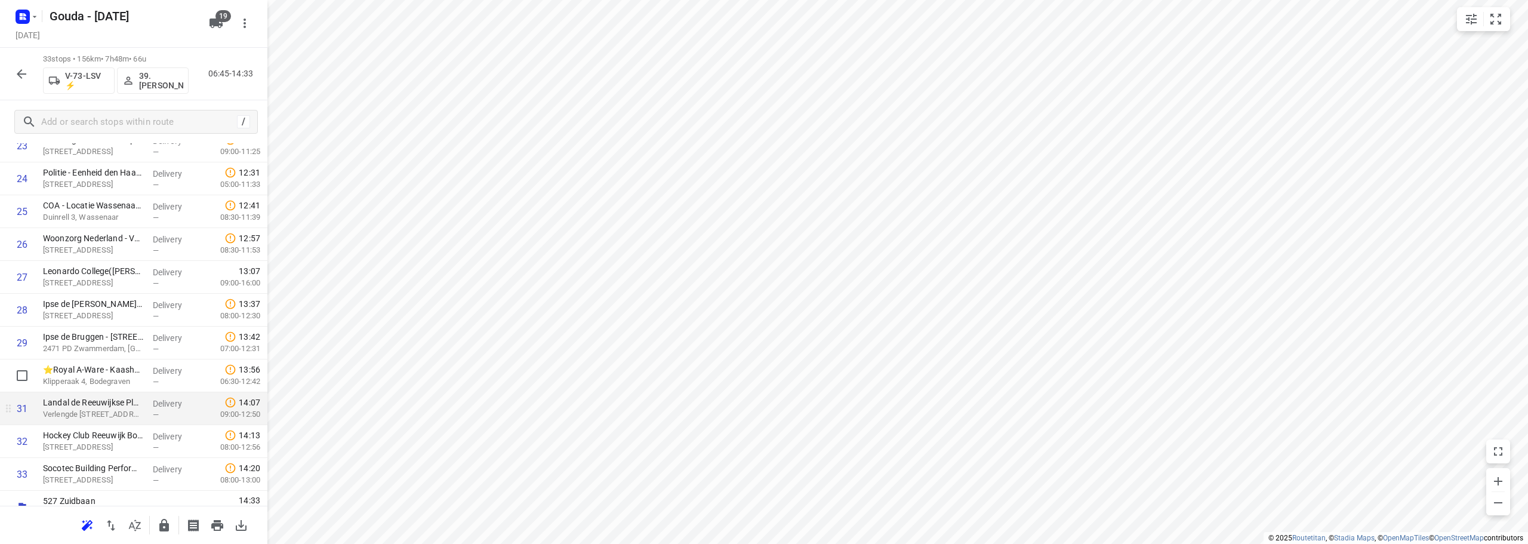
scroll to position [813, 0]
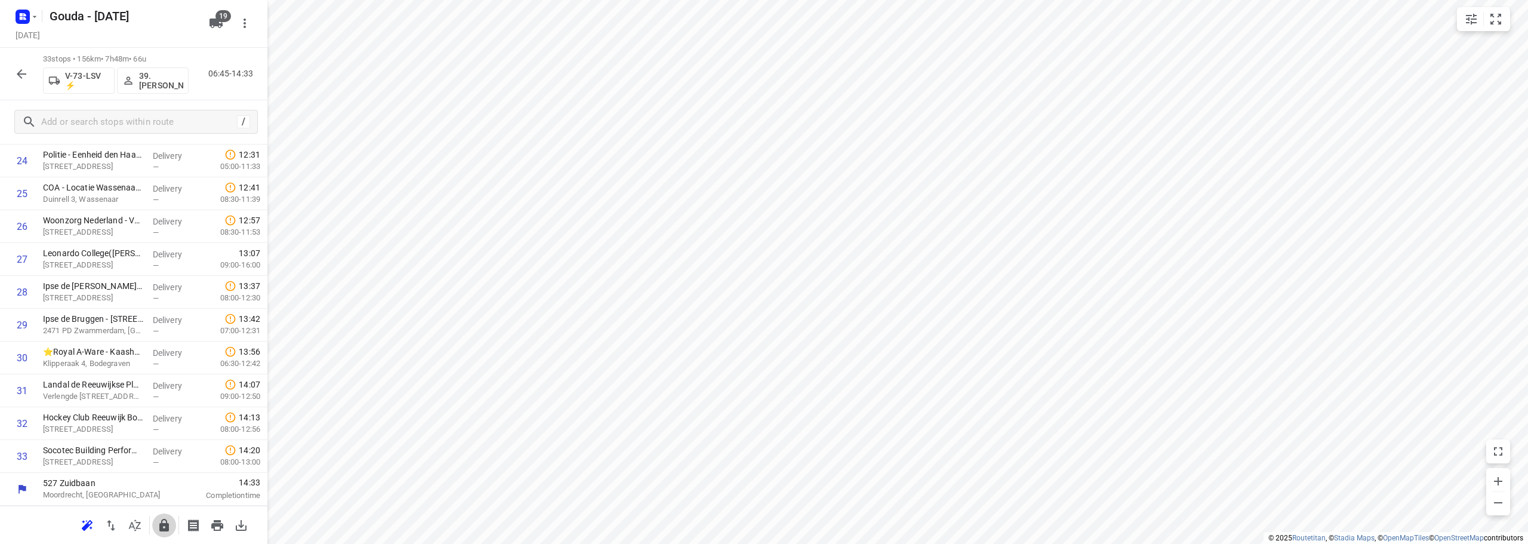
click at [155, 525] on button "button" at bounding box center [164, 525] width 24 height 24
click at [20, 72] on icon "button" at bounding box center [22, 74] width 10 height 10
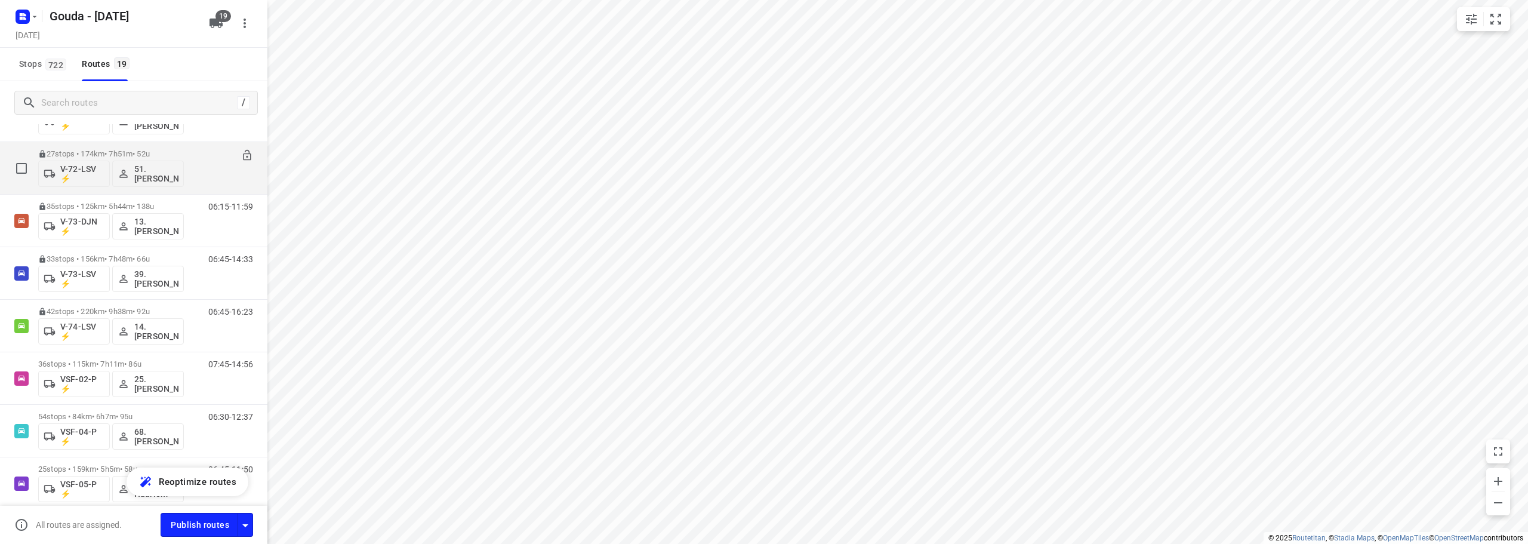
scroll to position [597, 0]
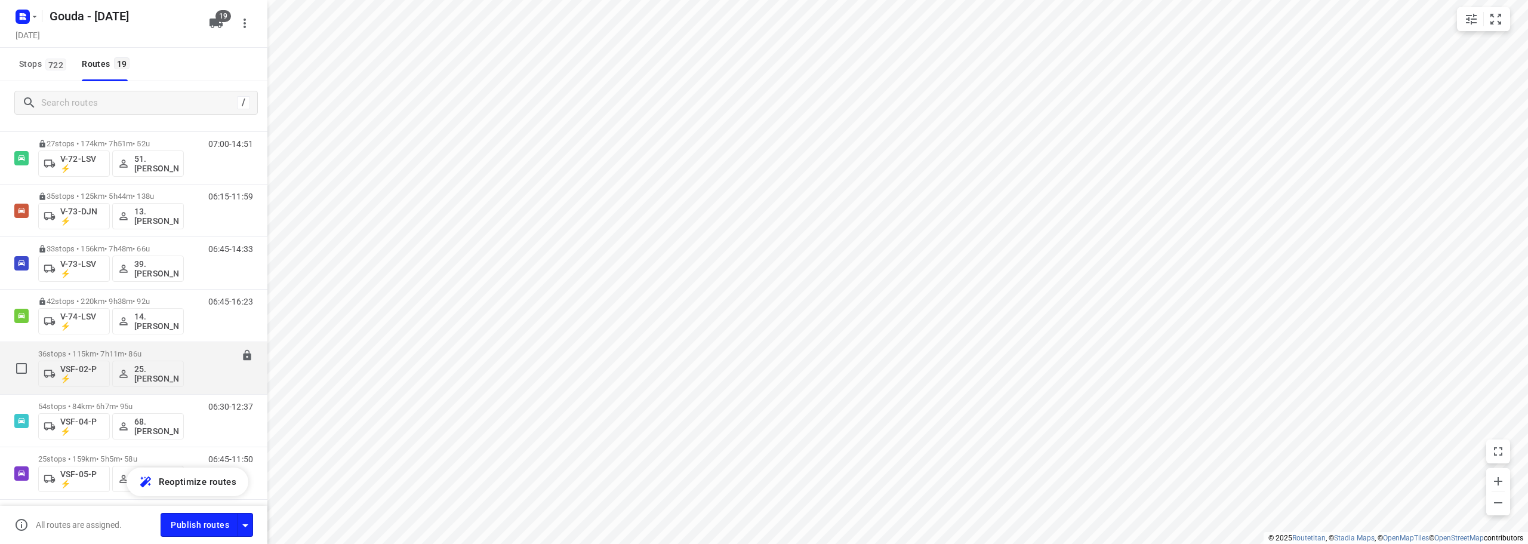
click at [135, 353] on p "36 stops • 115km • 7h11m • 86u" at bounding box center [111, 353] width 146 height 9
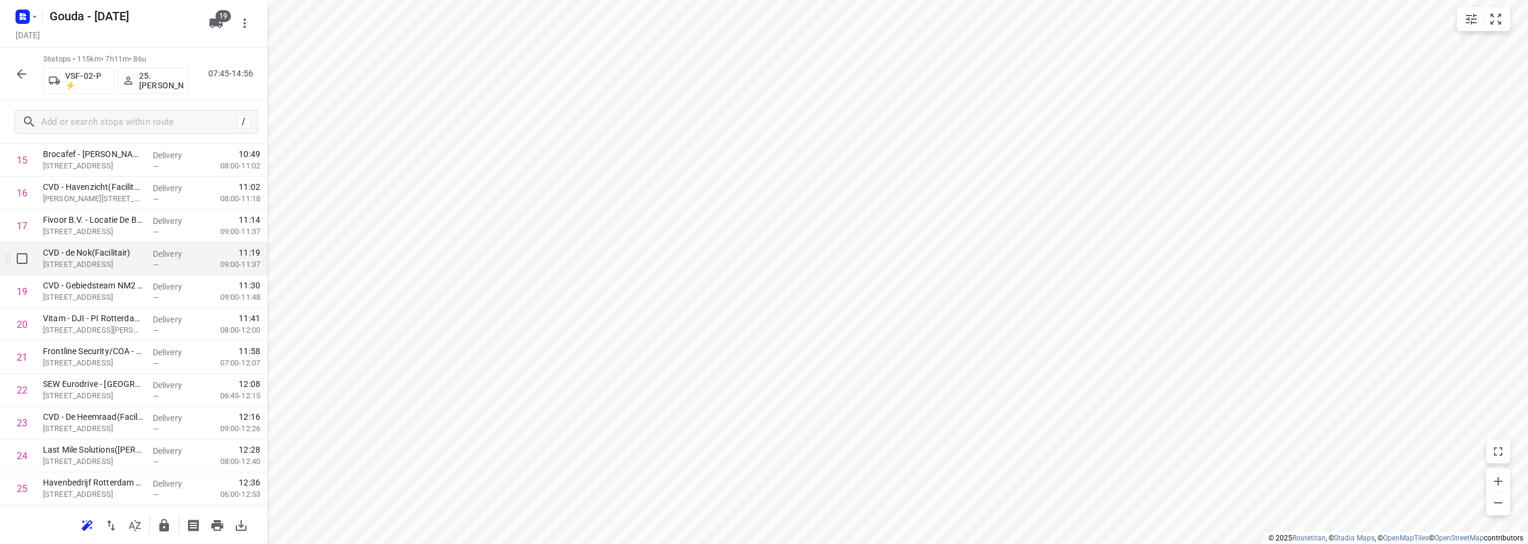
scroll to position [537, 0]
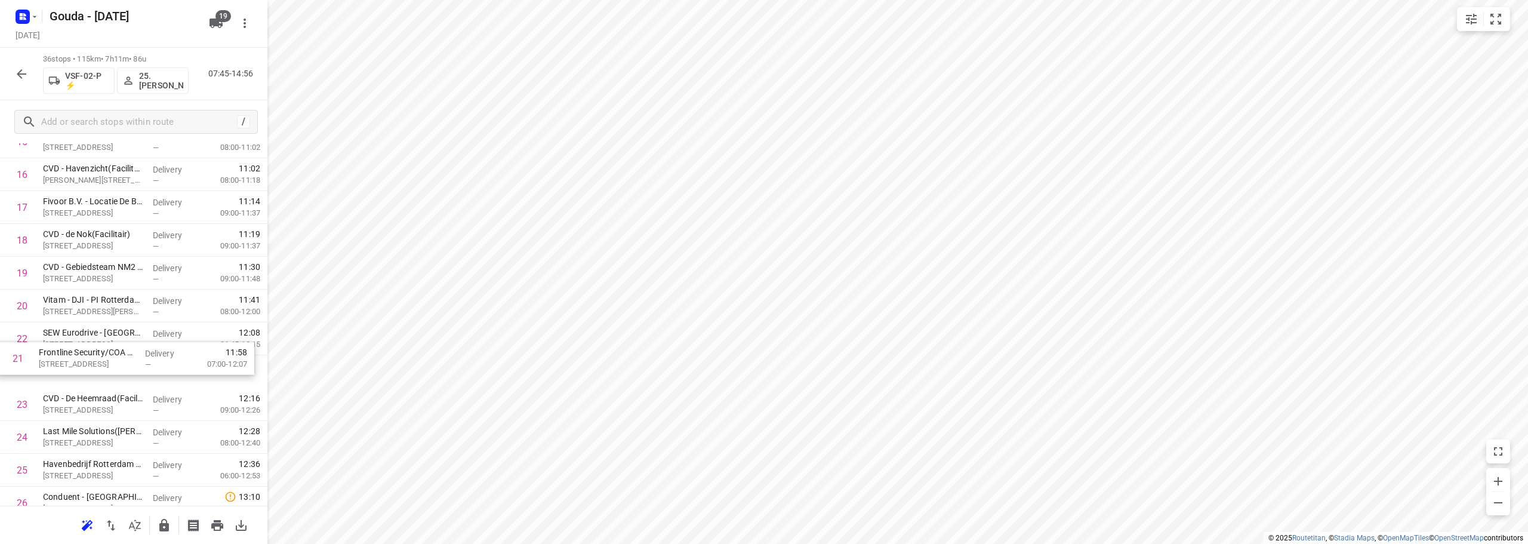
drag, startPoint x: 137, startPoint y: 360, endPoint x: 131, endPoint y: 378, distance: 18.3
click at [131, 378] on div "1 Frimex Installatie(Chantal Pols) Grote Esch 1160, Moordrecht Delivery — 07:47…" at bounding box center [133, 257] width 267 height 1182
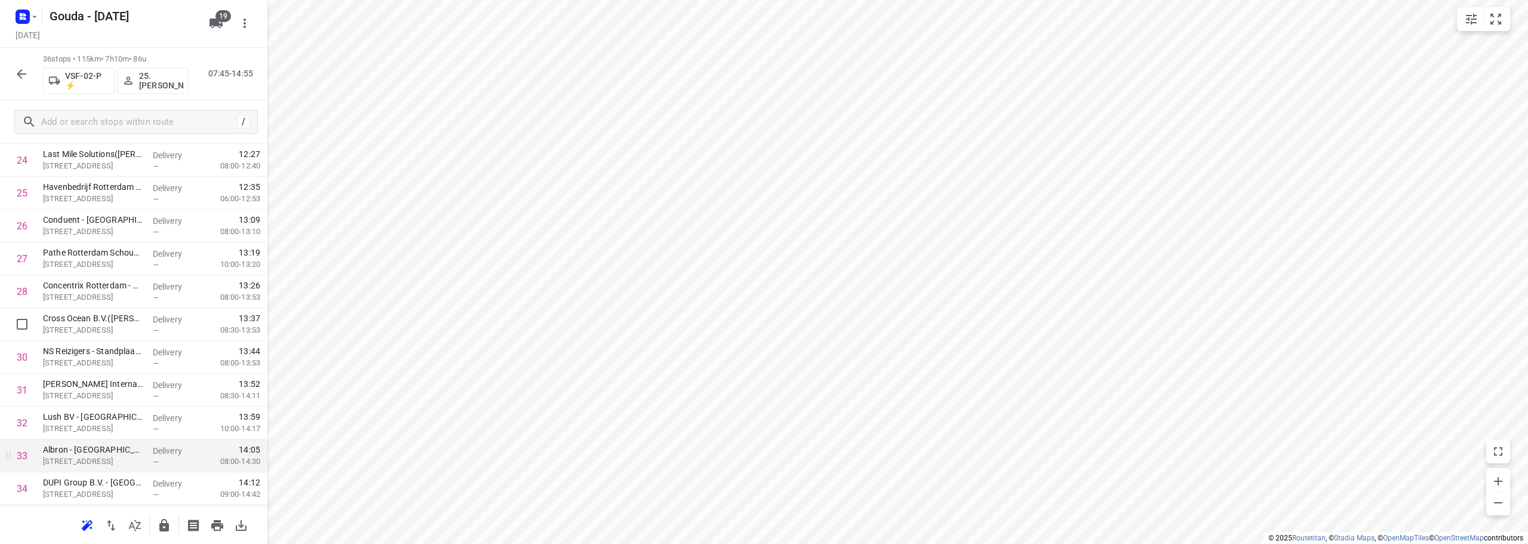
scroll to position [793, 0]
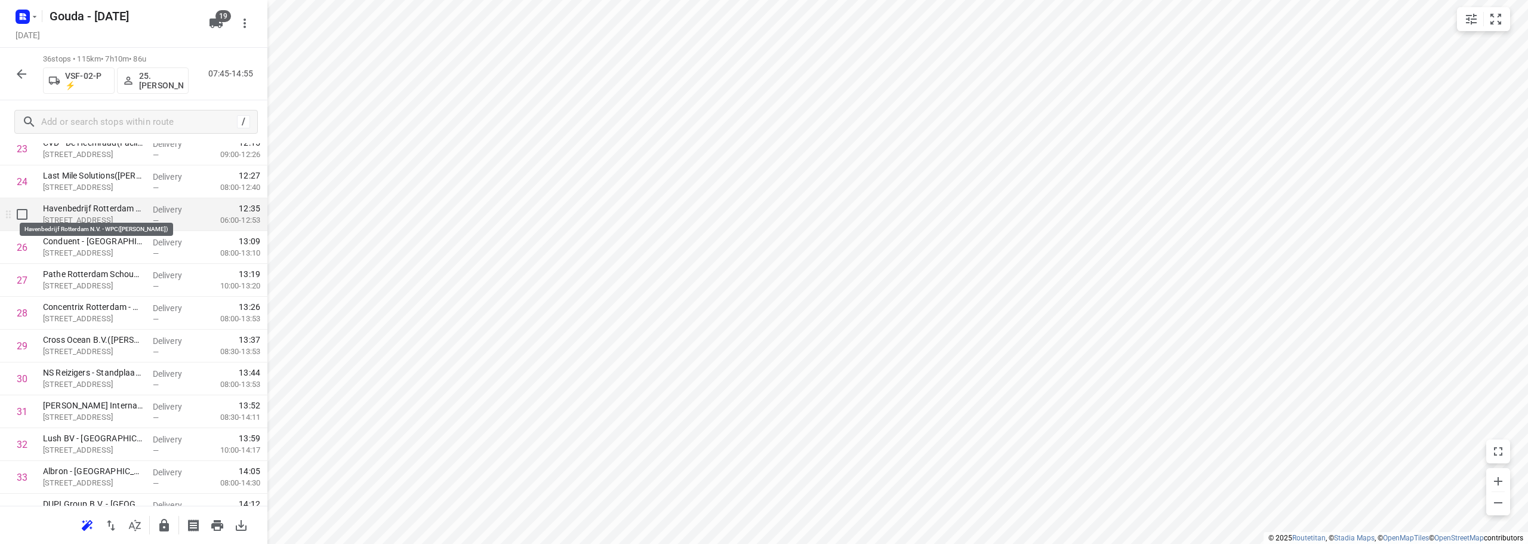
click at [95, 211] on p "Havenbedrijf Rotterdam N.V. - WPC(Hilde Montijn)" at bounding box center [93, 208] width 100 height 12
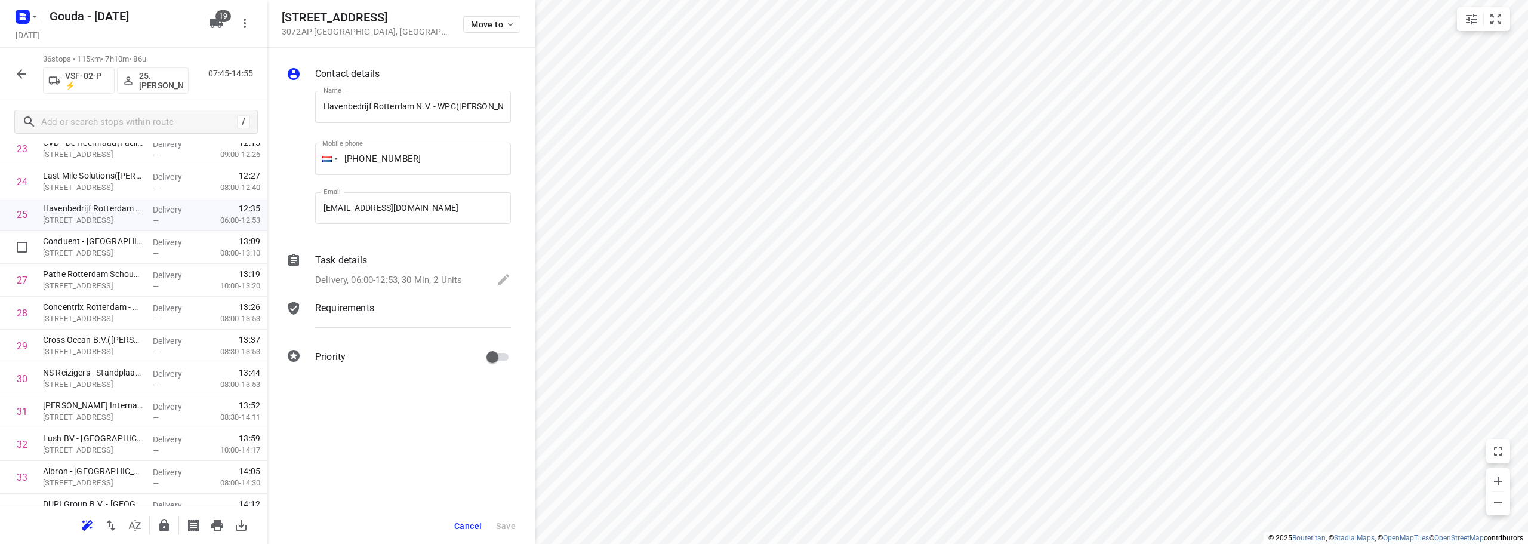
scroll to position [0, 10]
drag, startPoint x: 229, startPoint y: 246, endPoint x: 483, endPoint y: 270, distance: 256.0
click at [483, 270] on div "Contact details Name Havenbedrijf Rotterdam N.V. - WPC(Hilde Montijn) Name Mobi…" at bounding box center [400, 218] width 267 height 340
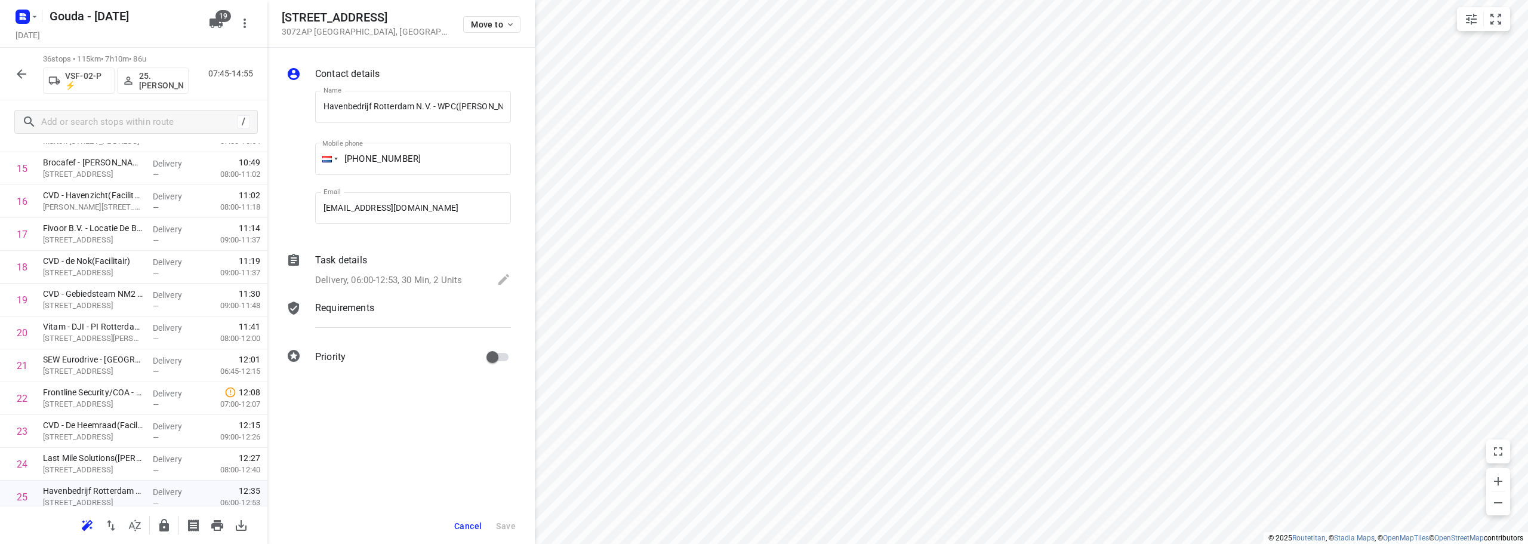
scroll to position [494, 0]
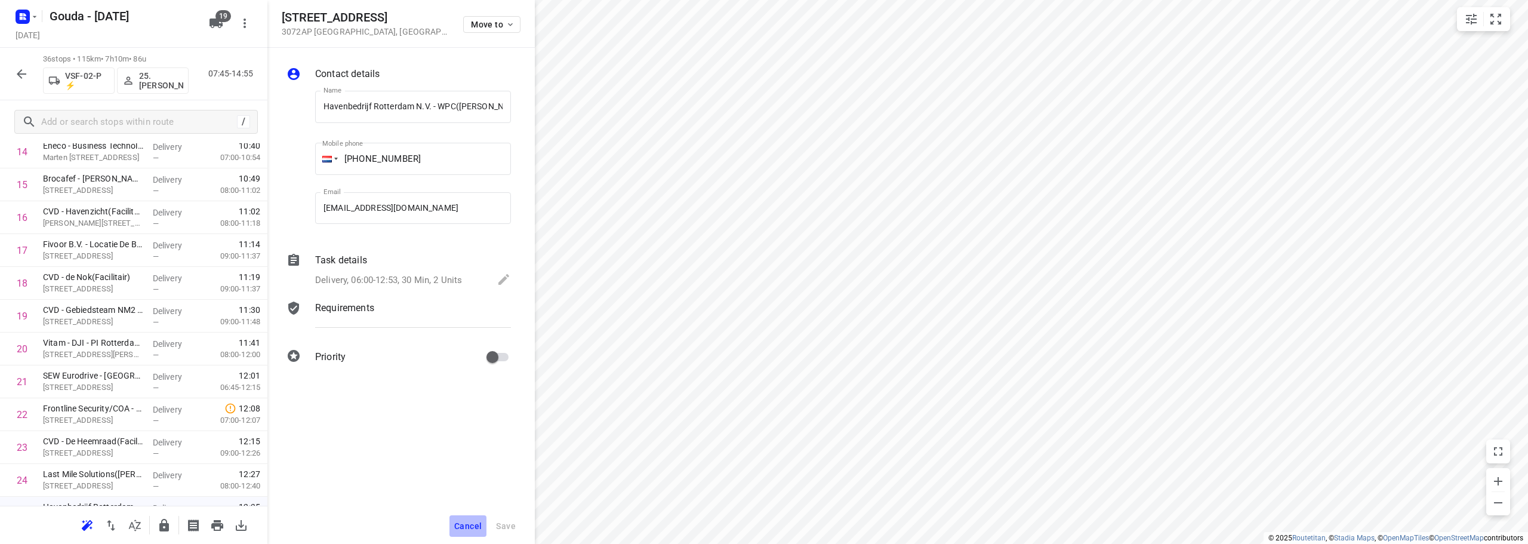
click at [476, 521] on span "Cancel" at bounding box center [467, 526] width 27 height 10
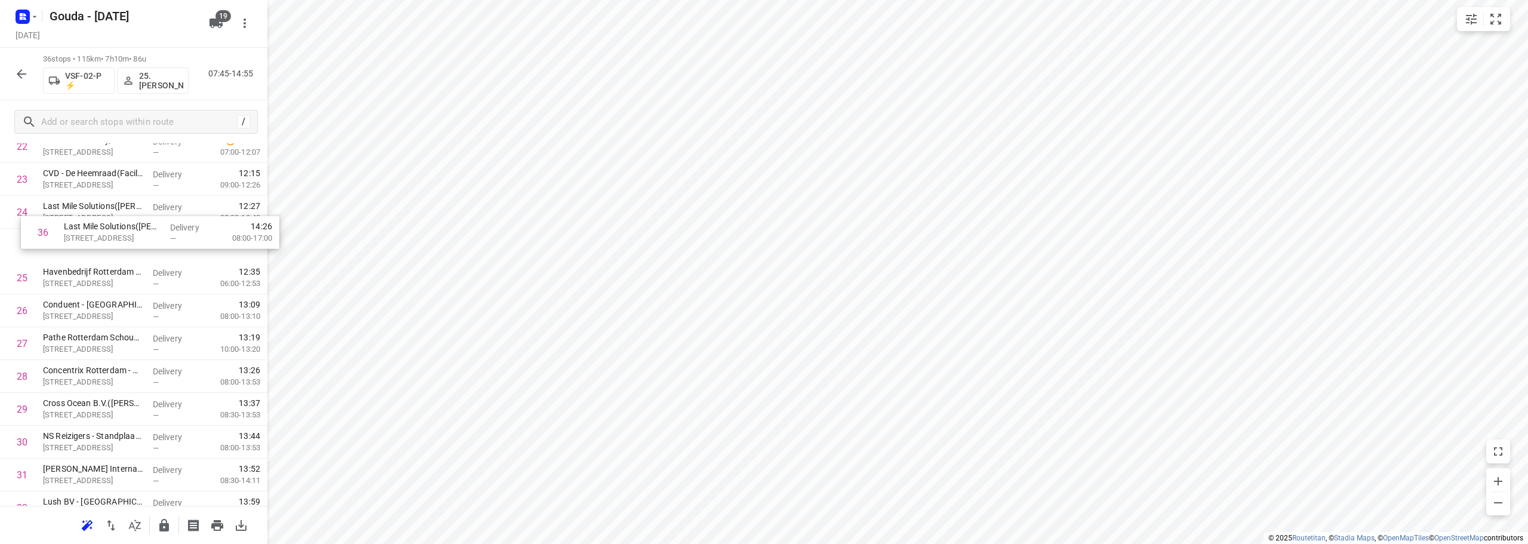
scroll to position [762, 0]
drag, startPoint x: 118, startPoint y: 325, endPoint x: 109, endPoint y: 233, distance: 92.3
click at [109, 233] on div "1 Frimex Installatie(Chantal Pols) Grote Esch 1160, Moordrecht Delivery — 07:47…" at bounding box center [133, 32] width 267 height 1182
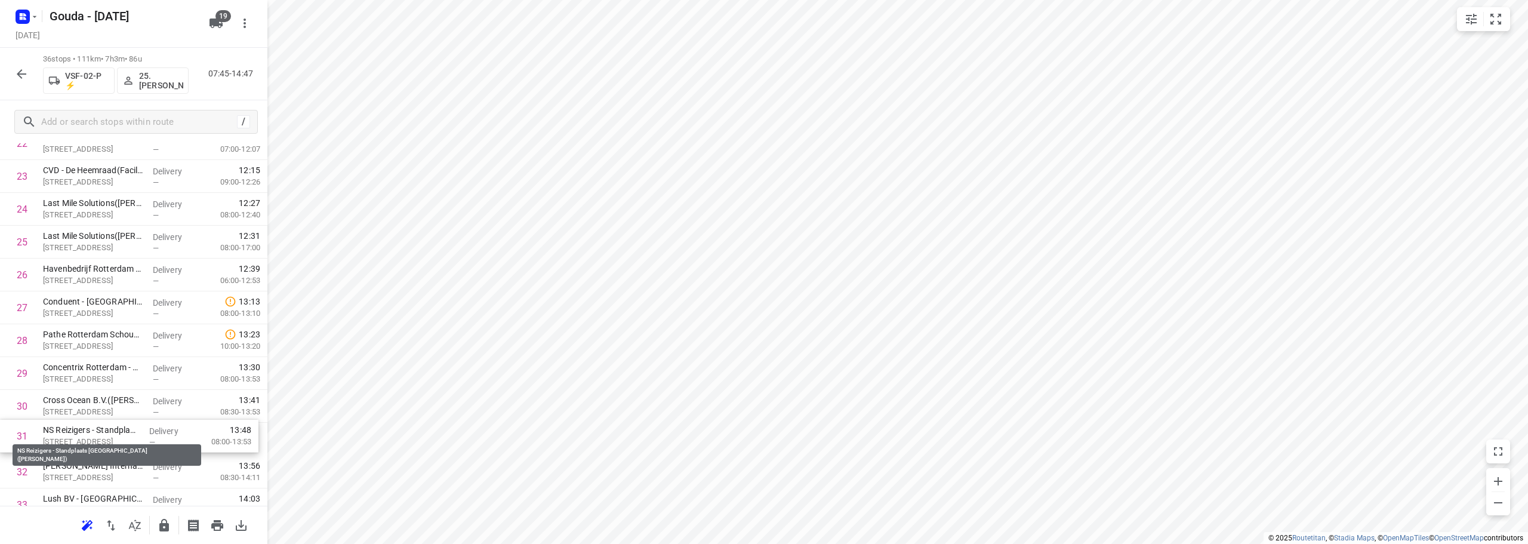
scroll to position [768, 0]
drag, startPoint x: 107, startPoint y: 442, endPoint x: 113, endPoint y: 396, distance: 45.7
click at [112, 396] on div "1 Frimex Installatie(Chantal Pols) Grote Esch 1160, Moordrecht Delivery — 07:47…" at bounding box center [133, 26] width 267 height 1182
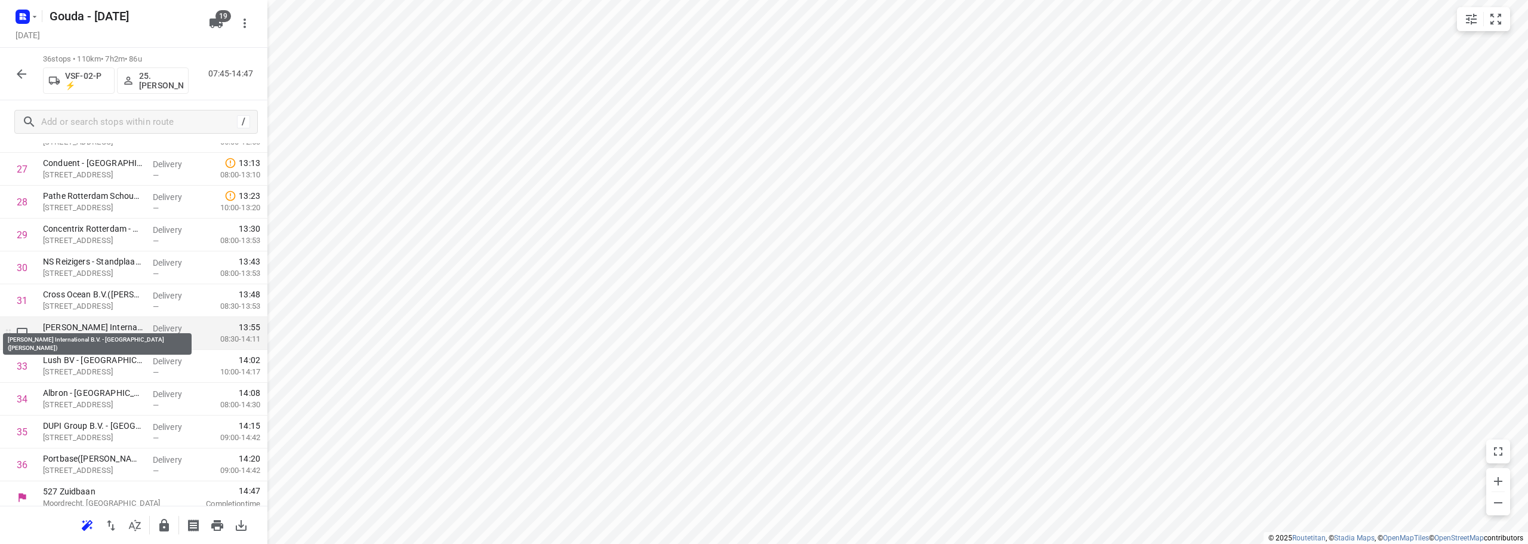
scroll to position [912, 0]
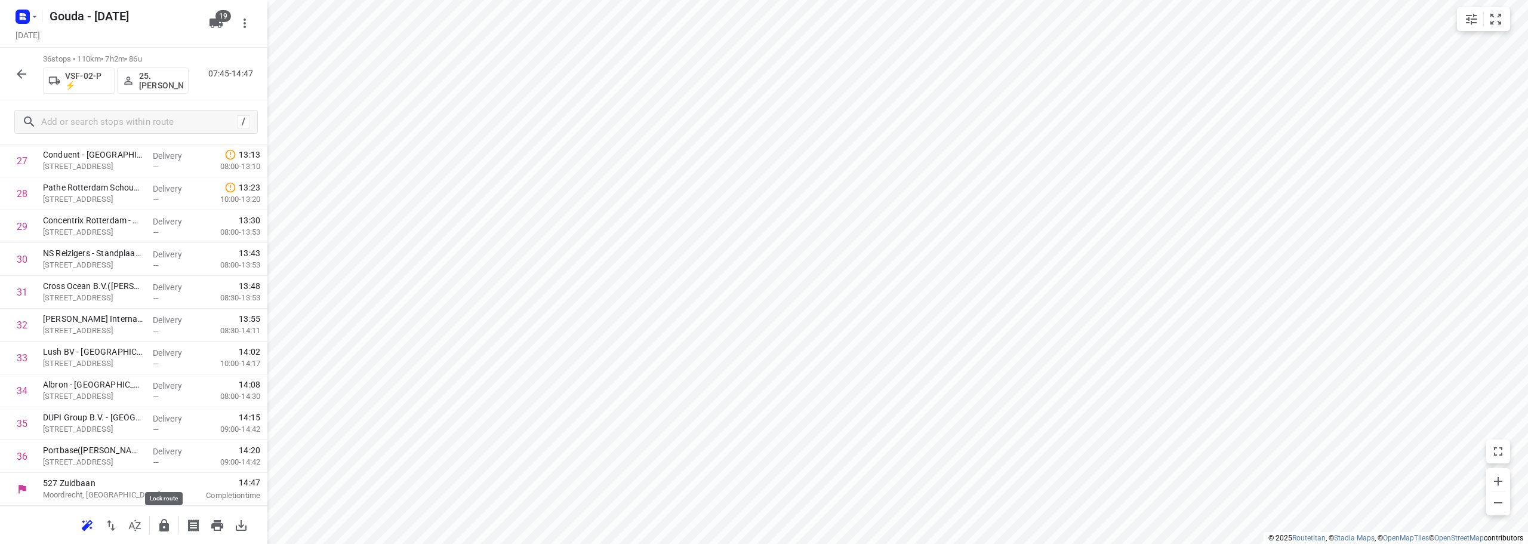
click at [160, 519] on icon "button" at bounding box center [164, 525] width 14 height 14
click at [20, 73] on icon "button" at bounding box center [22, 74] width 10 height 10
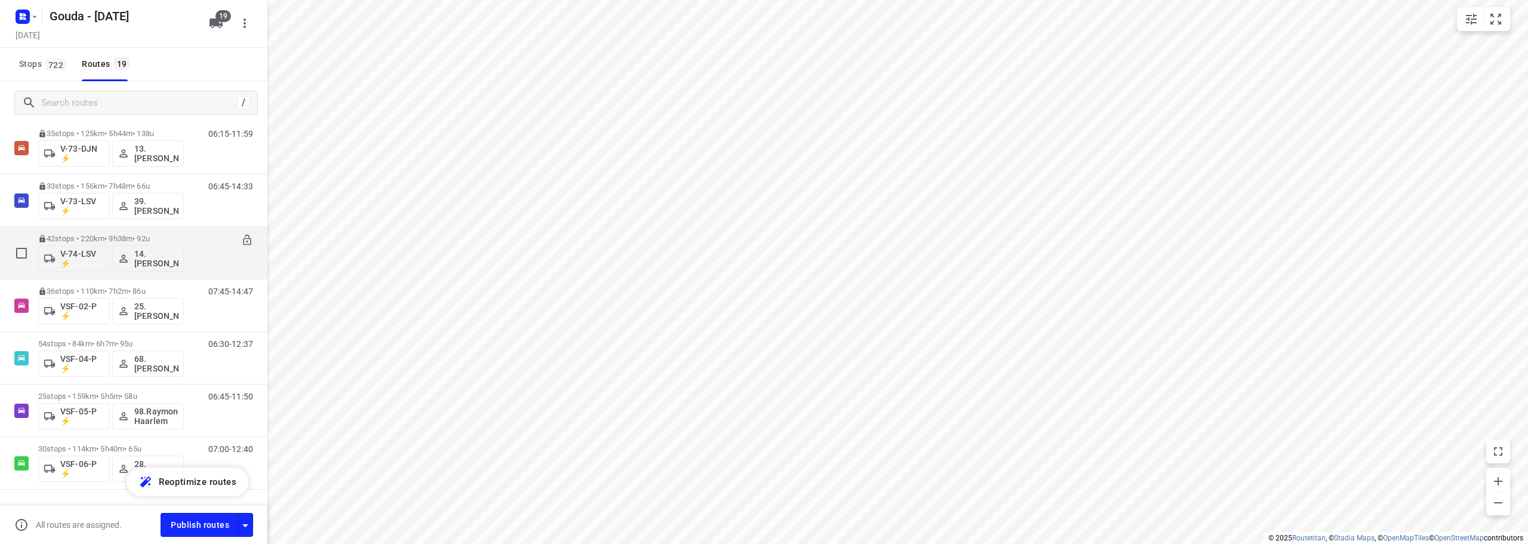
scroll to position [691, 0]
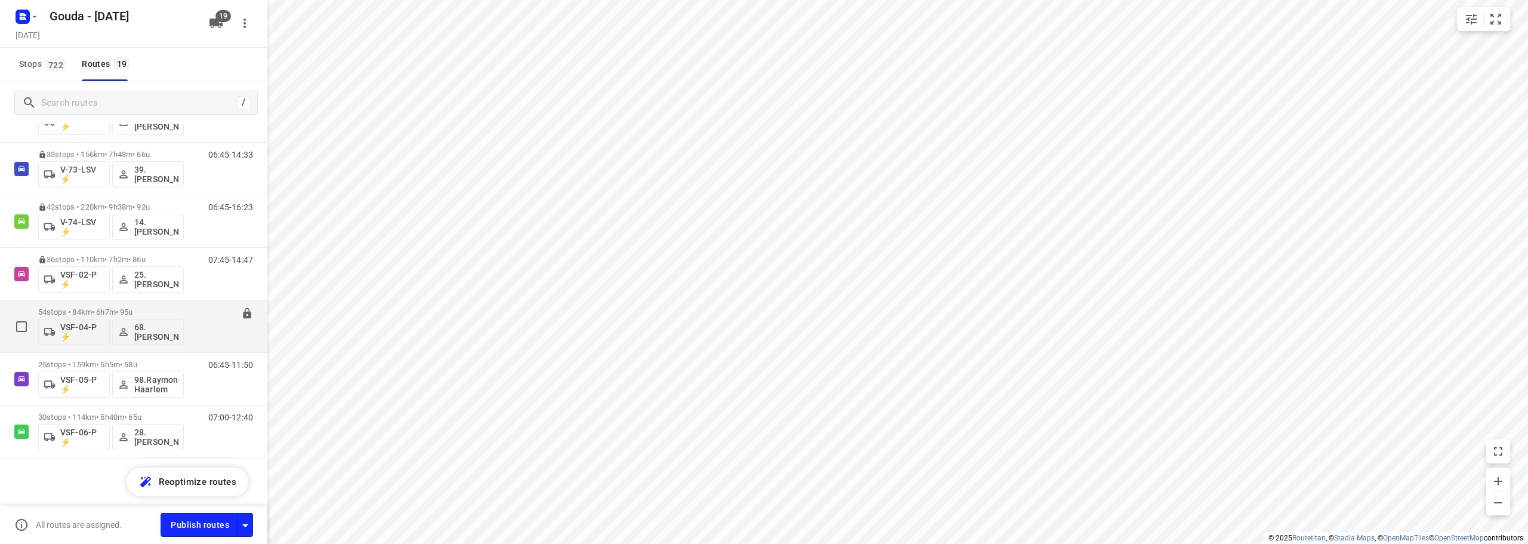
click at [166, 316] on p "54 stops • 84km • 6h7m • 95u" at bounding box center [111, 311] width 146 height 9
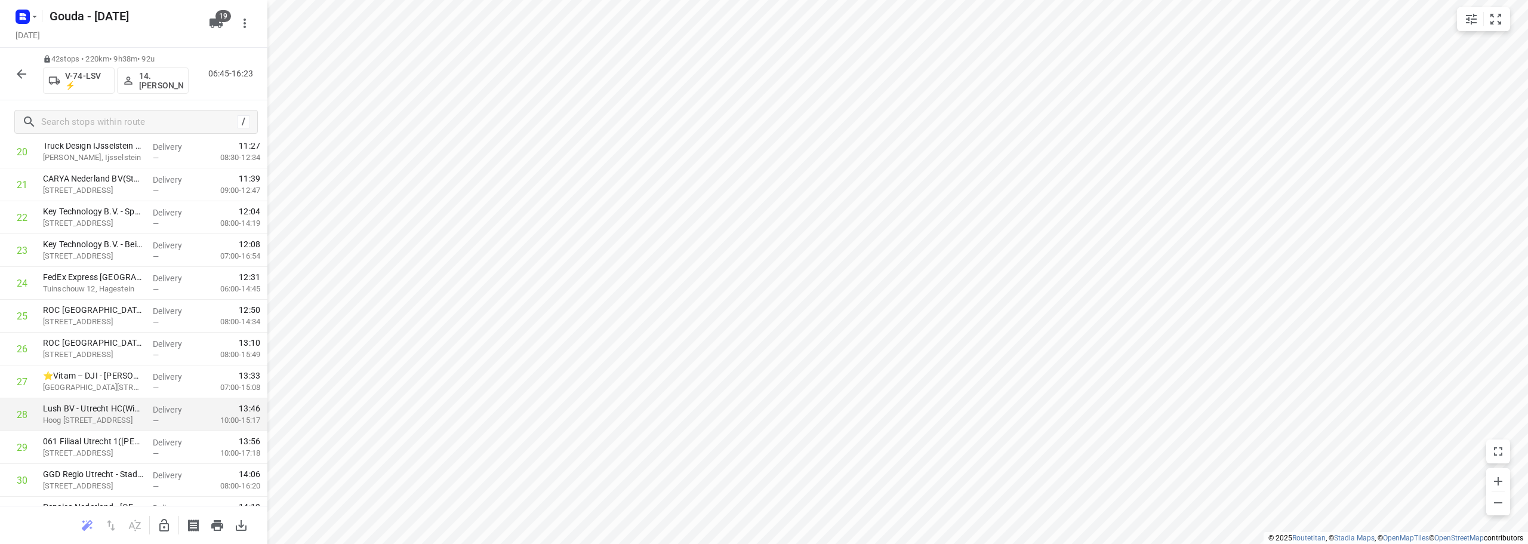
scroll to position [1109, 0]
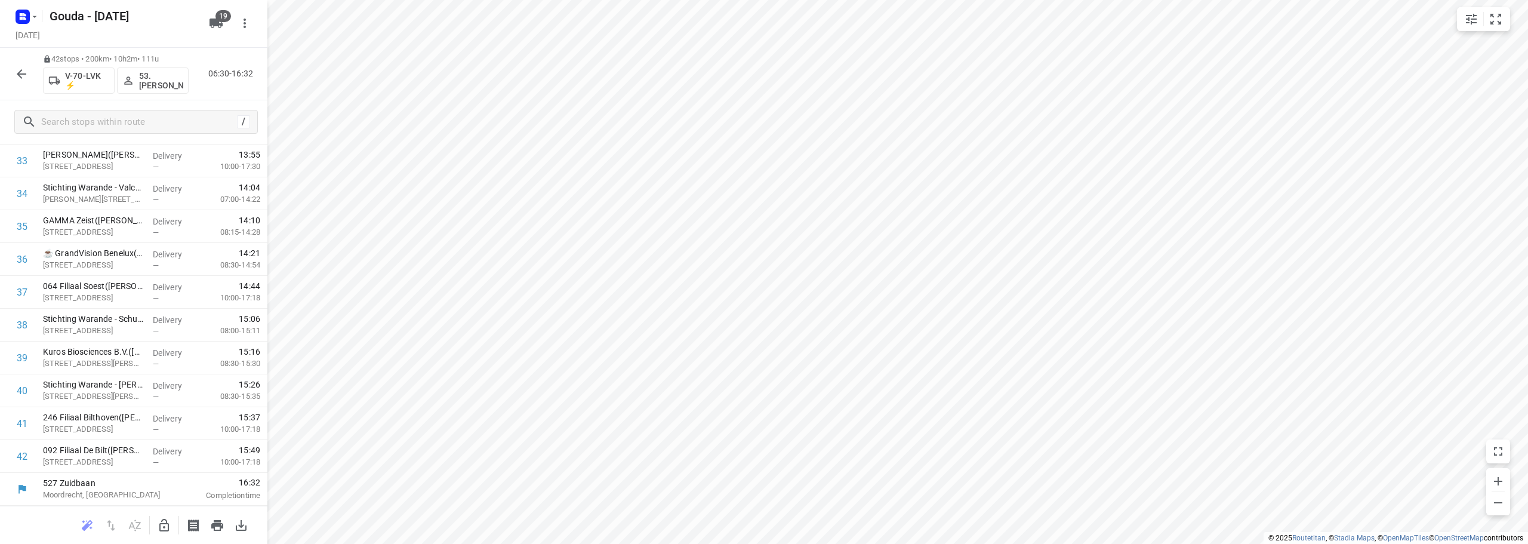
click at [30, 72] on button "button" at bounding box center [22, 74] width 24 height 24
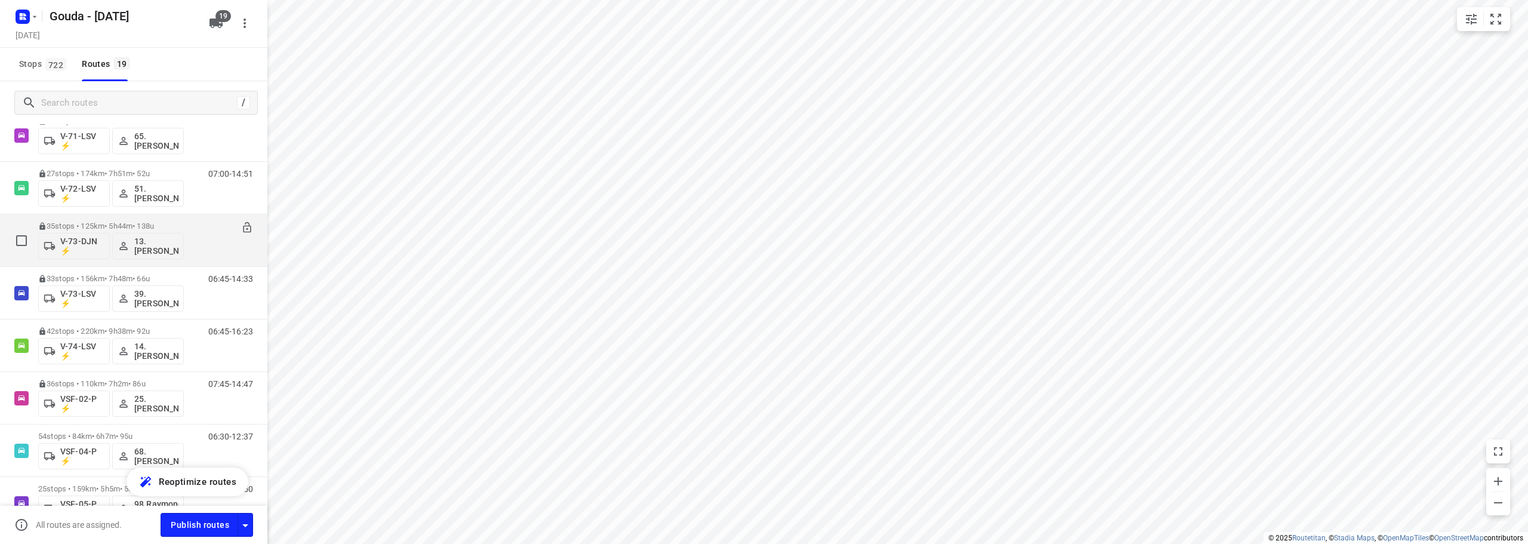
scroll to position [691, 0]
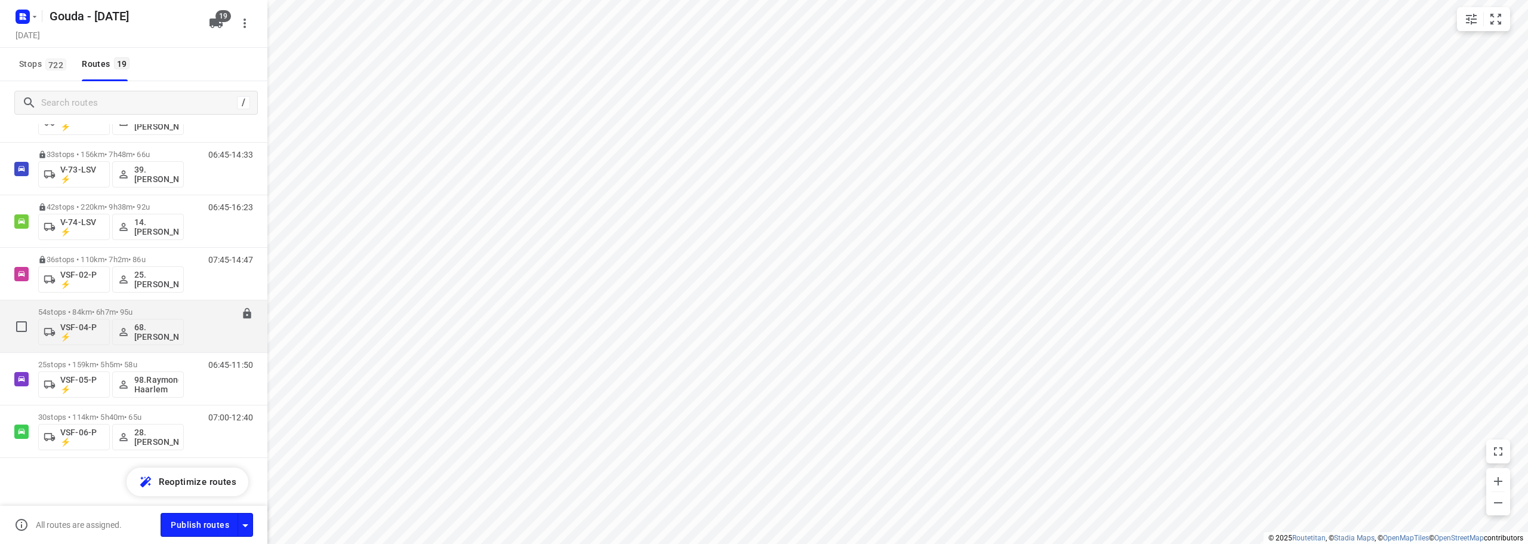
click at [168, 303] on div "54 stops • 84km • 6h7m • 95u VSF-04-P ⚡ 68.Jay Jairam" at bounding box center [111, 326] width 146 height 50
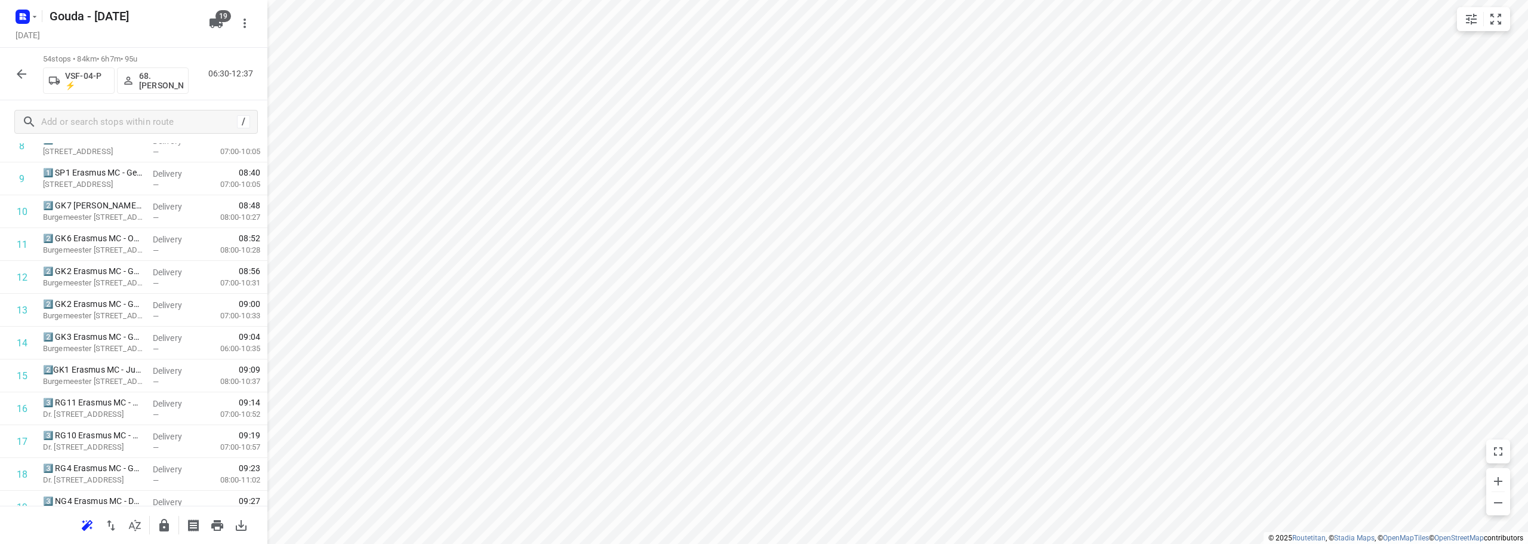
scroll to position [0, 0]
click at [172, 527] on button "button" at bounding box center [164, 525] width 24 height 24
click at [21, 75] on icon "button" at bounding box center [21, 74] width 14 height 14
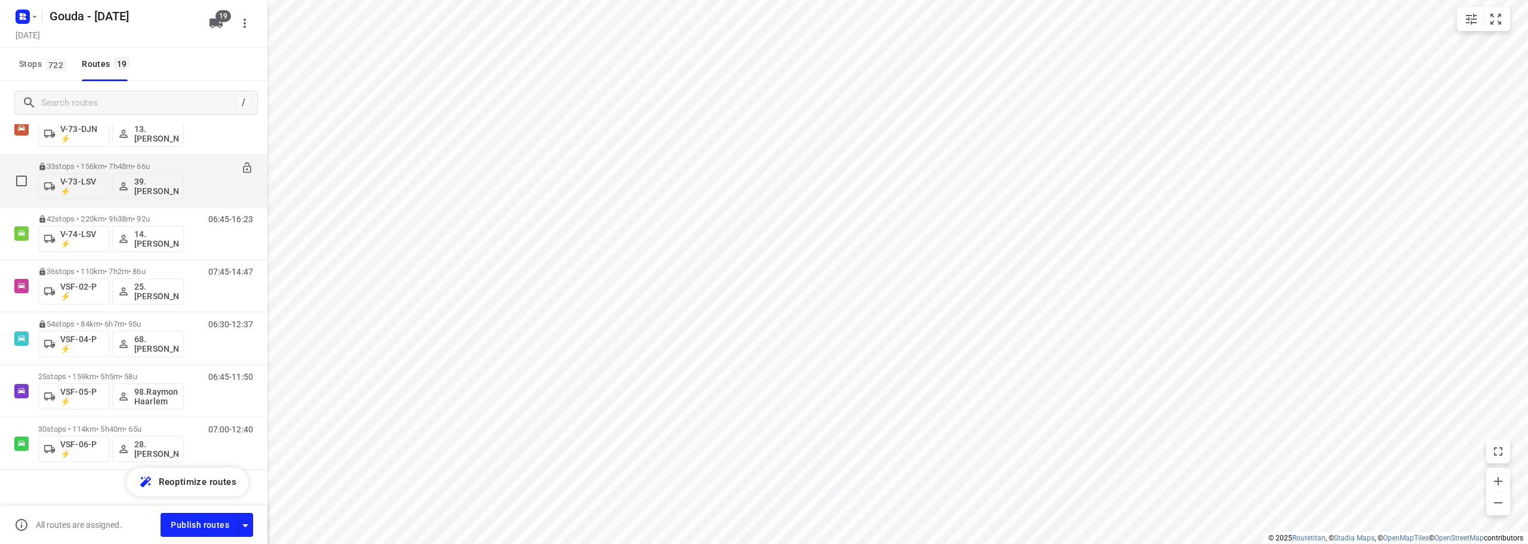
scroll to position [691, 0]
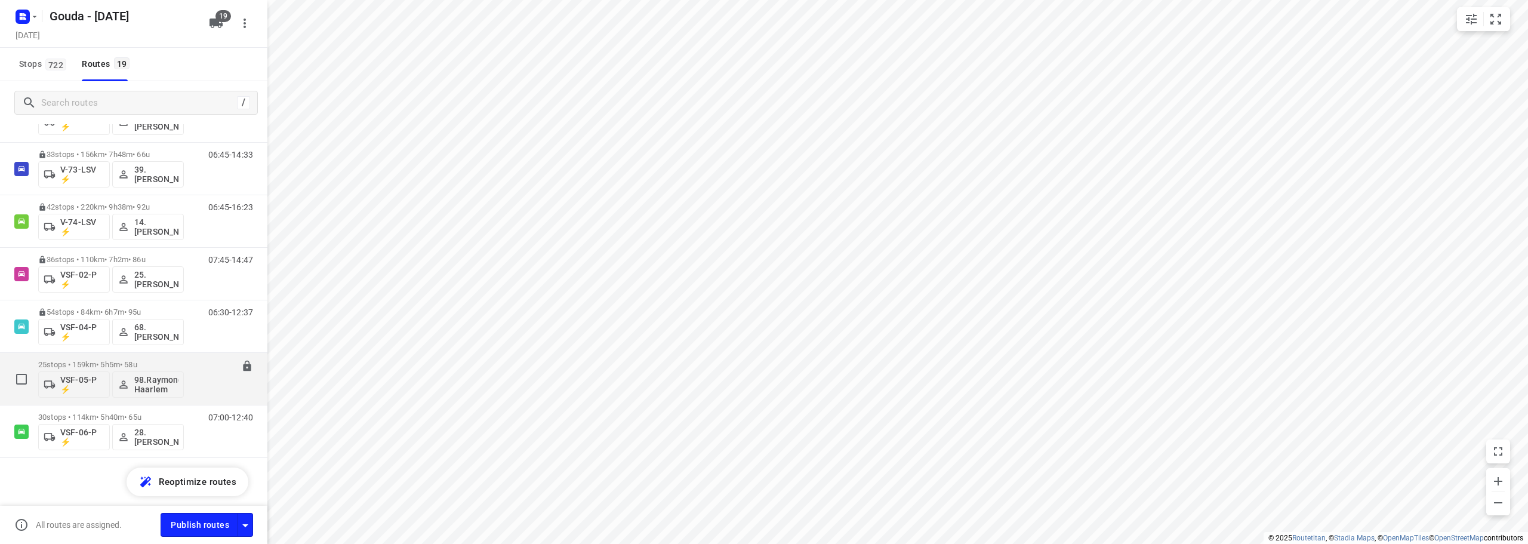
click at [160, 366] on p "25 stops • 159km • 5h5m • 58u" at bounding box center [111, 364] width 146 height 9
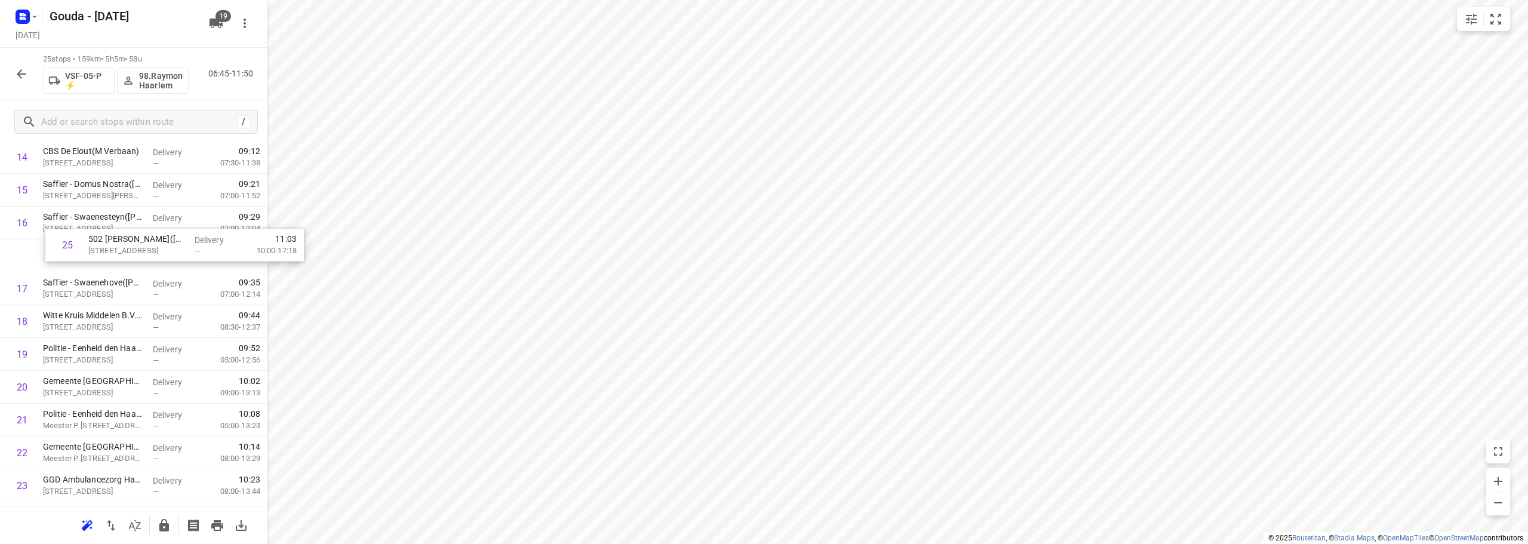
scroll to position [551, 0]
drag, startPoint x: 96, startPoint y: 461, endPoint x: 100, endPoint y: 455, distance: 7.8
click at [100, 455] on div "1 Sjaak van Schie B.V. - Maasdijk - Schenkeldijk(Johan van Capelle) Schenkeldij…" at bounding box center [133, 62] width 267 height 821
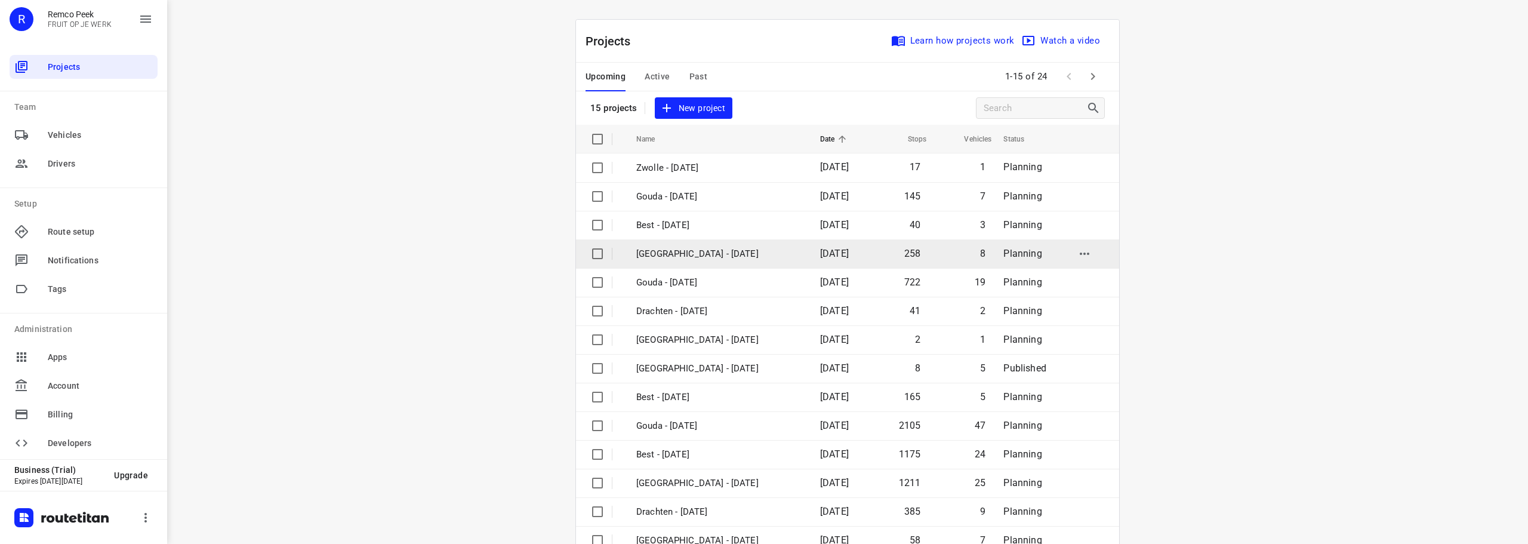
click at [695, 255] on p "[GEOGRAPHIC_DATA] - [DATE]" at bounding box center [719, 254] width 166 height 14
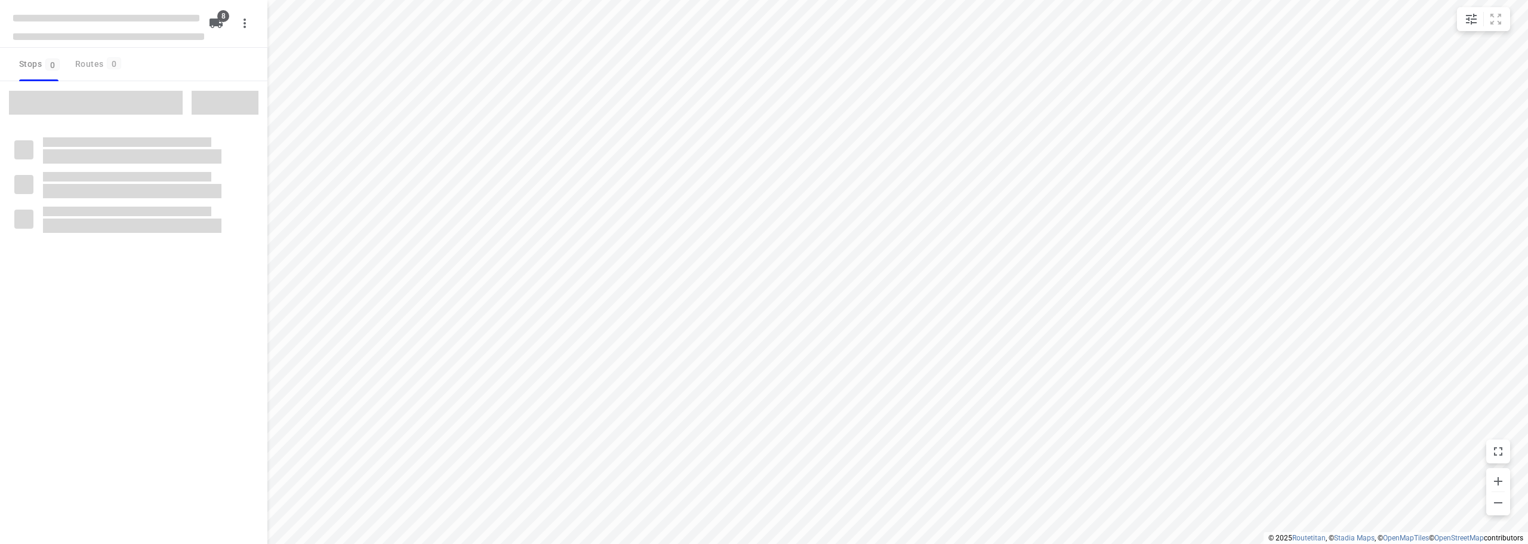
checkbox input "true"
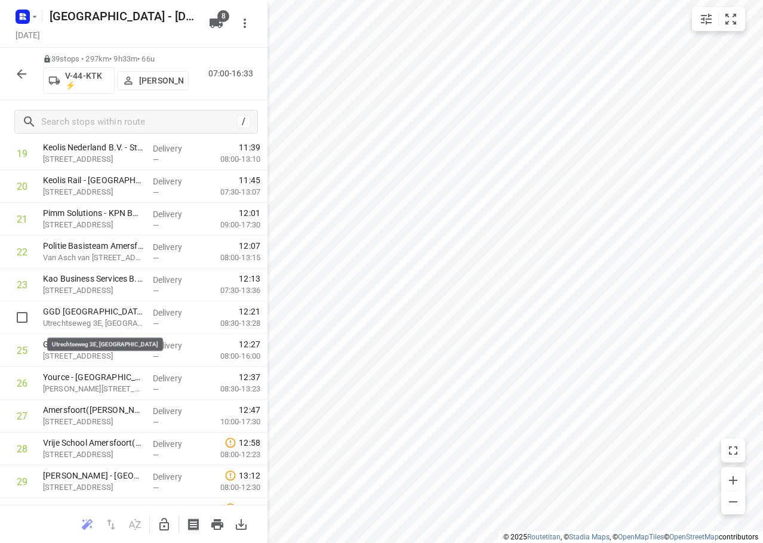
scroll to position [1011, 0]
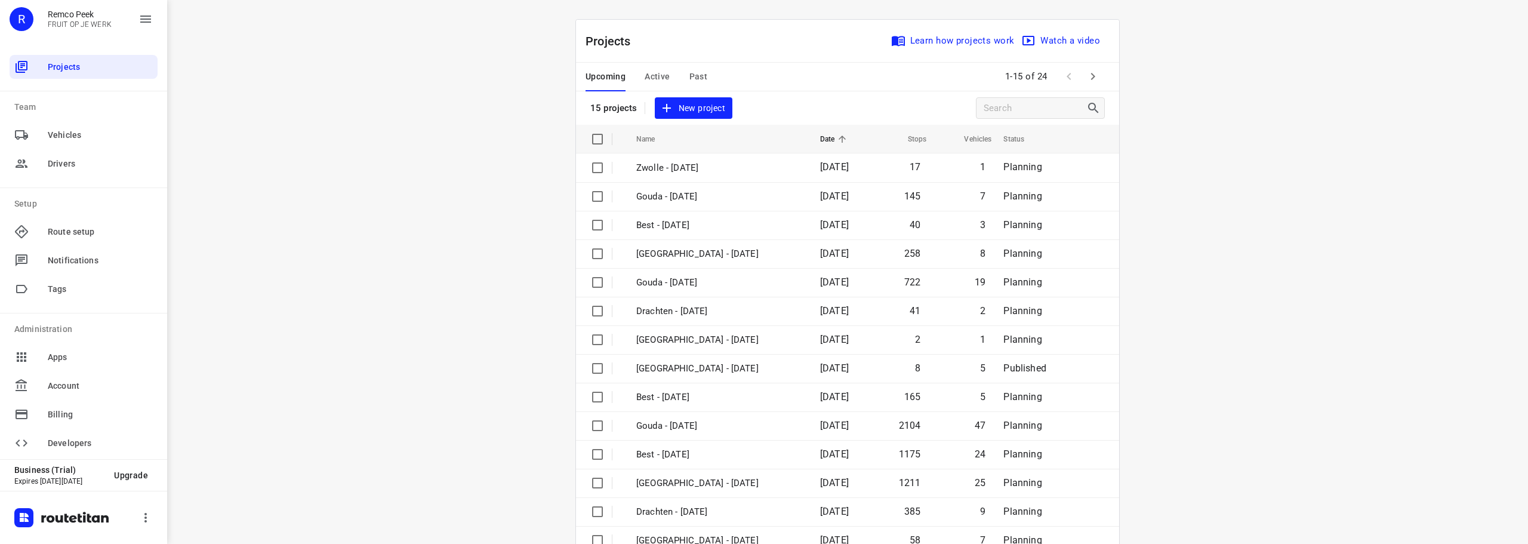
click at [691, 75] on span "Past" at bounding box center [698, 76] width 19 height 15
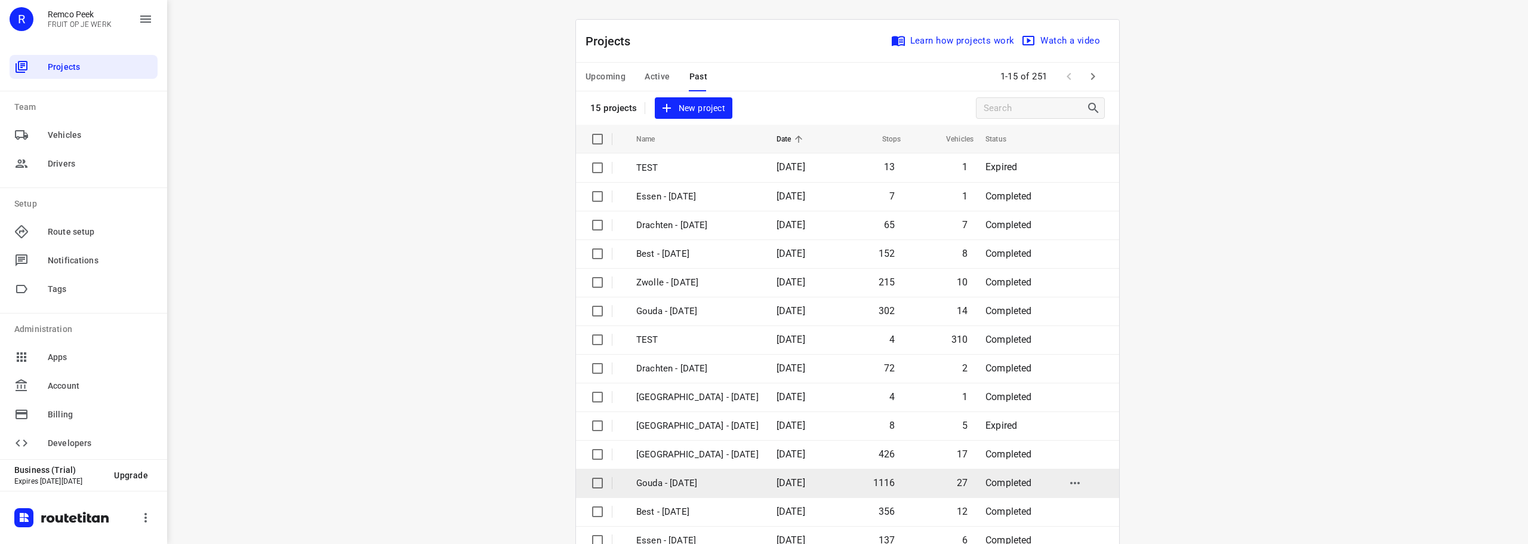
click at [697, 476] on p "Gouda - [DATE]" at bounding box center [697, 483] width 122 height 14
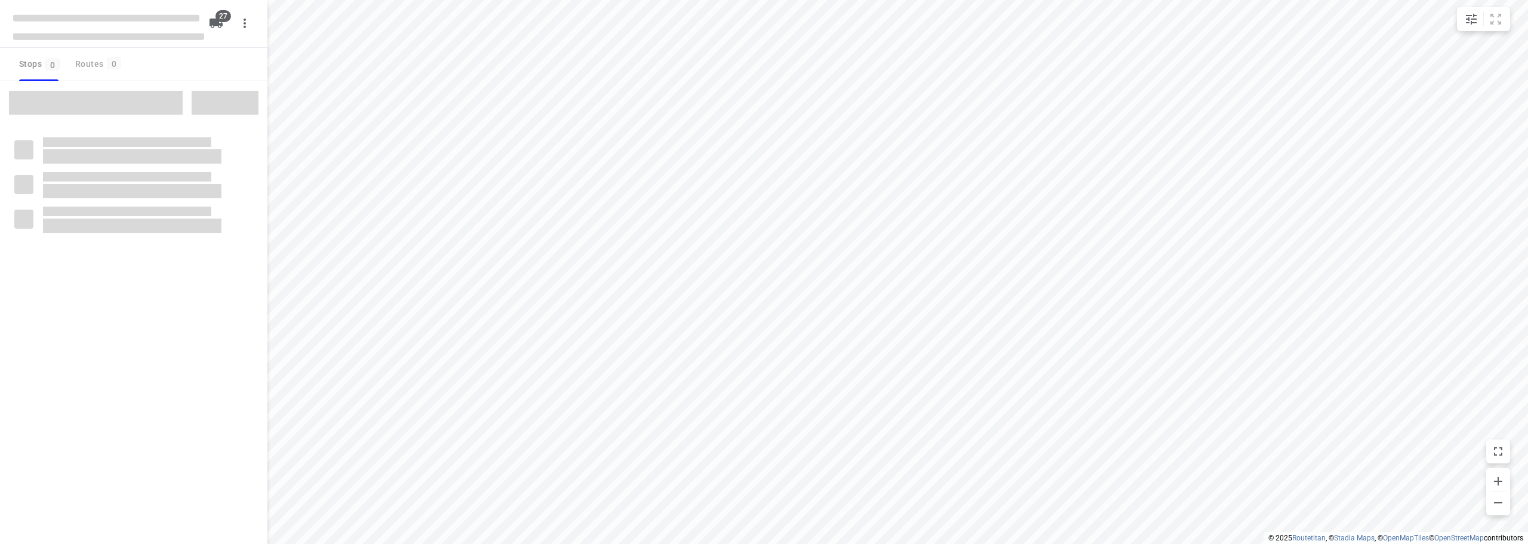
checkbox input "true"
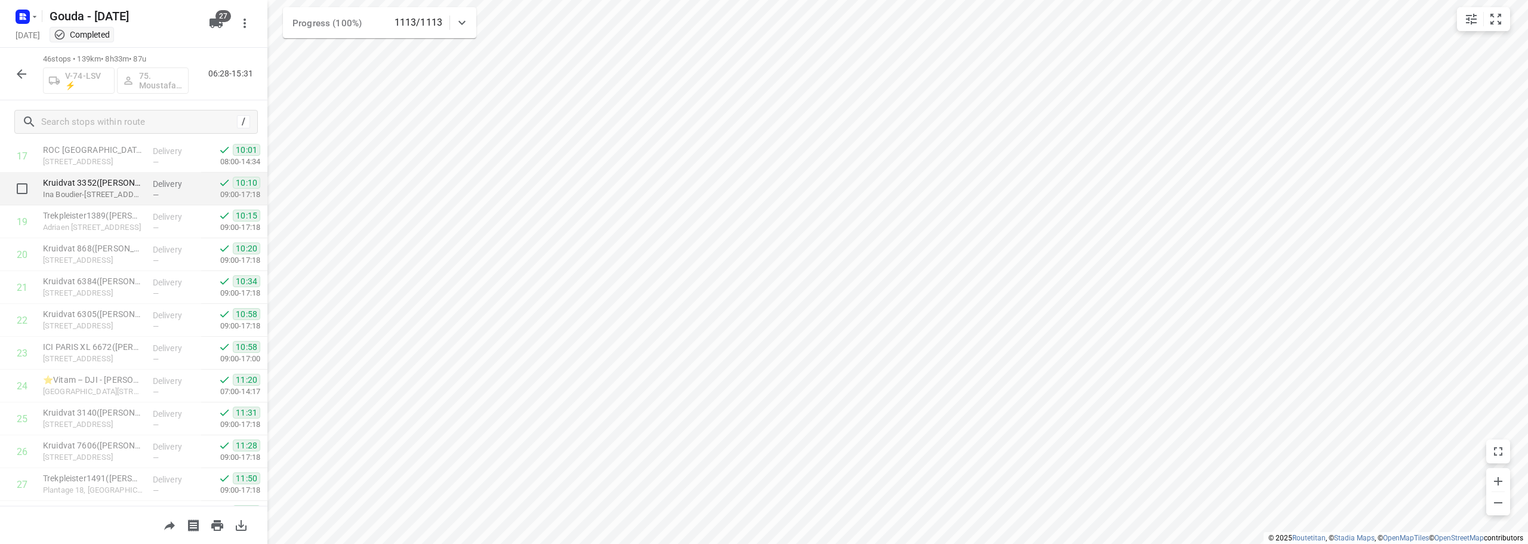
scroll to position [379, 0]
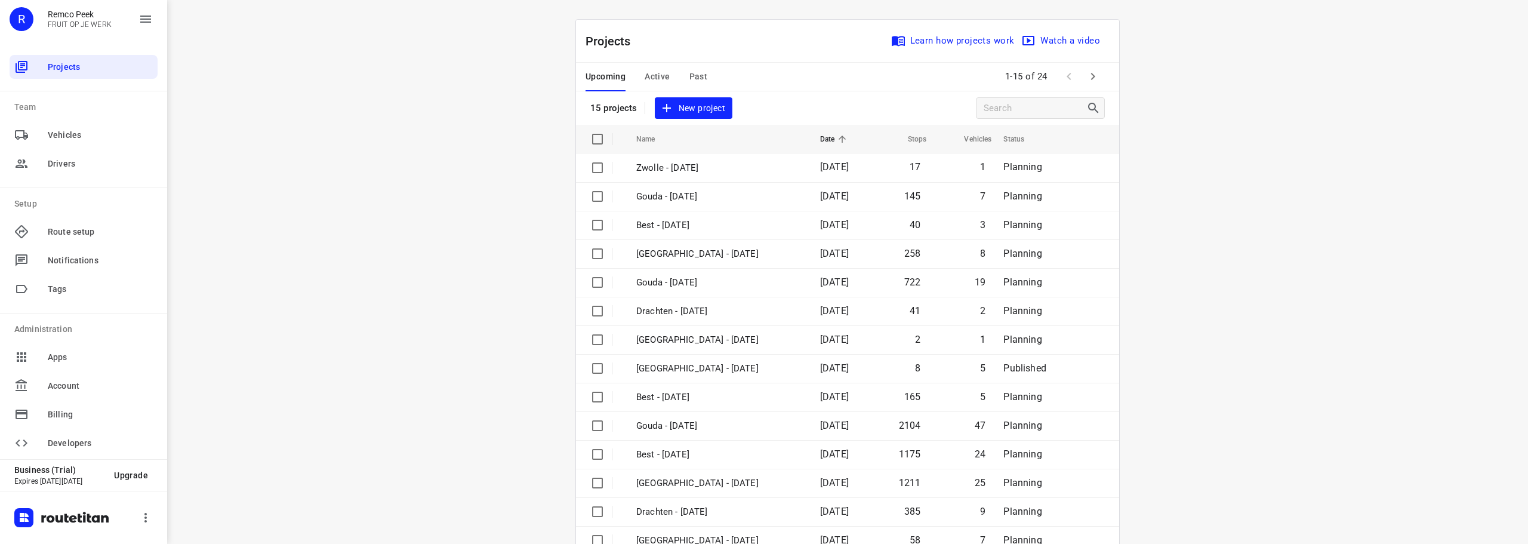
click at [695, 78] on span "Past" at bounding box center [698, 76] width 19 height 15
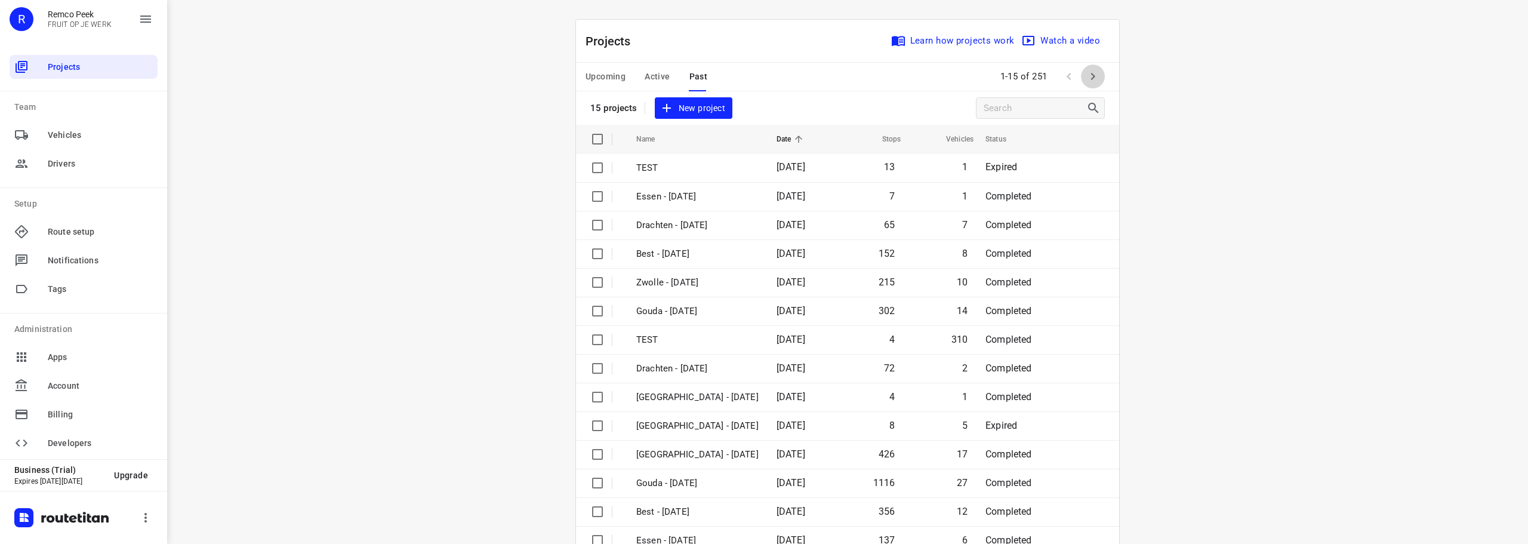
click at [1091, 79] on icon "button" at bounding box center [1093, 76] width 4 height 7
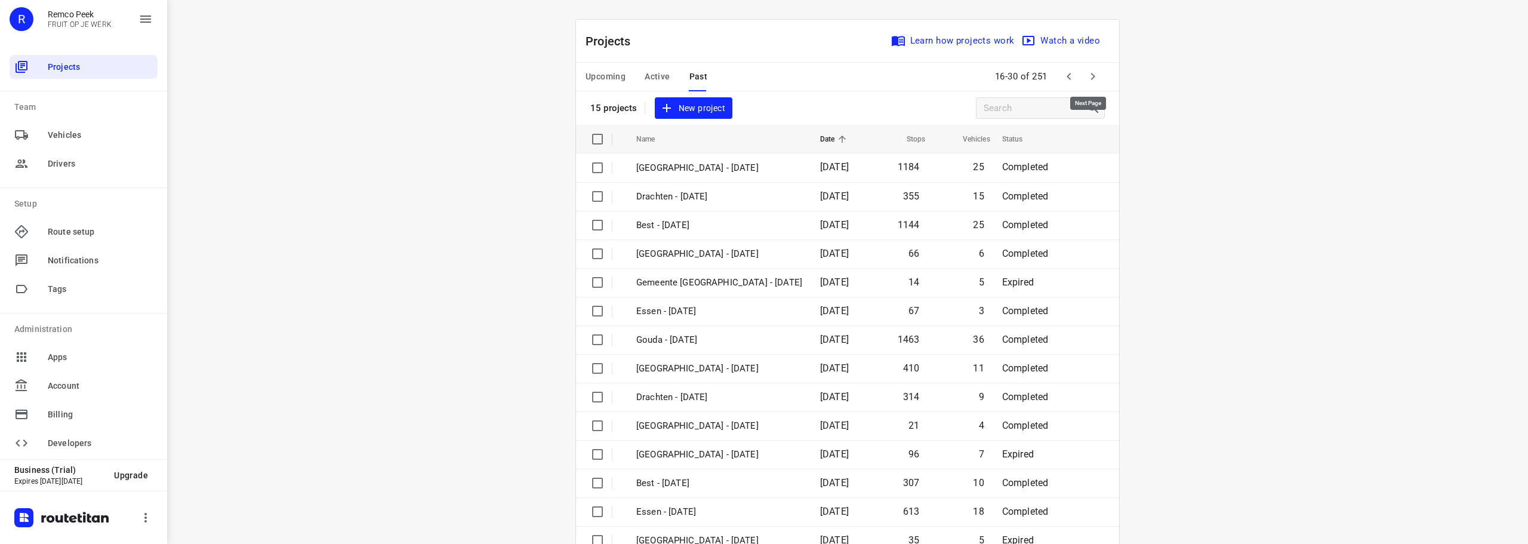
click at [1088, 79] on icon "button" at bounding box center [1093, 76] width 14 height 14
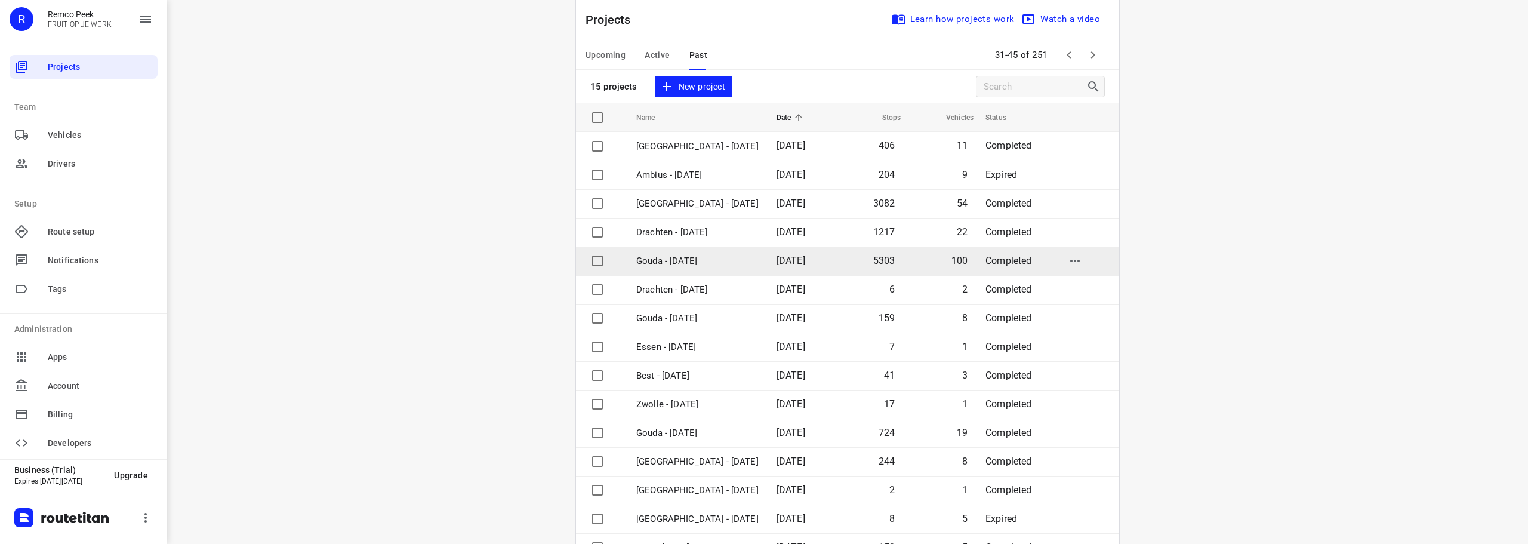
scroll to position [60, 0]
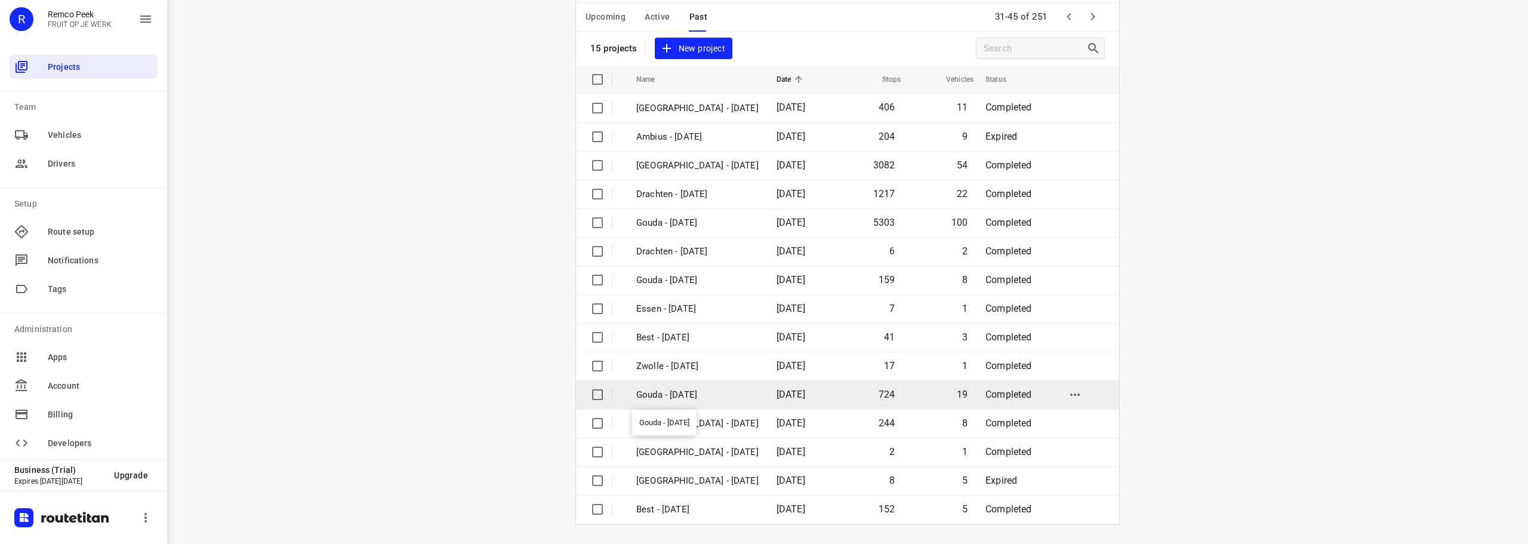
click at [711, 399] on p "Gouda - [DATE]" at bounding box center [697, 395] width 122 height 14
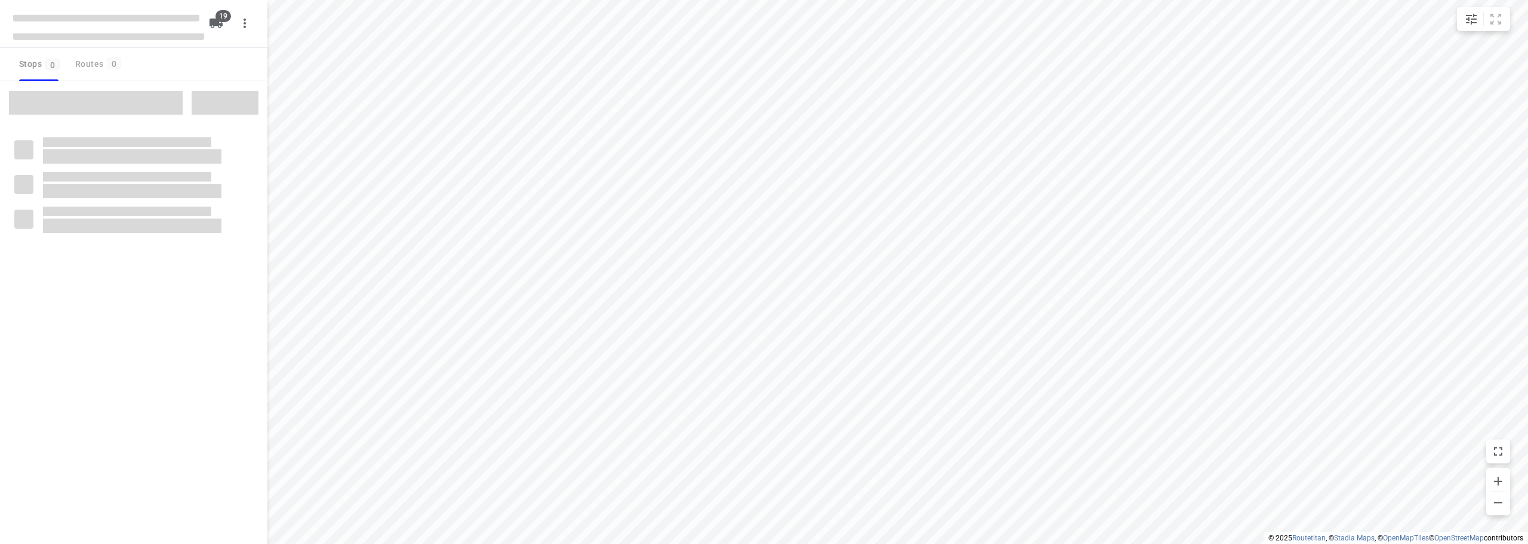
checkbox input "true"
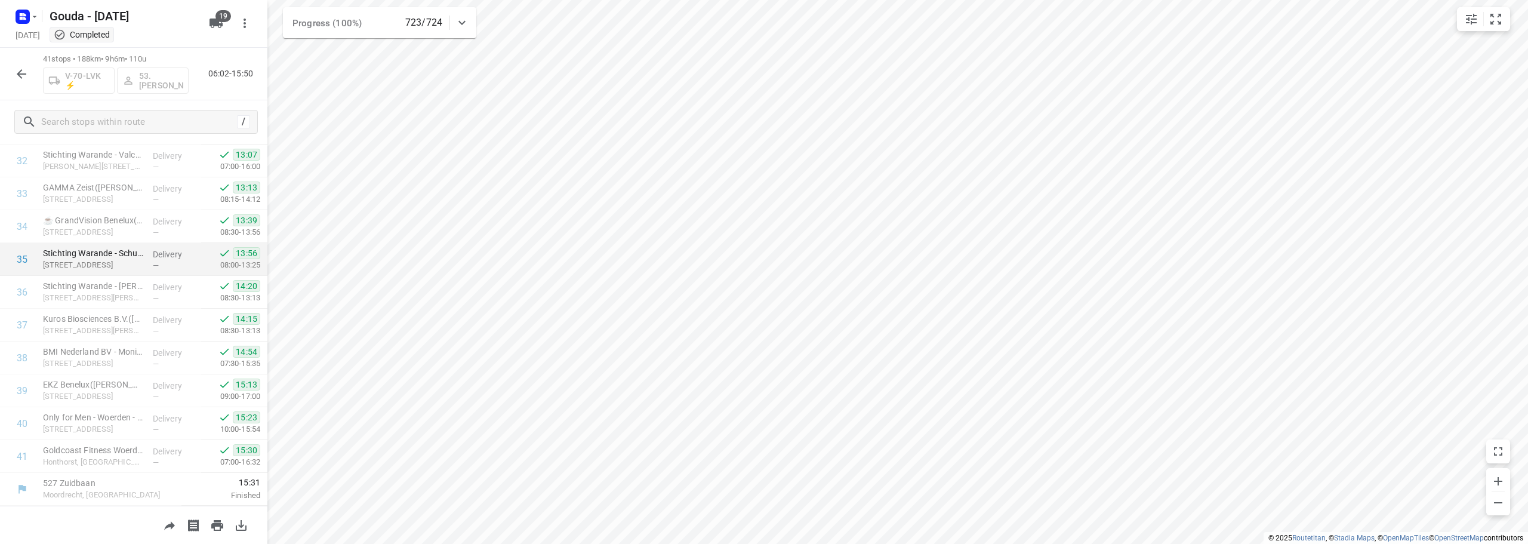
scroll to position [1076, 0]
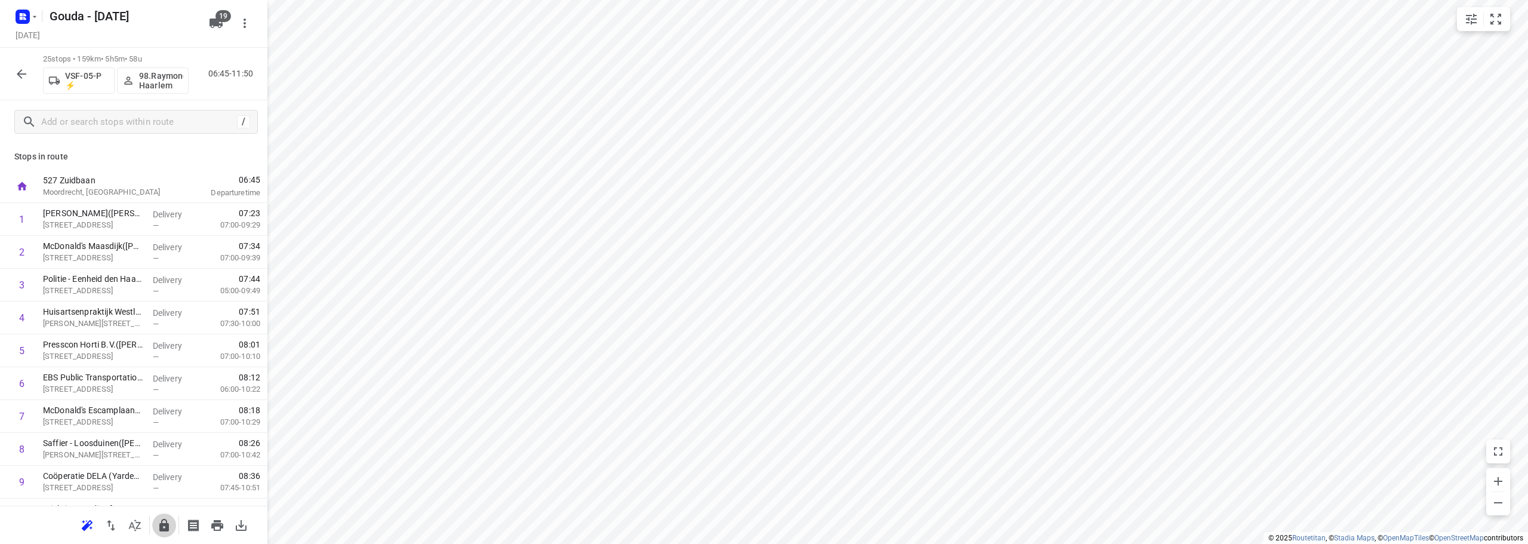
click at [158, 518] on icon "button" at bounding box center [164, 525] width 14 height 14
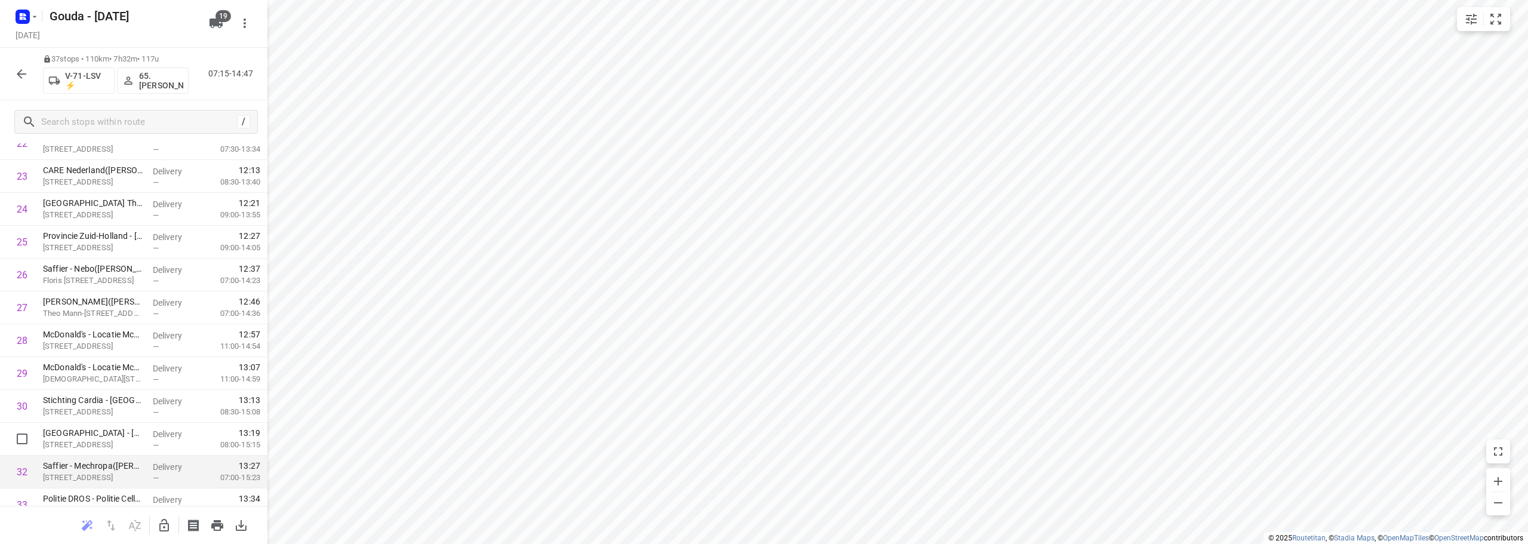
scroll to position [945, 0]
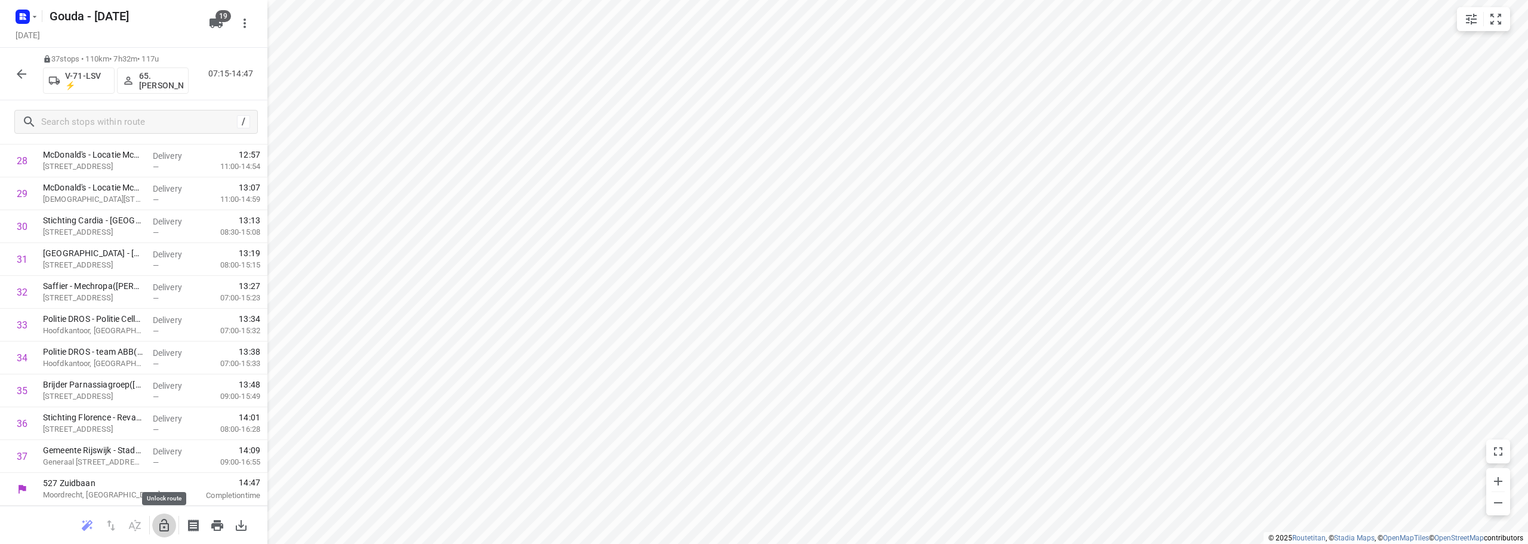
click at [161, 525] on icon "button" at bounding box center [164, 525] width 10 height 13
click at [23, 423] on input "checkbox" at bounding box center [22, 423] width 24 height 24
checkbox input "true"
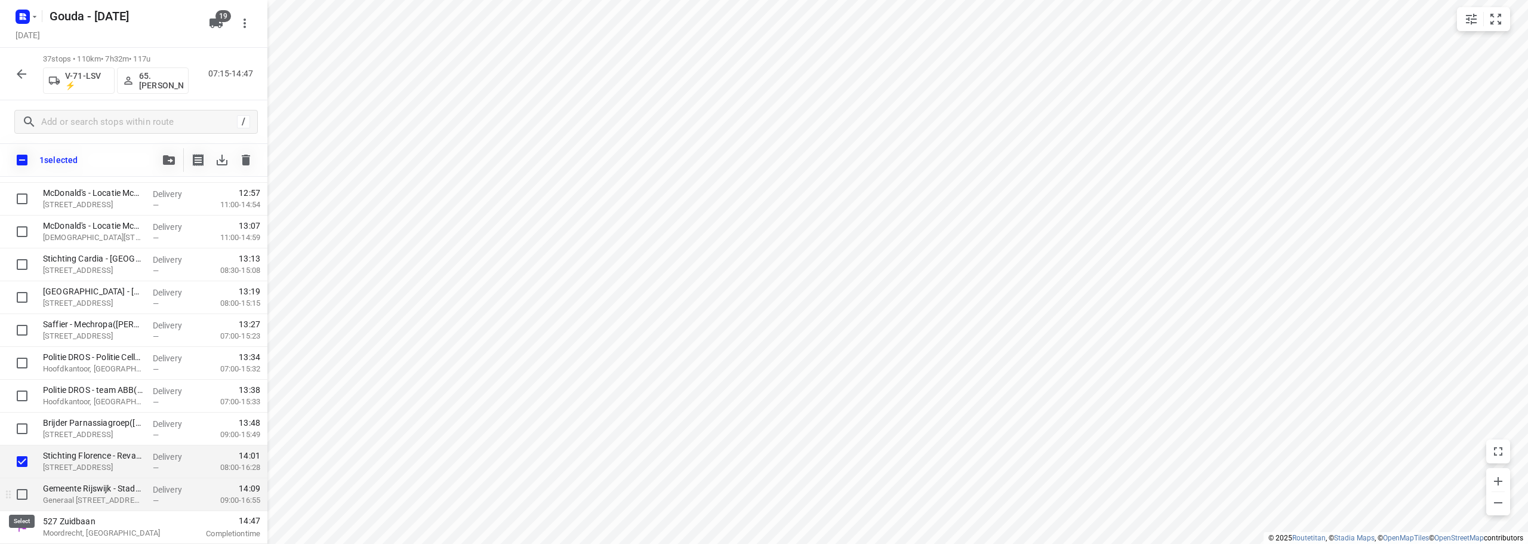
click at [21, 487] on input "checkbox" at bounding box center [22, 494] width 24 height 24
checkbox input "true"
click at [177, 154] on button "button" at bounding box center [169, 160] width 24 height 24
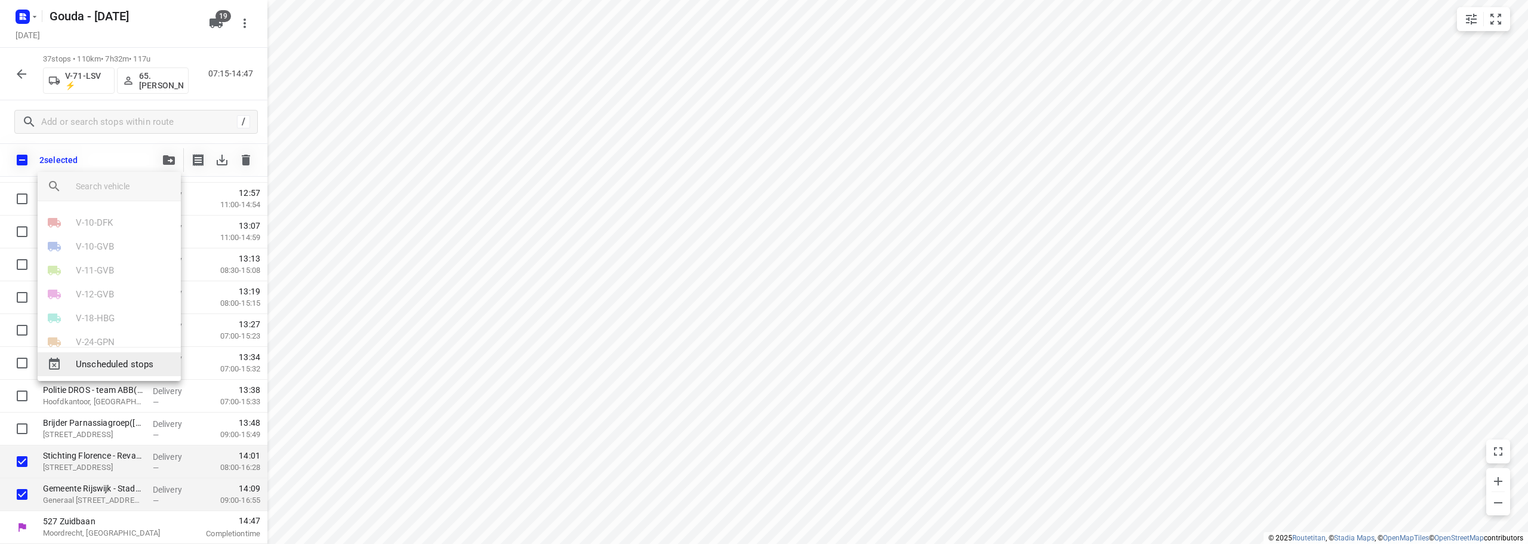
click at [118, 361] on span "Unscheduled stops" at bounding box center [123, 364] width 95 height 14
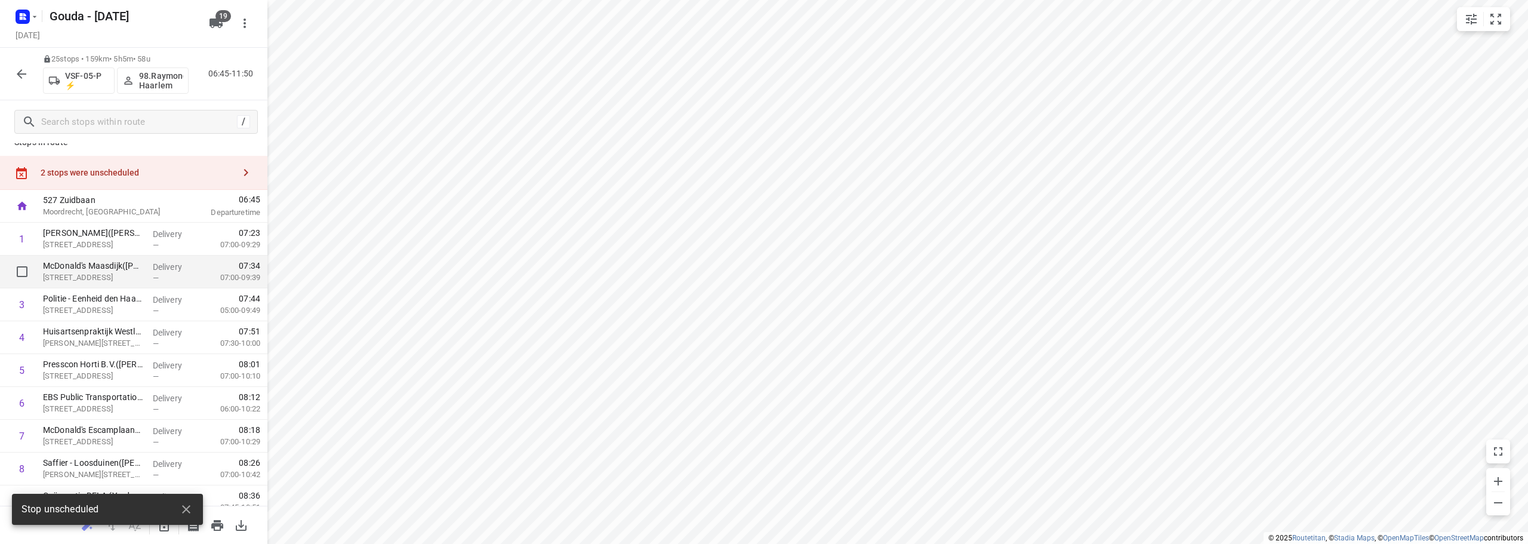
scroll to position [0, 0]
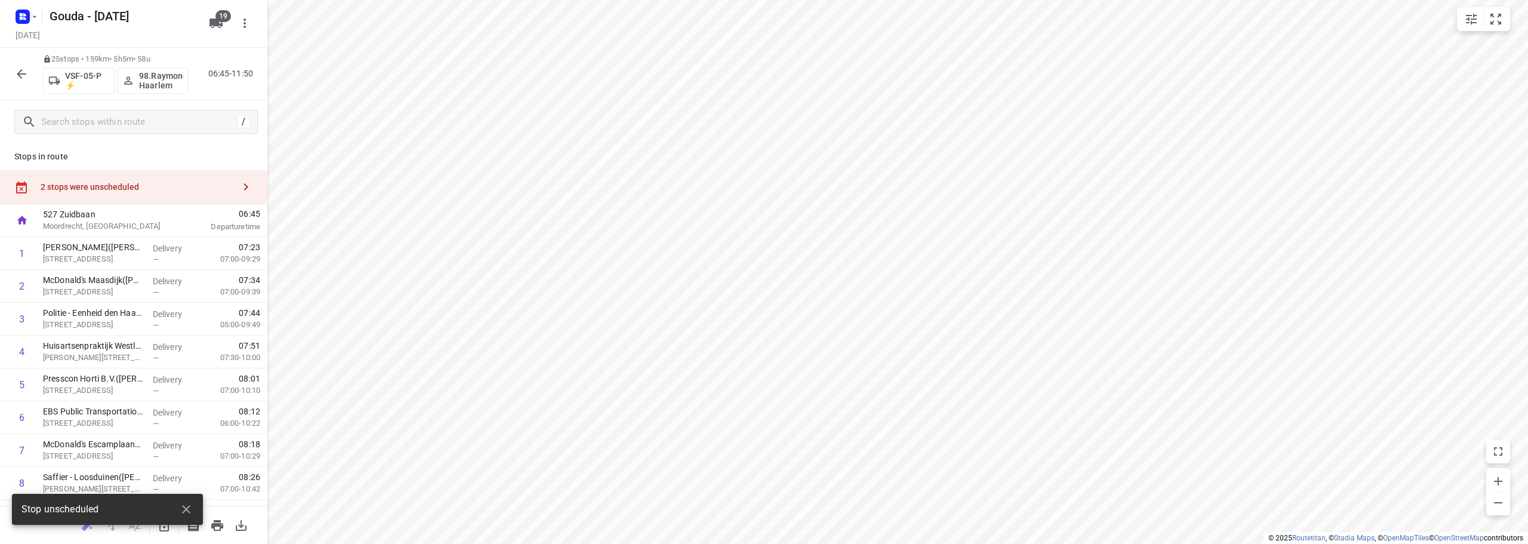
drag, startPoint x: 131, startPoint y: 189, endPoint x: 131, endPoint y: 195, distance: 6.6
click at [131, 188] on div "2 stops were unscheduled" at bounding box center [137, 187] width 193 height 10
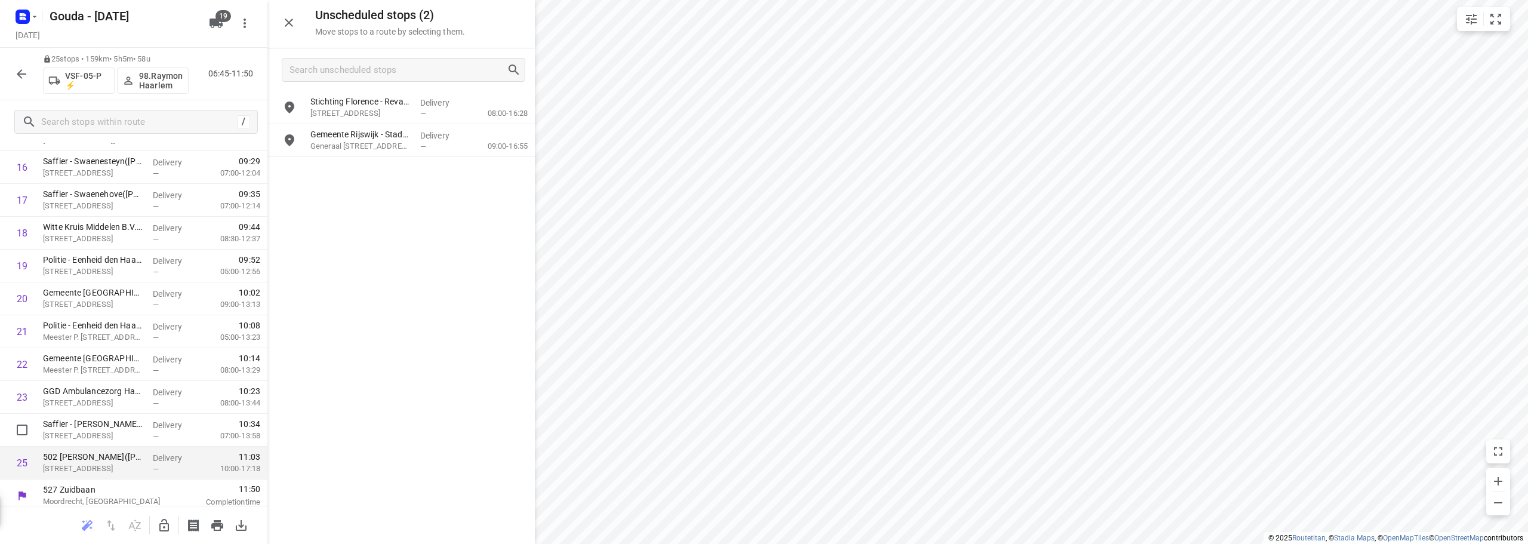
scroll to position [585, 0]
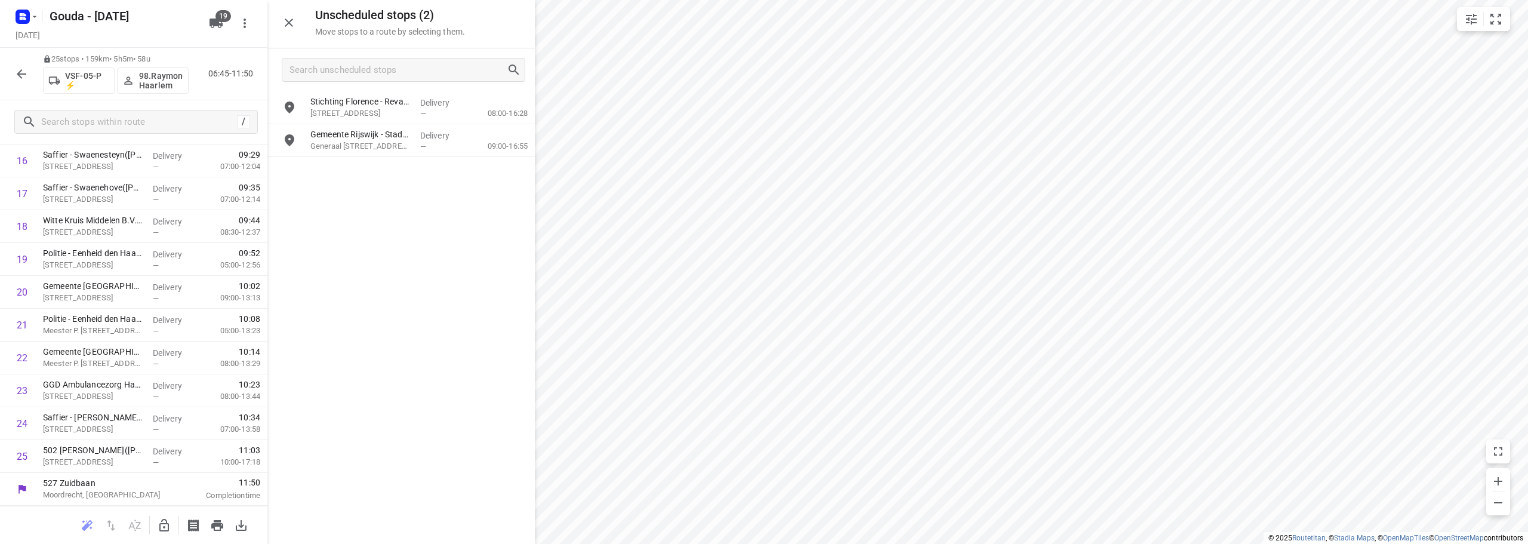
click at [161, 522] on icon "button" at bounding box center [164, 525] width 14 height 14
click at [288, 112] on input "grid" at bounding box center [290, 107] width 24 height 24
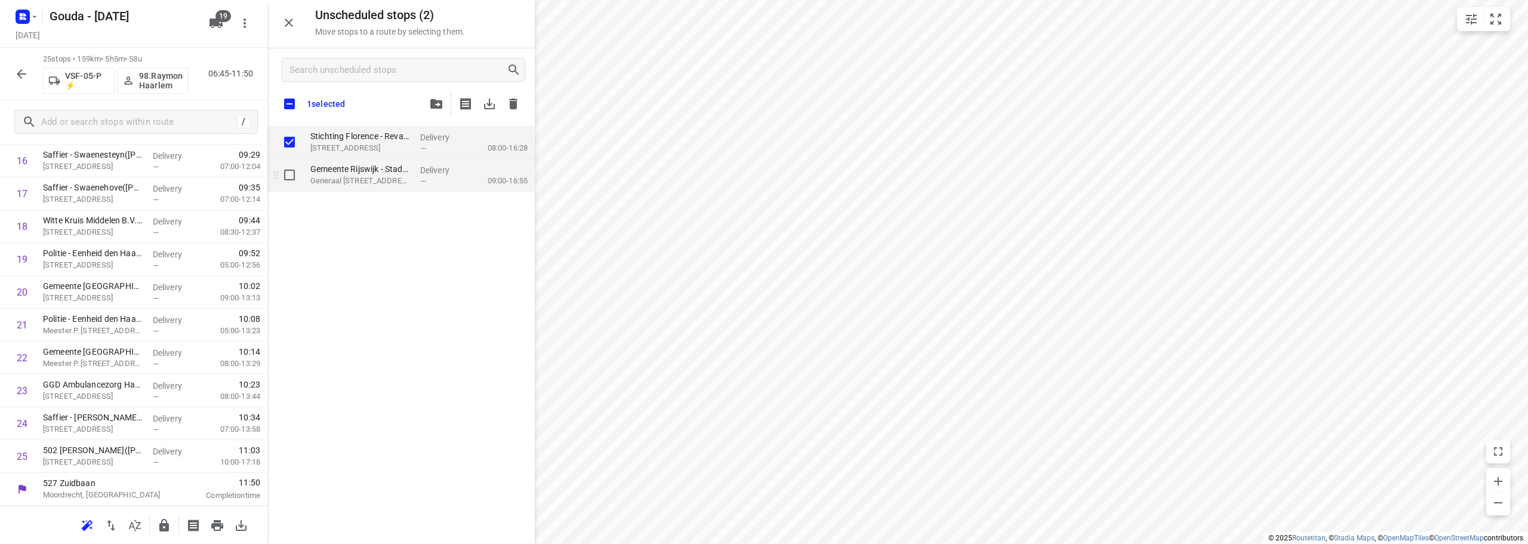
checkbox input "true"
click at [289, 177] on input "grid" at bounding box center [290, 175] width 24 height 24
checkbox input "true"
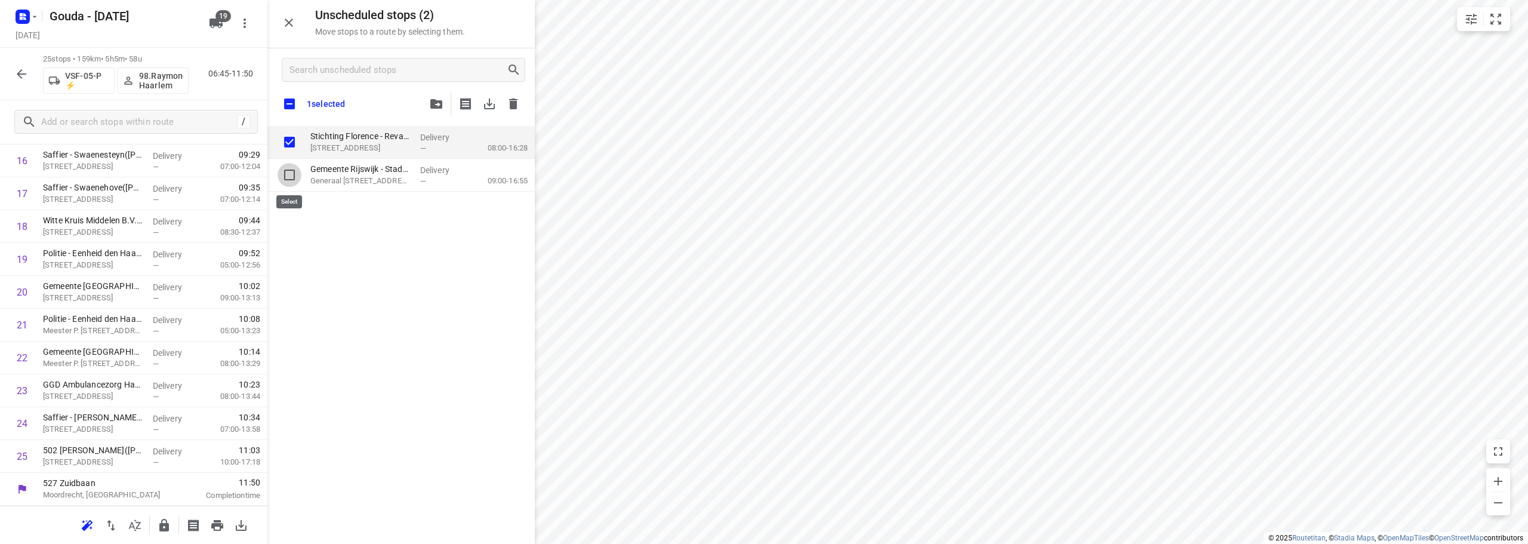
checkbox input "true"
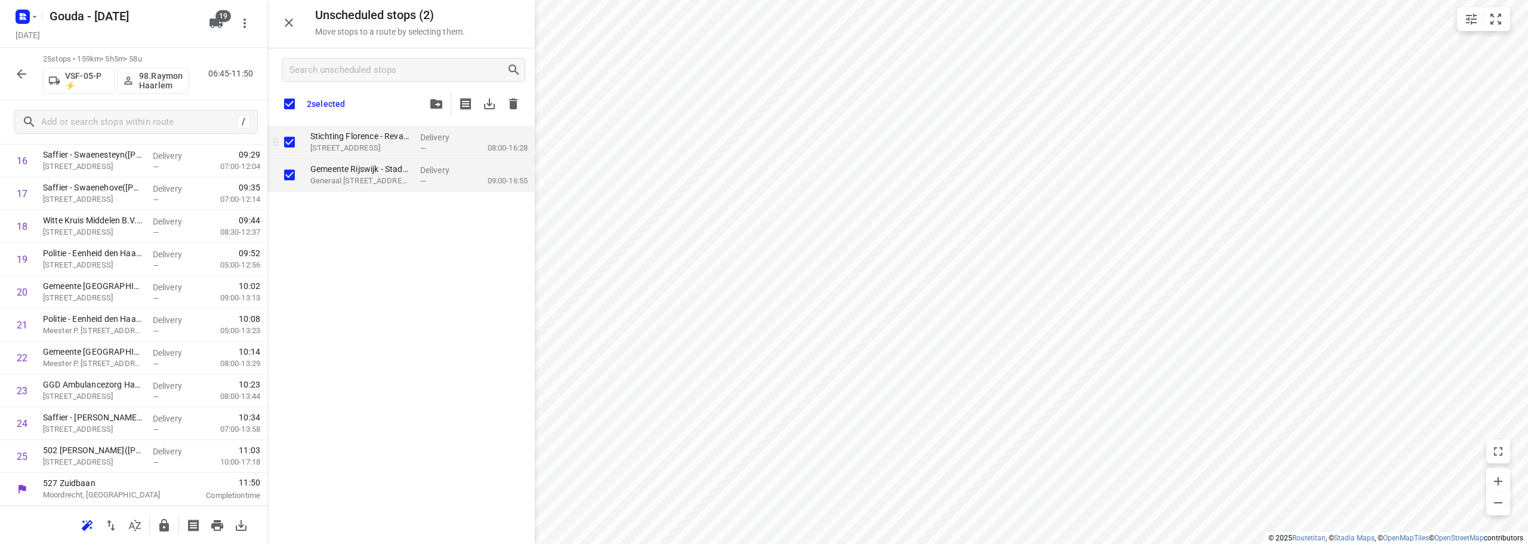
checkbox input "true"
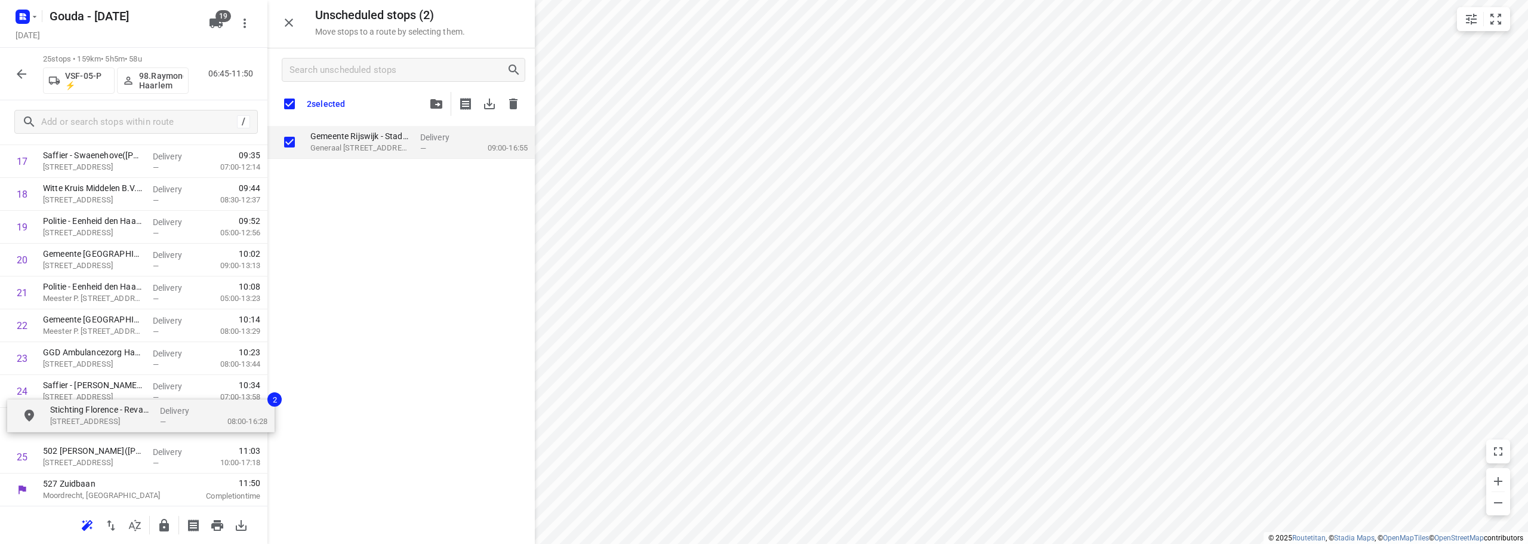
scroll to position [621, 0]
drag, startPoint x: 430, startPoint y: 144, endPoint x: 175, endPoint y: 390, distance: 354.5
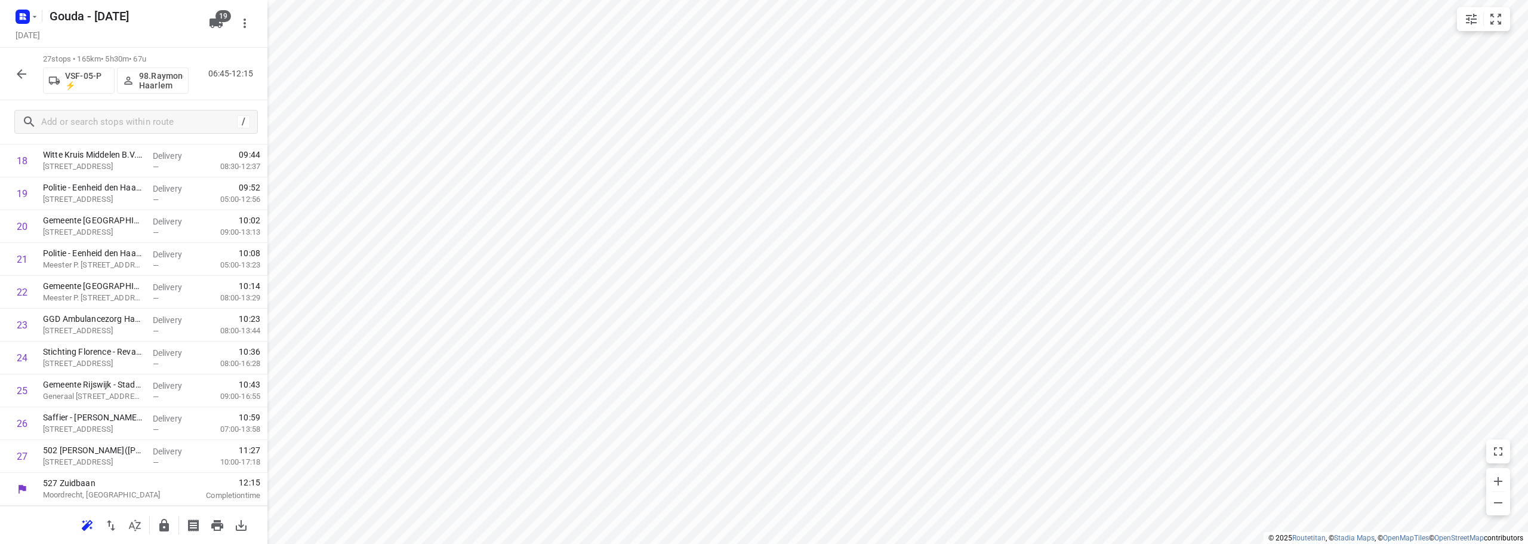
scroll to position [617, 0]
click at [26, 455] on input "checkbox" at bounding box center [22, 456] width 24 height 24
checkbox input "true"
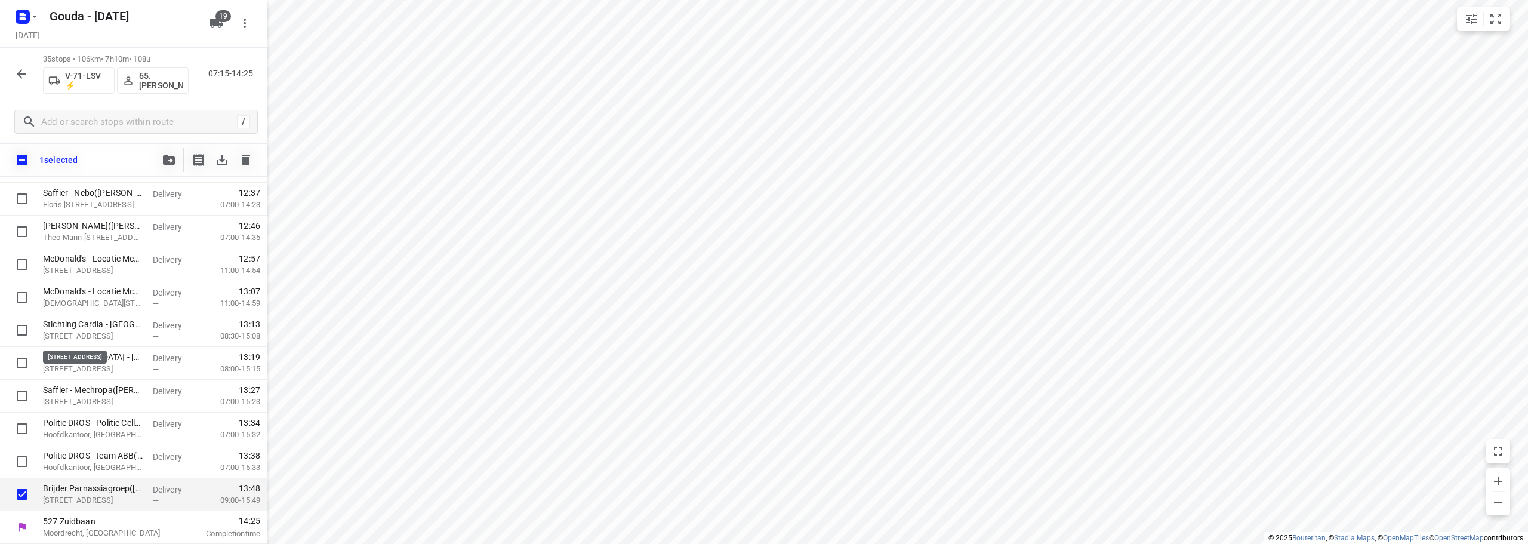
scroll to position [874, 0]
click at [169, 160] on icon "button" at bounding box center [169, 160] width 12 height 10
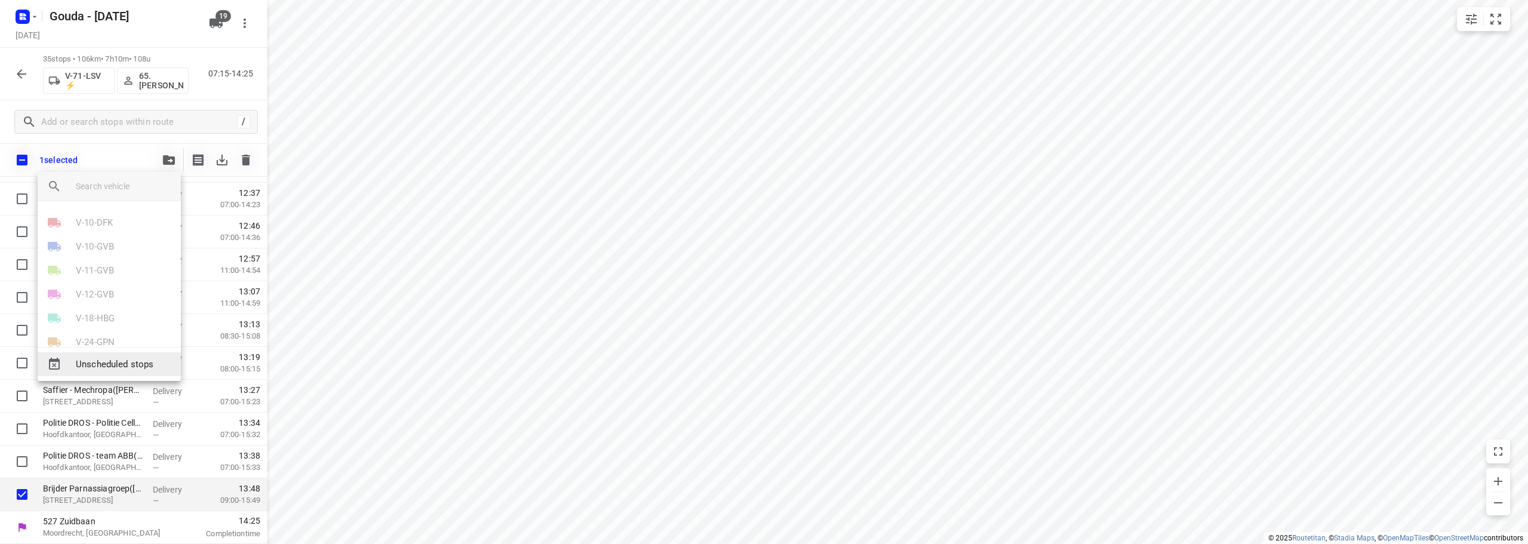
click at [119, 363] on span "Unscheduled stops" at bounding box center [123, 364] width 95 height 14
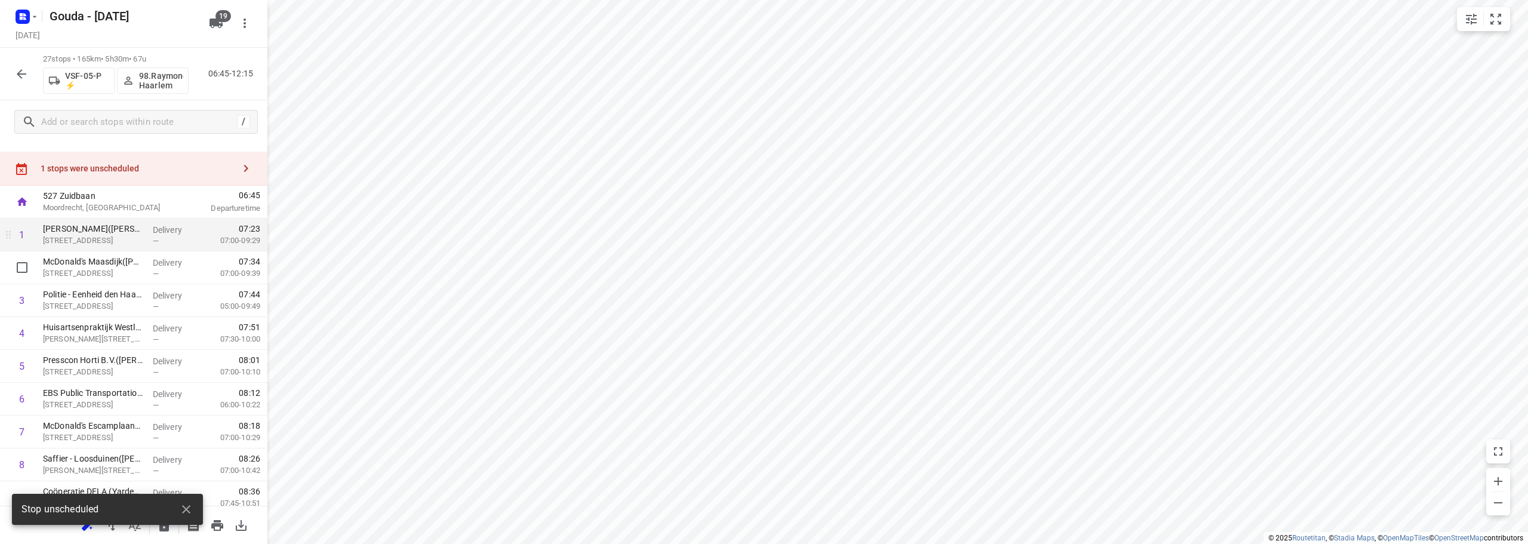
scroll to position [0, 0]
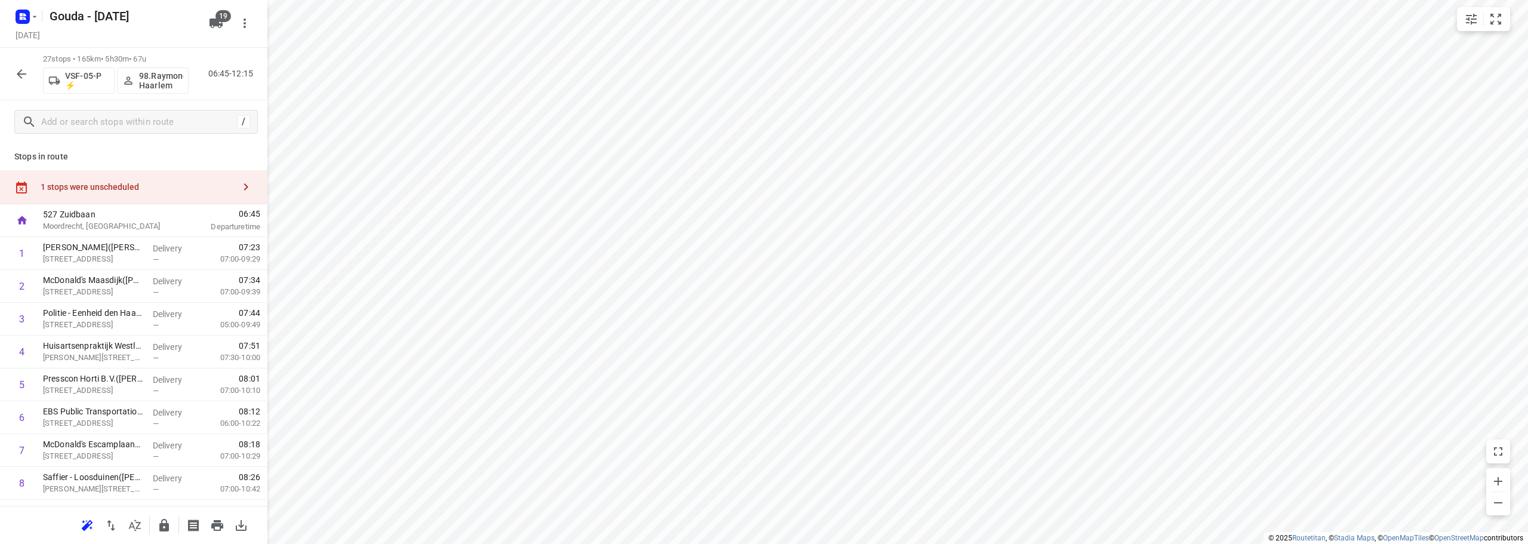
click at [126, 182] on div "1 stops were unscheduled" at bounding box center [137, 187] width 193 height 10
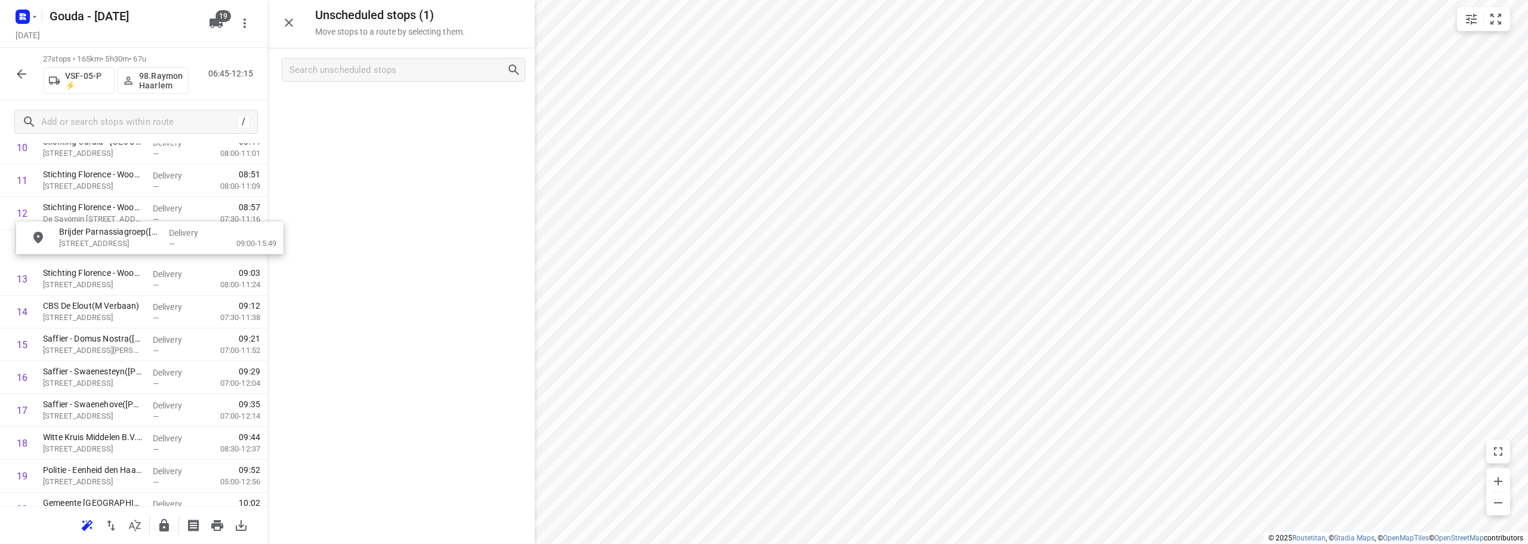
scroll to position [397, 0]
drag, startPoint x: 414, startPoint y: 115, endPoint x: 147, endPoint y: 339, distance: 347.8
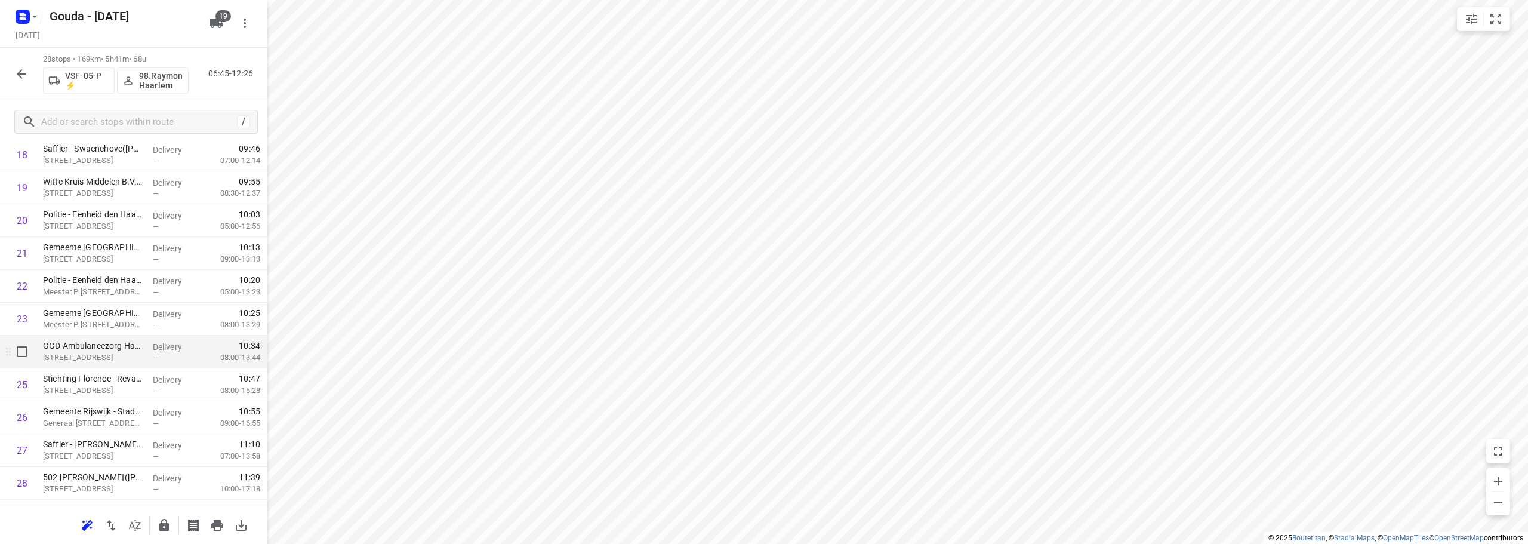
scroll to position [649, 0]
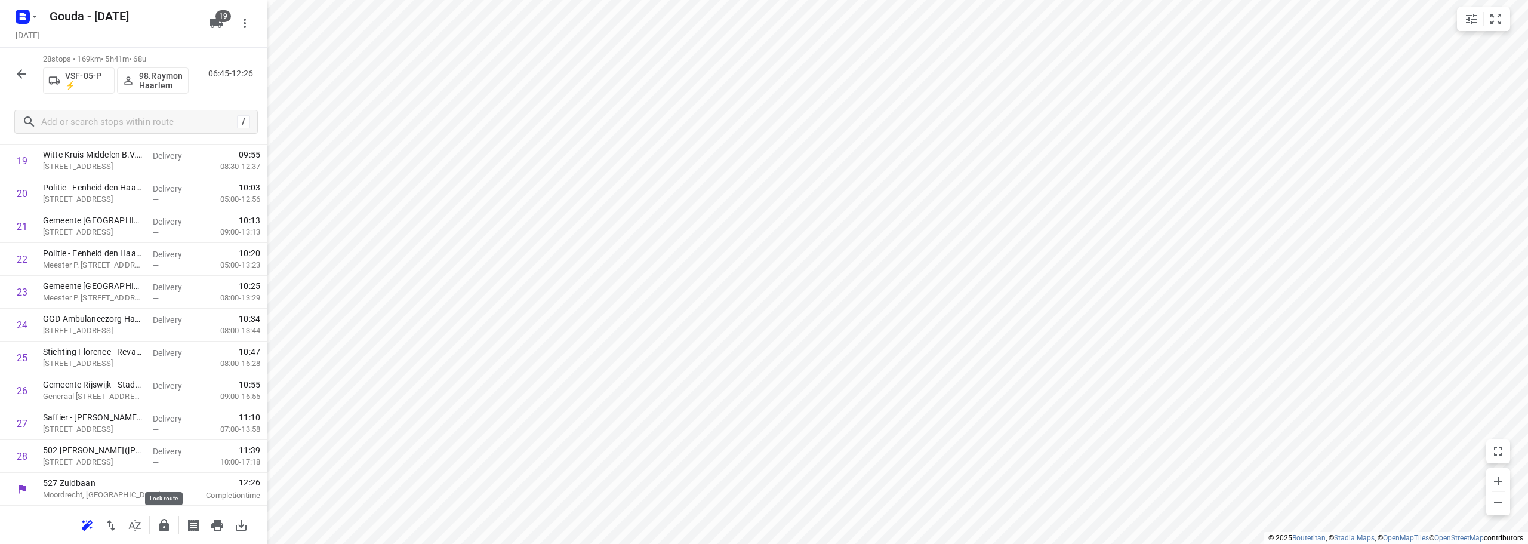
click at [159, 532] on icon "button" at bounding box center [164, 525] width 14 height 14
click at [27, 74] on icon "button" at bounding box center [21, 74] width 14 height 14
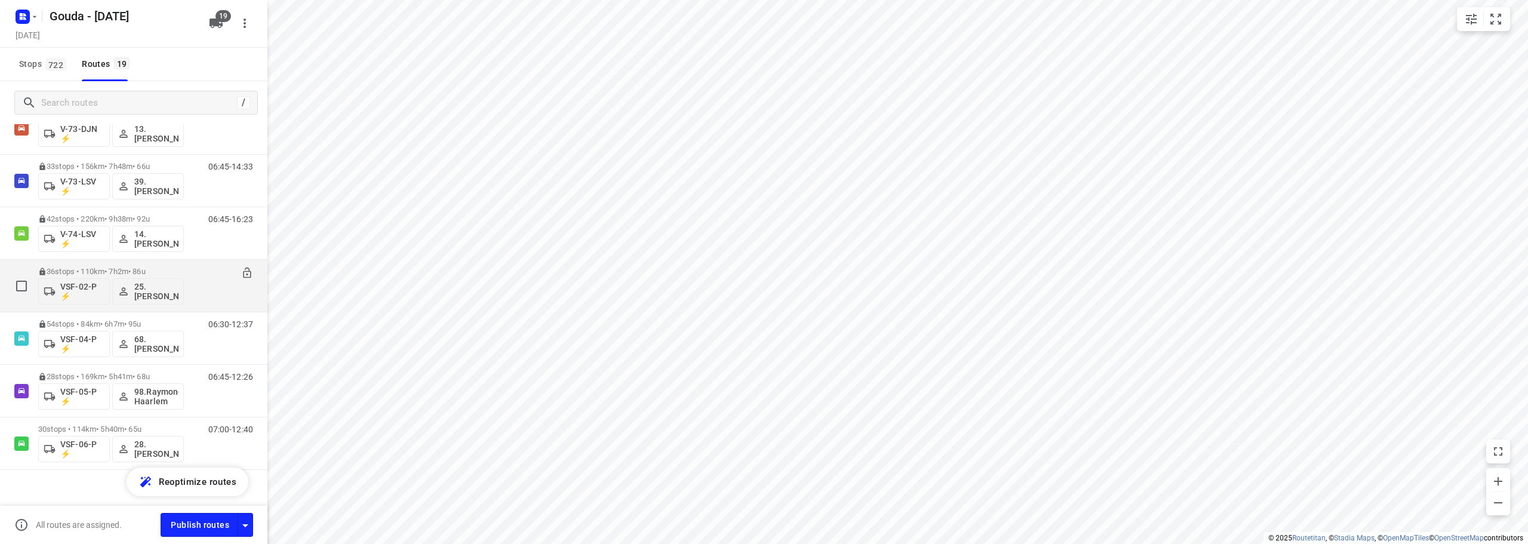
scroll to position [691, 0]
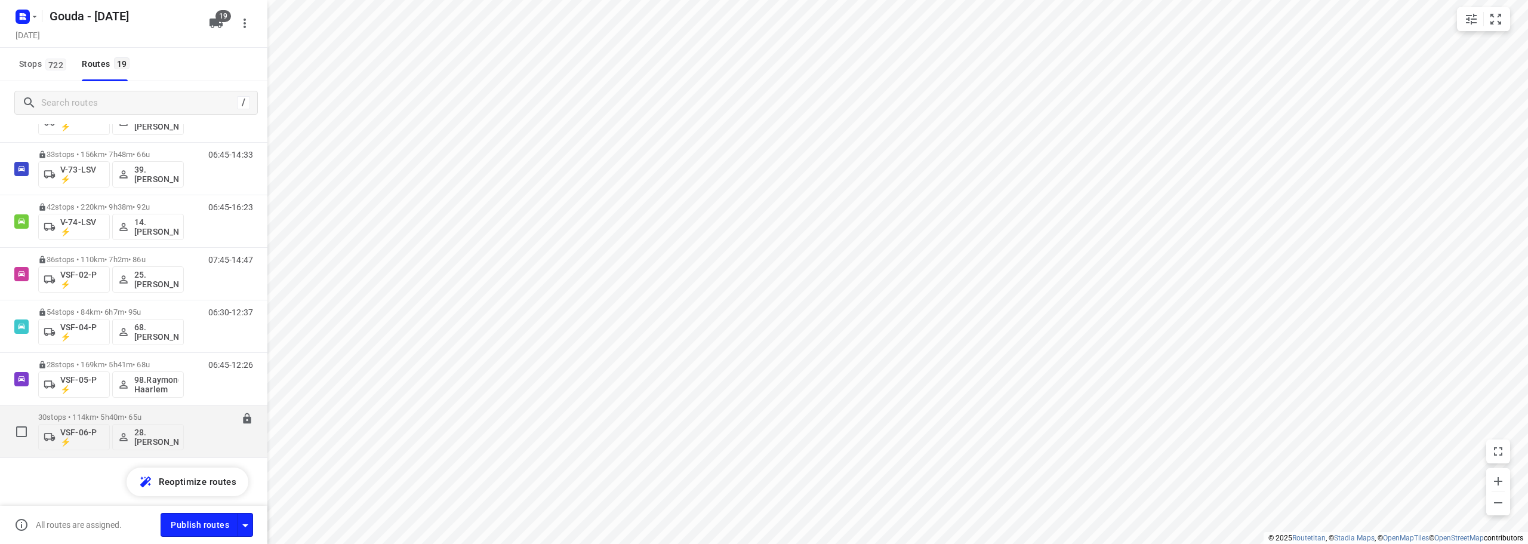
click at [169, 417] on p "30 stops • 114km • 5h40m • 65u" at bounding box center [111, 416] width 146 height 9
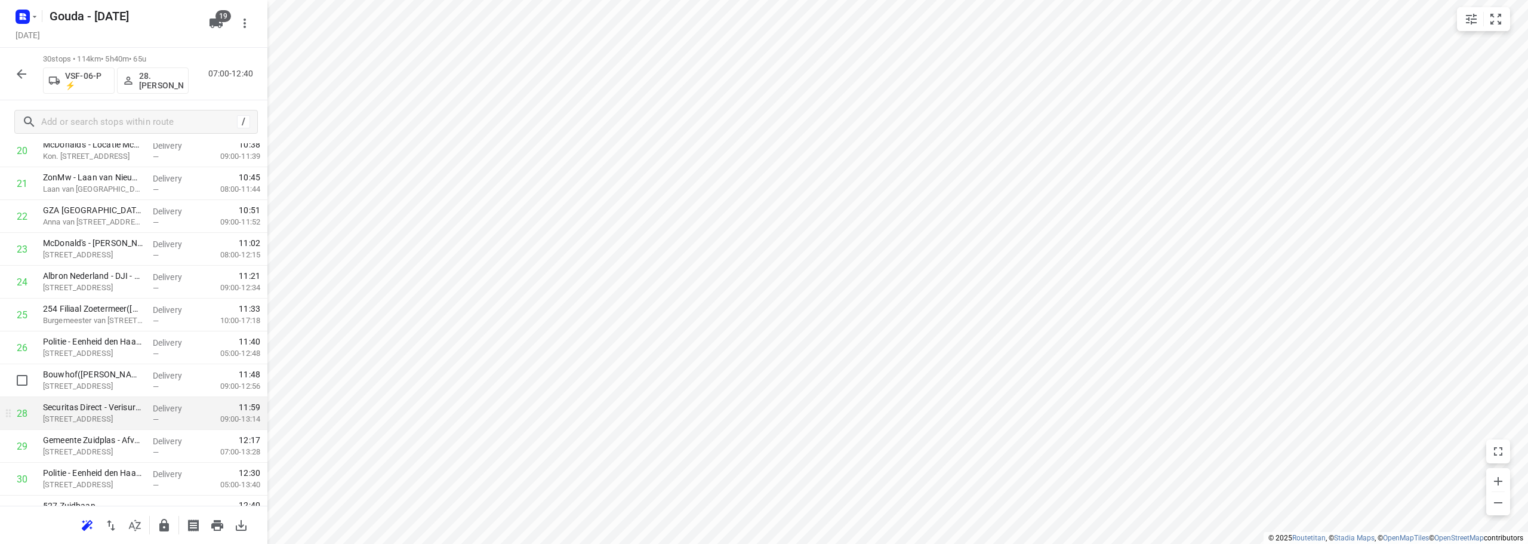
scroll to position [715, 0]
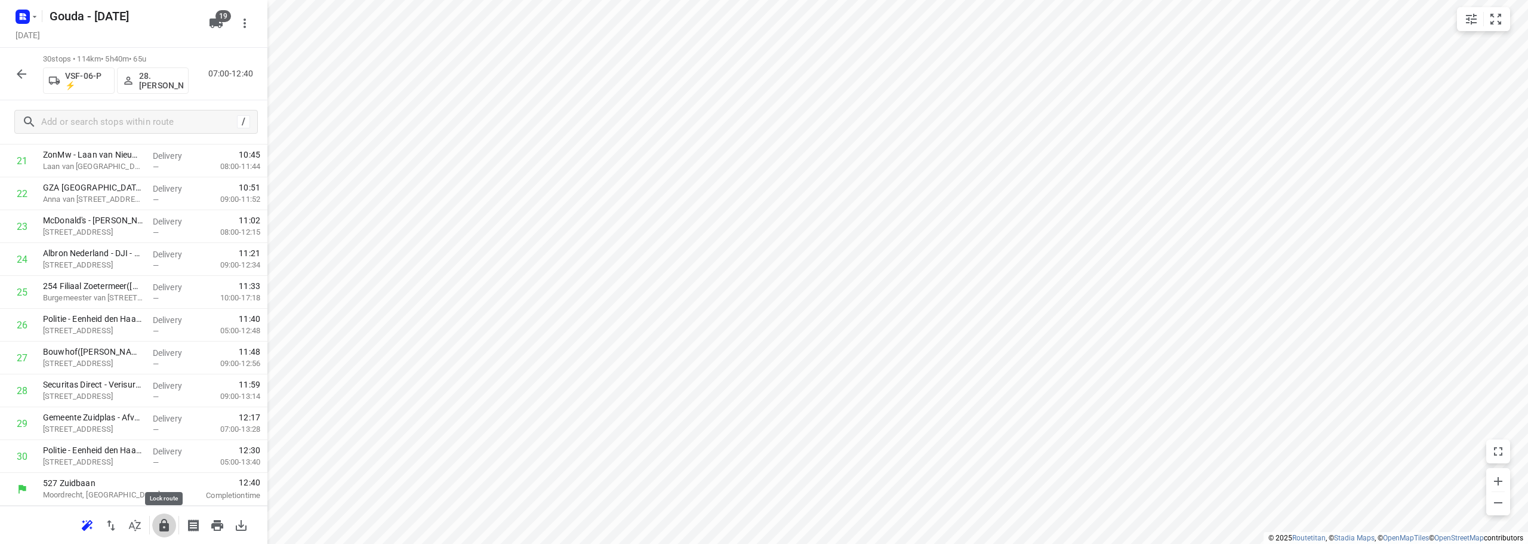
click at [164, 525] on icon "button" at bounding box center [164, 525] width 10 height 13
click at [14, 71] on button "button" at bounding box center [22, 74] width 24 height 24
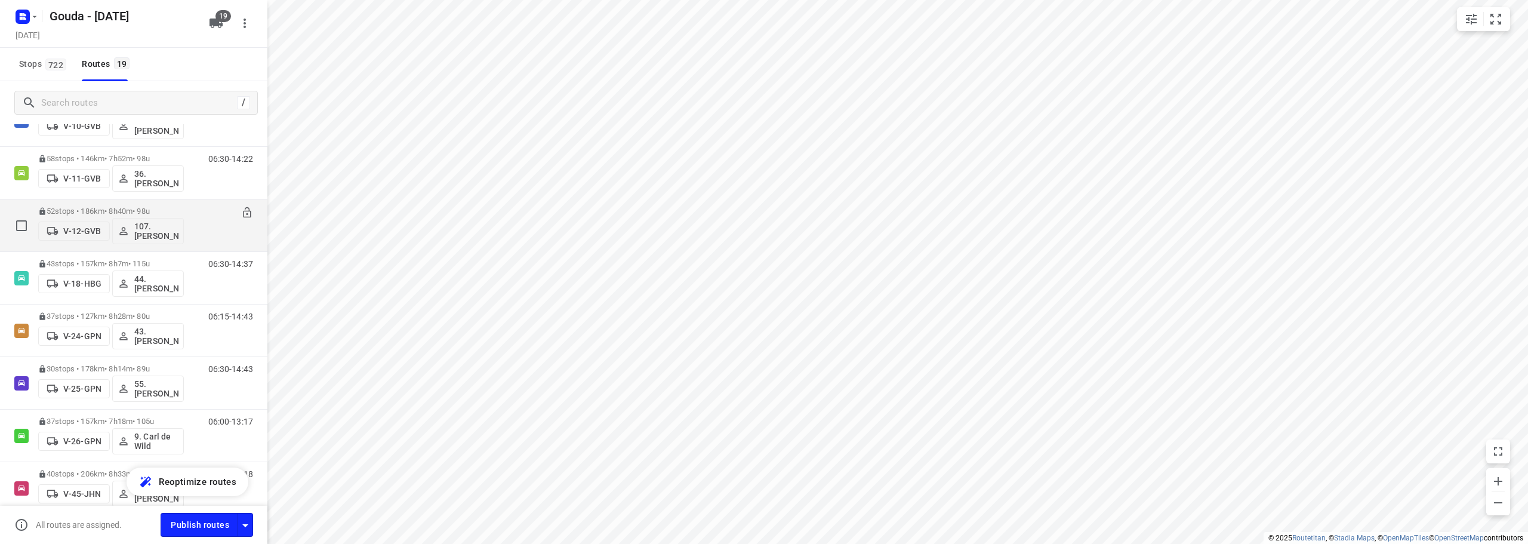
scroll to position [0, 0]
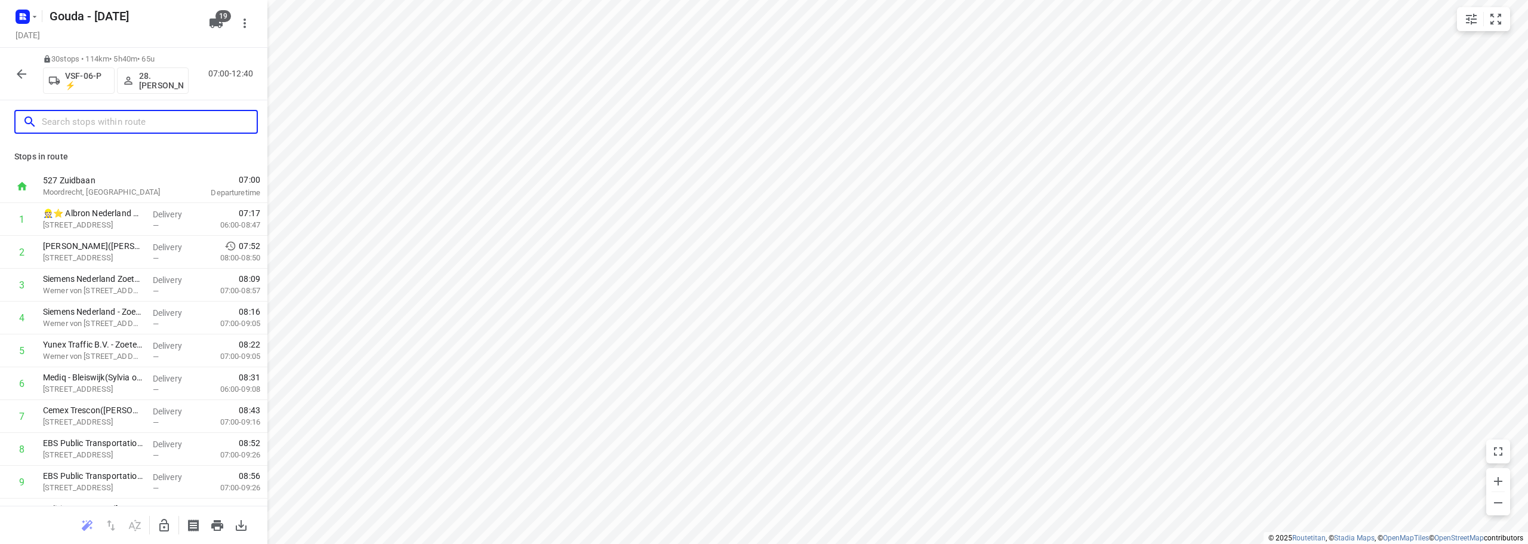
click at [95, 130] on input "text" at bounding box center [149, 122] width 215 height 19
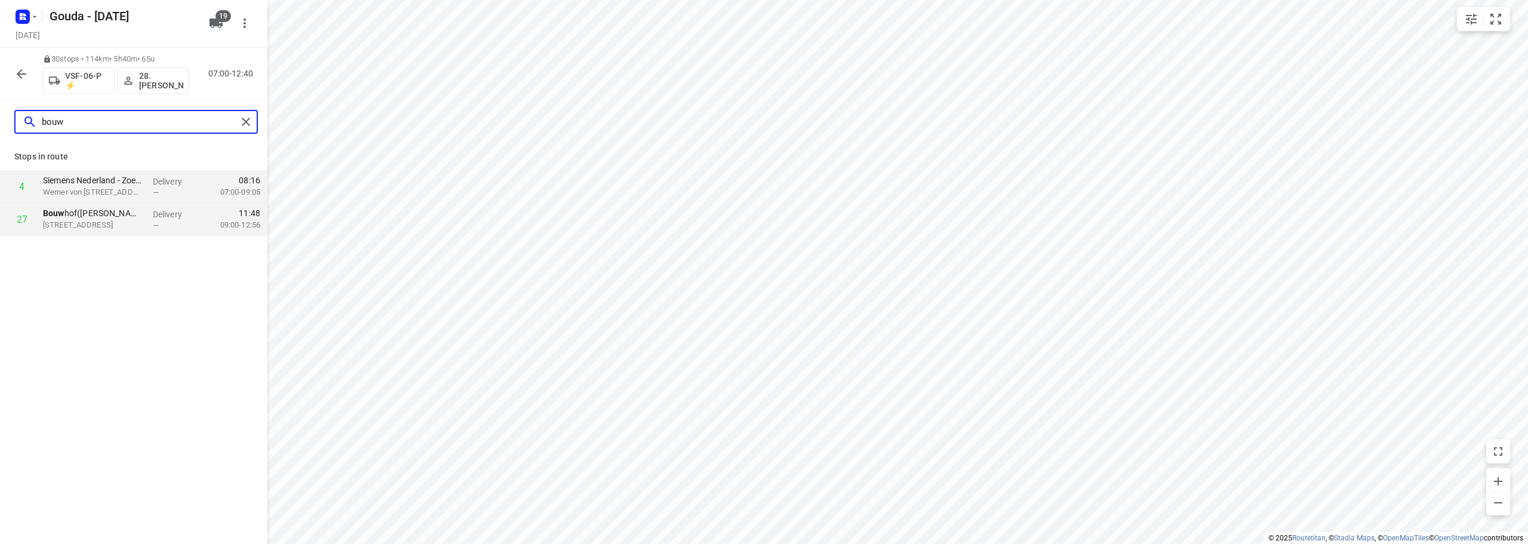
type input "bouw"
click at [249, 131] on div "bouw" at bounding box center [136, 122] width 244 height 24
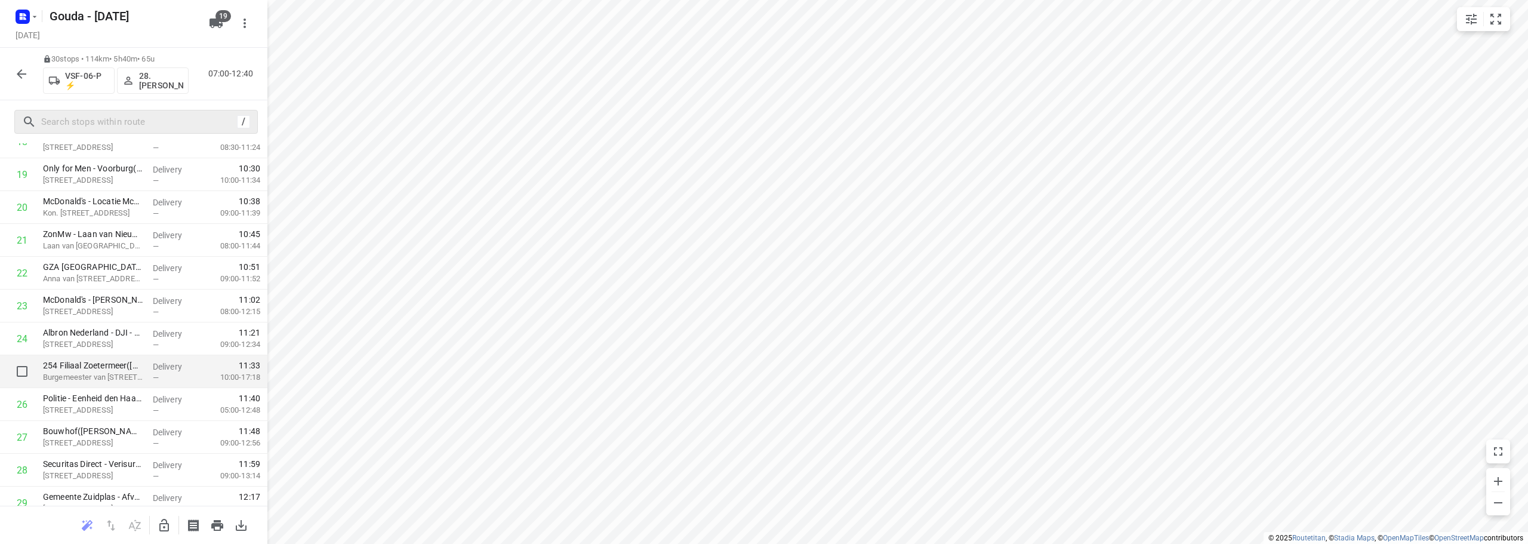
scroll to position [715, 0]
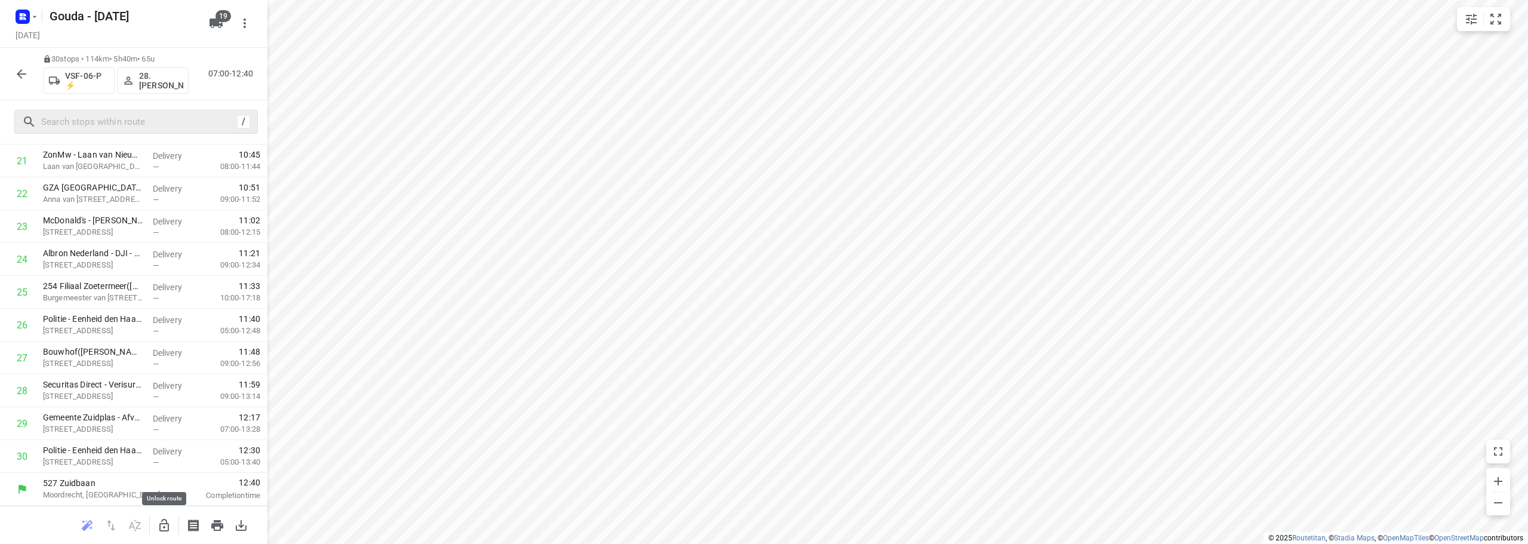
click at [168, 529] on icon "button" at bounding box center [164, 525] width 10 height 13
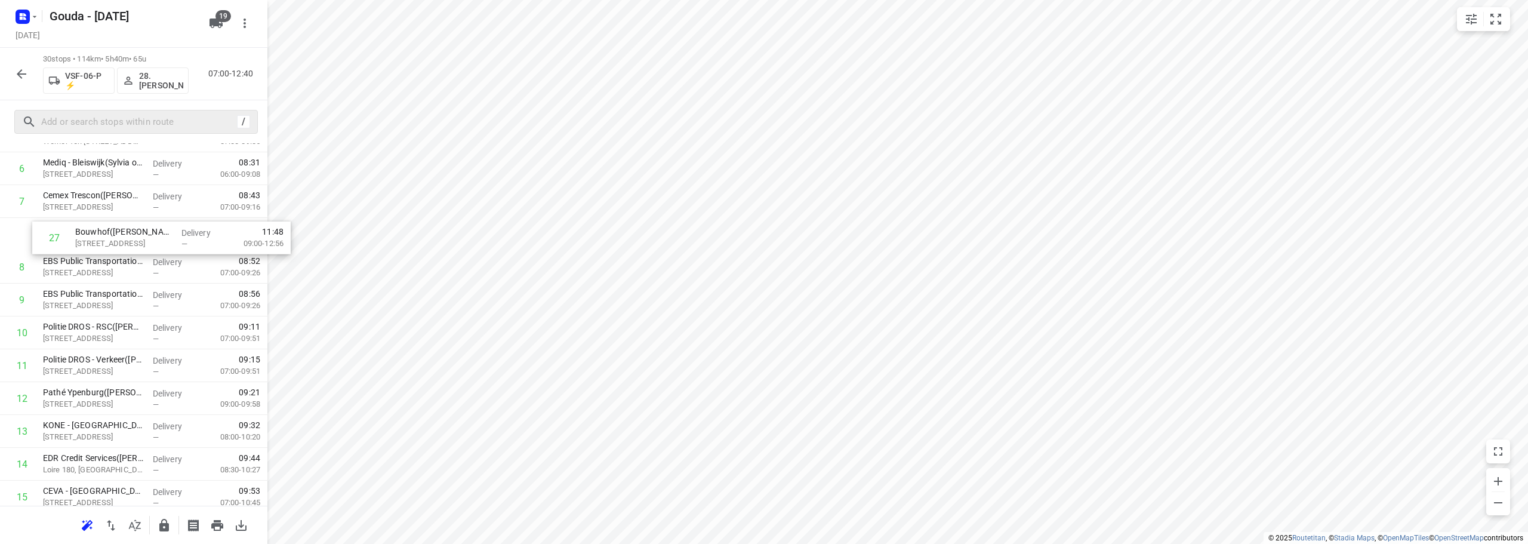
scroll to position [212, 0]
drag, startPoint x: 110, startPoint y: 357, endPoint x: 100, endPoint y: 273, distance: 84.8
click at [103, 272] on div "1 👷🏻⭐ Albron Nederland B.V. - Nutricia(Andre Kampmeijer) Waterzuiveringsweg 1, …" at bounding box center [133, 483] width 267 height 985
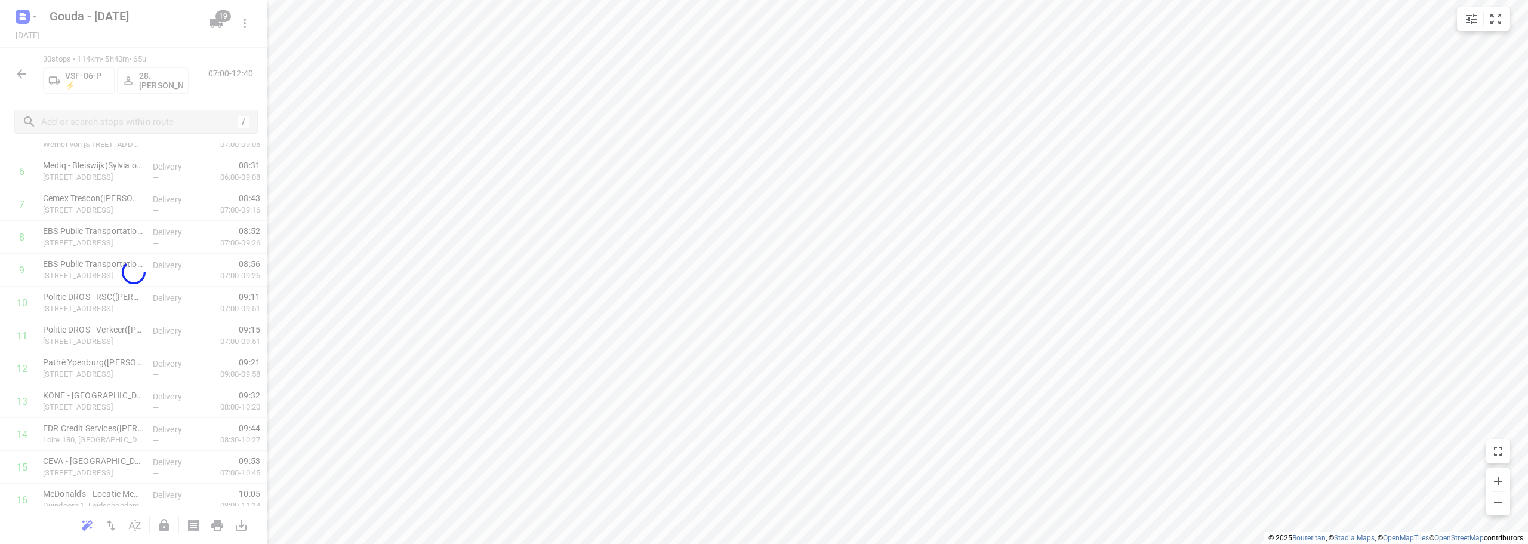
click at [98, 281] on div "Gouda - Thursday Thursday, Sep 25 19 30 stops • 114km • 5h40m • 65u VSF-06-P ⚡ …" at bounding box center [133, 272] width 267 height 544
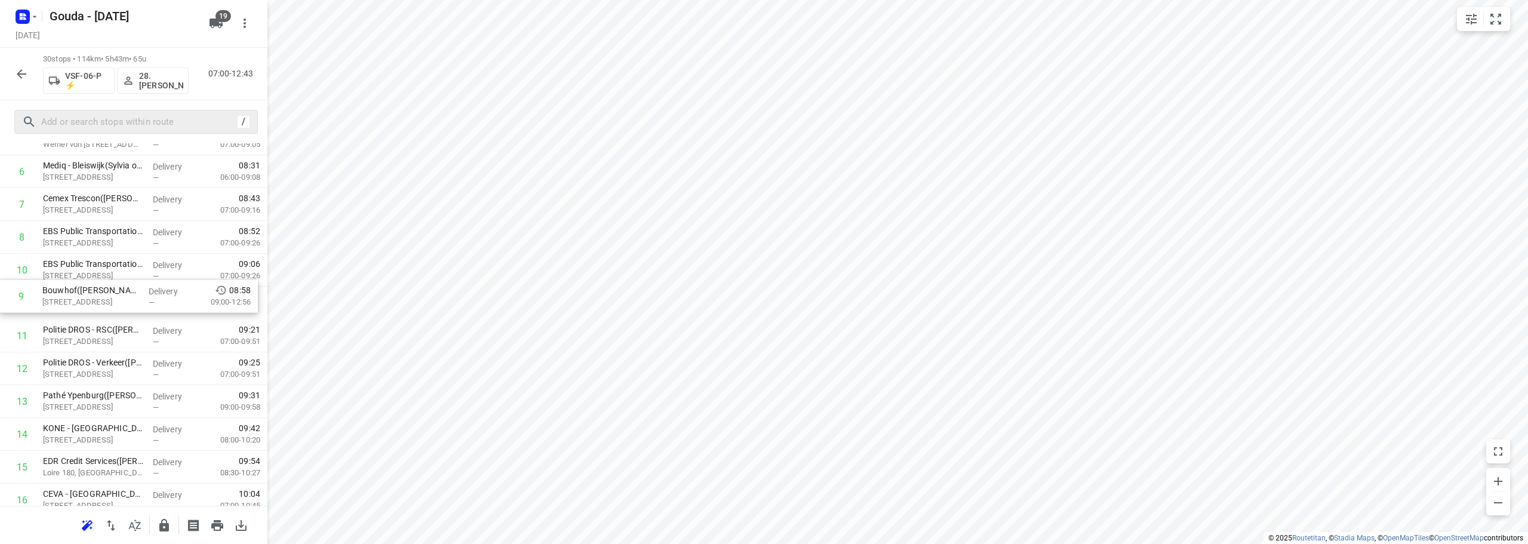
drag, startPoint x: 103, startPoint y: 279, endPoint x: 102, endPoint y: 312, distance: 32.8
click at [102, 312] on div "1 👷🏻⭐ Albron Nederland B.V. - Nutricia(Andre Kampmeijer) Waterzuiveringsweg 1, …" at bounding box center [133, 483] width 267 height 985
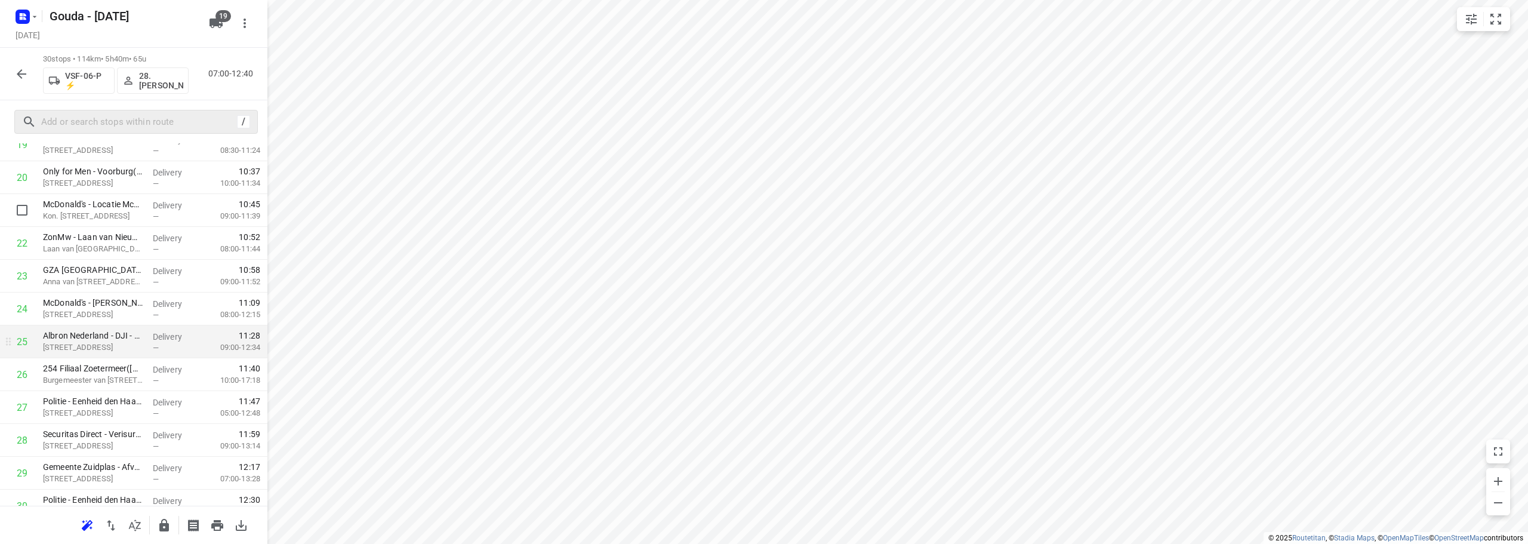
scroll to position [715, 0]
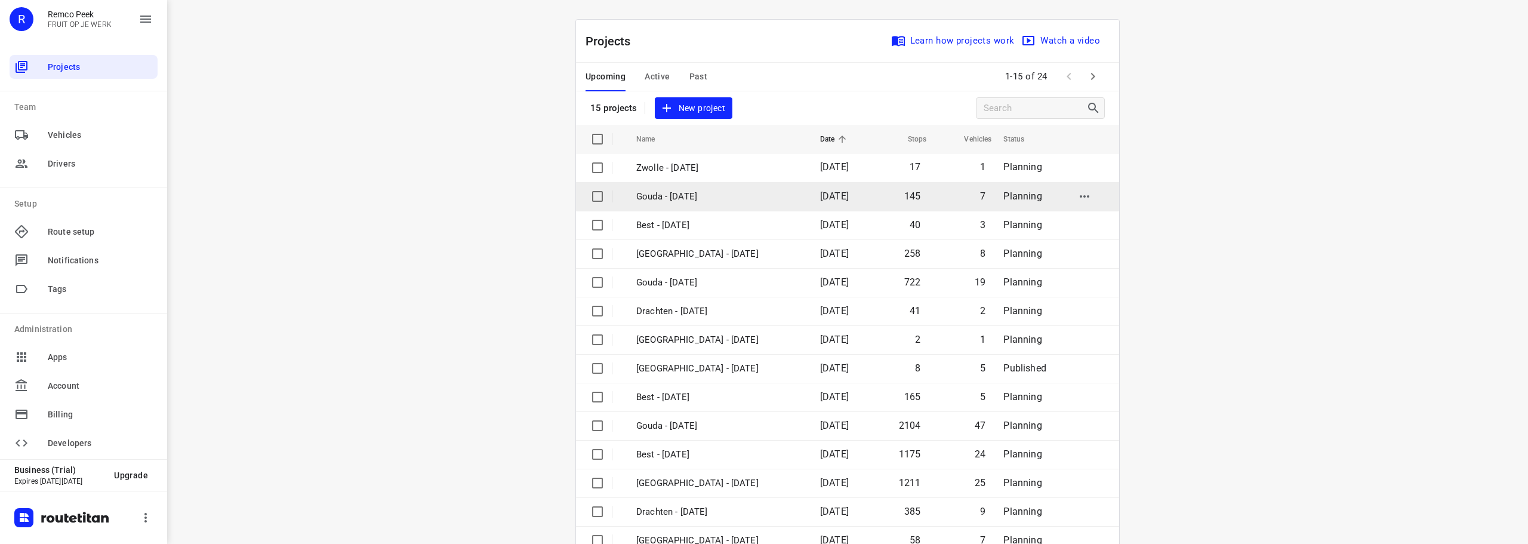
click at [681, 195] on p "Gouda - [DATE]" at bounding box center [719, 197] width 166 height 14
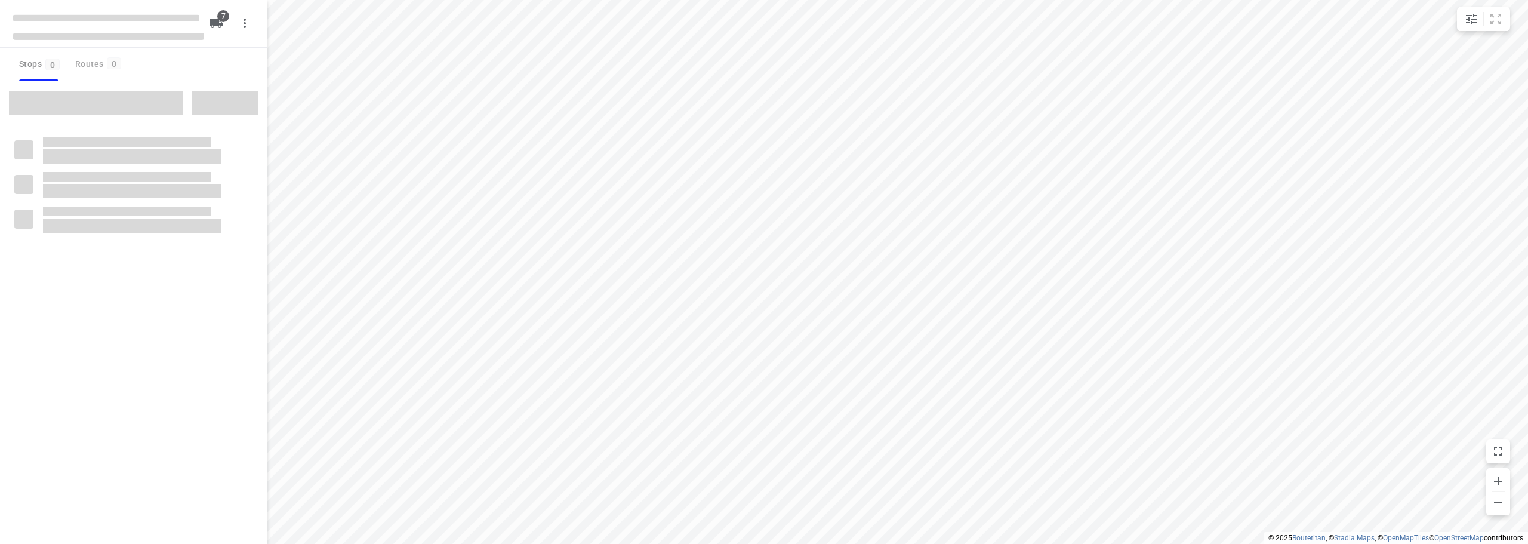
checkbox input "true"
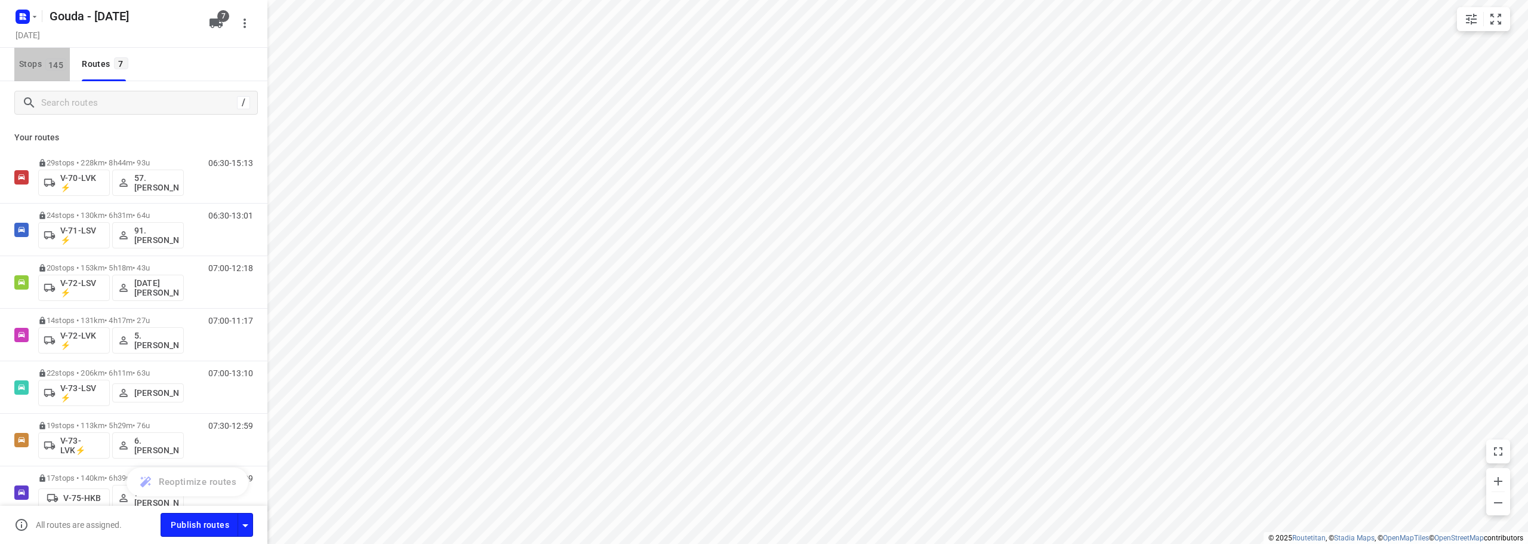
click at [41, 61] on span "Stops 145" at bounding box center [44, 64] width 51 height 15
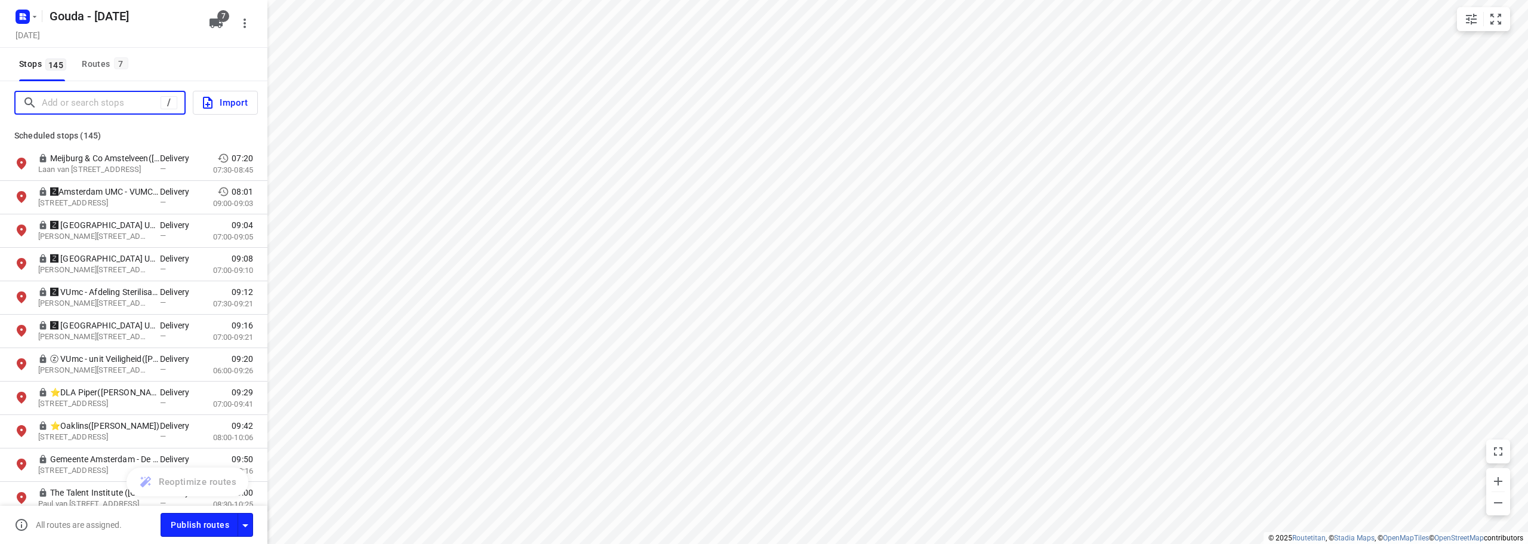
click at [78, 101] on input "Add or search stops" at bounding box center [101, 103] width 119 height 19
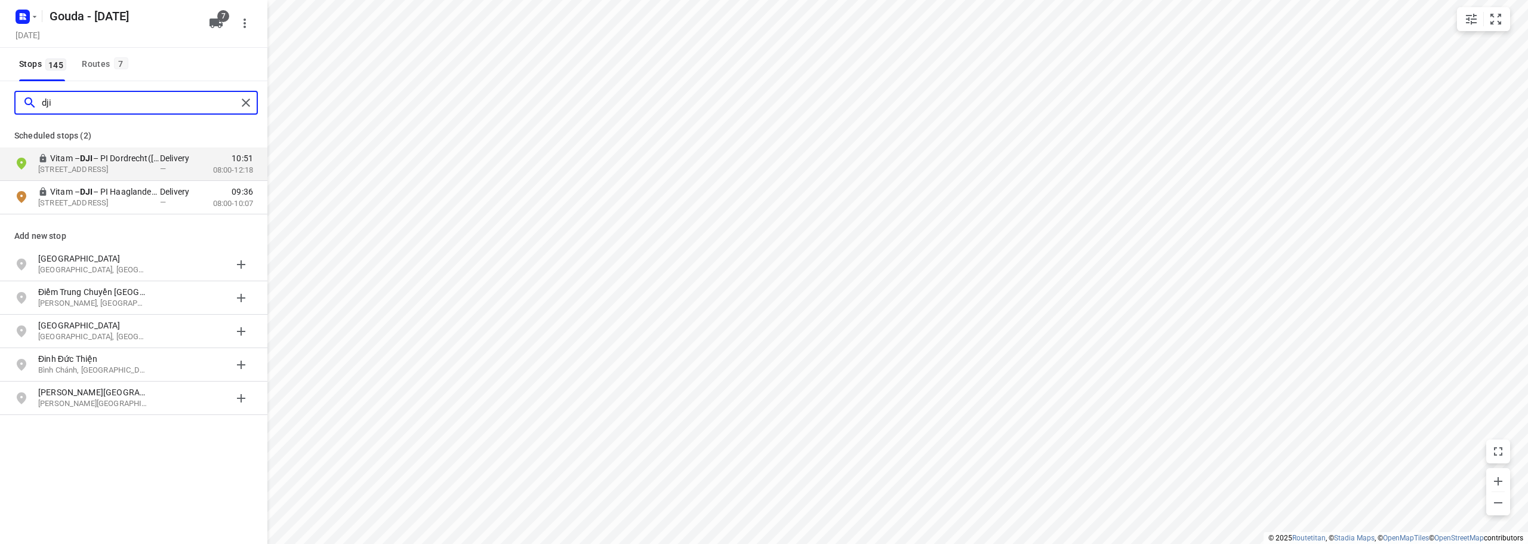
type input "dji"
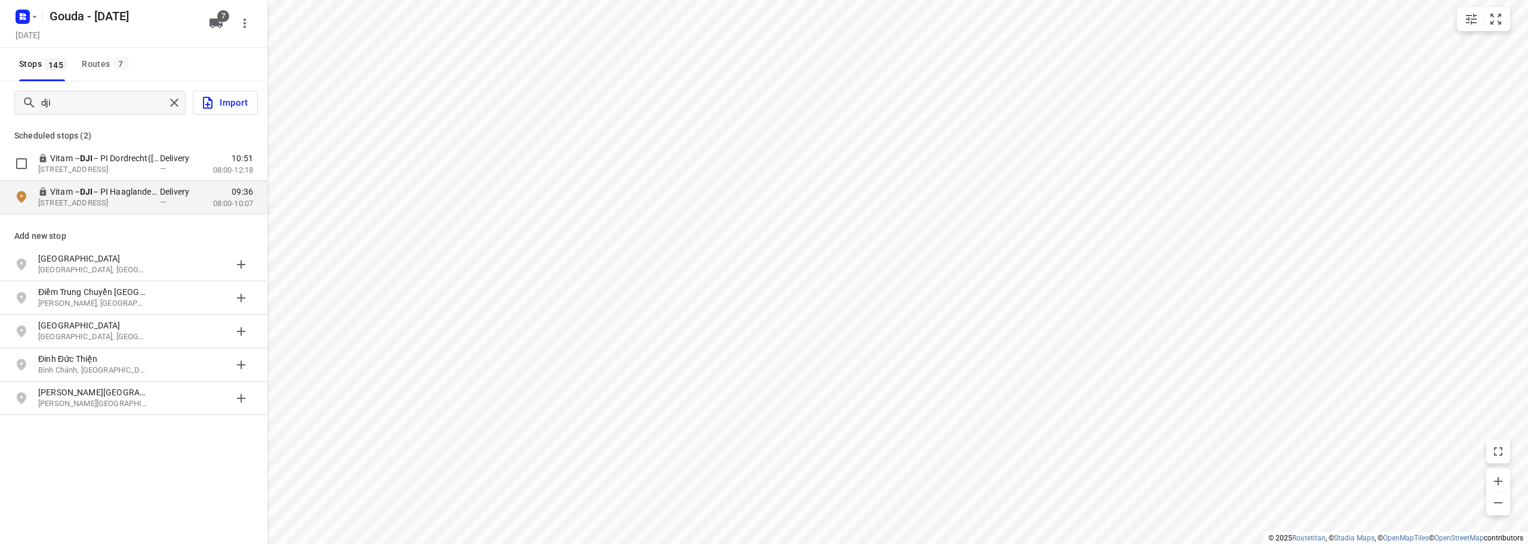
drag, startPoint x: 162, startPoint y: 155, endPoint x: 261, endPoint y: 198, distance: 107.7
click at [161, 155] on p "Delivery" at bounding box center [178, 158] width 36 height 12
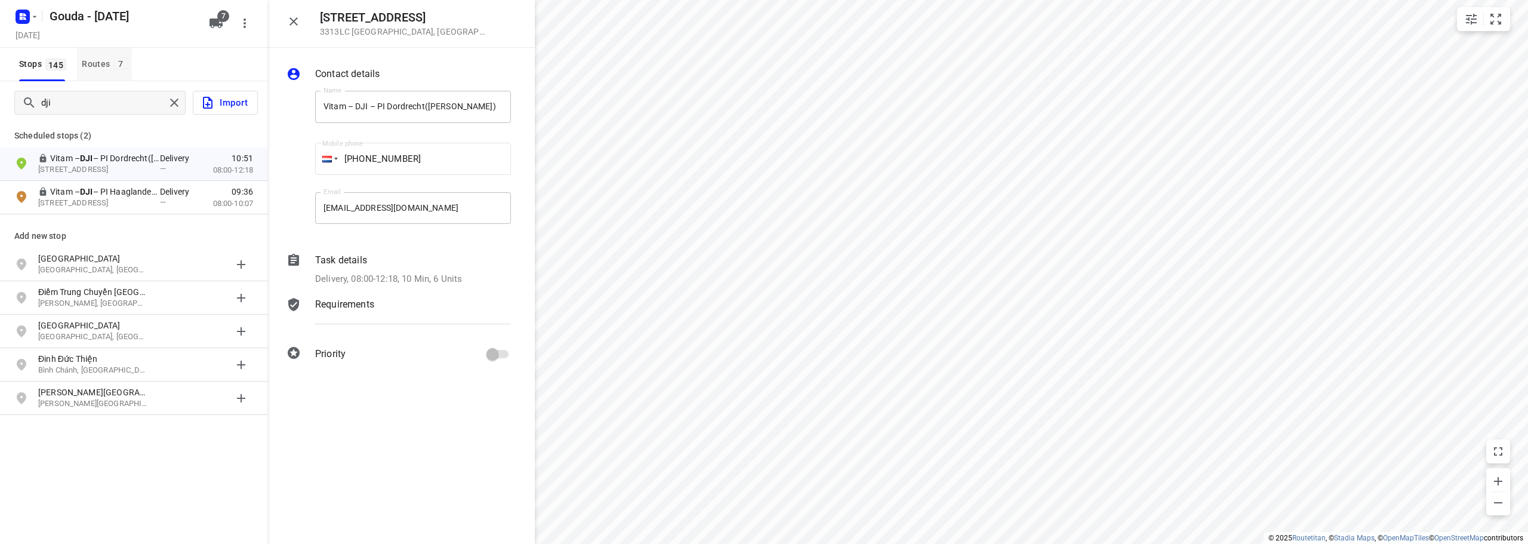
click at [93, 60] on div "Routes 7" at bounding box center [107, 64] width 50 height 15
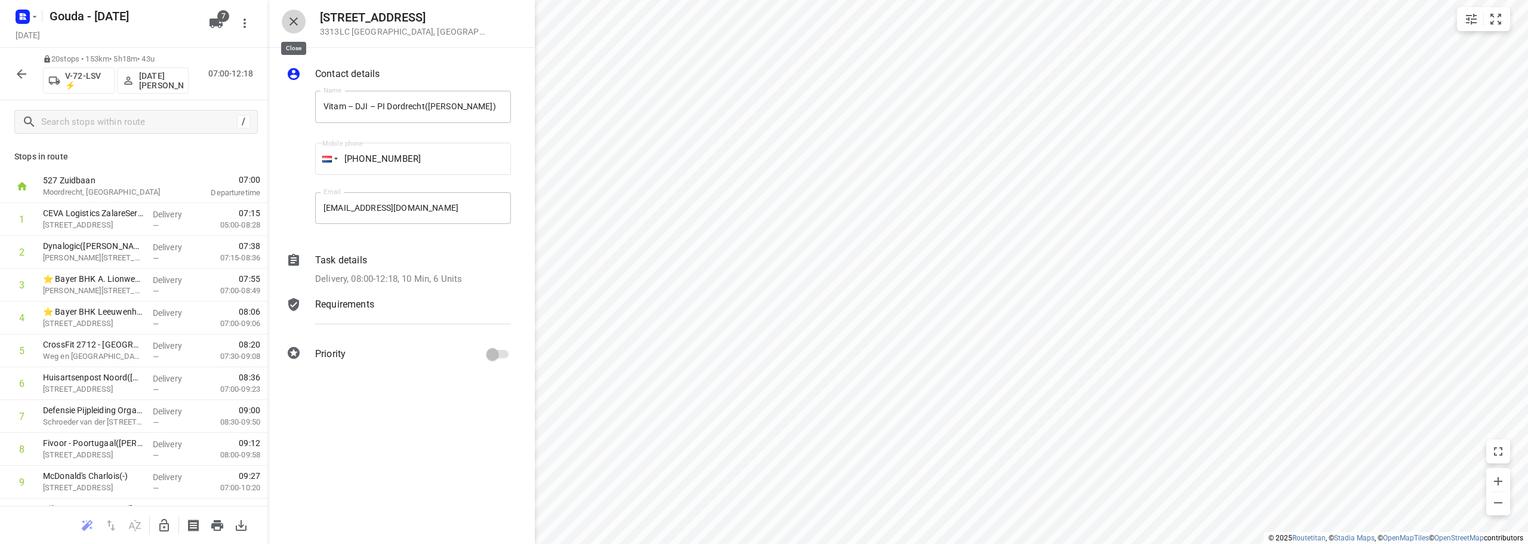
click at [295, 22] on icon "button" at bounding box center [293, 21] width 8 height 8
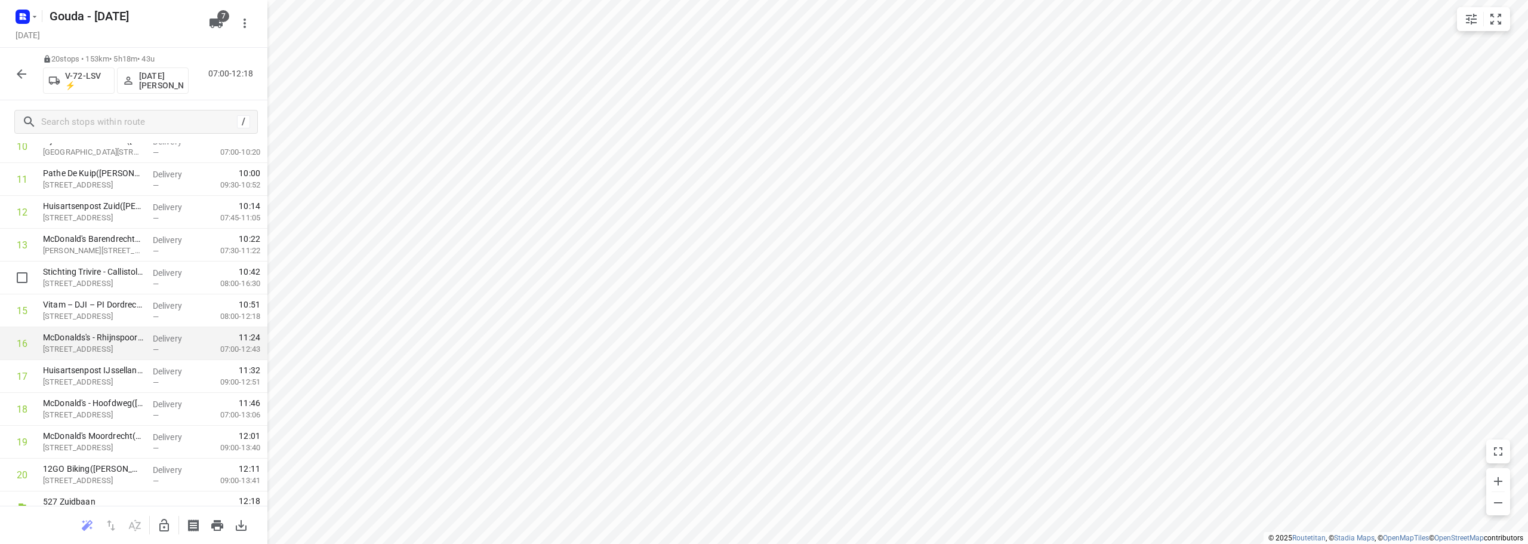
scroll to position [387, 0]
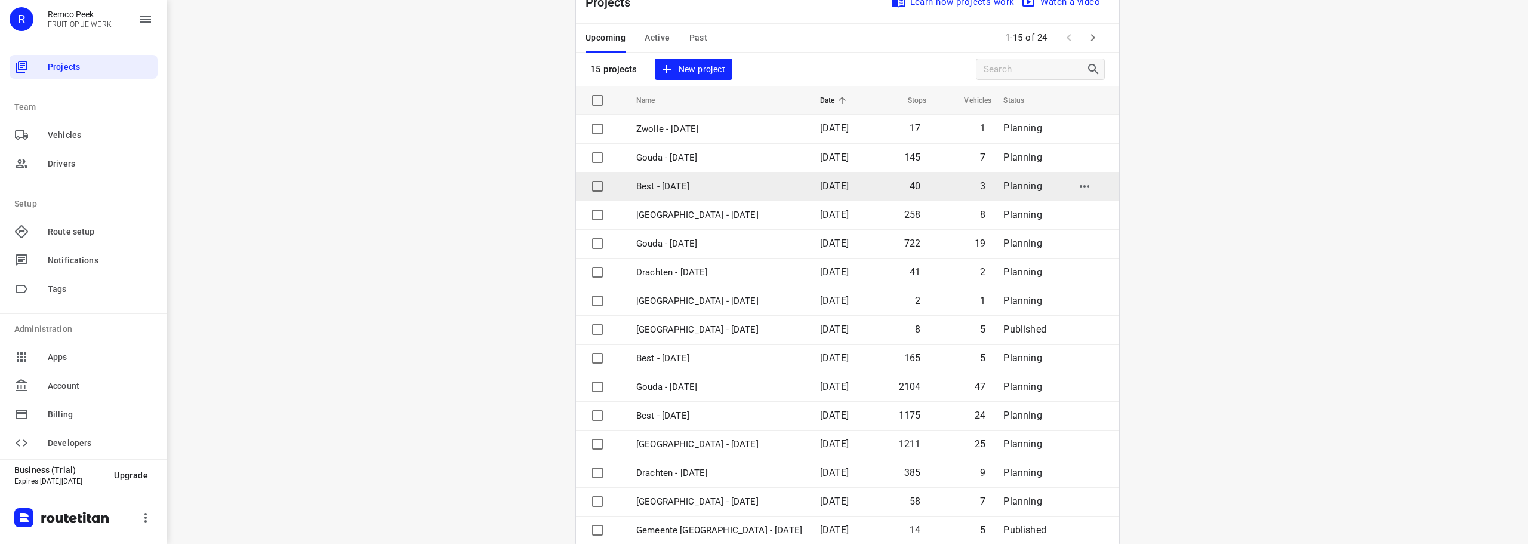
scroll to position [60, 0]
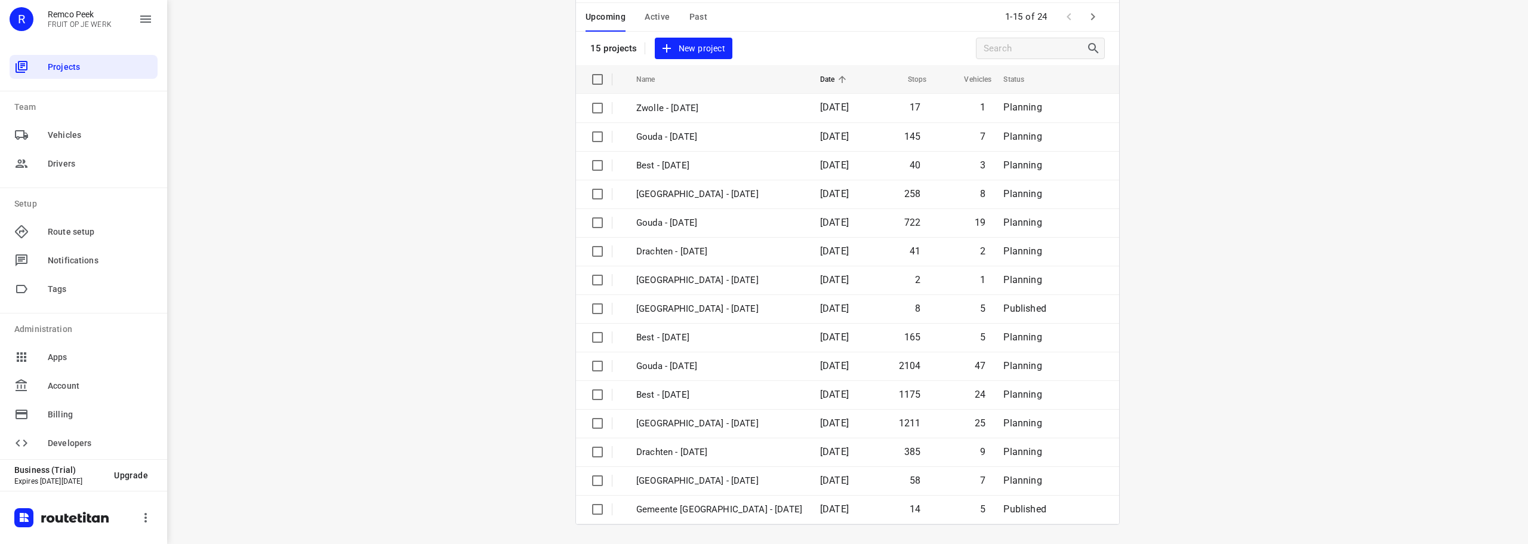
click at [700, 11] on span "Past" at bounding box center [698, 17] width 19 height 15
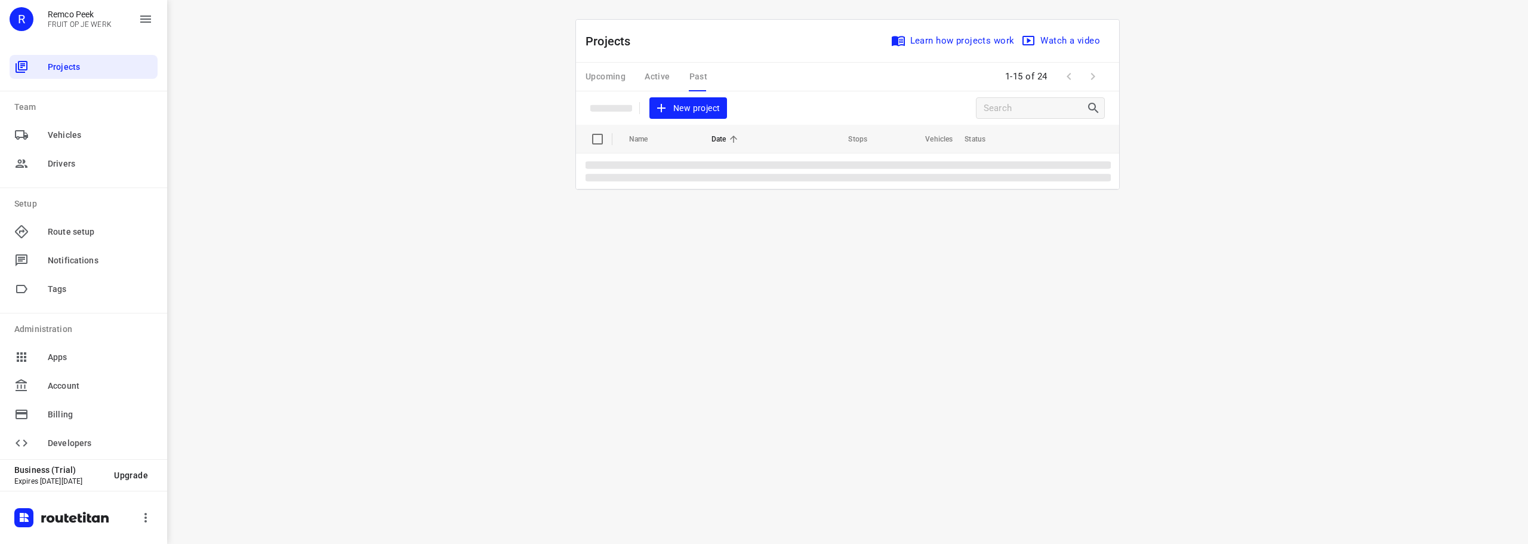
scroll to position [0, 0]
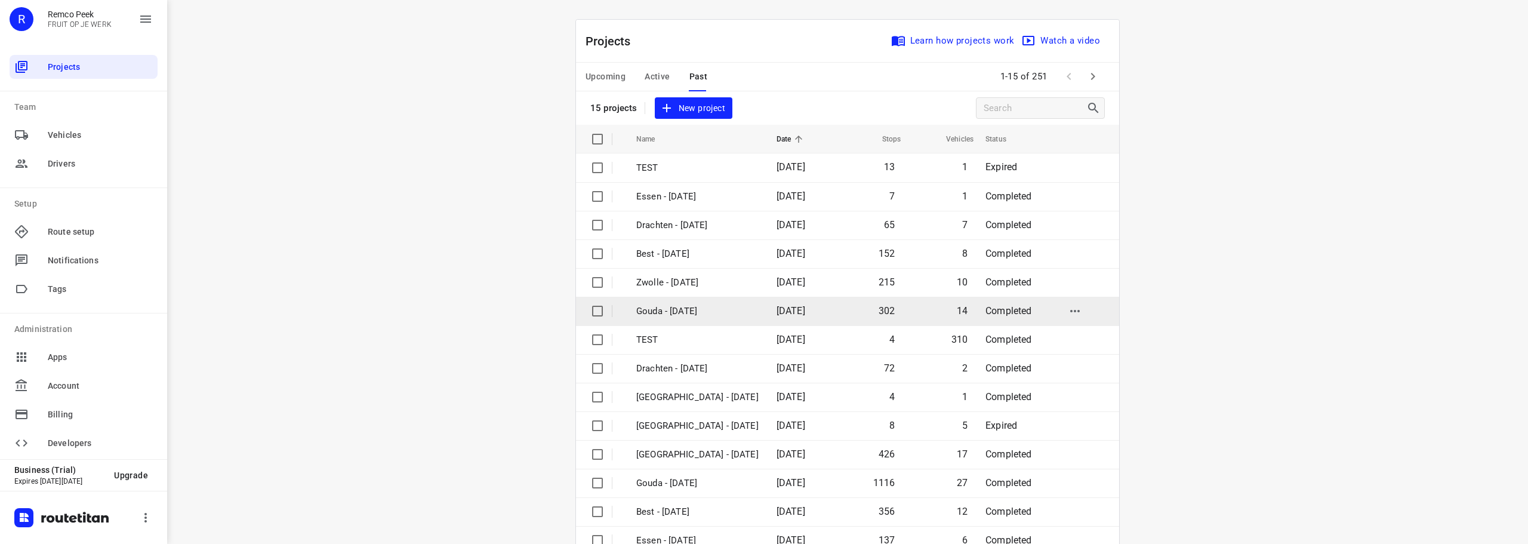
click at [693, 310] on p "Gouda - [DATE]" at bounding box center [697, 311] width 122 height 14
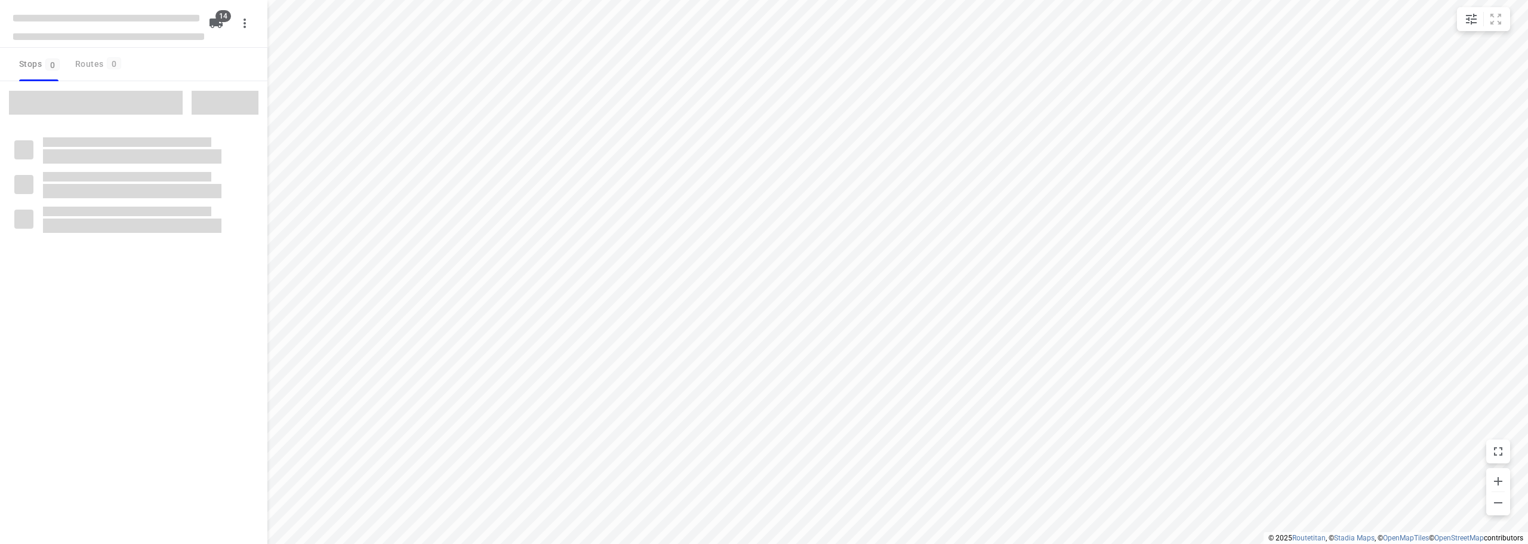
checkbox input "true"
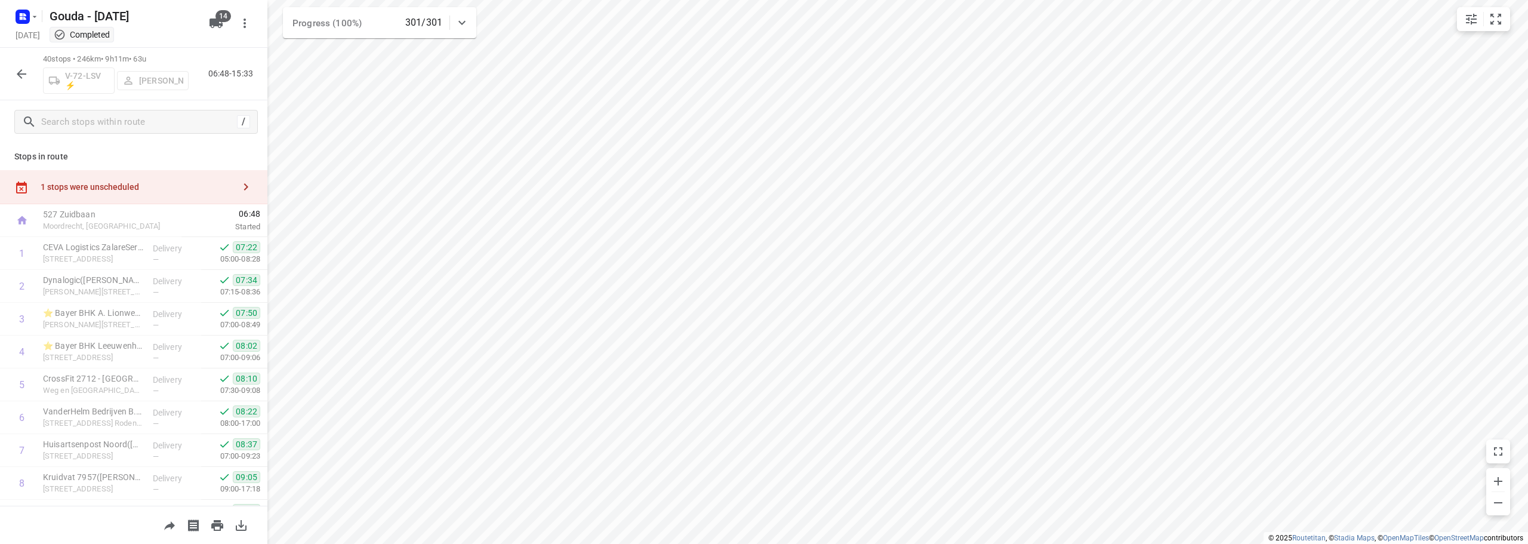
click at [16, 78] on icon "button" at bounding box center [21, 74] width 14 height 14
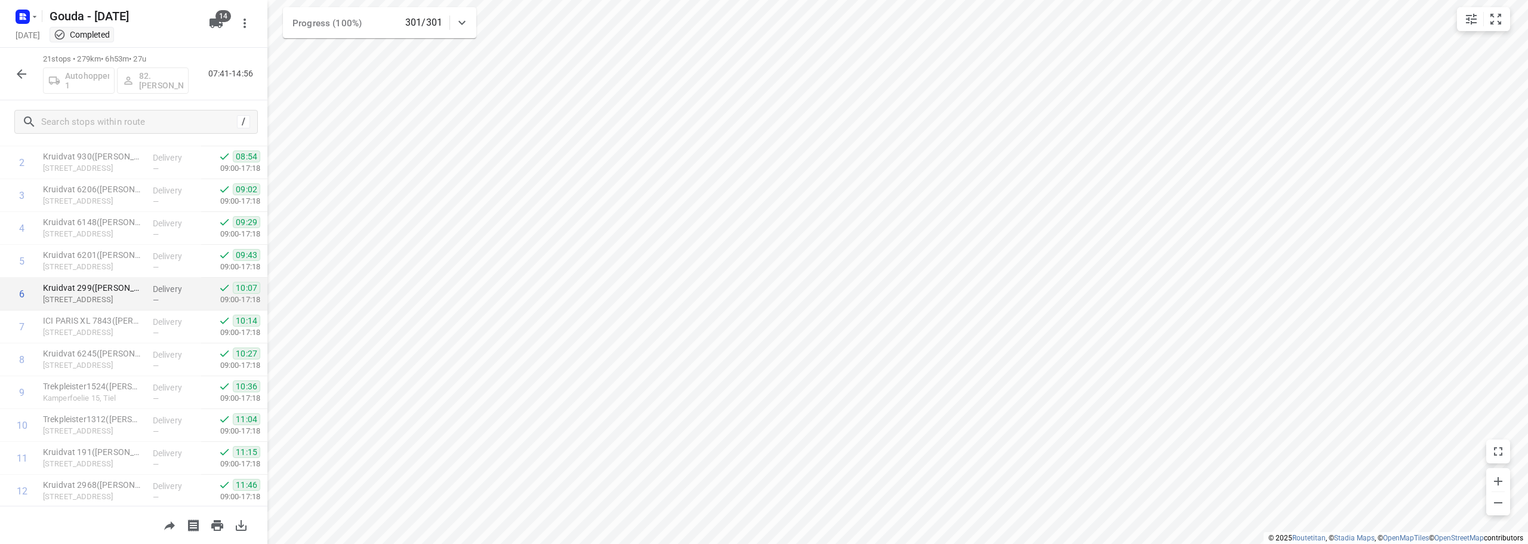
scroll to position [454, 0]
